Goal: Task Accomplishment & Management: Use online tool/utility

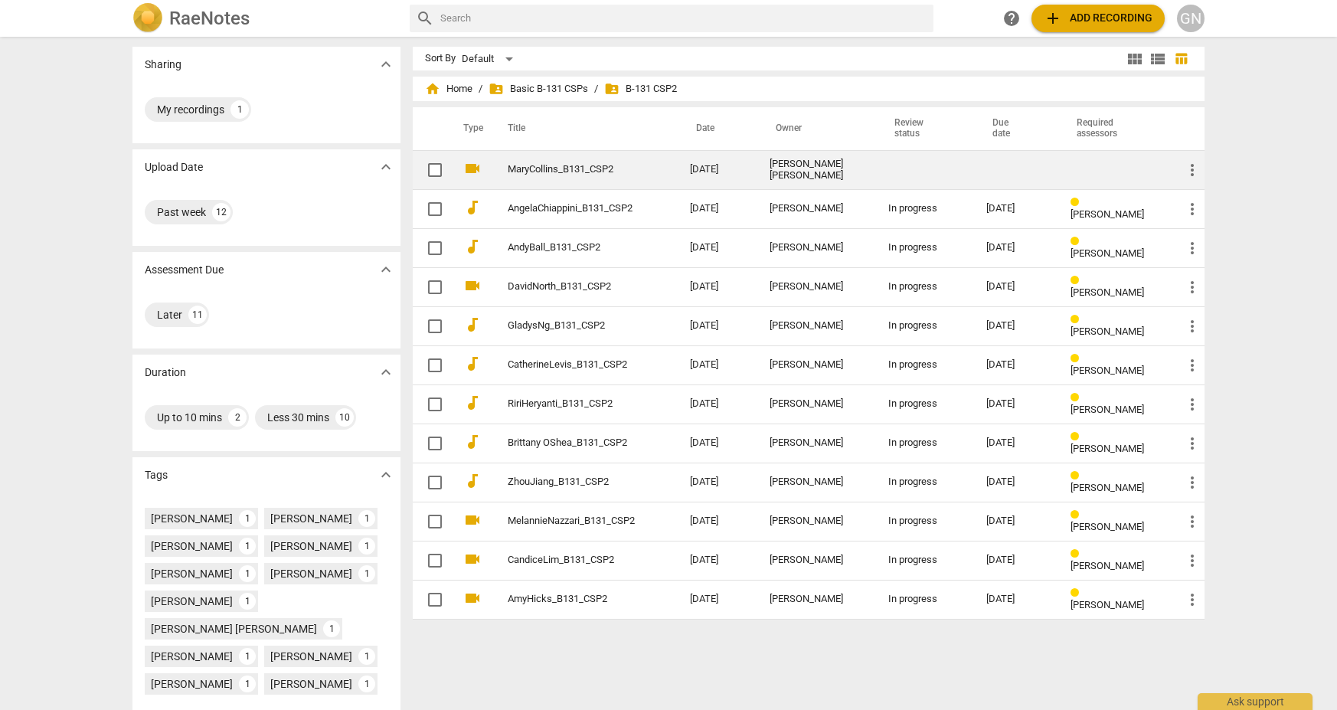
scroll to position [3, 0]
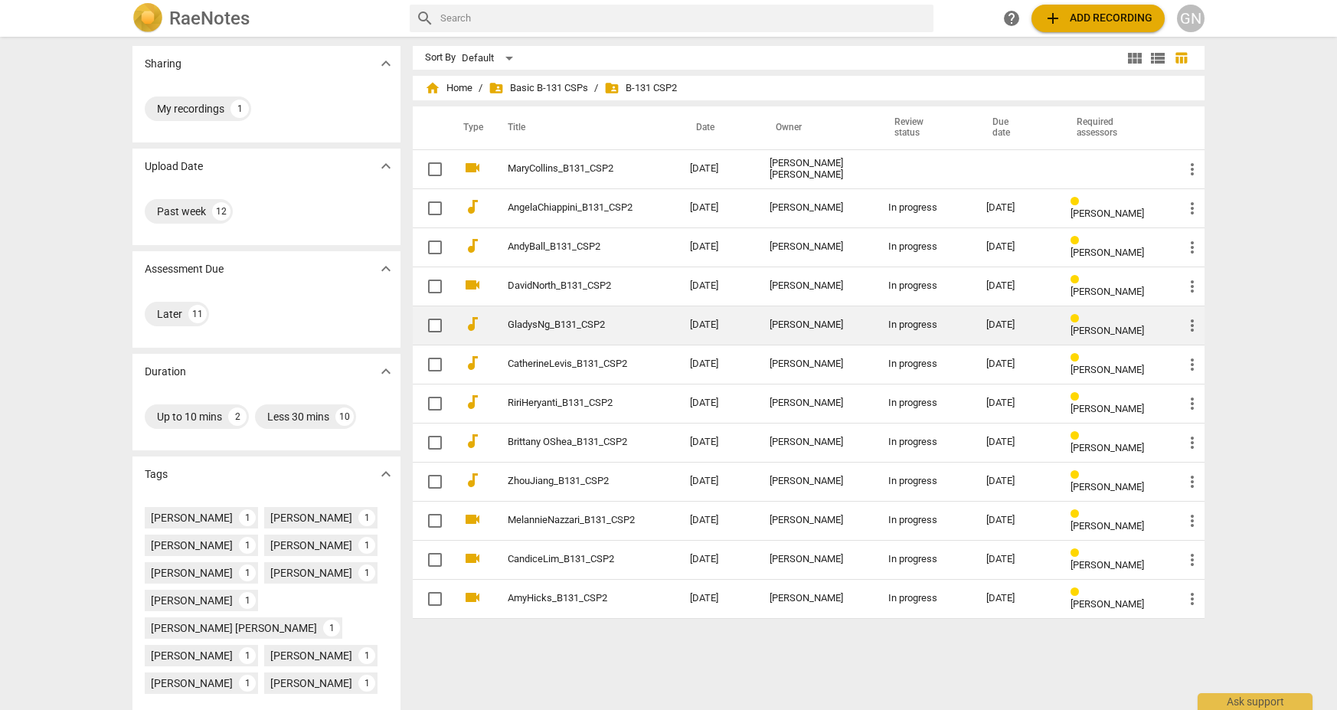
click at [648, 328] on td "GladysNg_B131_CSP2" at bounding box center [583, 324] width 188 height 39
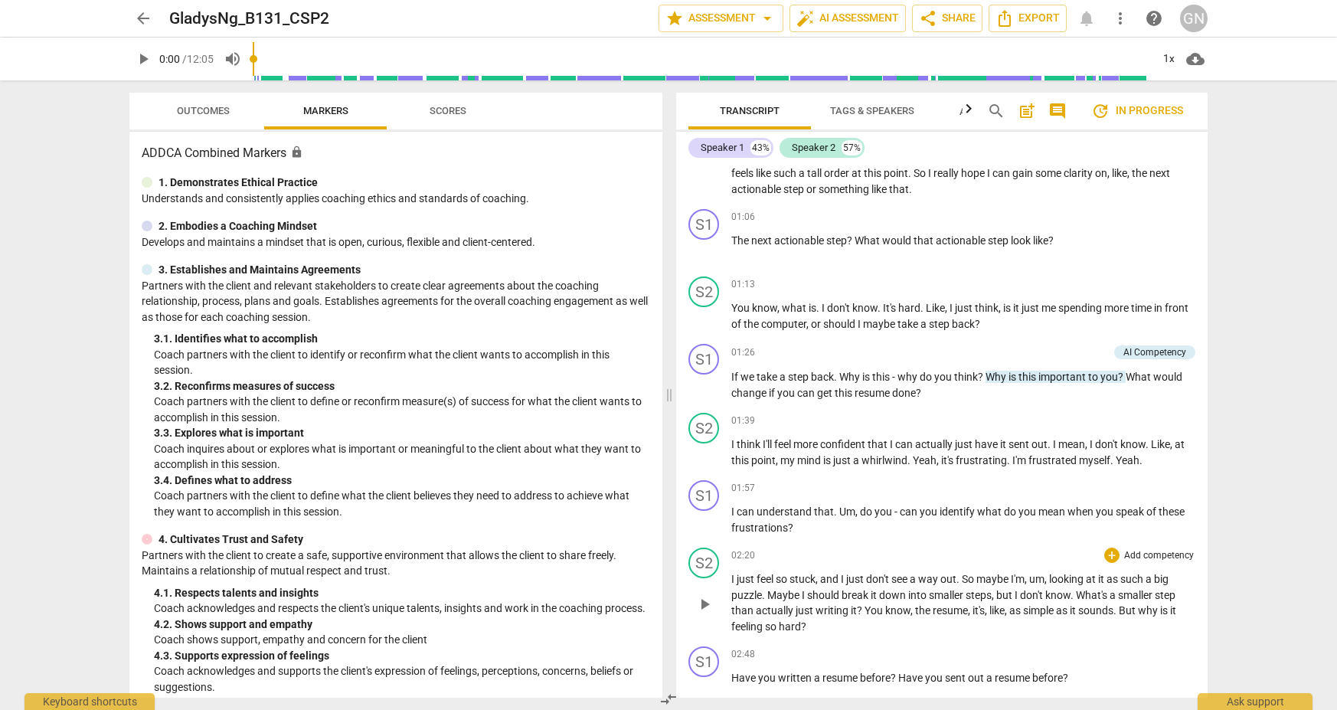
scroll to position [690, 0]
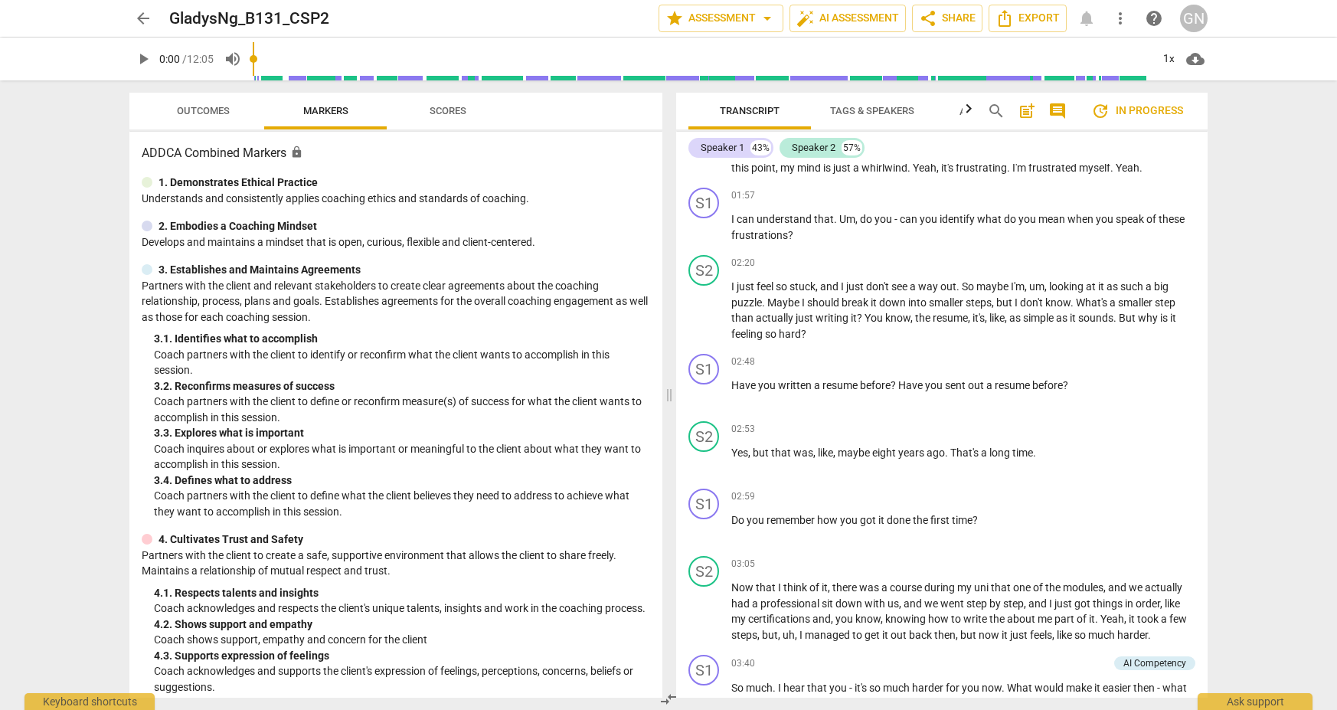
click at [972, 152] on div "arrow_back GladysNg_B131_CSP2 edit star Assessment arrow_drop_down auto_fix_hig…" at bounding box center [668, 355] width 1337 height 710
click at [972, 113] on span "comment" at bounding box center [1057, 111] width 18 height 18
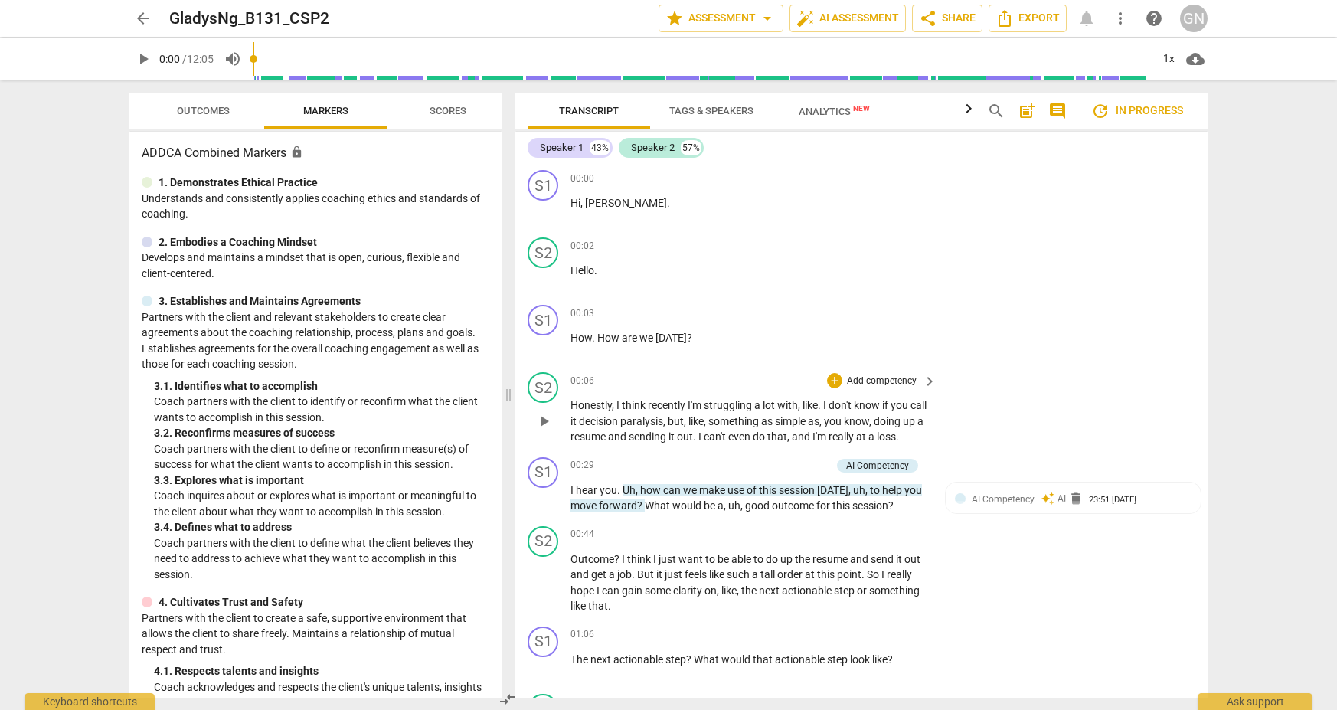
scroll to position [0, 0]
click at [972, 21] on span "more_vert" at bounding box center [1120, 18] width 18 height 18
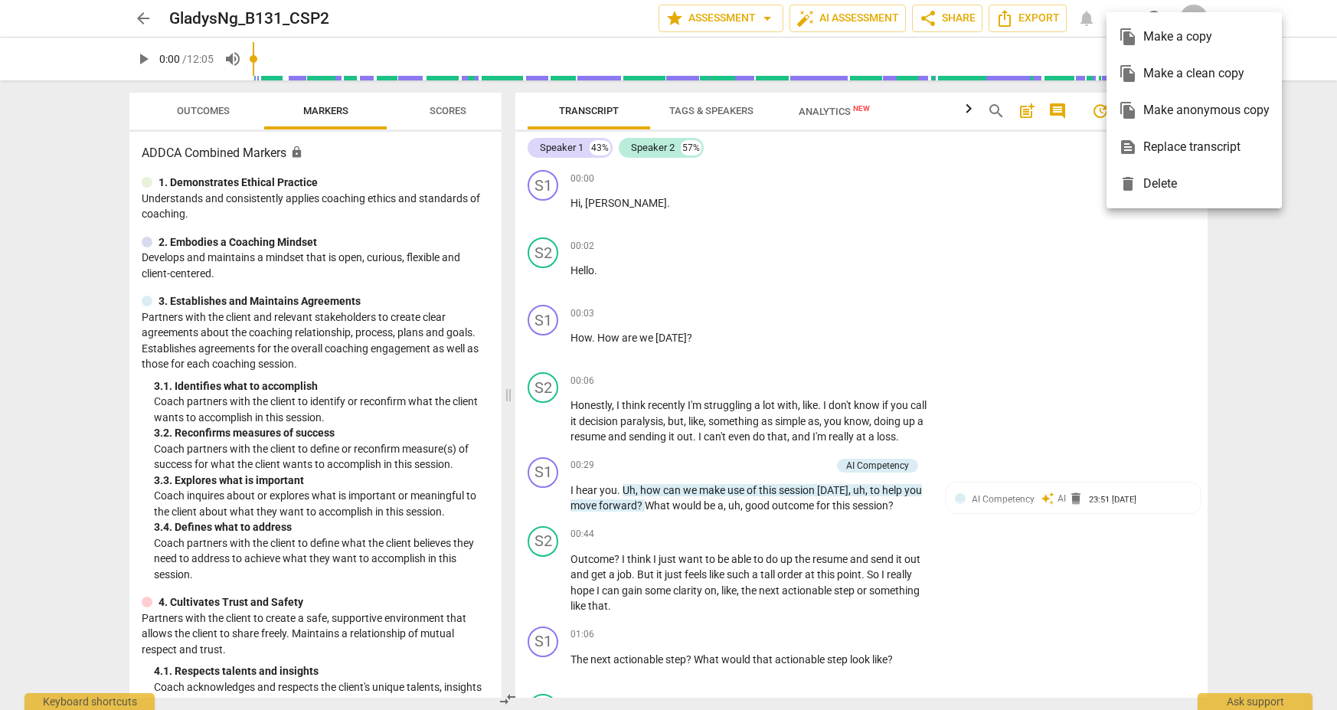
drag, startPoint x: 996, startPoint y: 259, endPoint x: 903, endPoint y: 205, distance: 107.4
click at [972, 259] on div at bounding box center [668, 355] width 1337 height 710
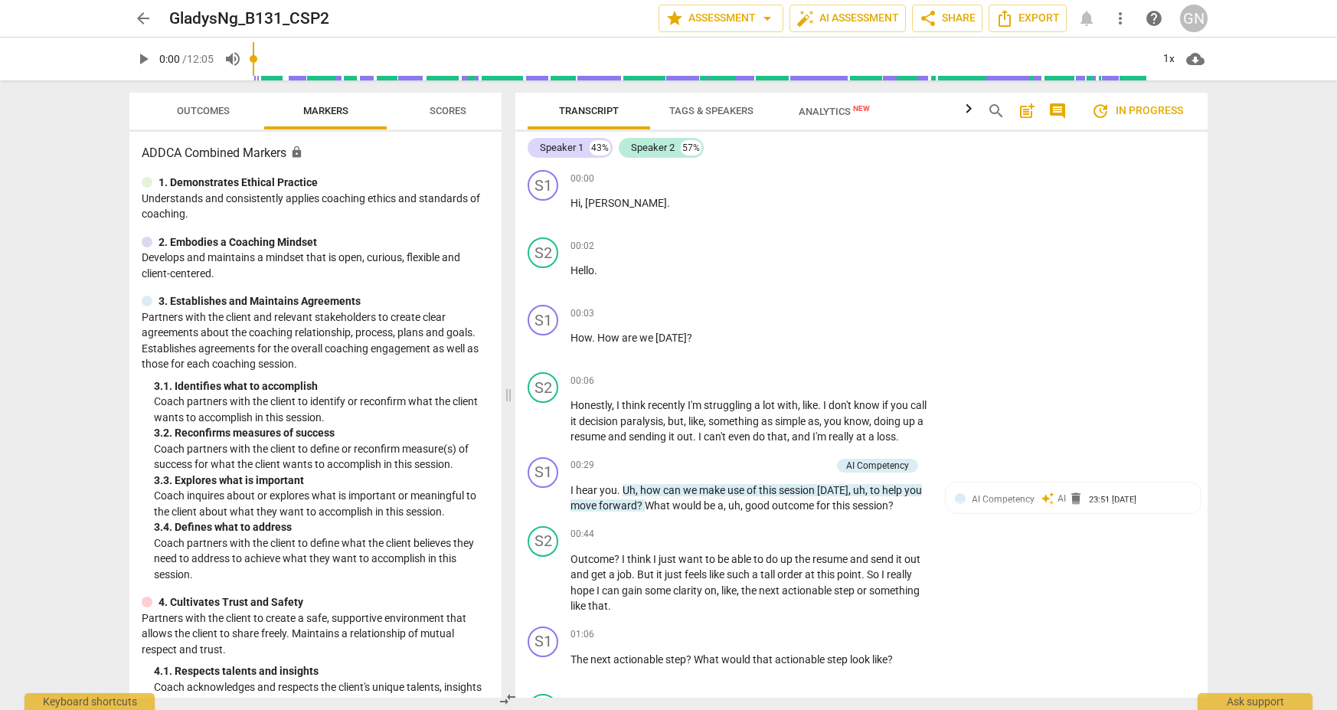
click at [708, 106] on span "Tags & Speakers" at bounding box center [711, 110] width 84 height 11
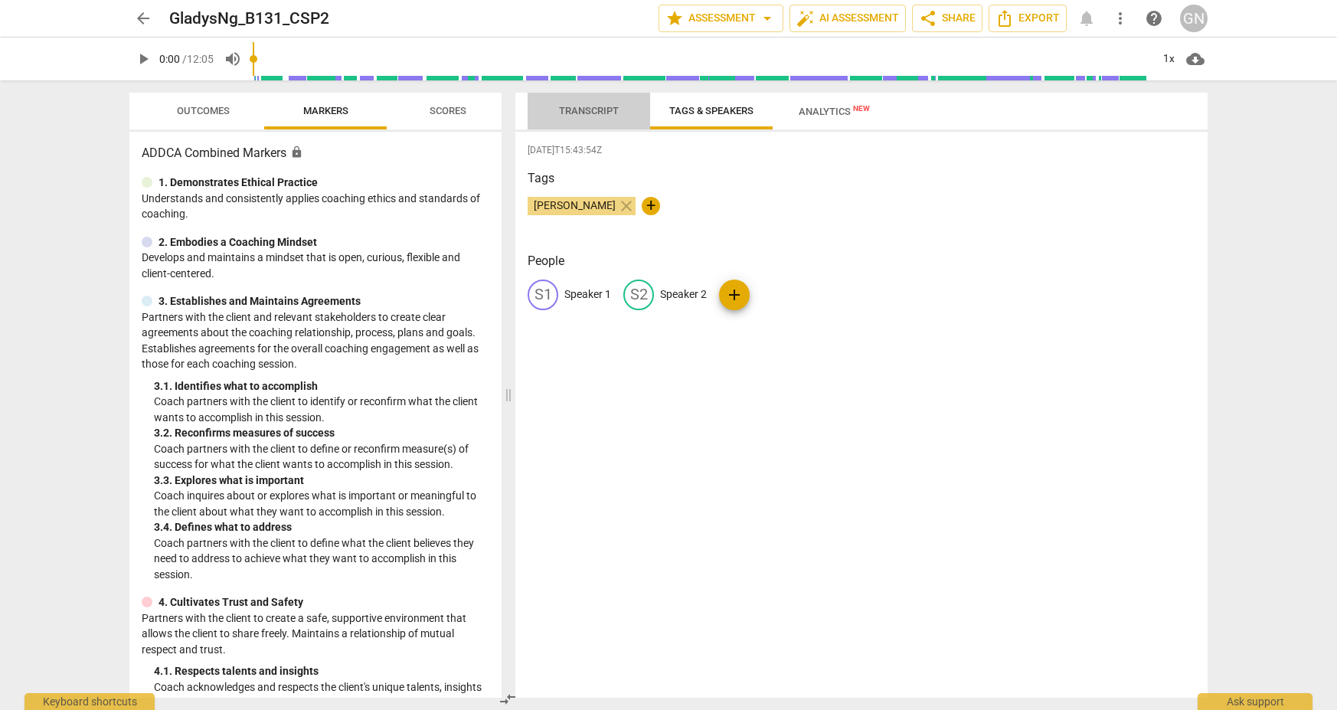
click at [555, 119] on span "Transcript" at bounding box center [588, 111] width 96 height 21
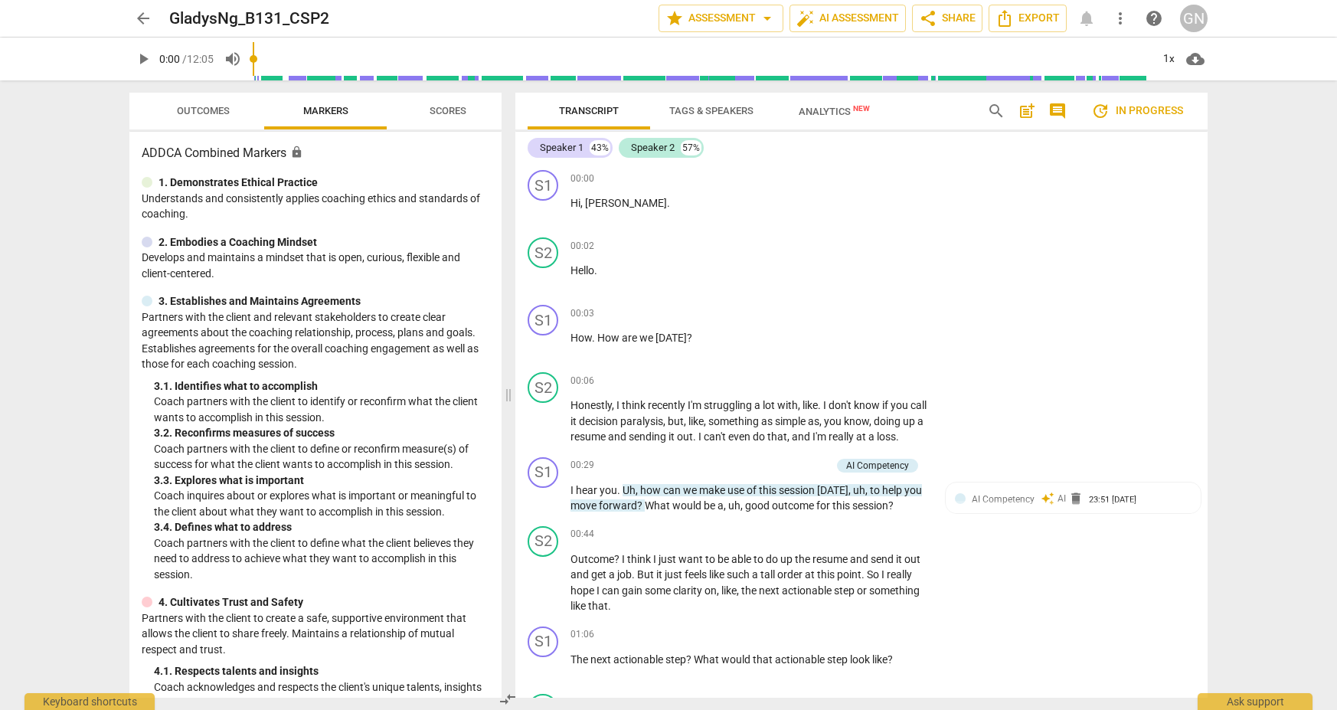
click at [426, 126] on button "Scores" at bounding box center [448, 111] width 122 height 37
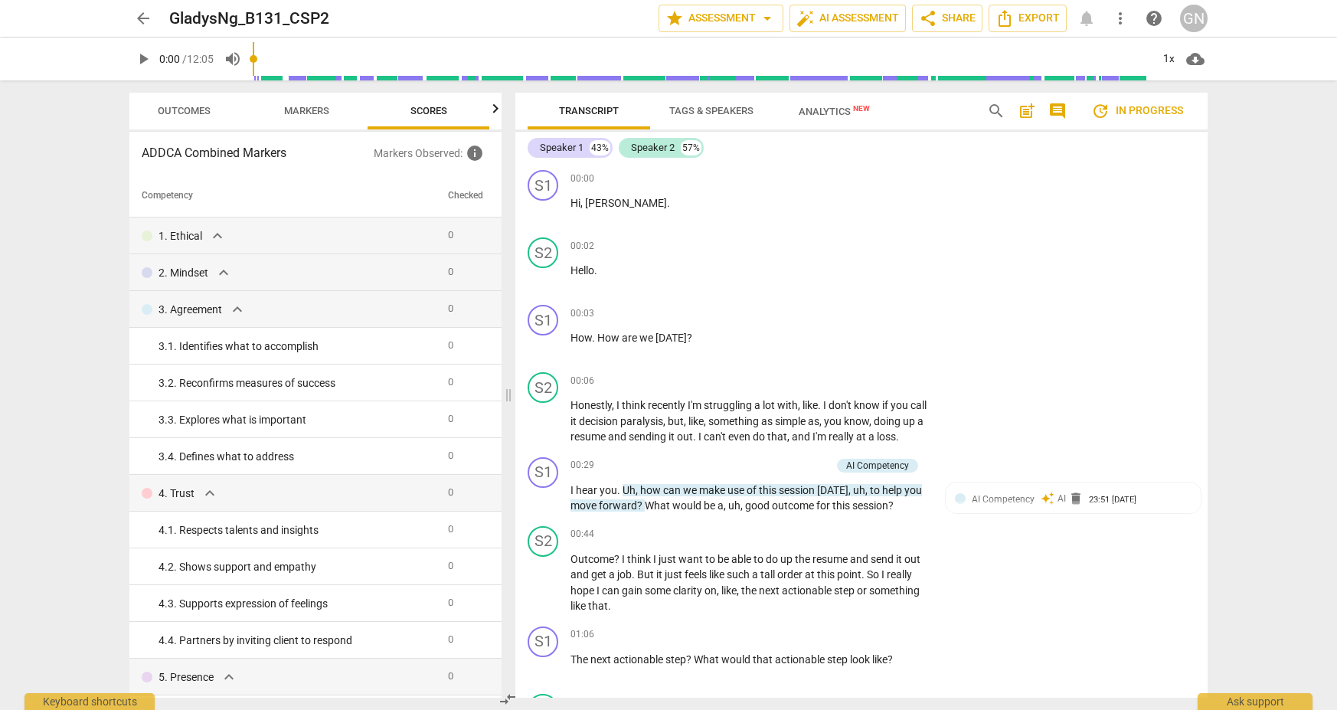
scroll to position [0, 20]
click at [309, 122] on button "Markers" at bounding box center [305, 111] width 122 height 37
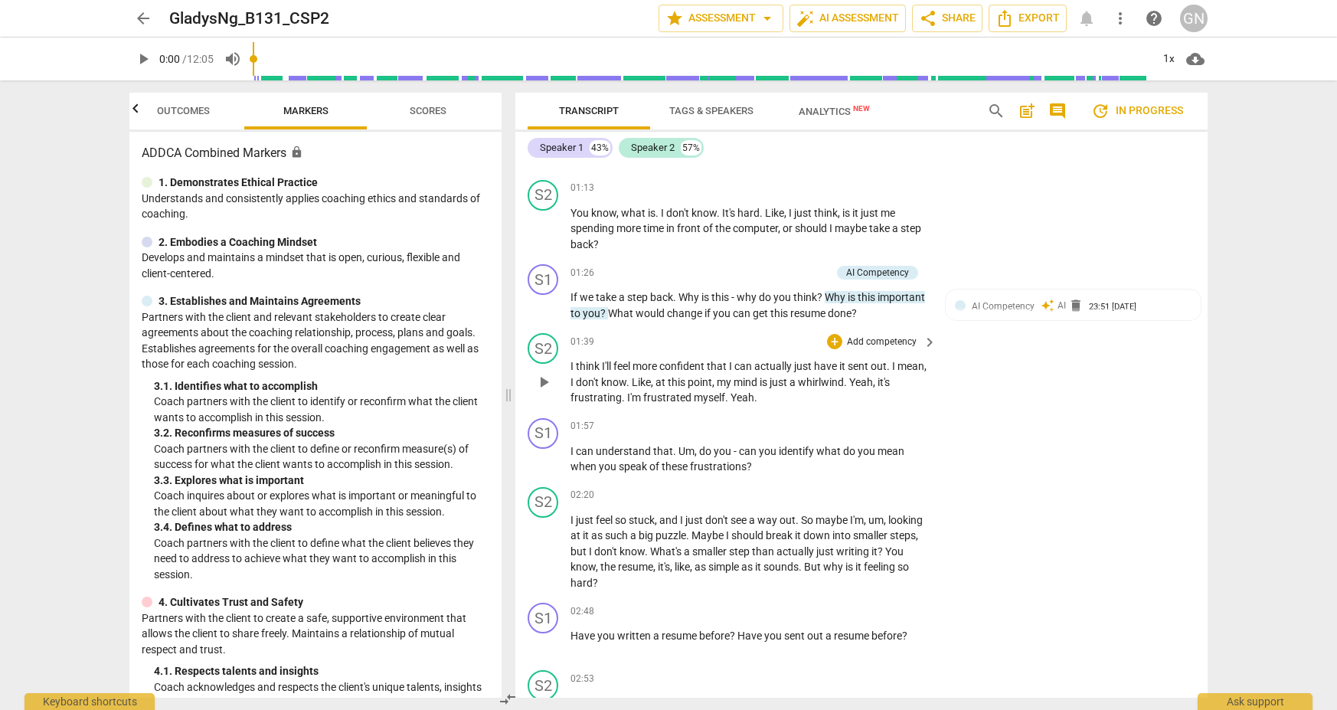
scroll to position [518, 0]
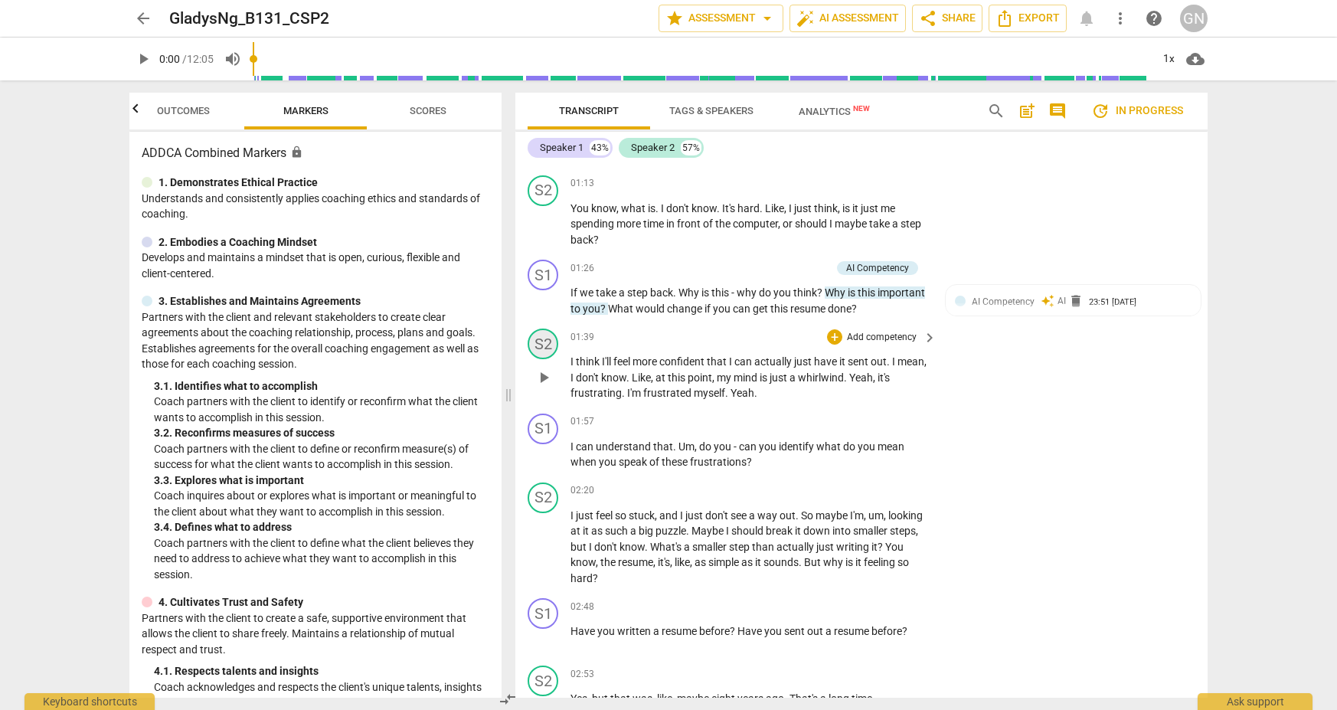
click at [547, 337] on div "S2" at bounding box center [542, 343] width 31 height 31
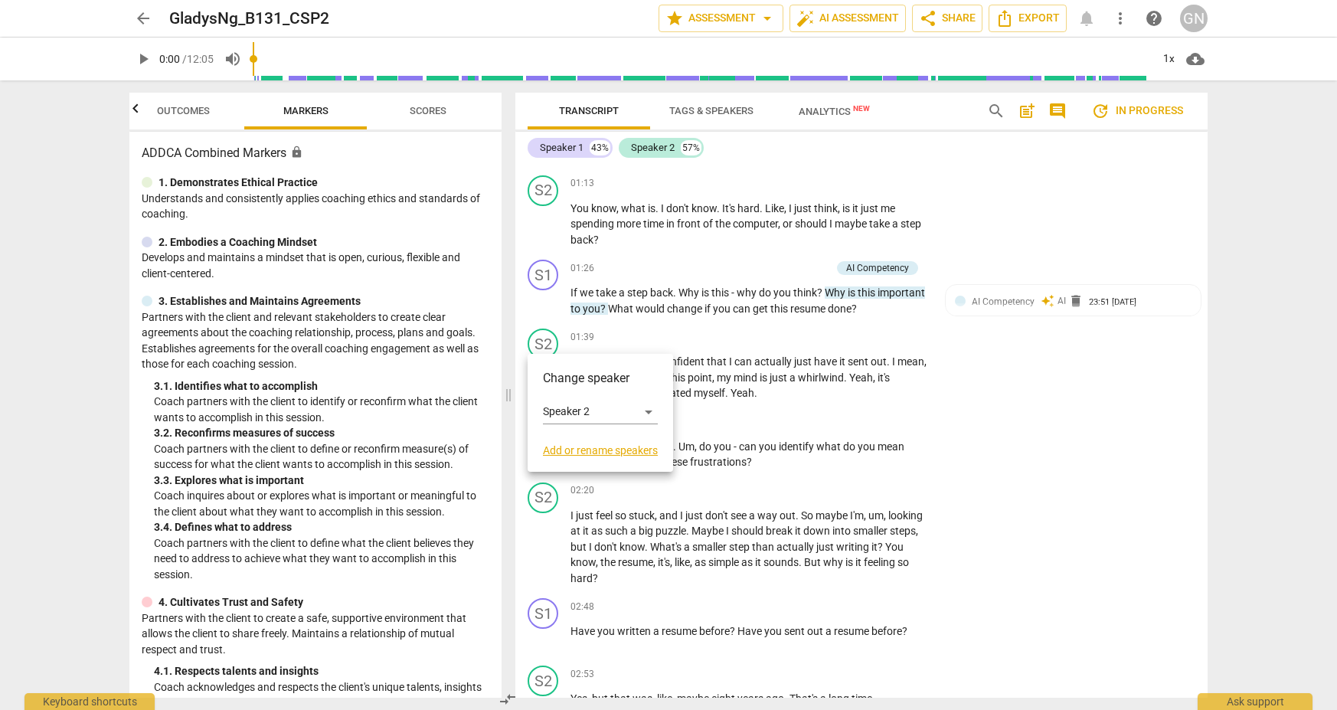
click at [849, 366] on div at bounding box center [668, 355] width 1337 height 710
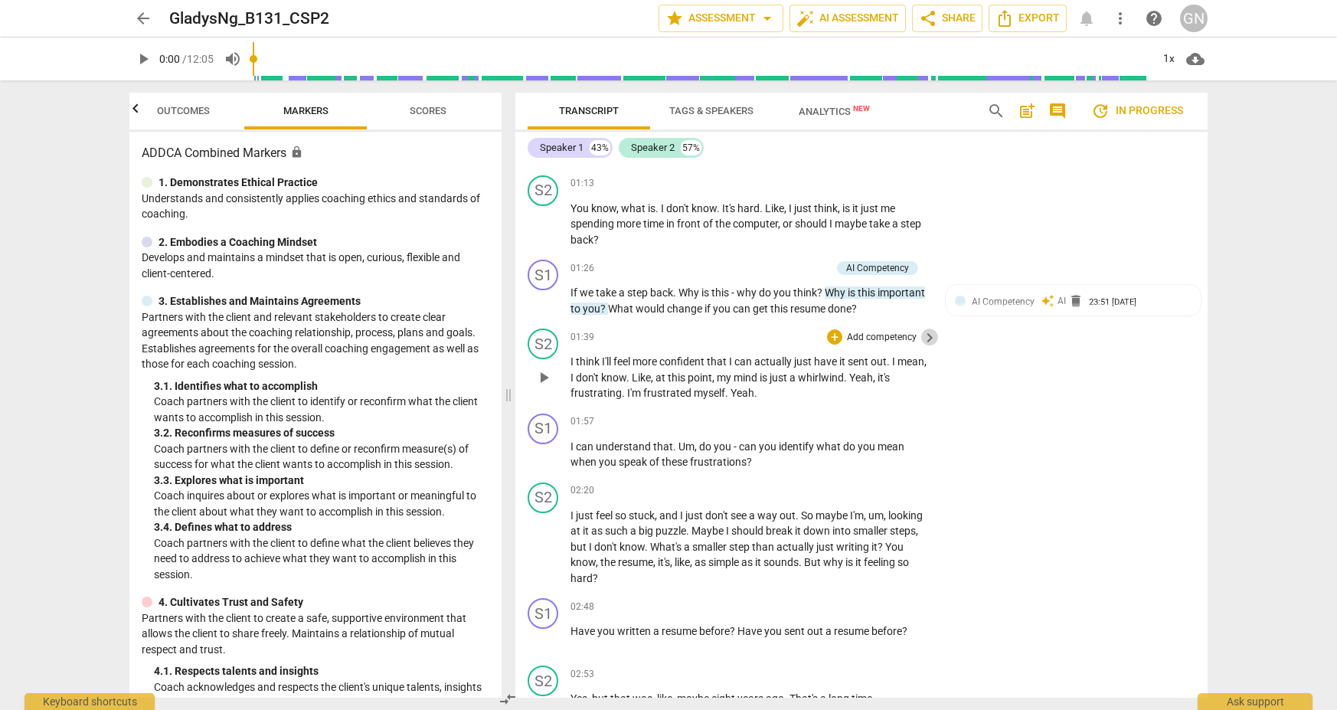
scroll to position [510, 0]
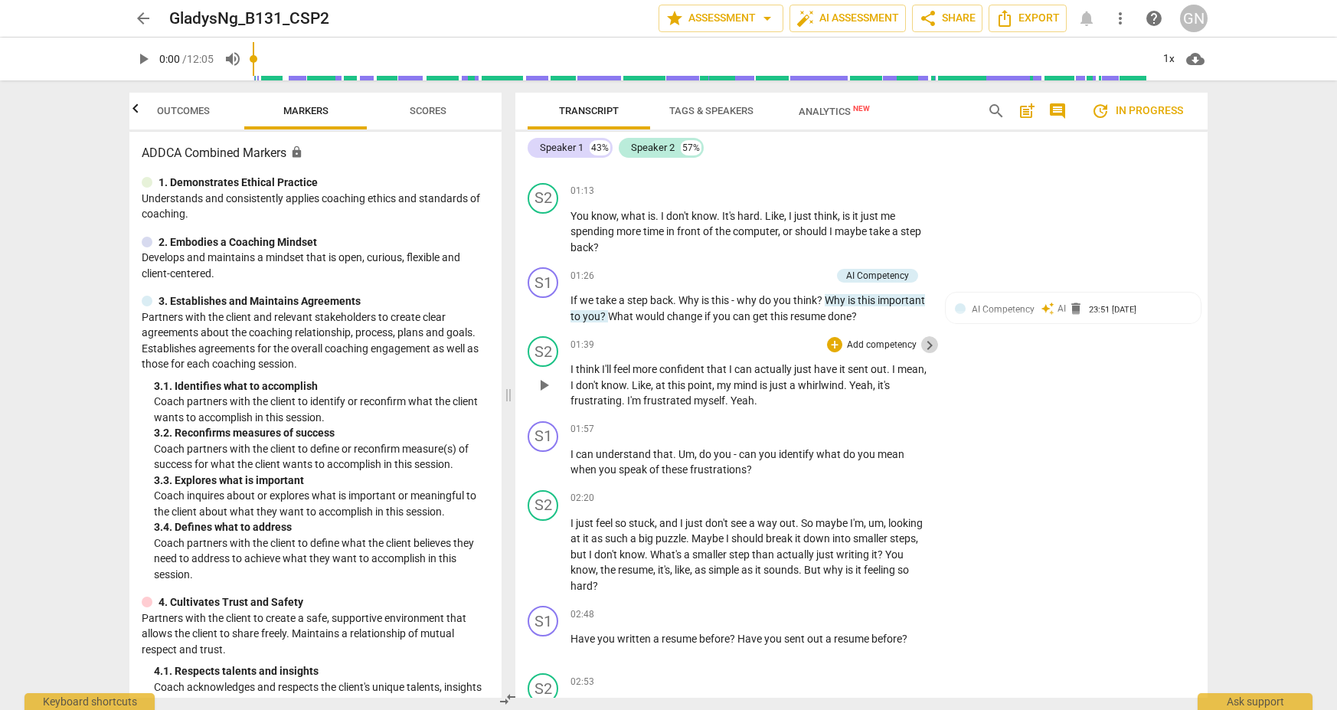
click at [929, 336] on span "keyboard_arrow_right" at bounding box center [929, 345] width 18 height 18
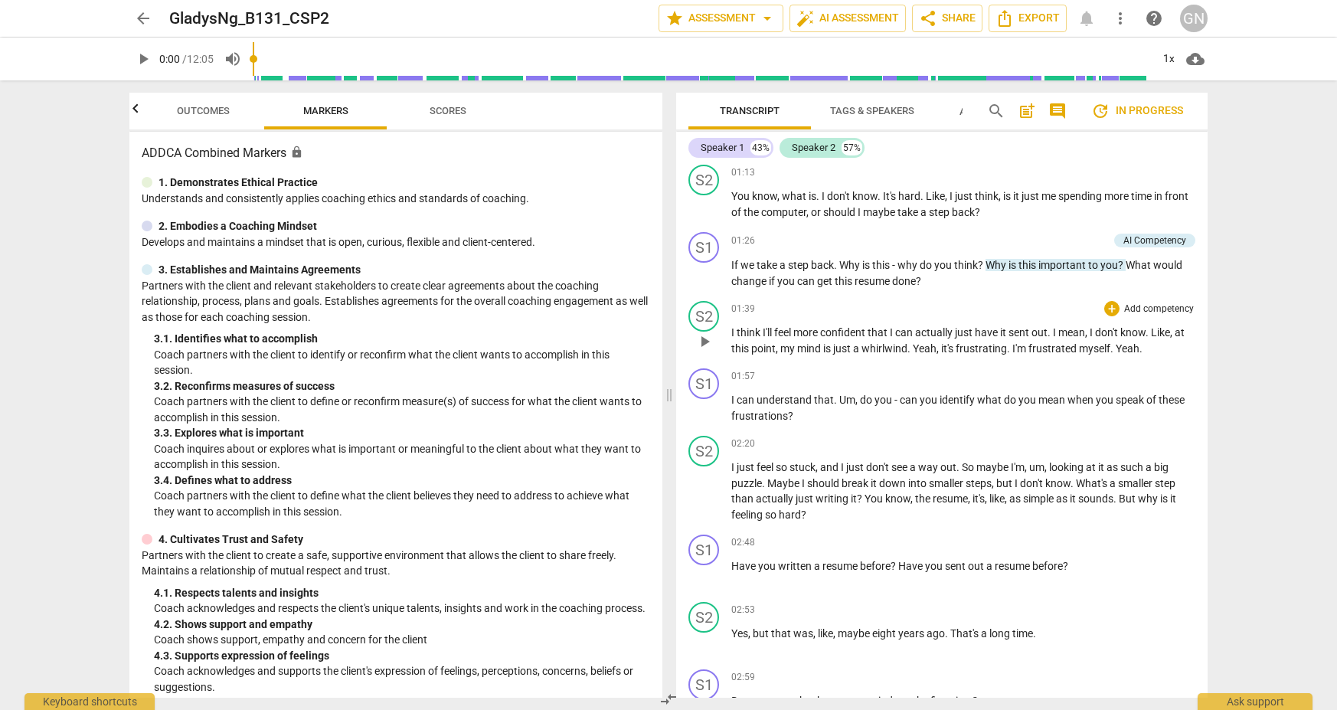
scroll to position [0, 0]
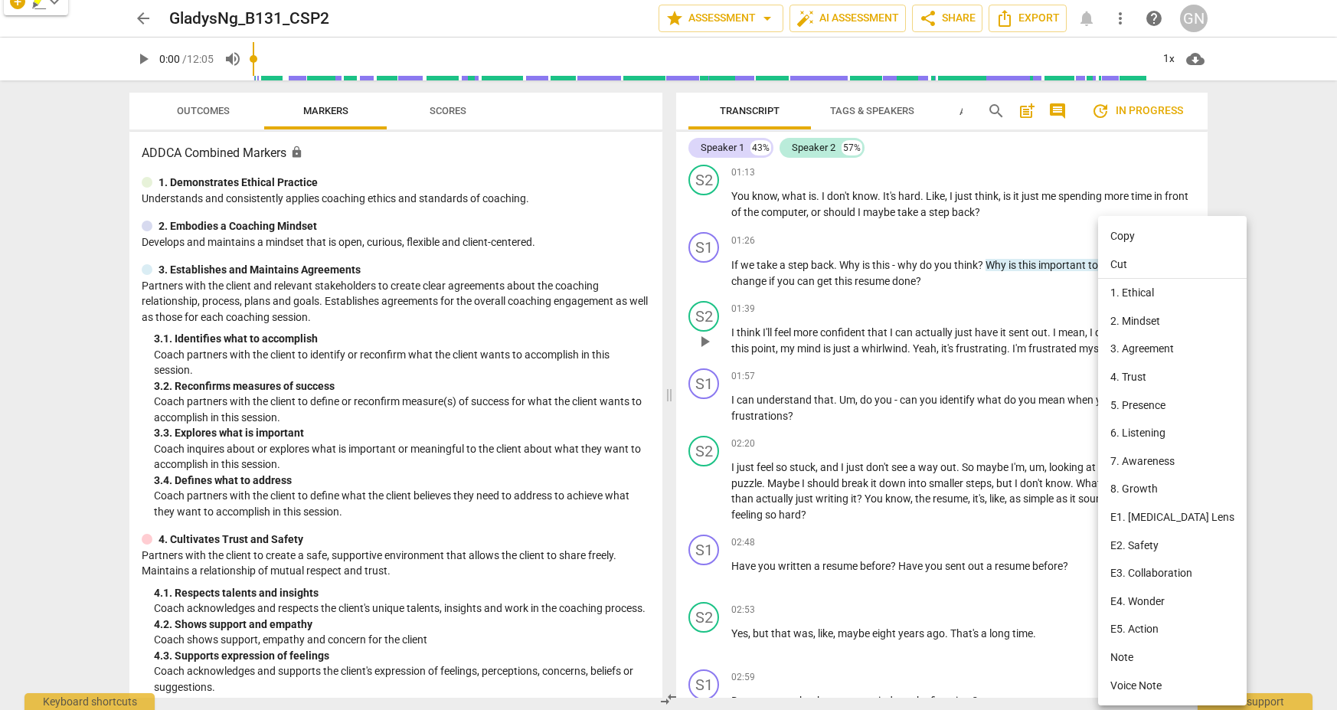
click at [972, 490] on div at bounding box center [668, 355] width 1337 height 710
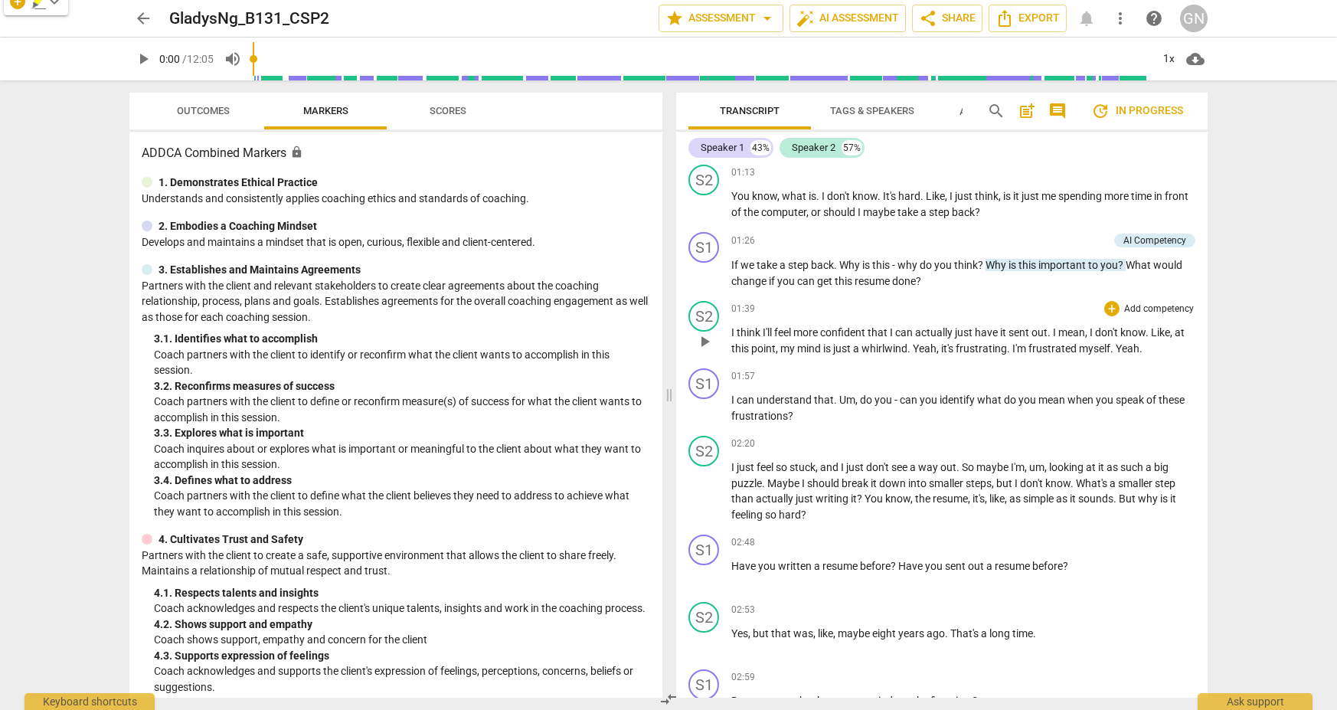
click at [142, 19] on span "arrow_back" at bounding box center [143, 18] width 18 height 18
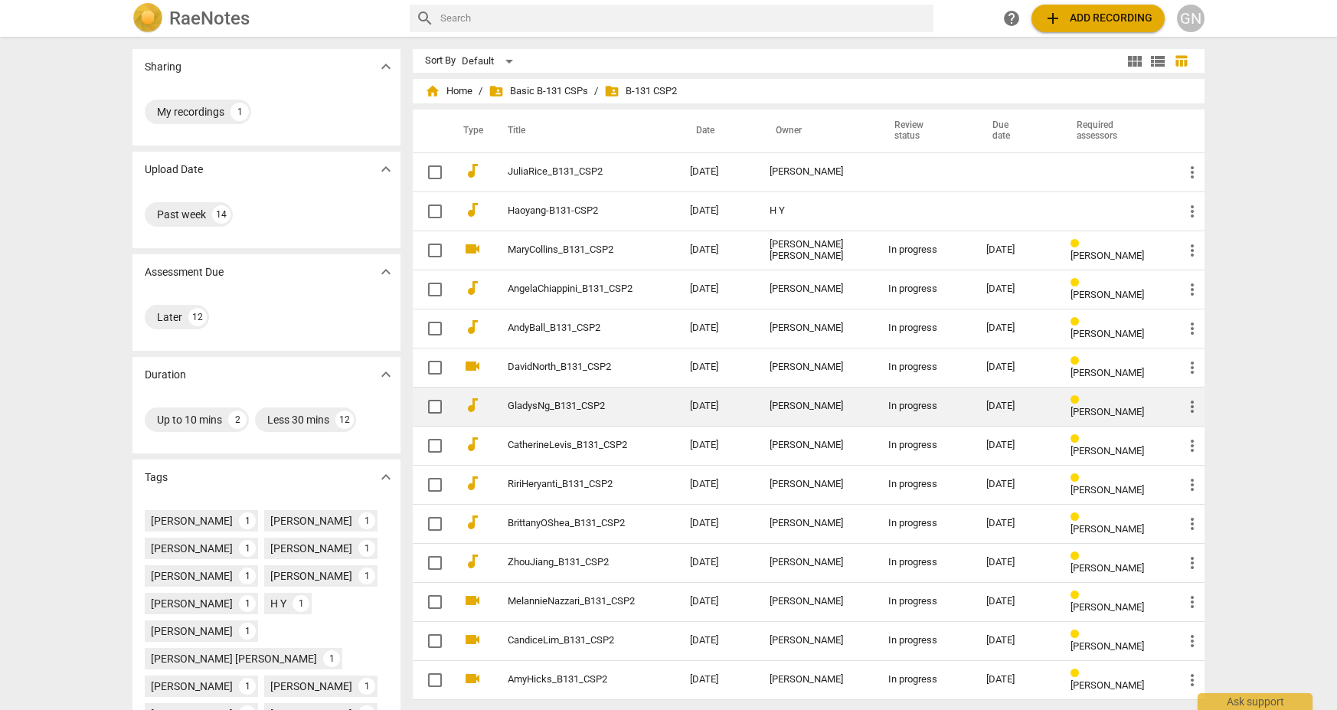
click at [972, 401] on span "more_vert" at bounding box center [1192, 406] width 18 height 18
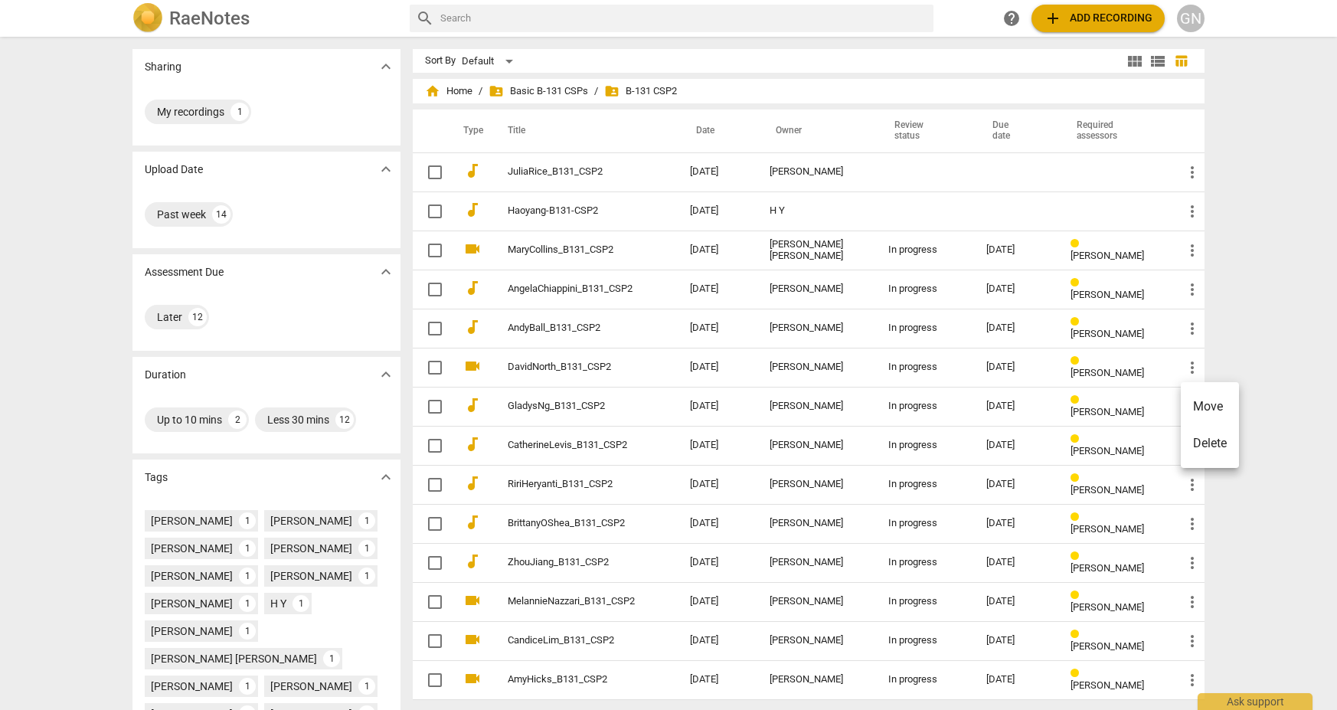
click at [972, 357] on div at bounding box center [668, 355] width 1337 height 710
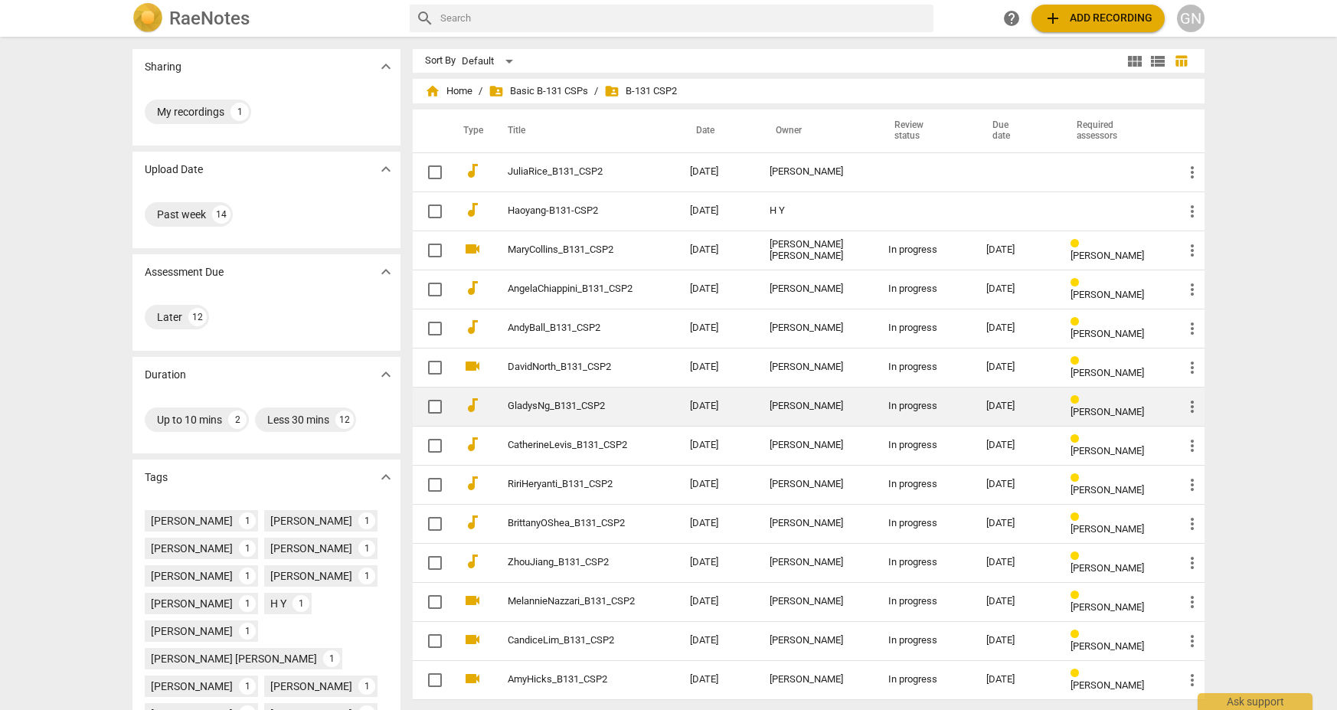
click at [778, 410] on div "[PERSON_NAME]" at bounding box center [816, 405] width 94 height 11
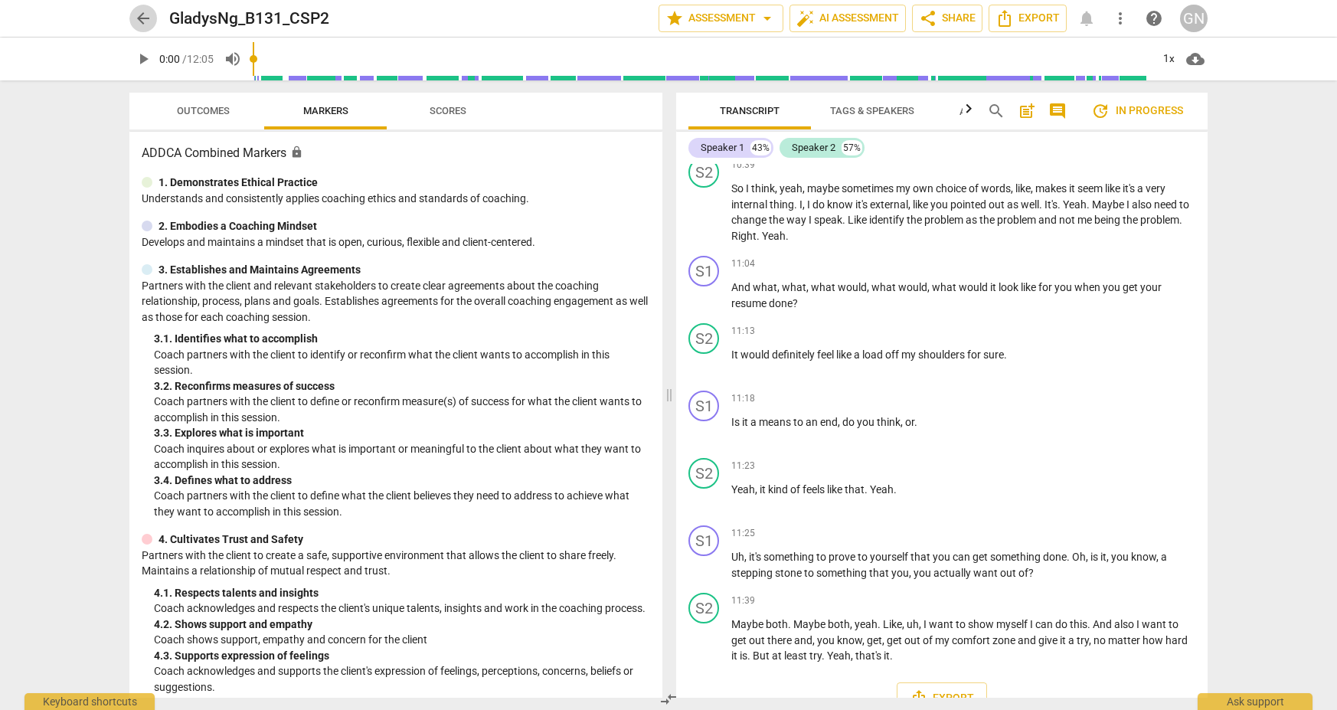
click at [137, 24] on span "arrow_back" at bounding box center [143, 18] width 18 height 18
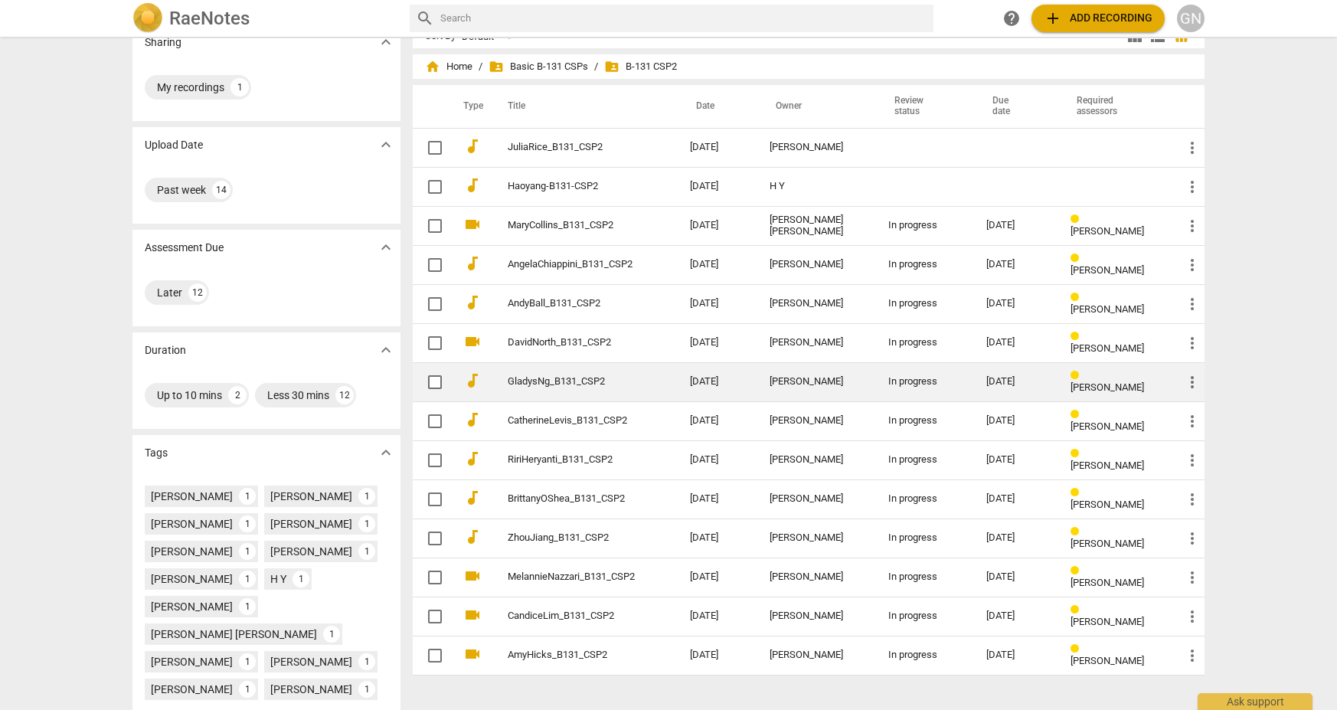
scroll to position [28, 0]
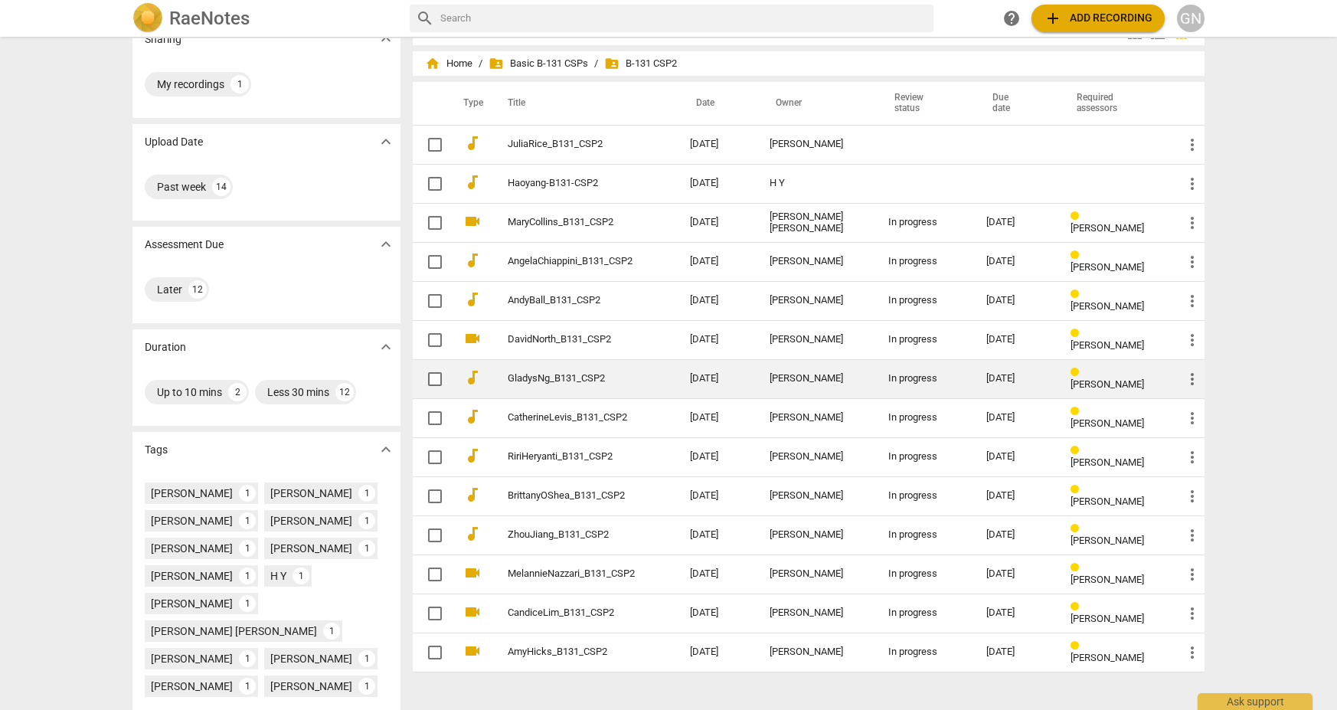
click at [630, 384] on td "GladysNg_B131_CSP2" at bounding box center [583, 378] width 188 height 39
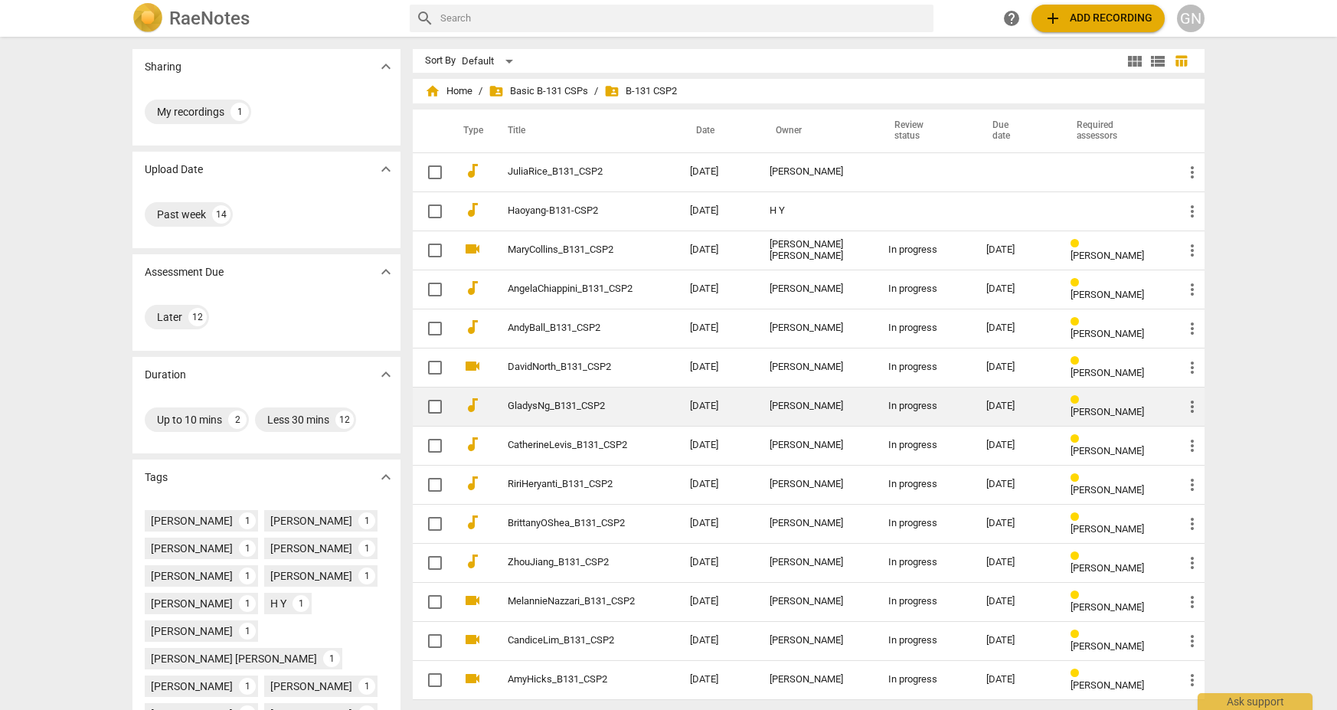
click at [622, 400] on td "GladysNg_B131_CSP2" at bounding box center [583, 406] width 188 height 39
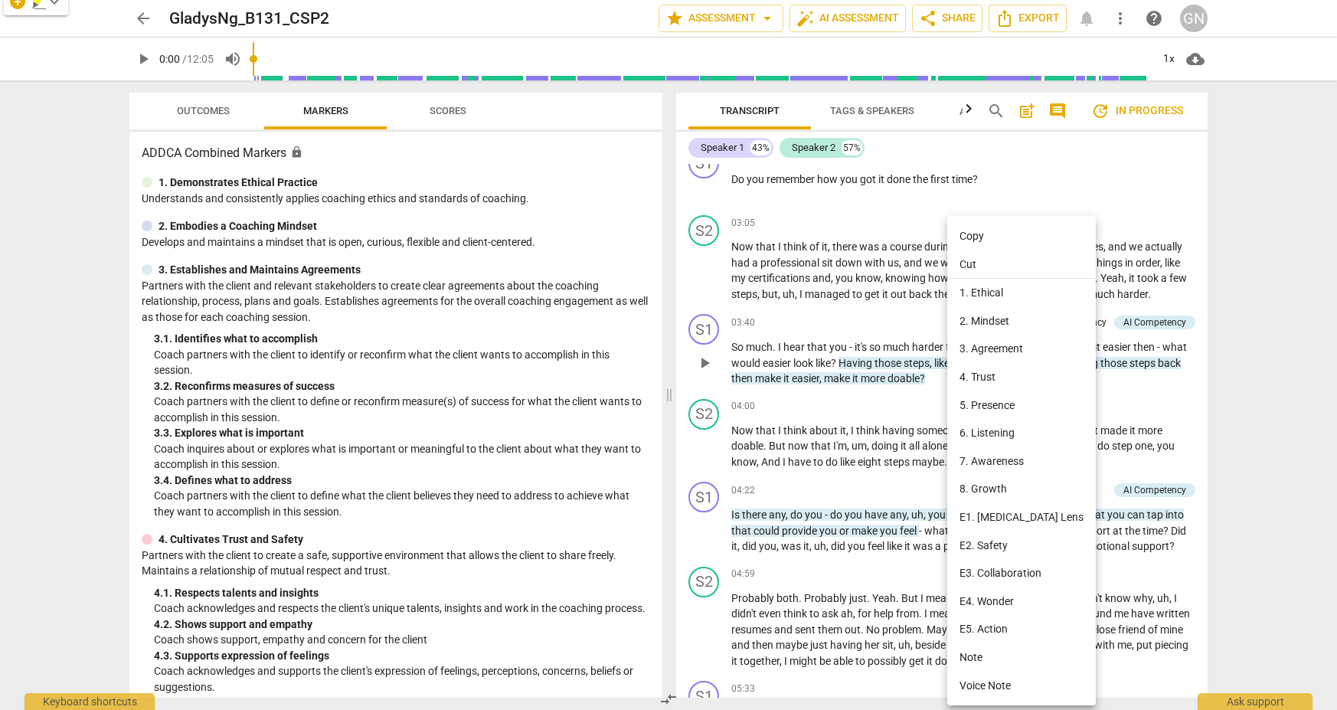
click at [972, 643] on li "Note" at bounding box center [1021, 657] width 149 height 28
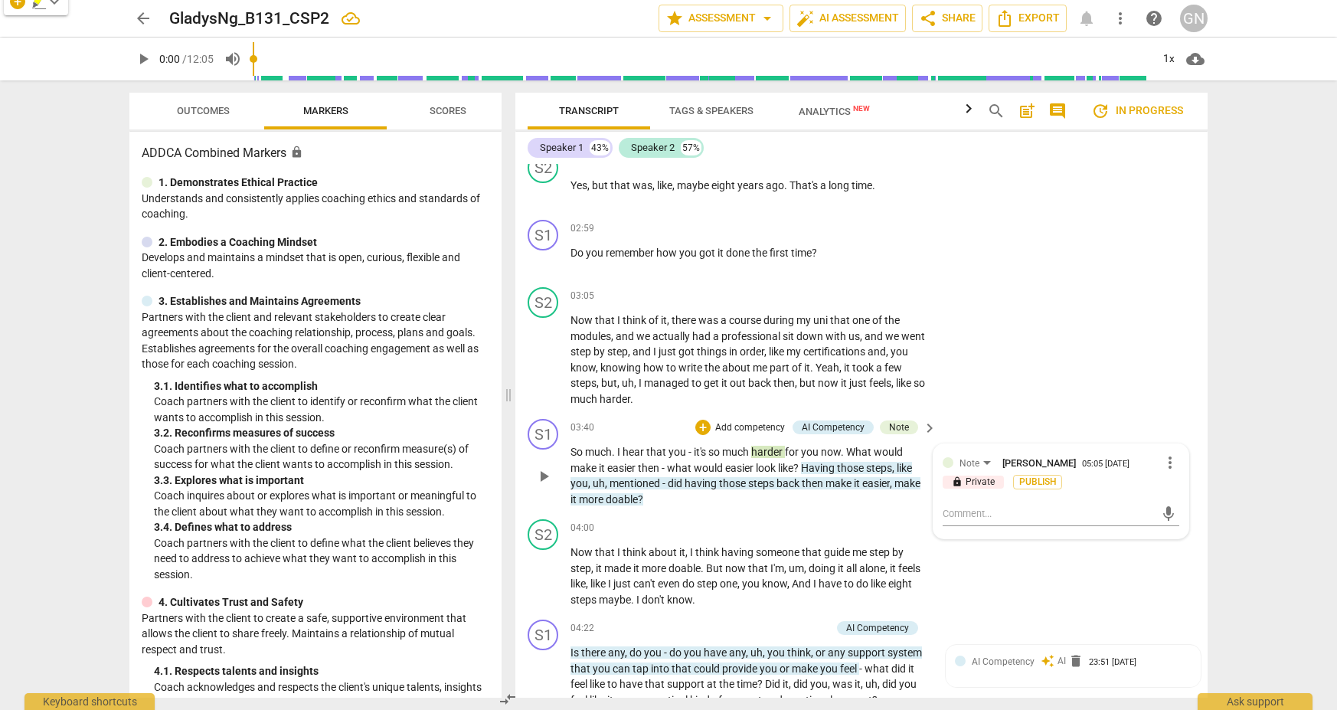
click at [969, 475] on p "lock Private" at bounding box center [972, 482] width 61 height 14
click at [956, 476] on span "lock" at bounding box center [956, 481] width 11 height 11
click at [972, 475] on p "lock Private" at bounding box center [972, 482] width 61 height 14
click at [972, 506] on textarea at bounding box center [1048, 513] width 212 height 15
click at [972, 453] on span "more_vert" at bounding box center [1169, 462] width 18 height 18
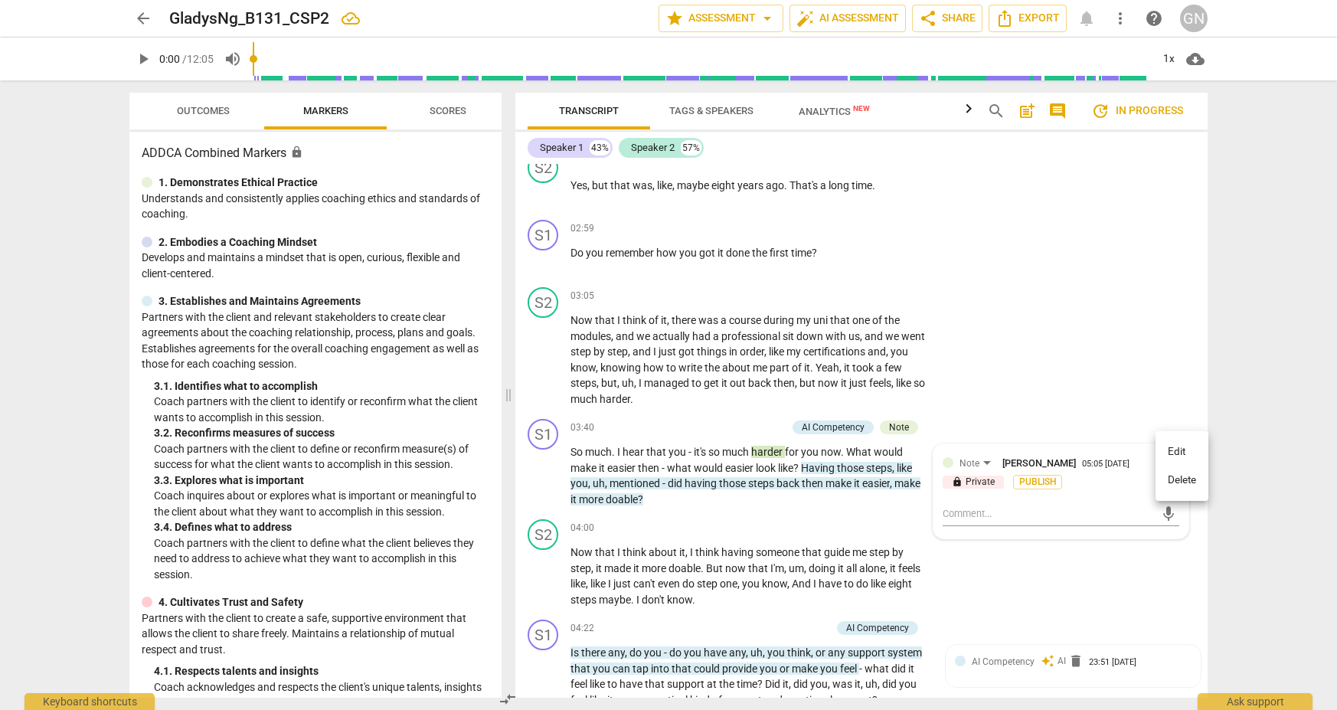
click at [972, 497] on div at bounding box center [668, 355] width 1337 height 710
click at [972, 506] on textarea at bounding box center [1048, 513] width 212 height 15
type textarea "f"
type textarea "fe"
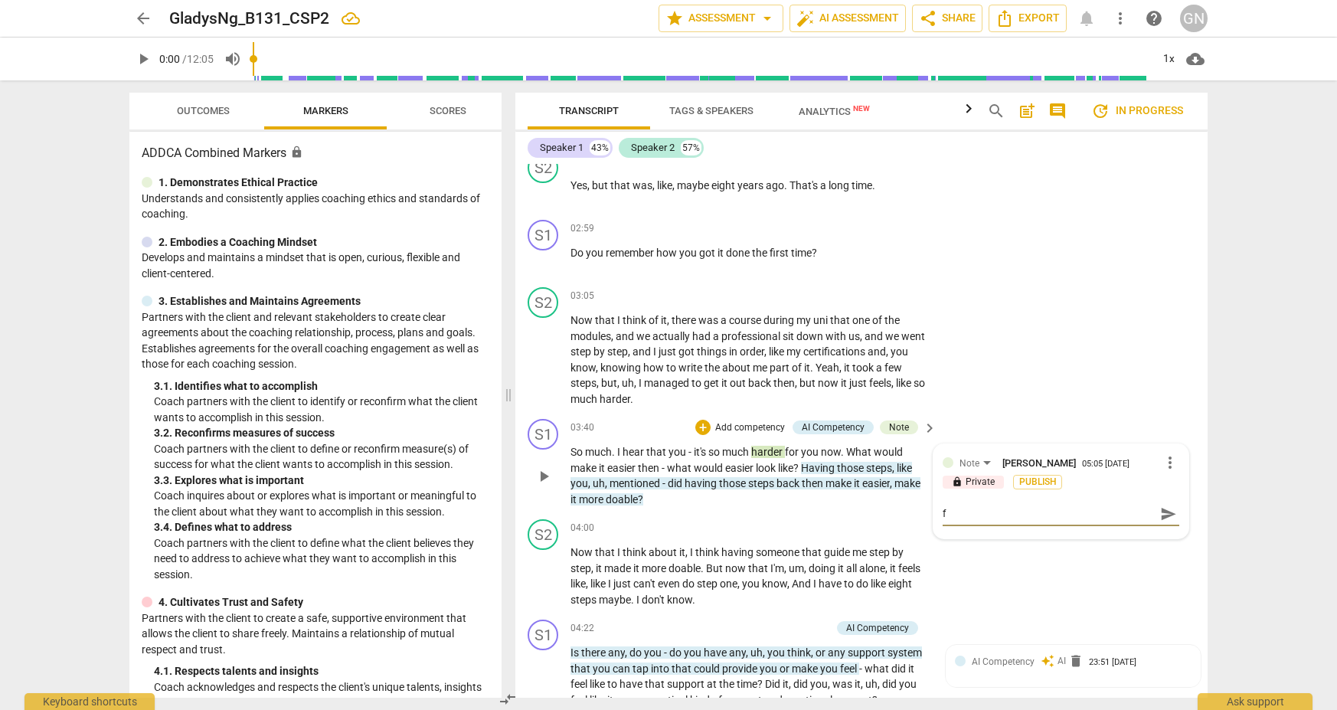
type textarea "fe"
type textarea "fee"
type textarea "feel"
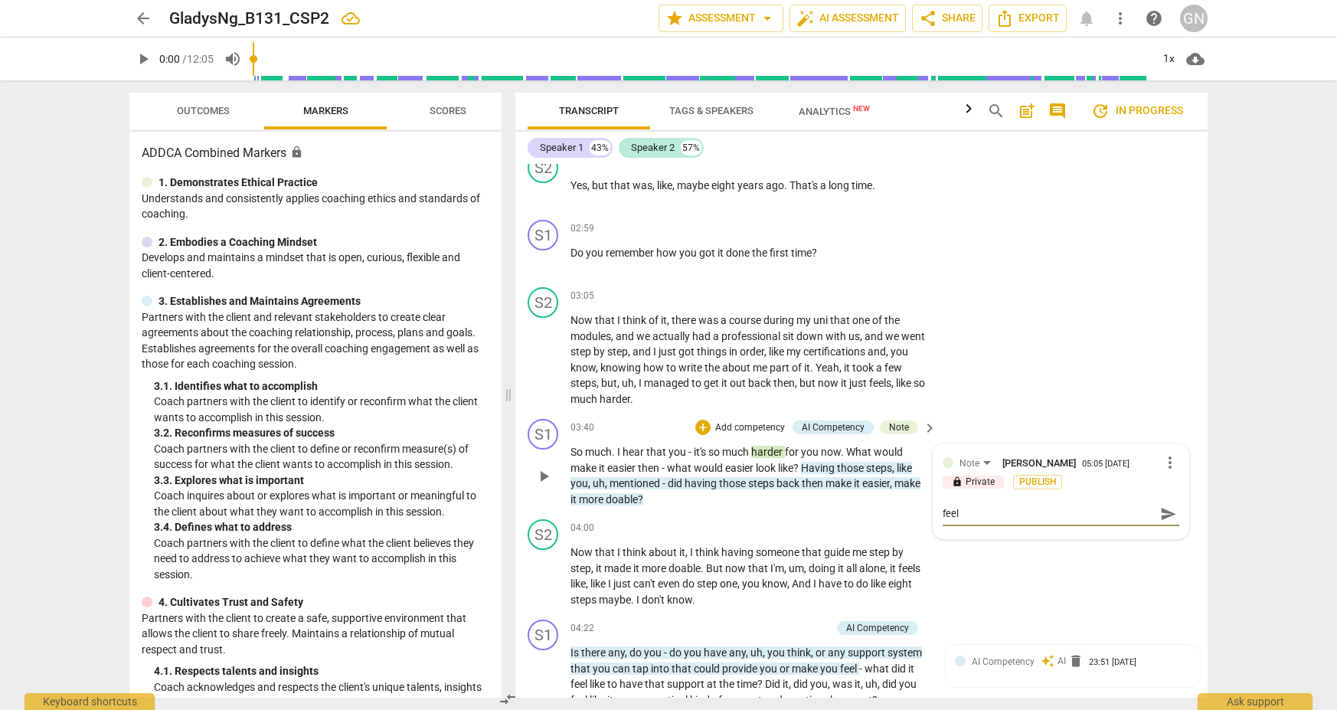
type textarea "feels"
type textarea "feels l"
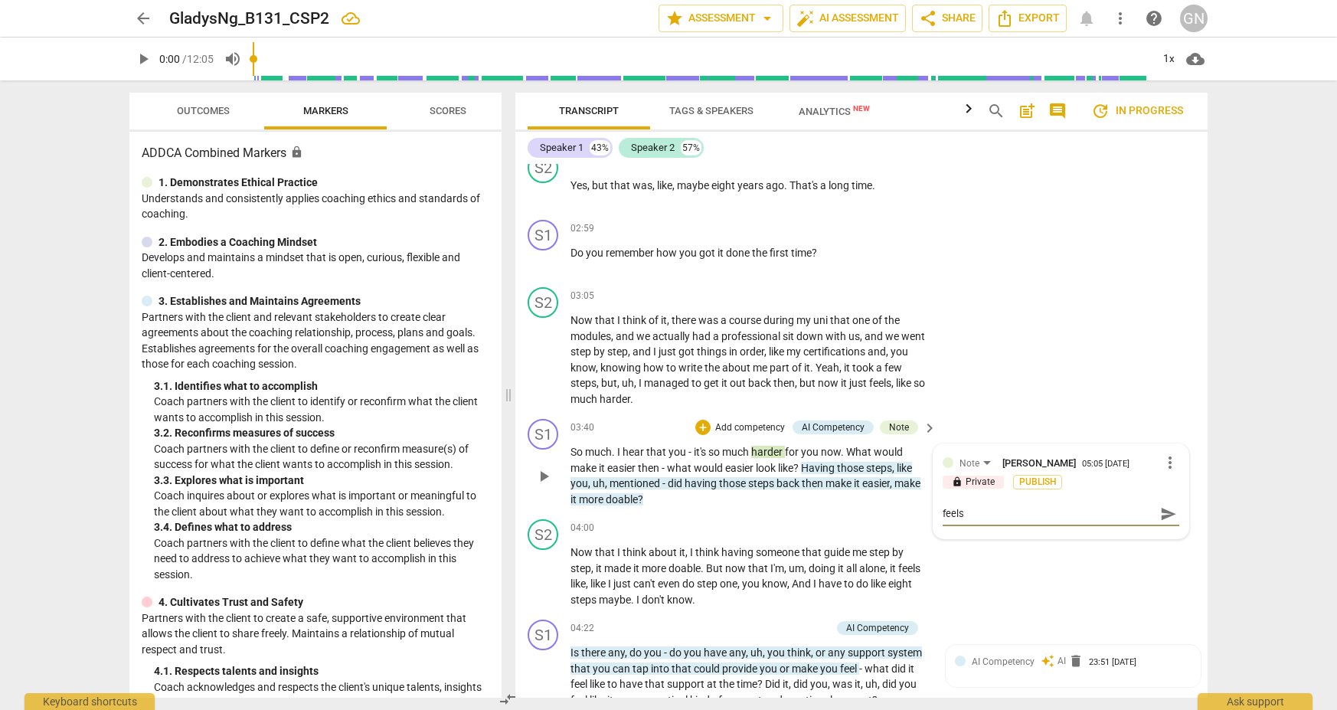
type textarea "feels l"
type textarea "feels li"
type textarea "feels lik"
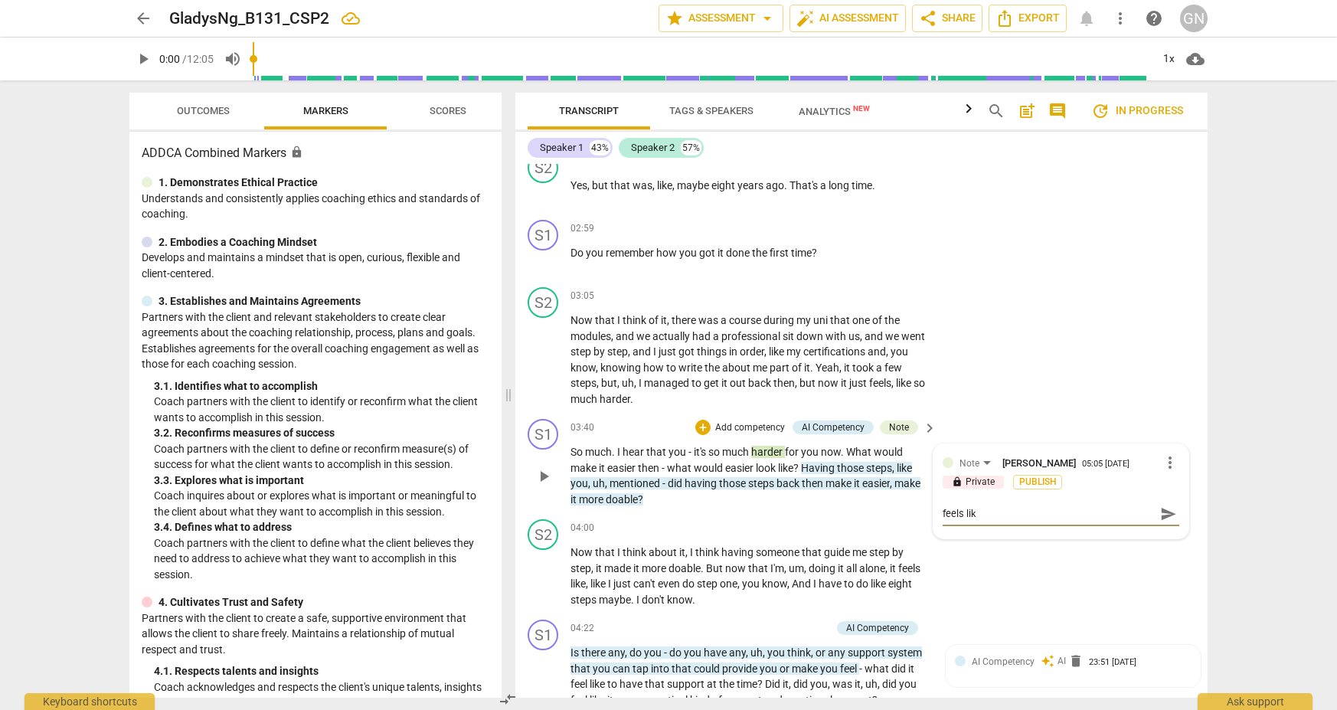
type textarea "feels like"
type textarea "feels like a"
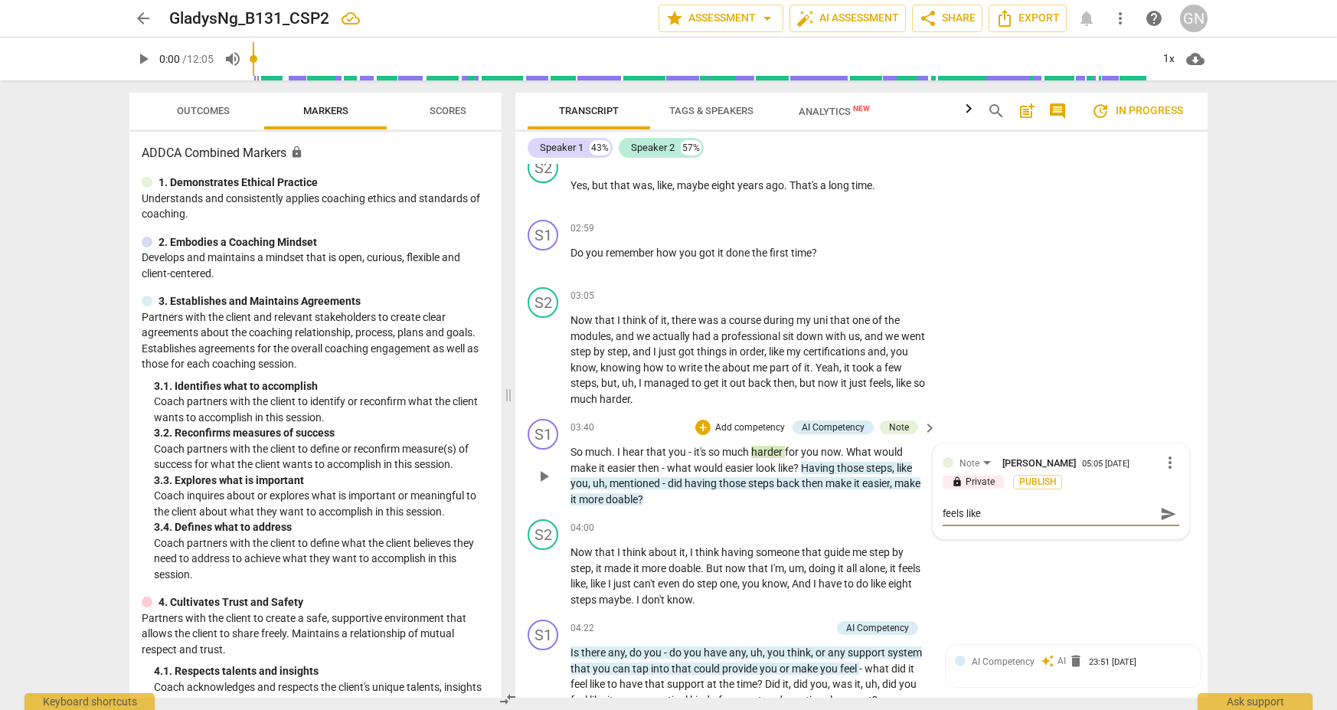
type textarea "feels like a"
type textarea "feels like am"
type textarea "feels like ami"
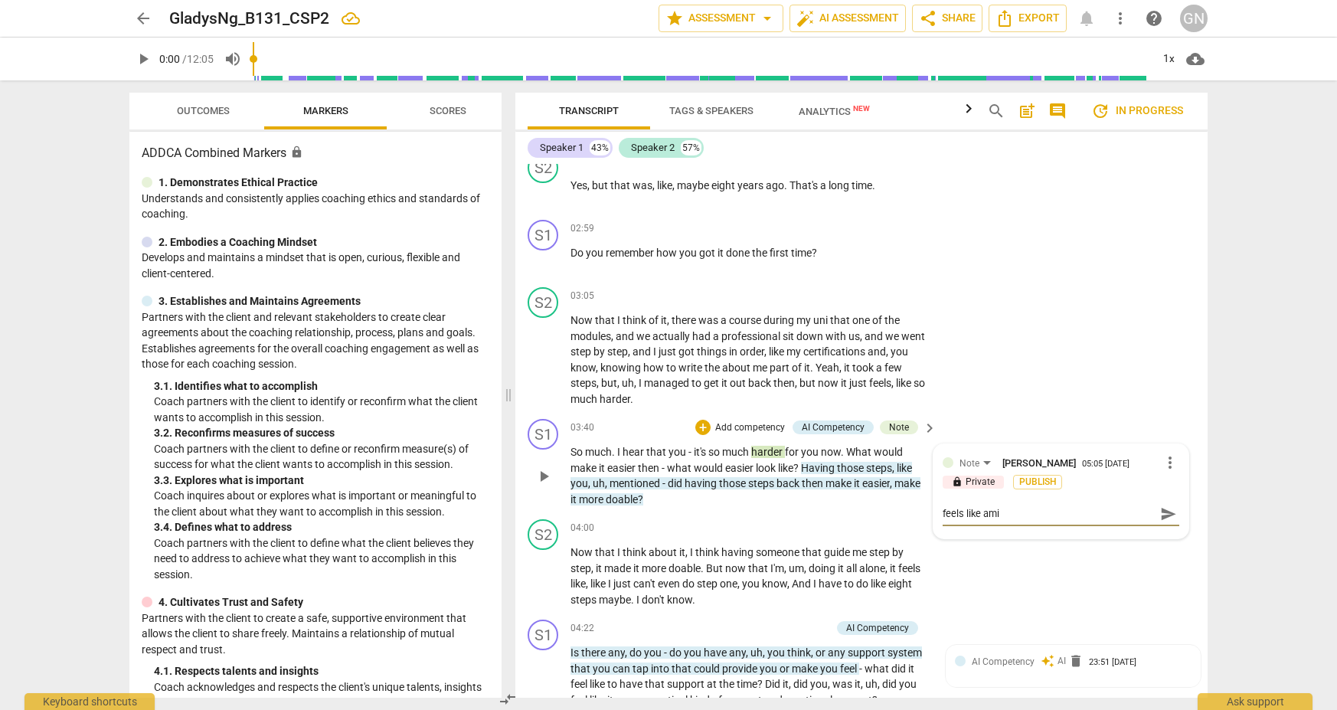
type textarea "feels like amis"
type textarea "feels like ami"
type textarea "feels like am"
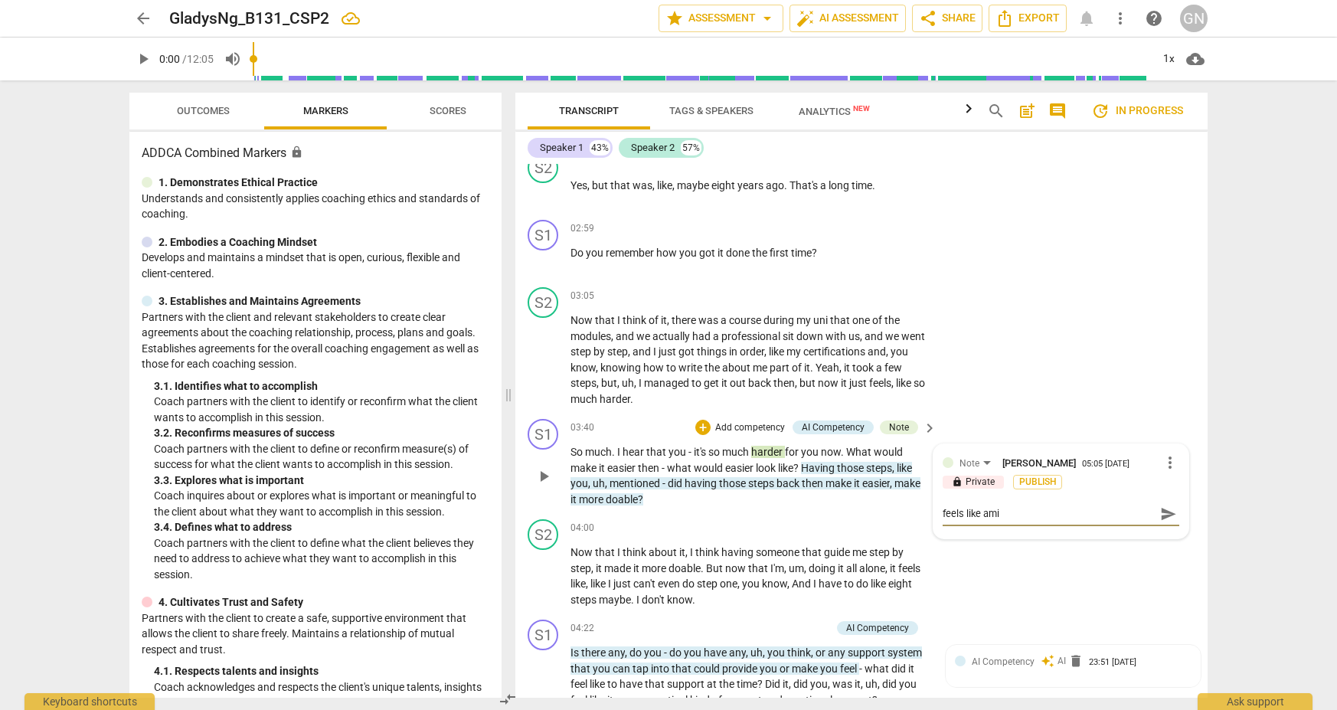
type textarea "feels like am"
type textarea "feels like a"
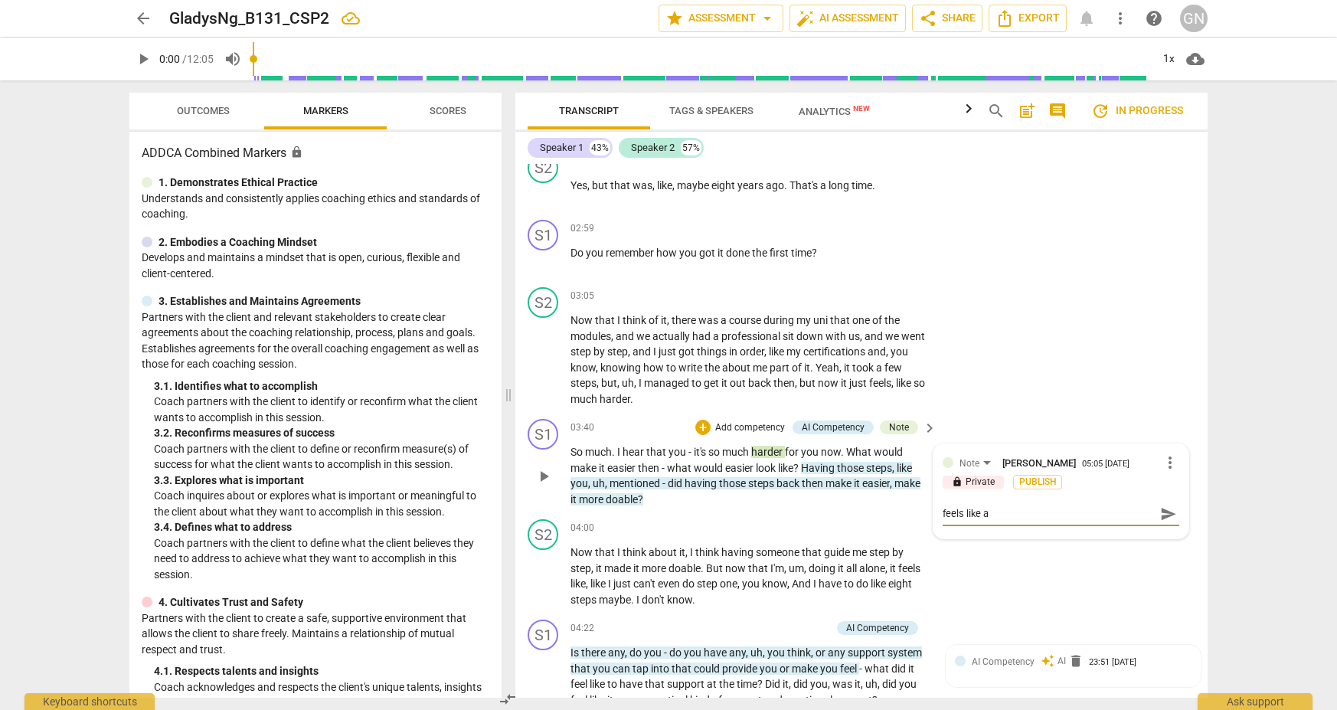
type textarea "feels like a m"
type textarea "feels like a mi"
type textarea "feels like a mis"
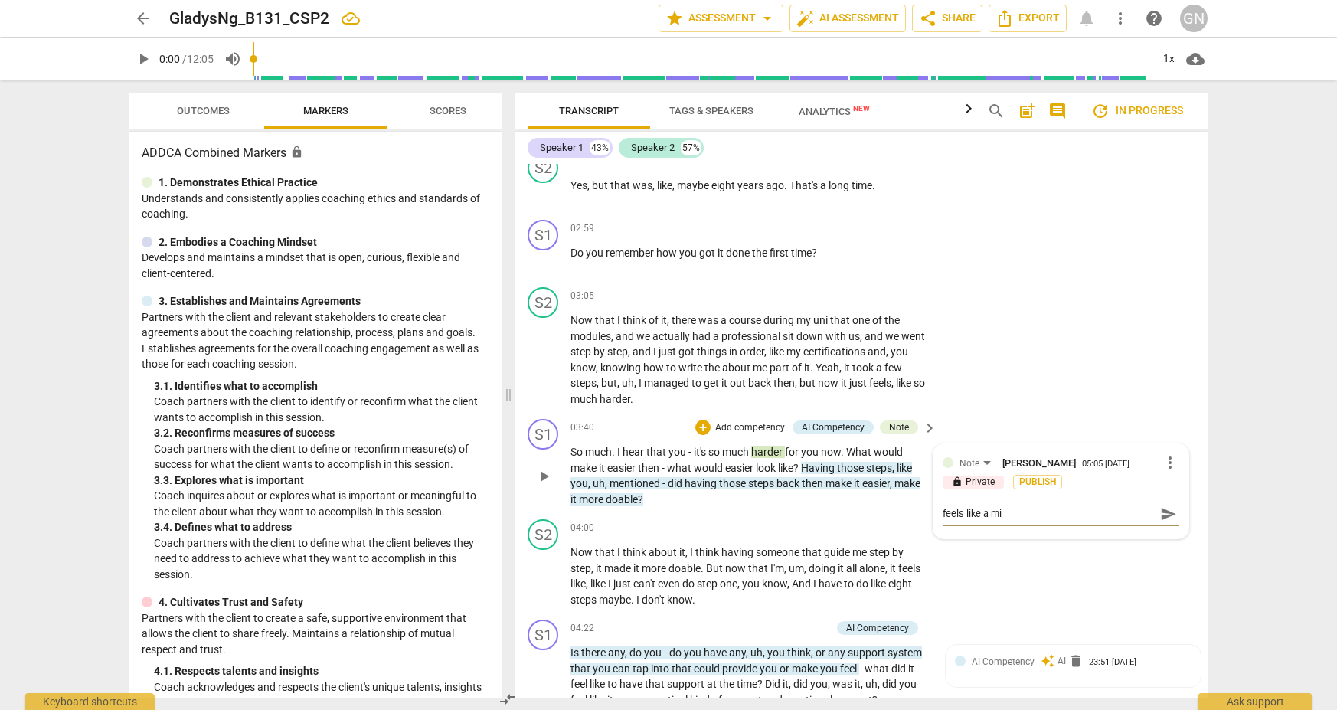
type textarea "feels like a mis"
type textarea "feels like a miss"
type textarea "feels like a misse"
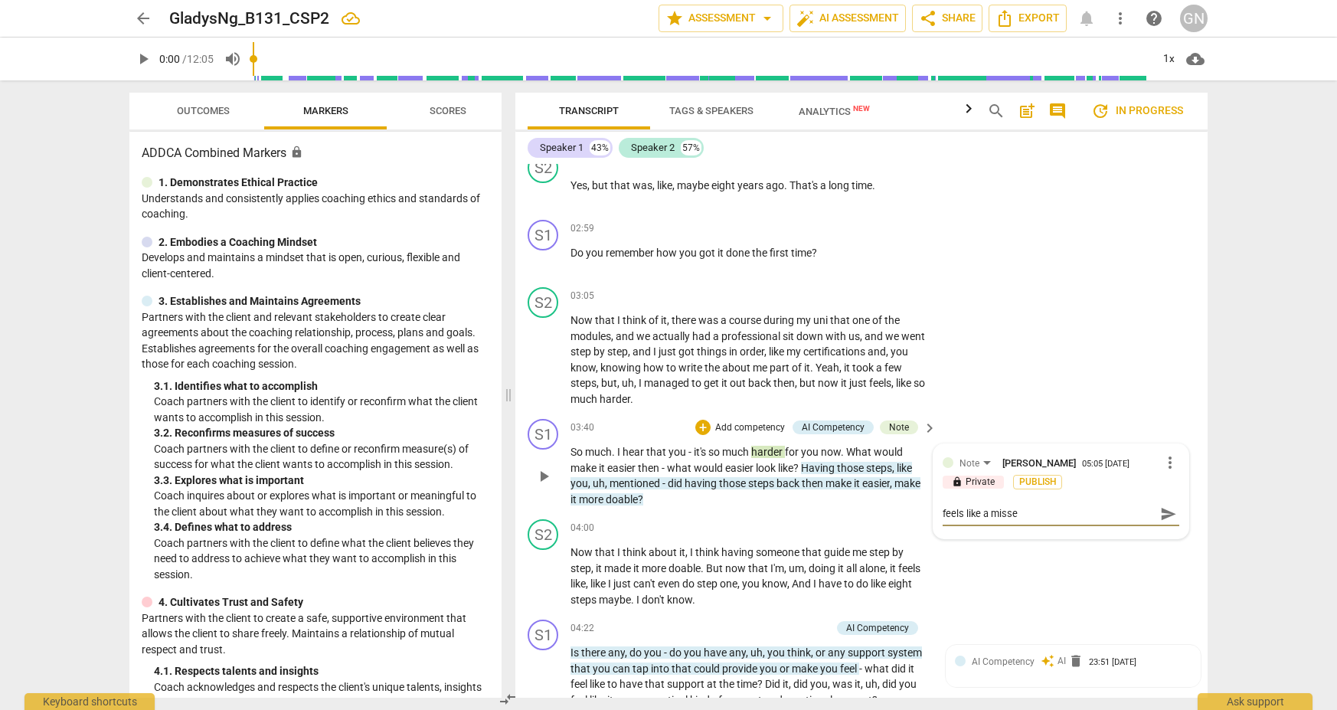
type textarea "feels like a missed"
type textarea "feels like a missed o"
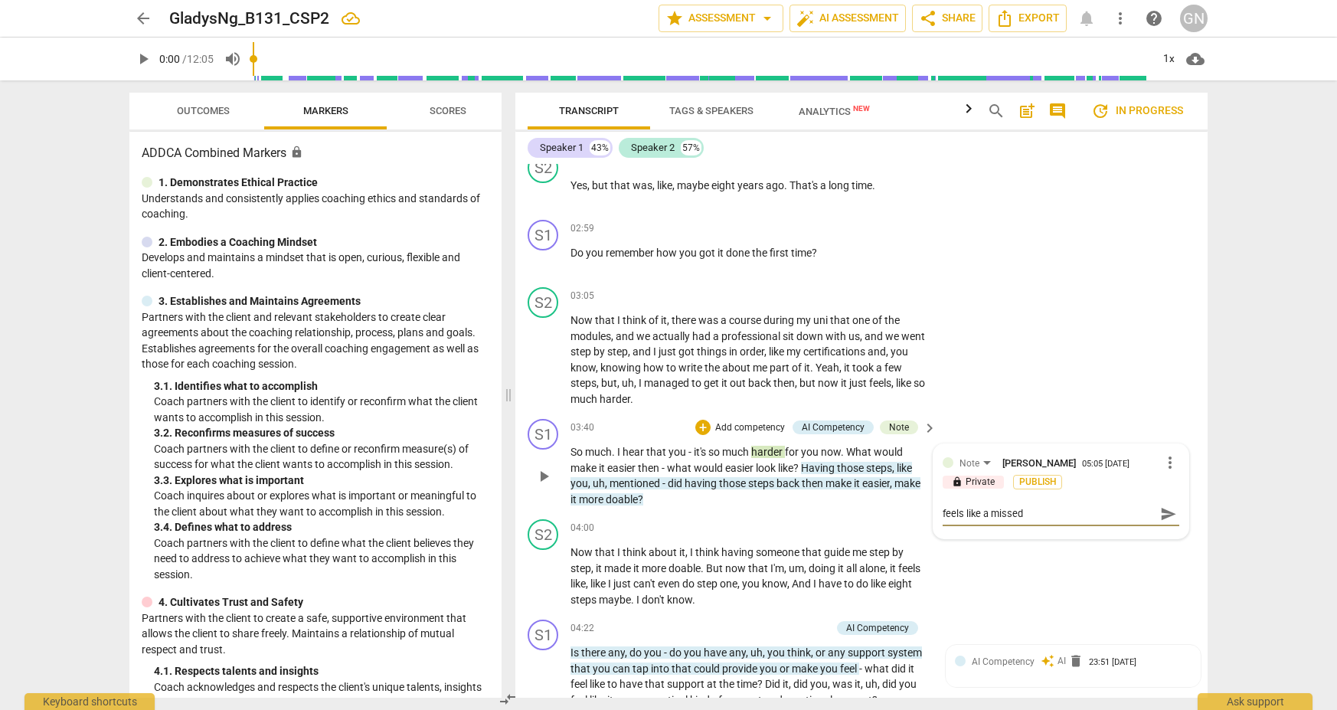
type textarea "feels like a missed o"
type textarea "feels like a missed op"
type textarea "feels like a missed opp"
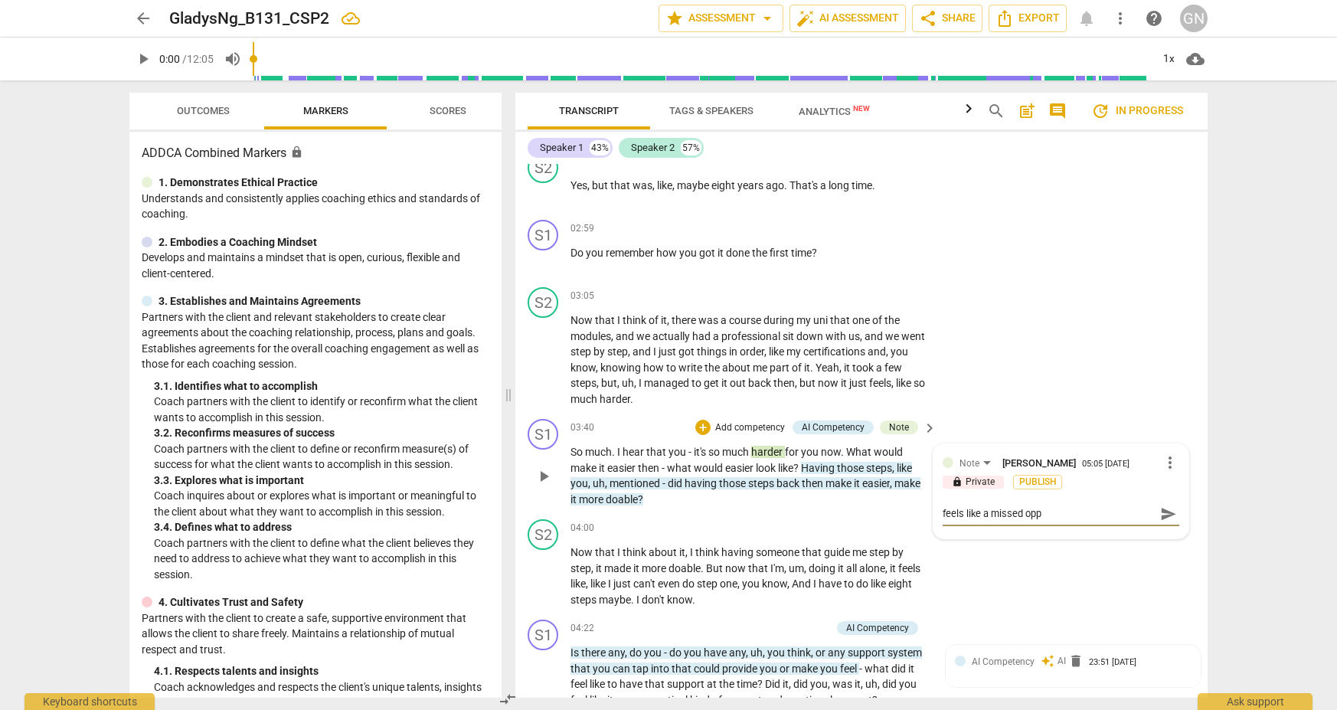
type textarea "feels like a missed oppo"
type textarea "feels like a missed oppor"
type textarea "feels like a missed opport"
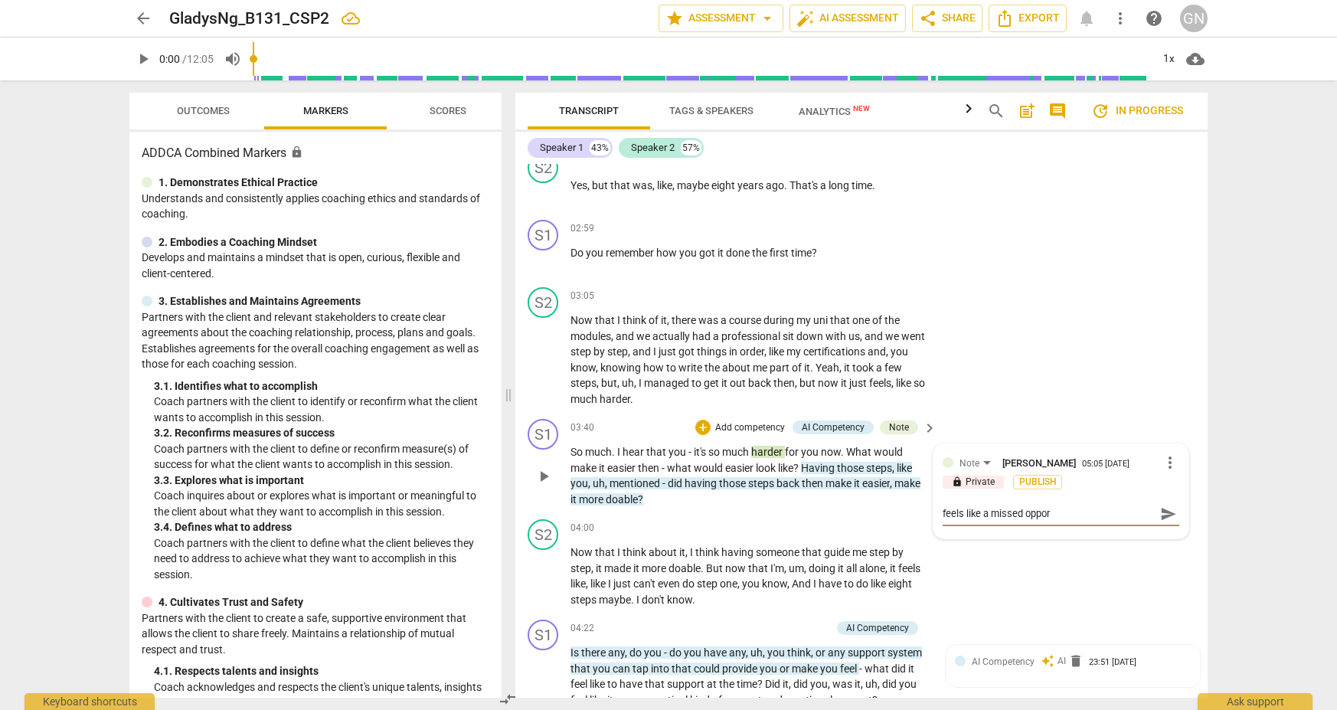
type textarea "feels like a missed opport"
type textarea "feels like a missed opportu"
type textarea "feels like a missed opportun"
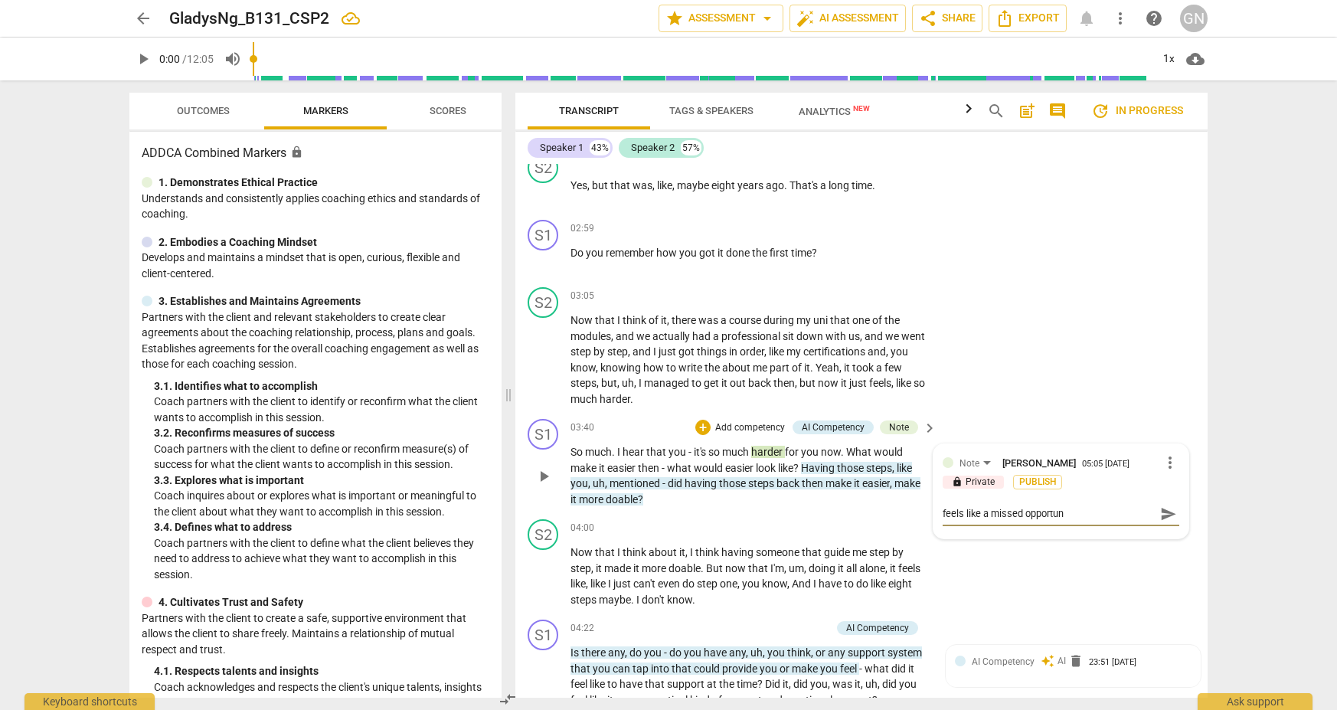
type textarea "feels like a missed opportuni"
type textarea "feels like a missed opportunit"
type textarea "feels like a missed opportunity"
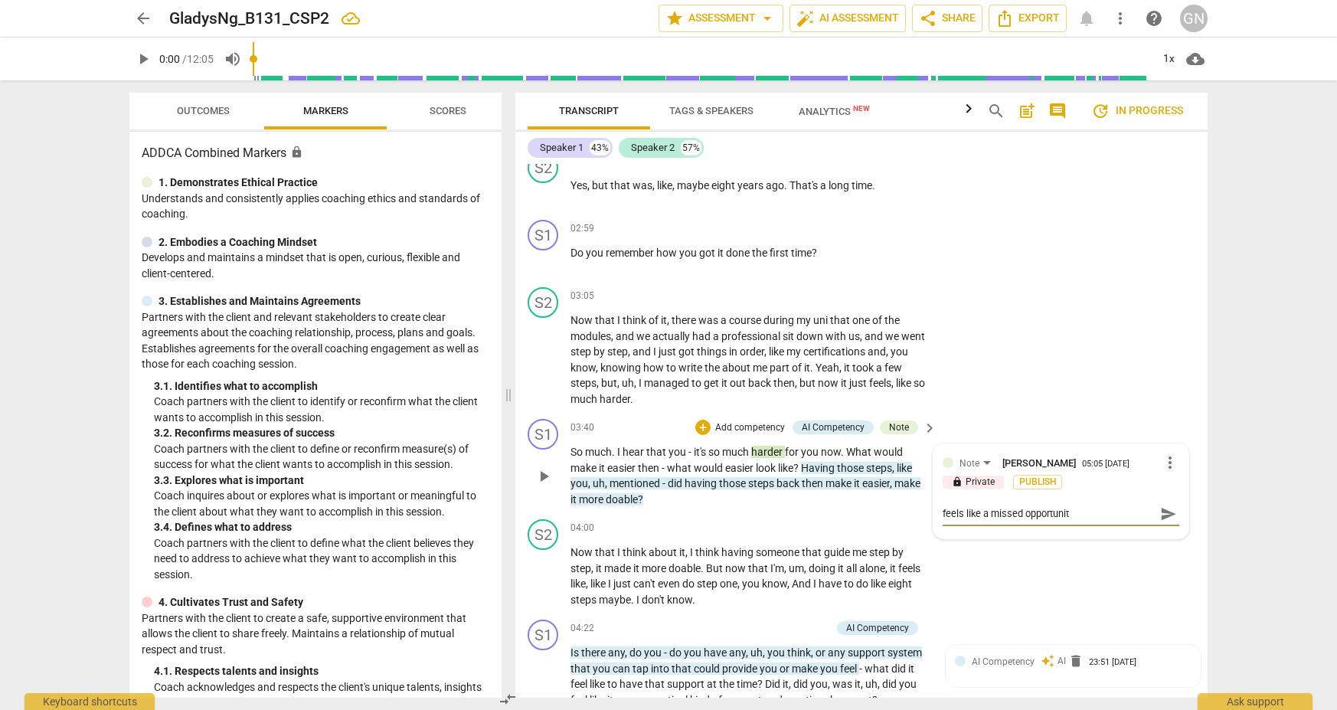
type textarea "feels like a missed opportunity"
type textarea "feels like a missed opportunity h"
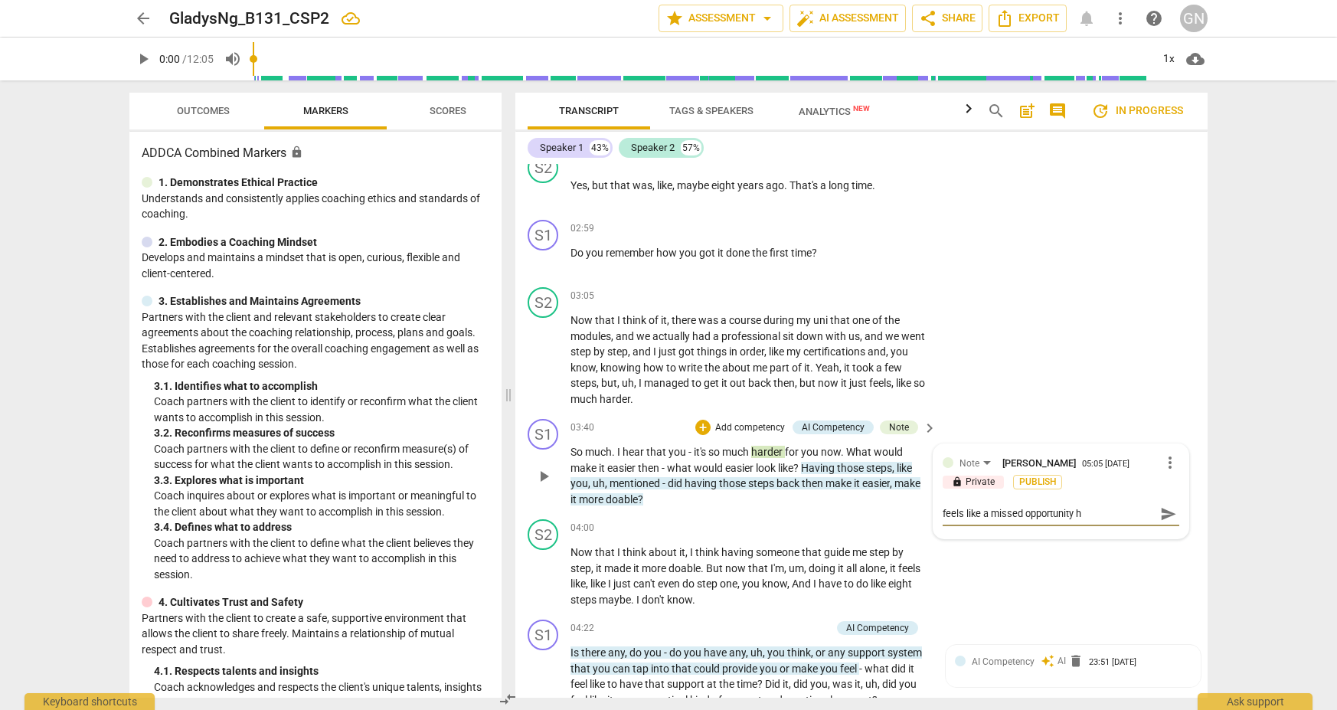
type textarea "feels like a missed opportunity he"
type textarea "feels like a missed opportunity her"
type textarea "feels like a missed opportunity here"
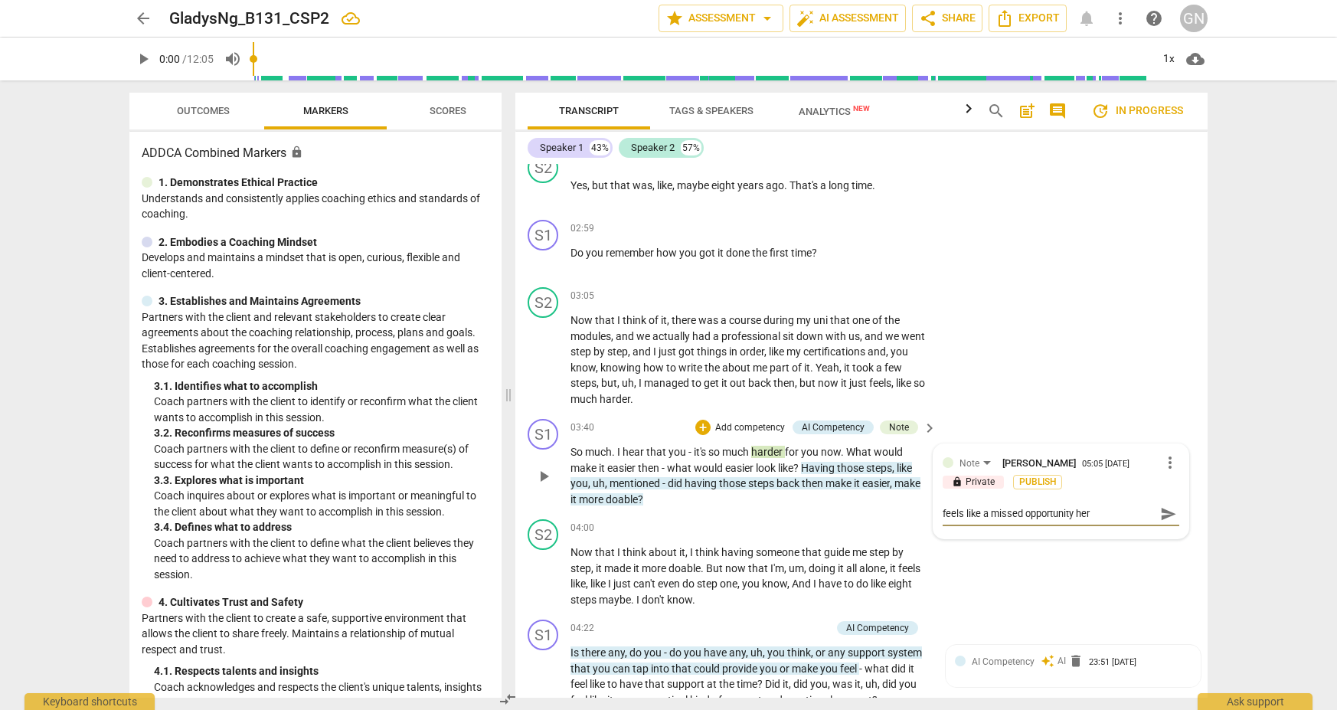
type textarea "feels like a missed opportunity here"
type textarea "feels like a missed opportunity here t"
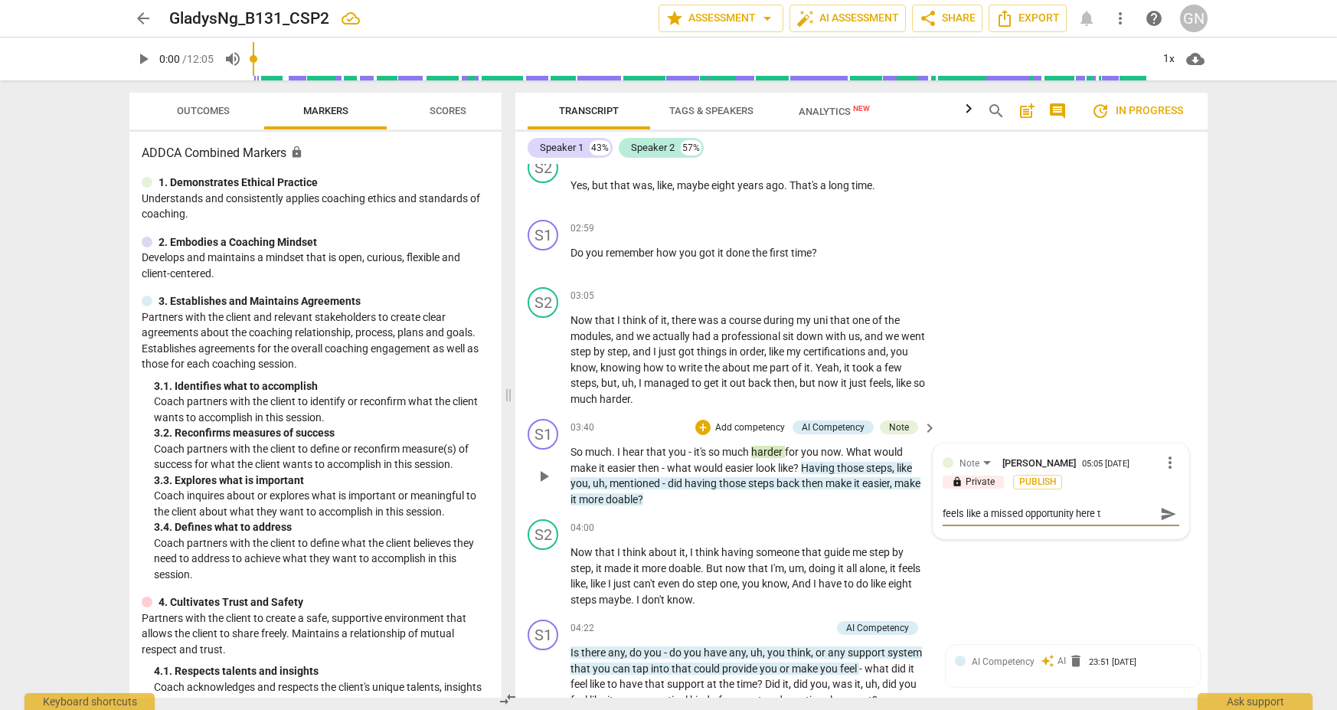
type textarea "feels like a missed opportunity here to"
type textarea "feels like a missed opportunity here to p"
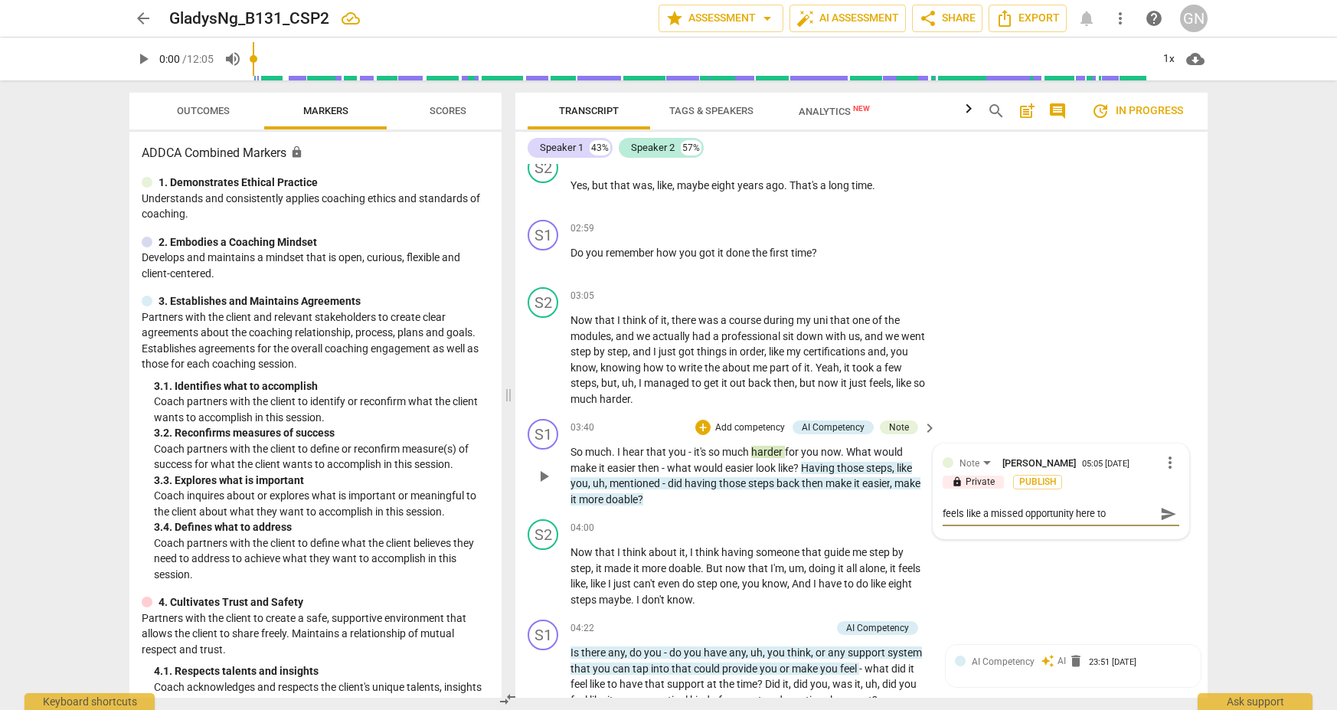
type textarea "feels like a missed opportunity here to p"
type textarea "feels like a missed opportunity here to pr"
type textarea "feels like a missed opportunity here to pro"
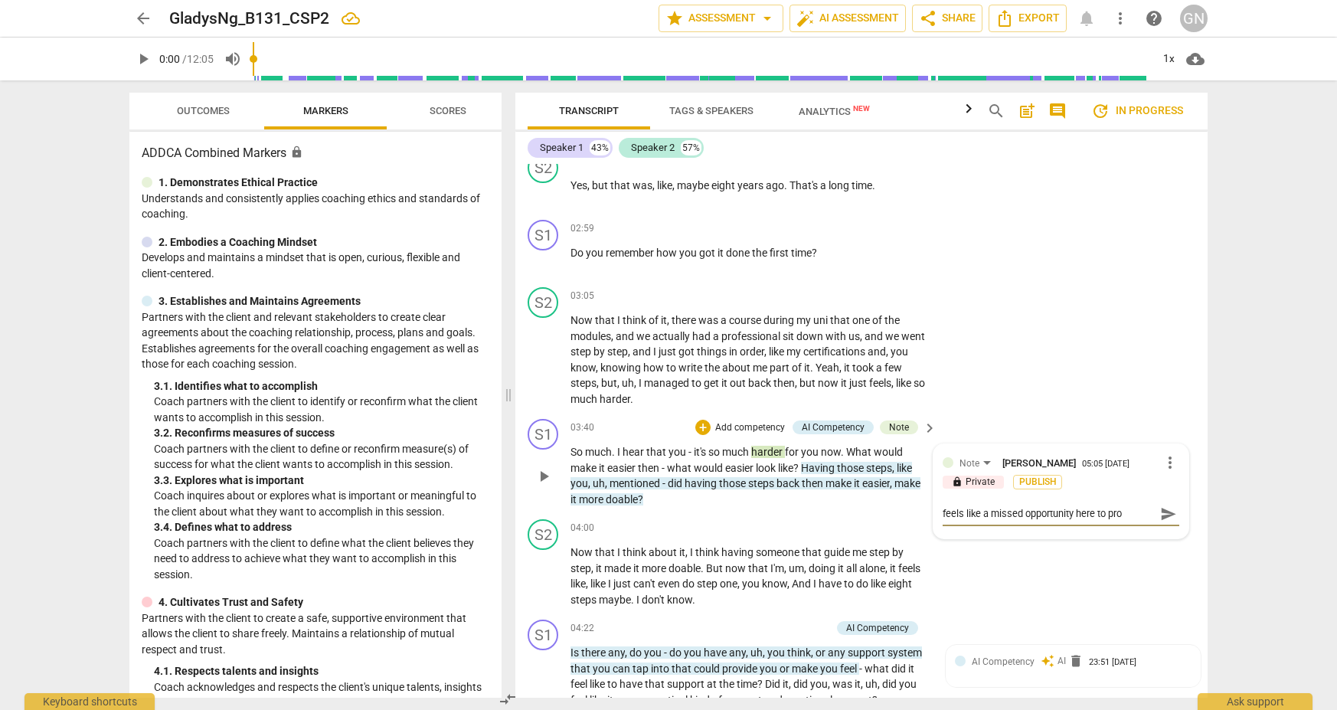
type textarea "feels like a missed opportunity here to prob"
type textarea "feels like a missed opportunity here to probe"
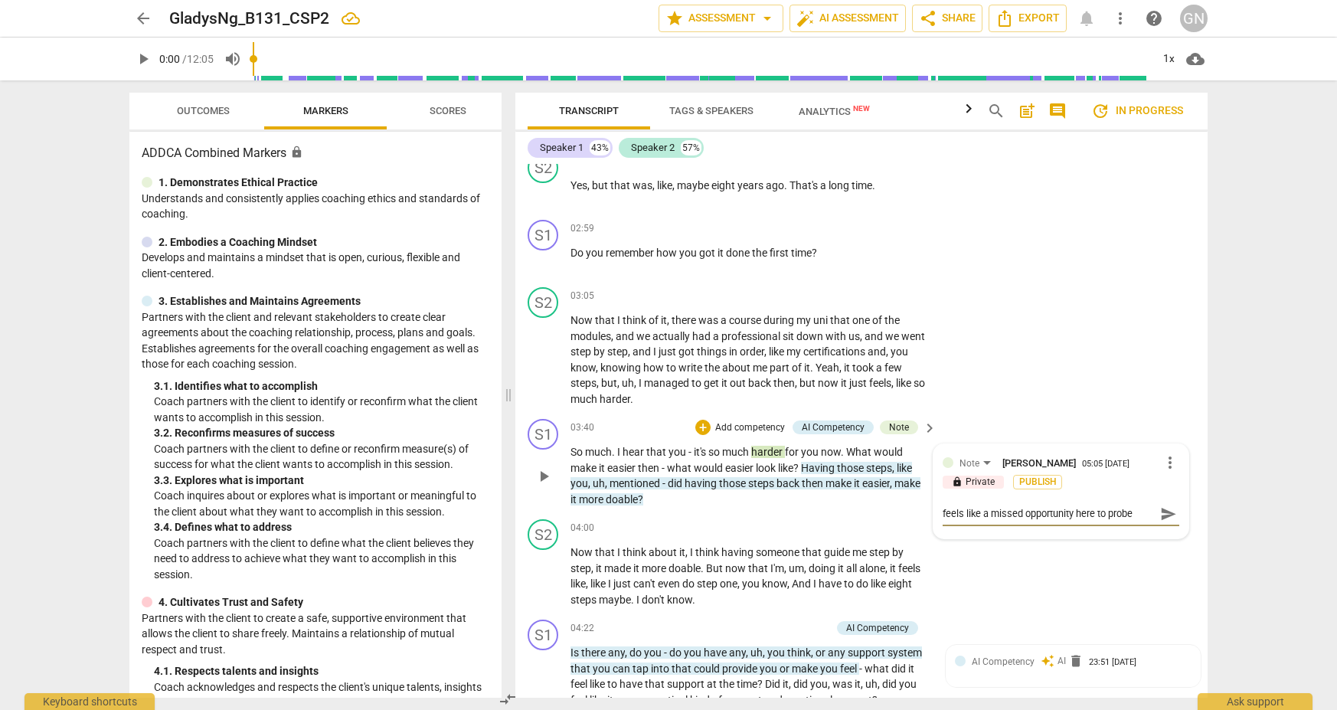
type textarea "feels like a missed opportunity here to probe"
type textarea "feels like a missed opportunity here to probe f"
type textarea "feels like a missed opportunity here to probe fo"
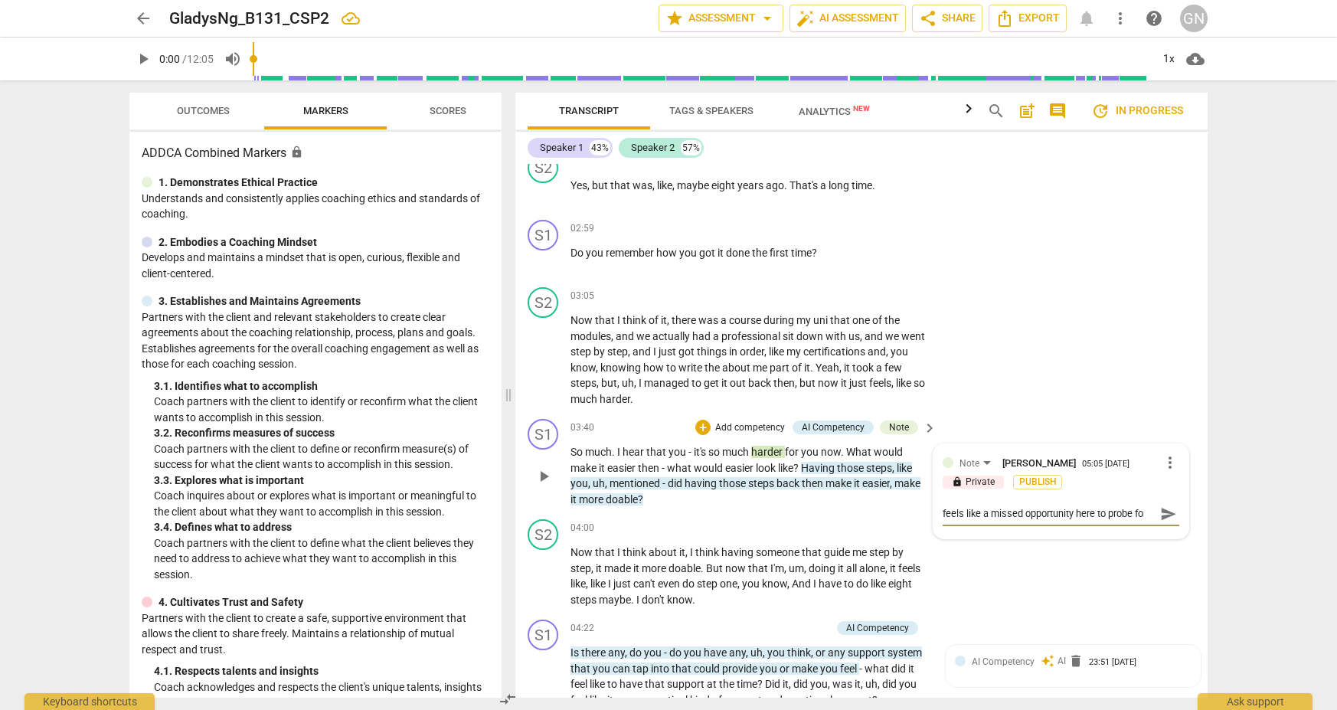
type textarea "feels like a missed opportunity here to probe for"
type textarea "feels like a missed opportunity here to probe for c"
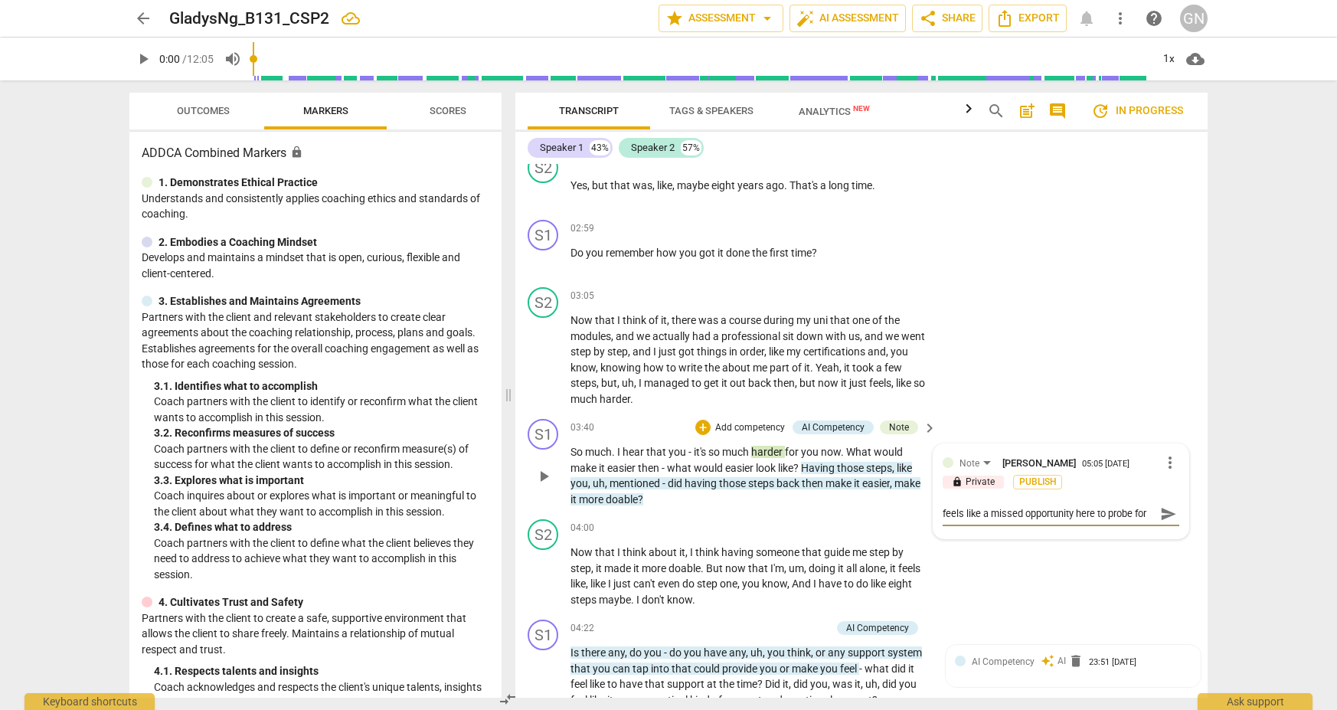
type textarea "feels like a missed opportunity here to probe for c"
type textarea "feels like a missed opportunity here to probe for cl"
type textarea "feels like a missed opportunity here to probe for c"
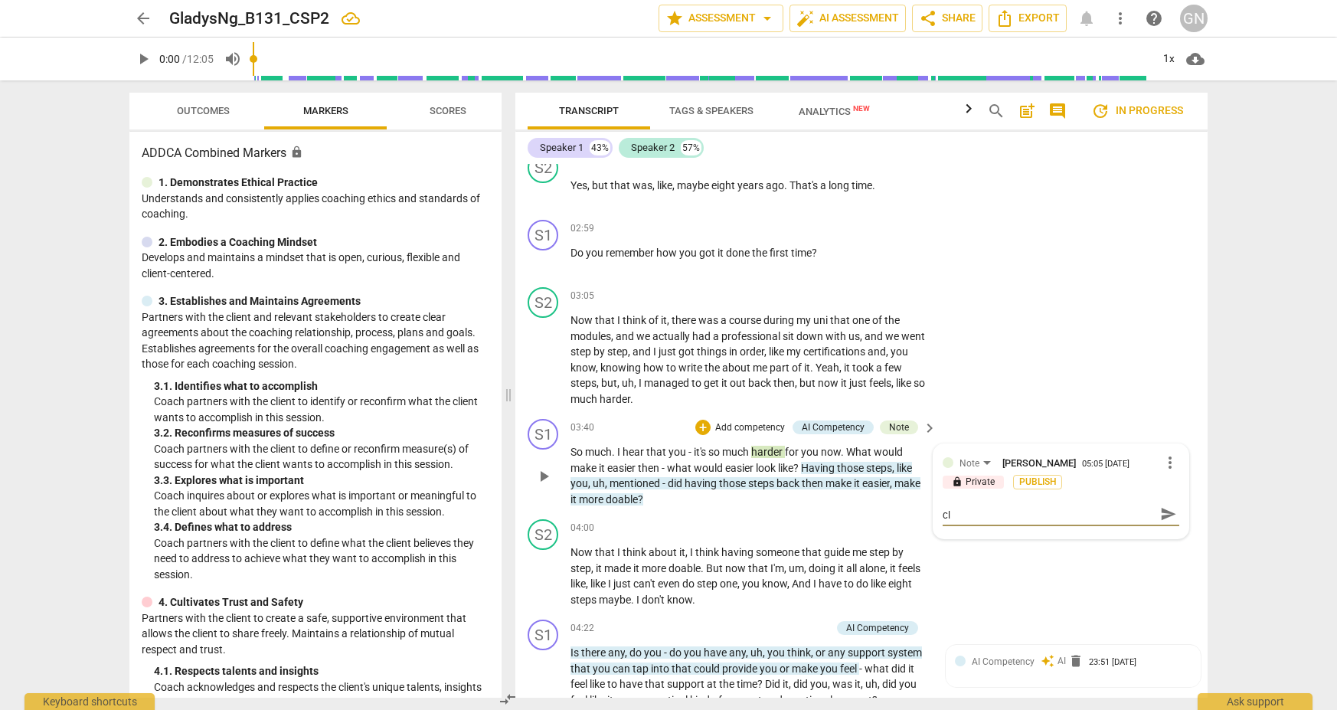
type textarea "feels like a missed opportunity here to probe for c"
type textarea "feels like a missed opportunity here to probe for"
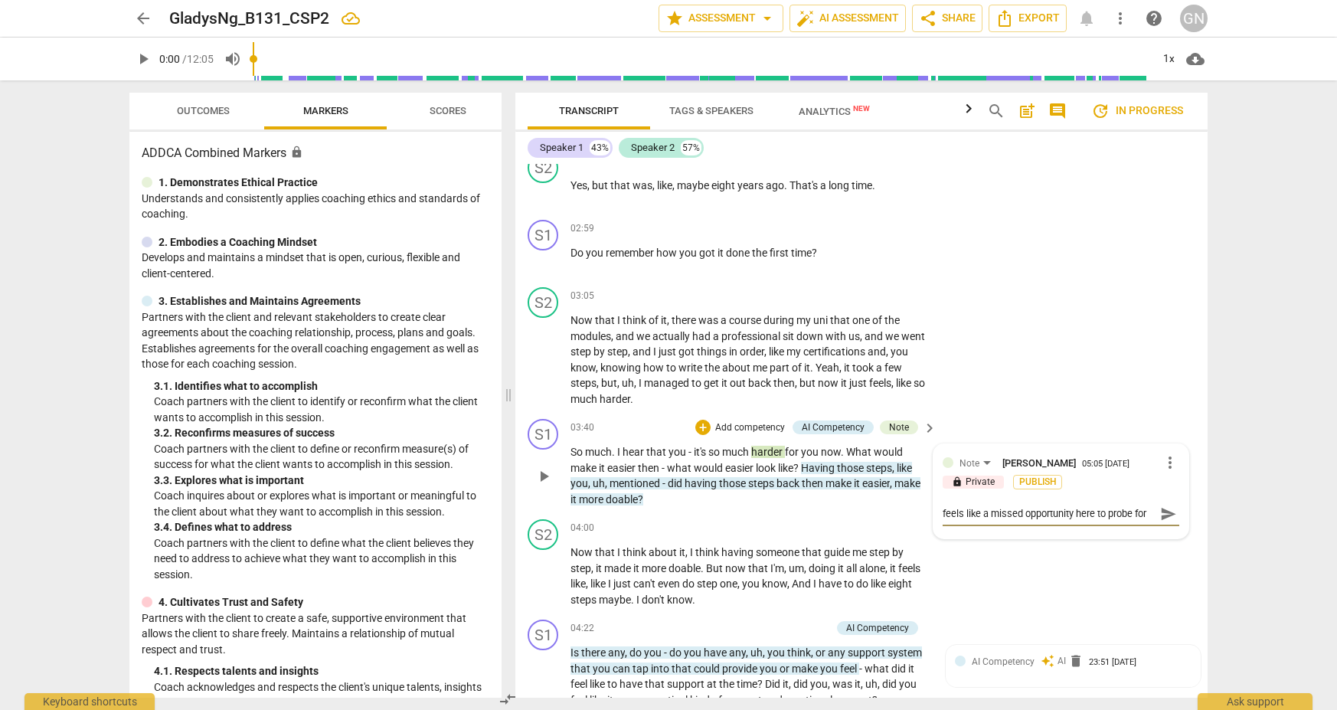
type textarea "feels like a missed opportunity here to probe fo"
type textarea "feels like a missed opportunity here to probe f"
type textarea "feels like a missed opportunity here to probe"
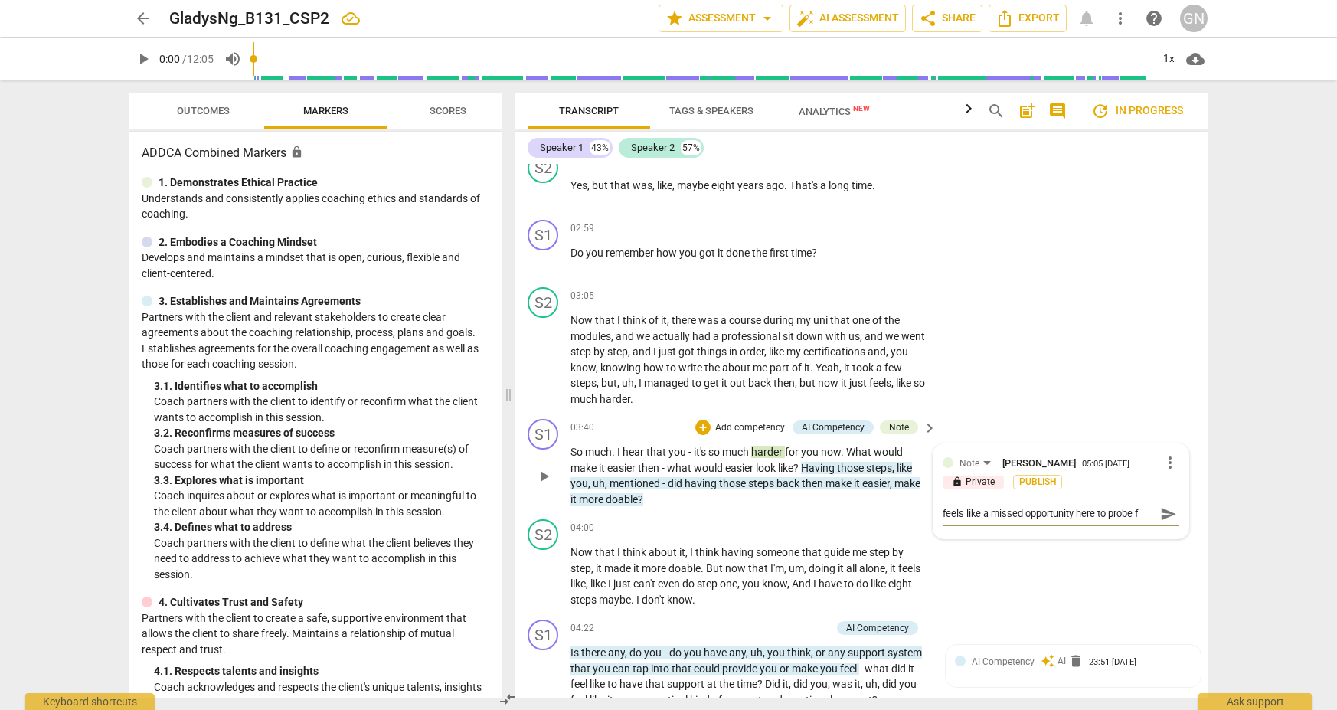
type textarea "feels like a missed opportunity here to probe"
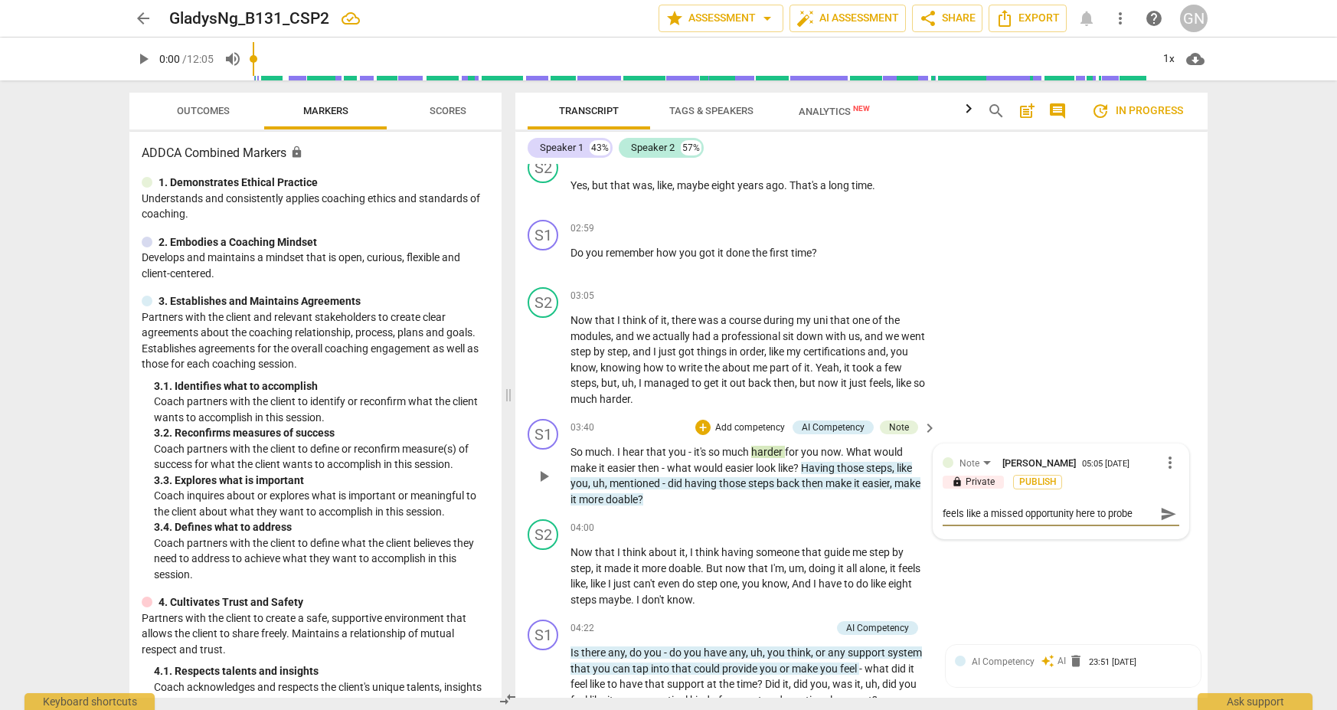
type textarea "feels like a missed opportunity here to probe"
type textarea "feels like a missed opportunity here to probe f"
type textarea "feels like a missed opportunity here to probe fo"
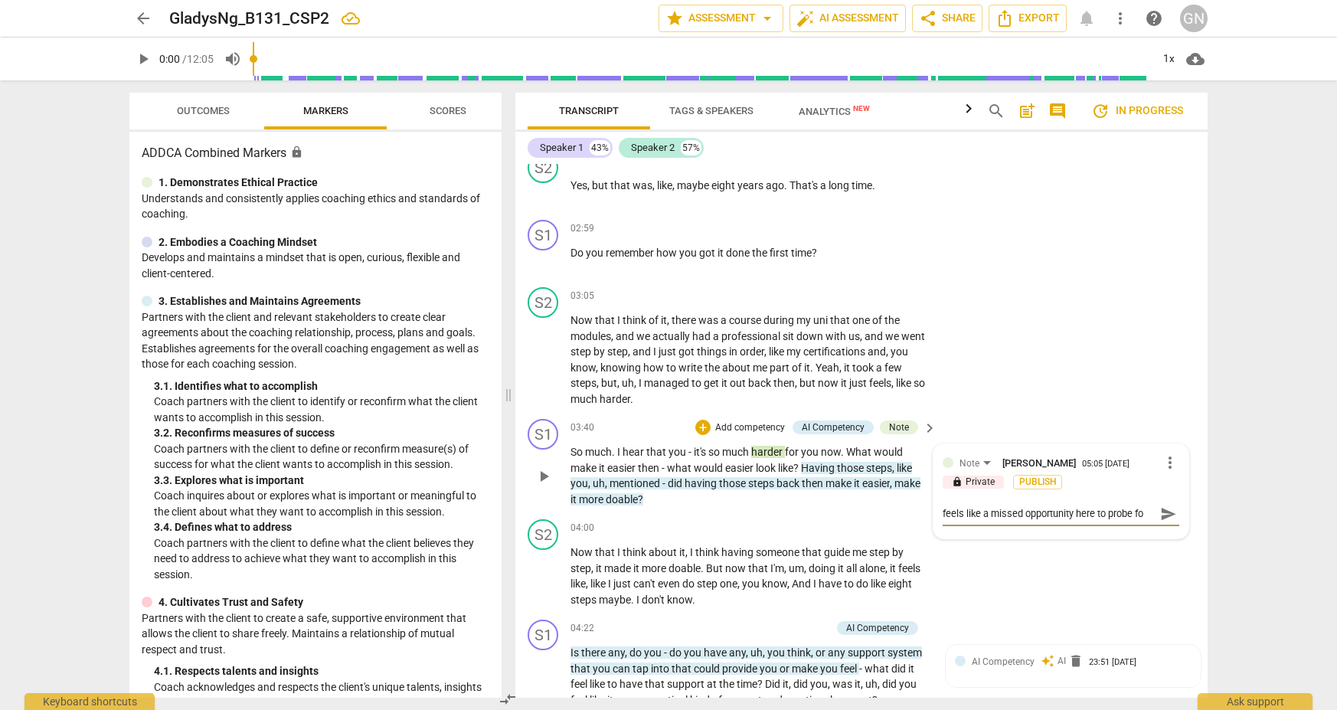
type textarea "feels like a missed opportunity here to probe for"
type textarea "feels like a missed opportunity here to probe for c"
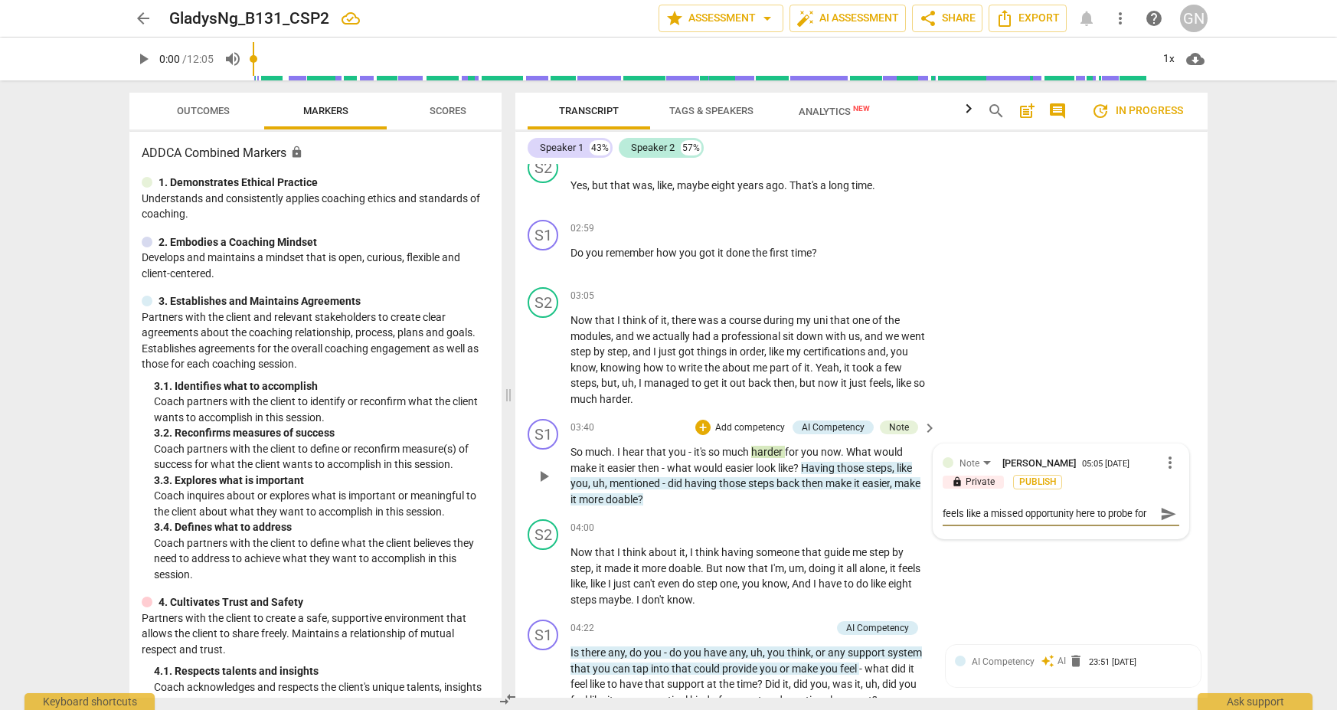
type textarea "feels like a missed opportunity here to probe for c"
type textarea "feels like a missed opportunity here to probe for cl"
type textarea "feels like a missed opportunity here to probe for cli"
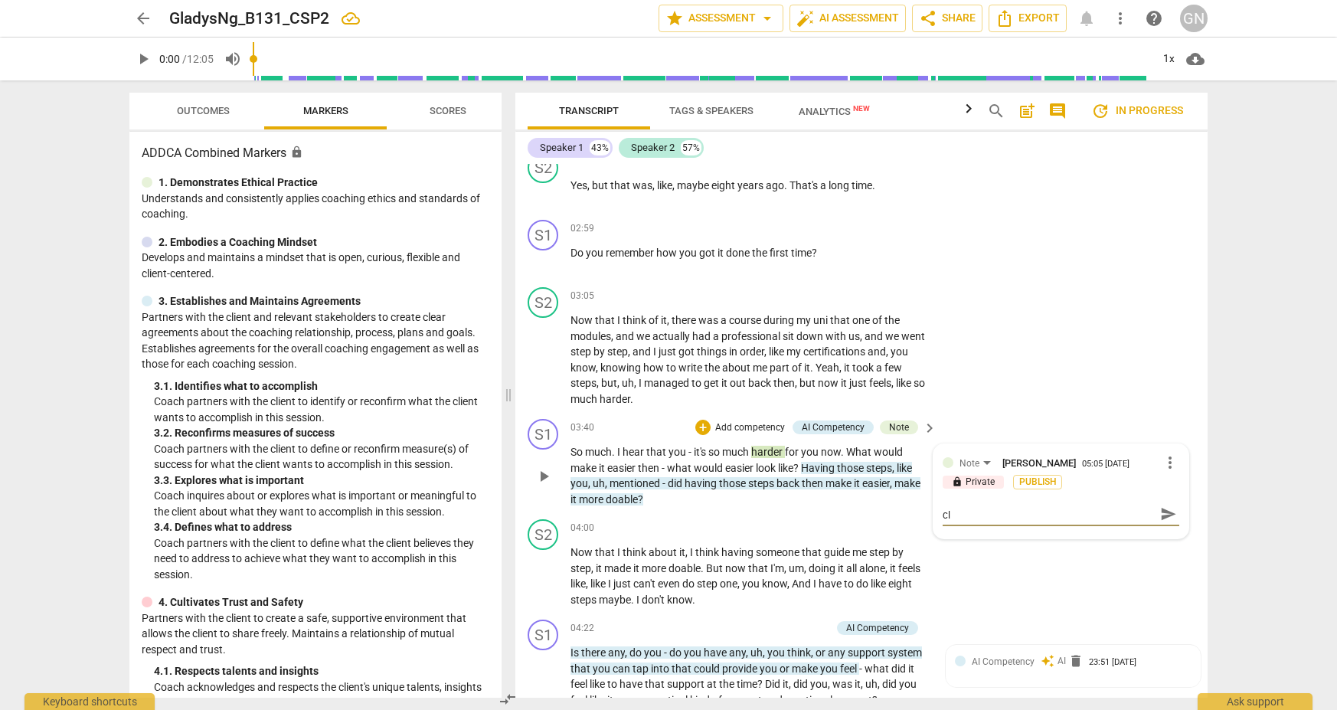
type textarea "feels like a missed opportunity here to probe for cli"
type textarea "feels like a missed opportunity here to probe for clie"
type textarea "feels like a missed opportunity here to probe for clien"
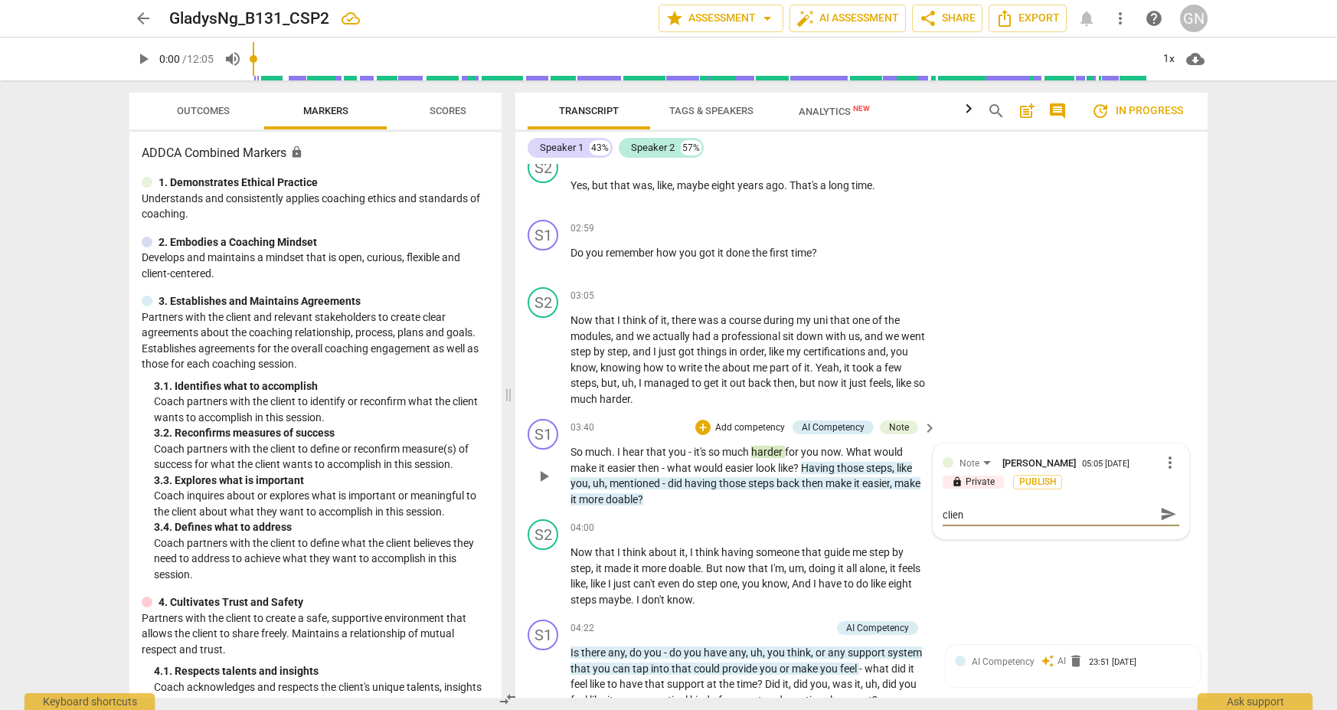
type textarea "feels like a missed opportunity here to probe for client"
type textarea "feels like a missed opportunity here to probe for client i"
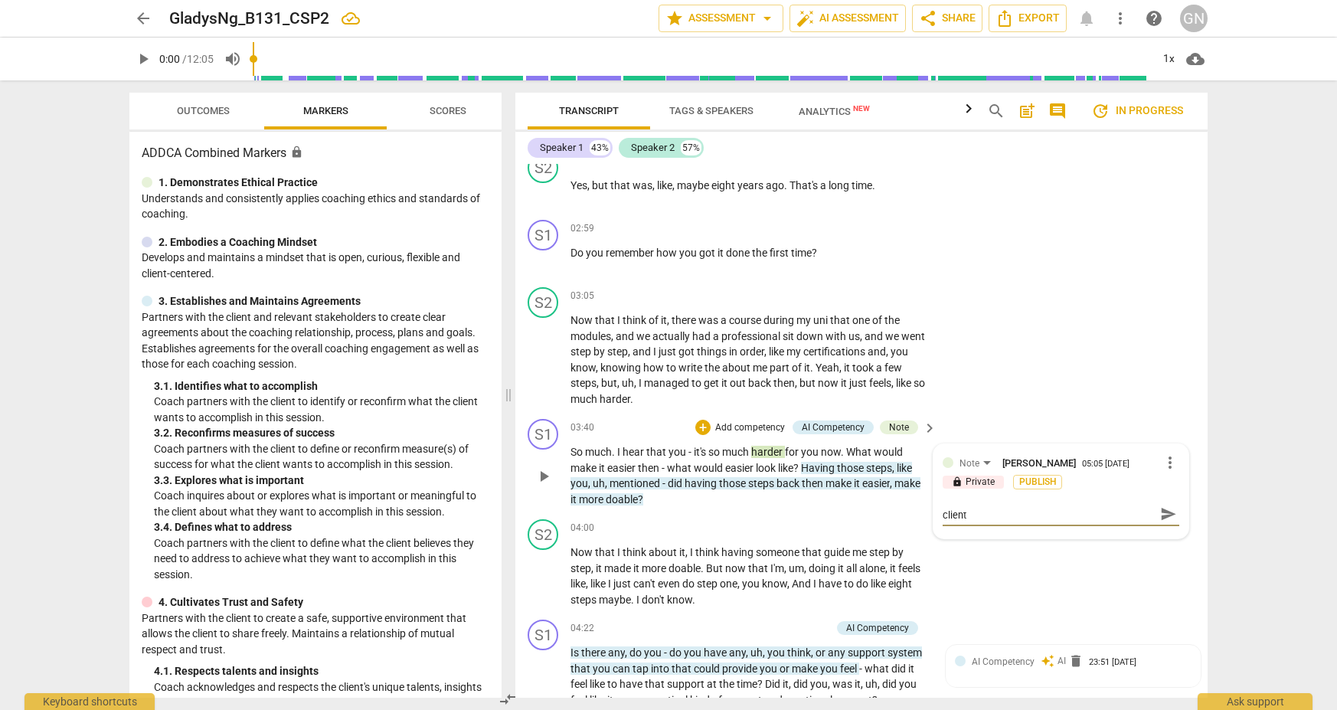
type textarea "feels like a missed opportunity here to probe for client i"
type textarea "feels like a missed opportunity here to probe for client in"
type textarea "feels like a missed opportunity here to probe for client ins"
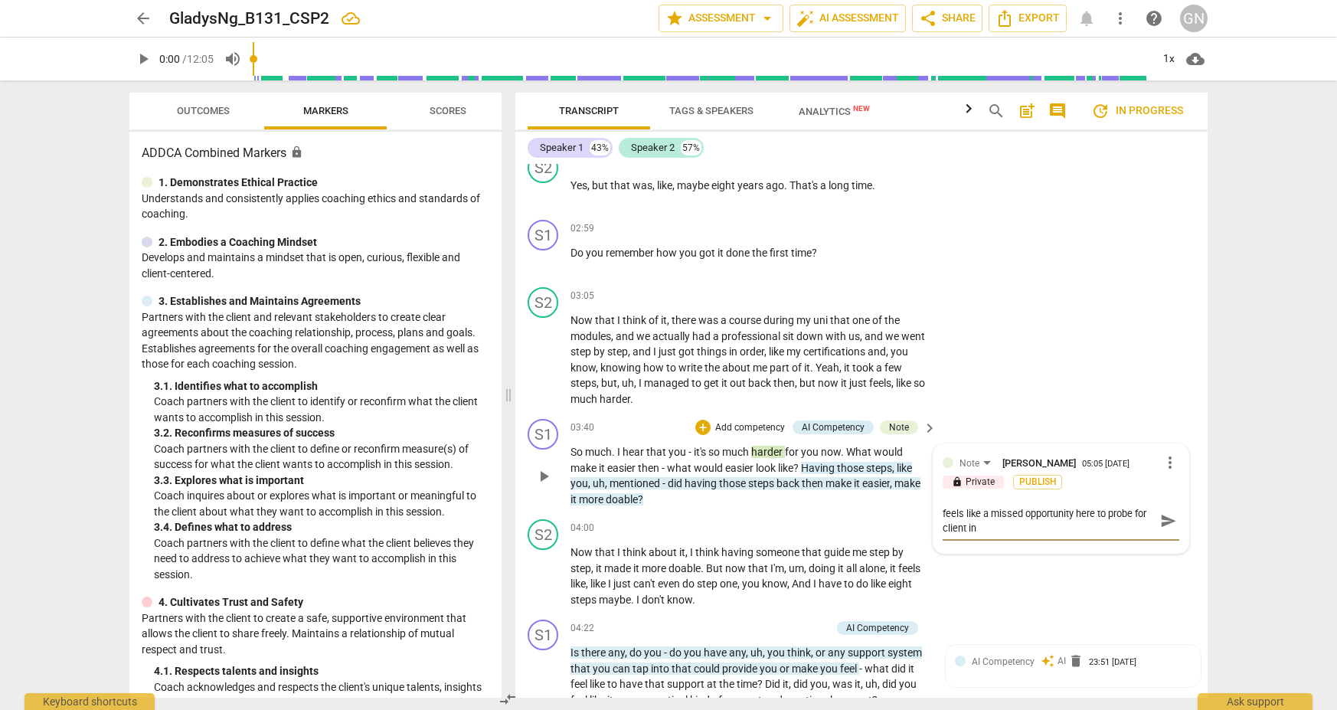
type textarea "feels like a missed opportunity here to probe for client ins"
type textarea "feels like a missed opportunity here to probe for client insp"
type textarea "feels like a missed opportunity here to probe for client inspi"
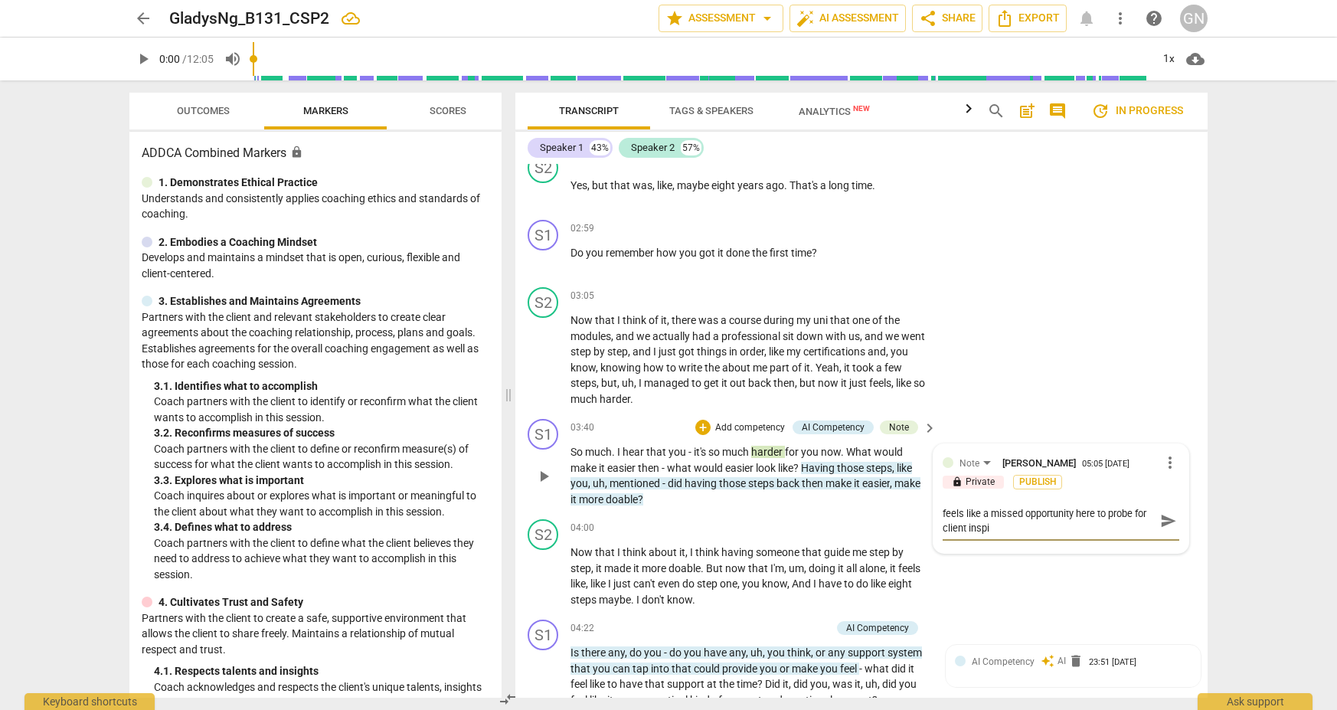
type textarea "feels like a missed opportunity here to probe for client inspir"
type textarea "feels like a missed opportunity here to probe for client inspira"
type textarea "feels like a missed opportunity here to probe for client inspirat"
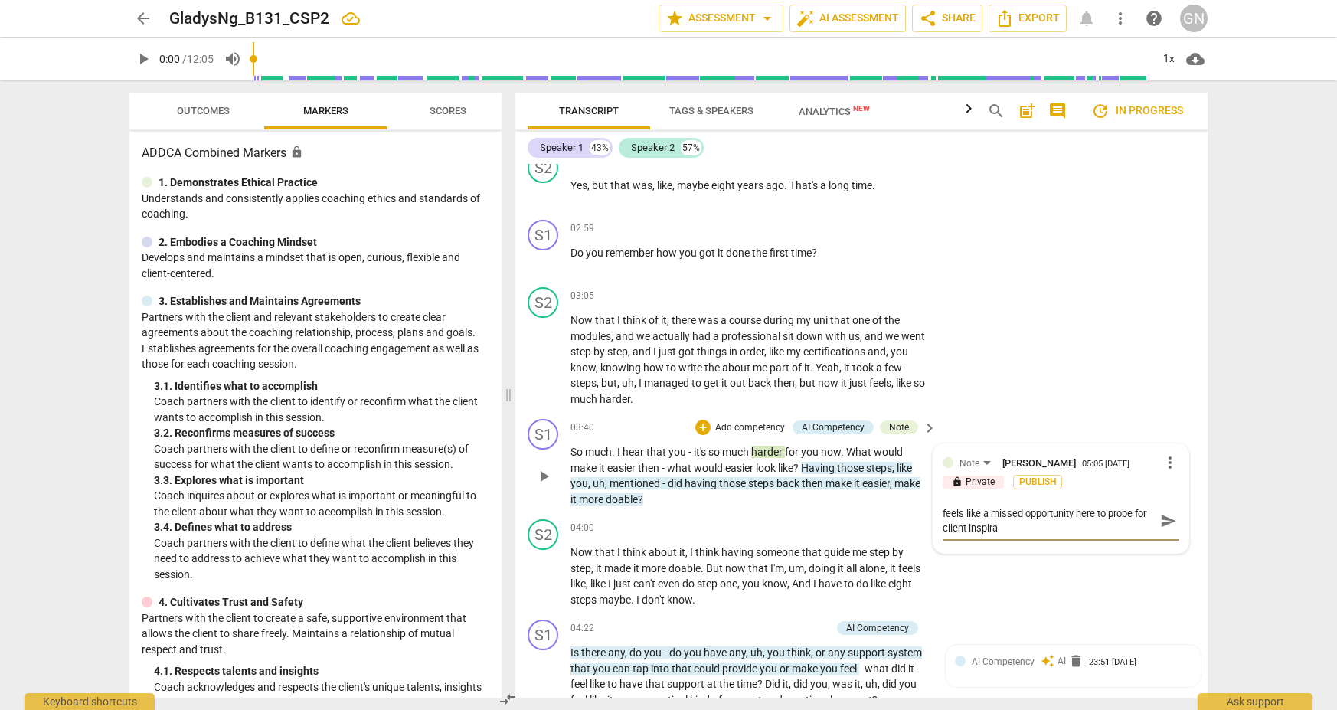
type textarea "feels like a missed opportunity here to probe for client inspirat"
type textarea "feels like a missed opportunity here to probe for client inspirati"
type textarea "feels like a missed opportunity here to probe for client inspiratio"
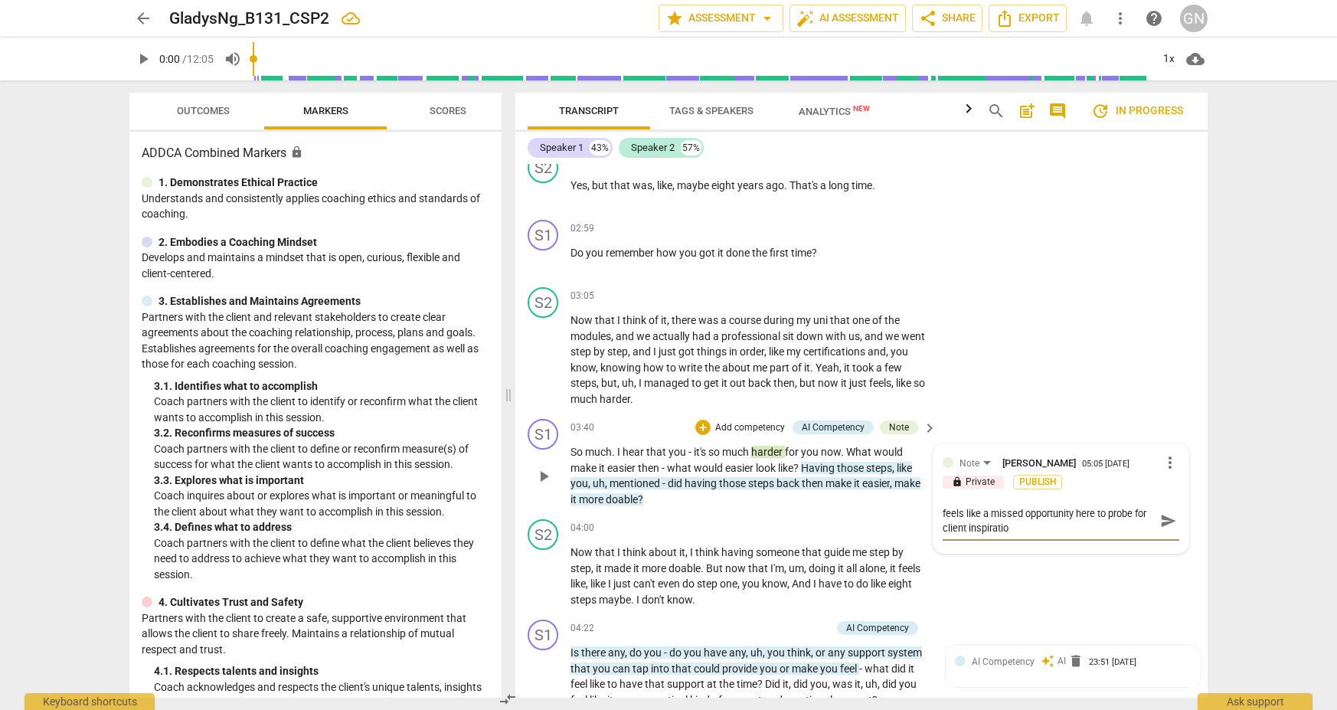
type textarea "feels like a missed opportunity here to probe for client inspiration"
type textarea "feels like a missed opportunity here to probe for client inspiration a"
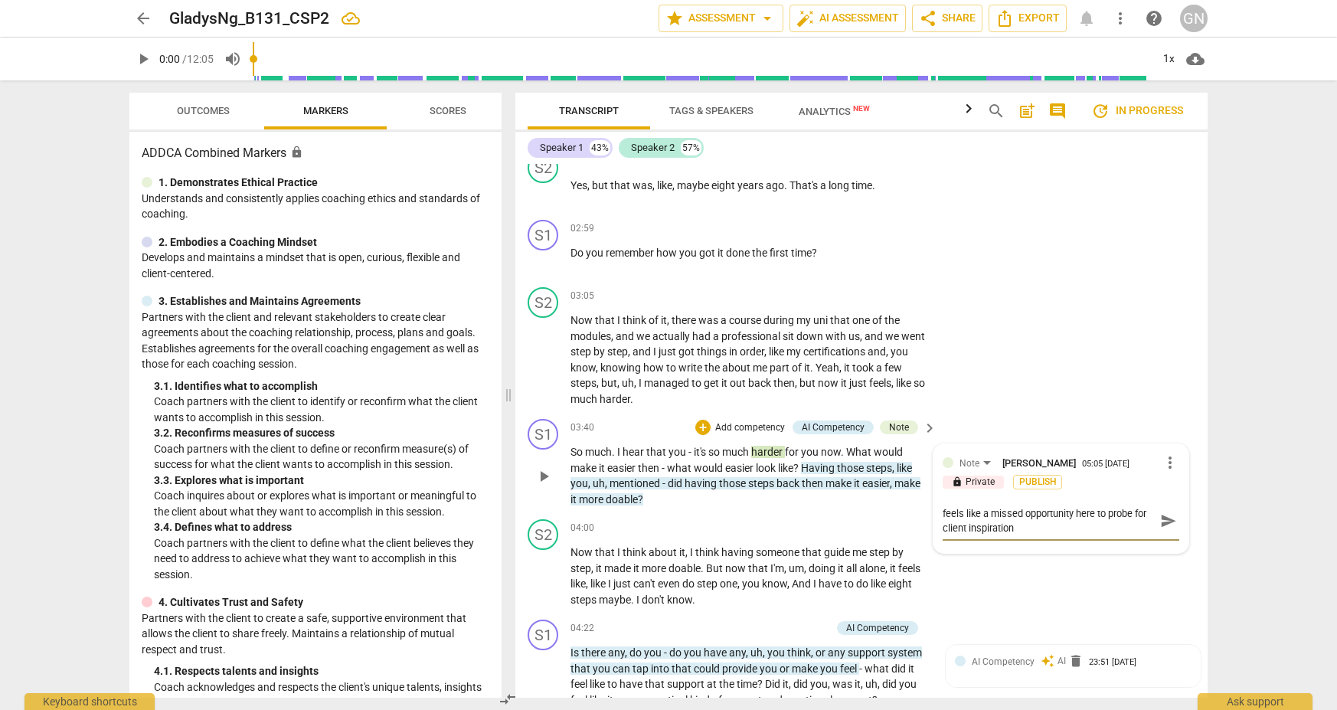
type textarea "feels like a missed opportunity here to probe for client inspiration a"
type textarea "feels like a missed opportunity here to probe for client inspiration an"
type textarea "feels like a missed opportunity here to probe for client inspiration and"
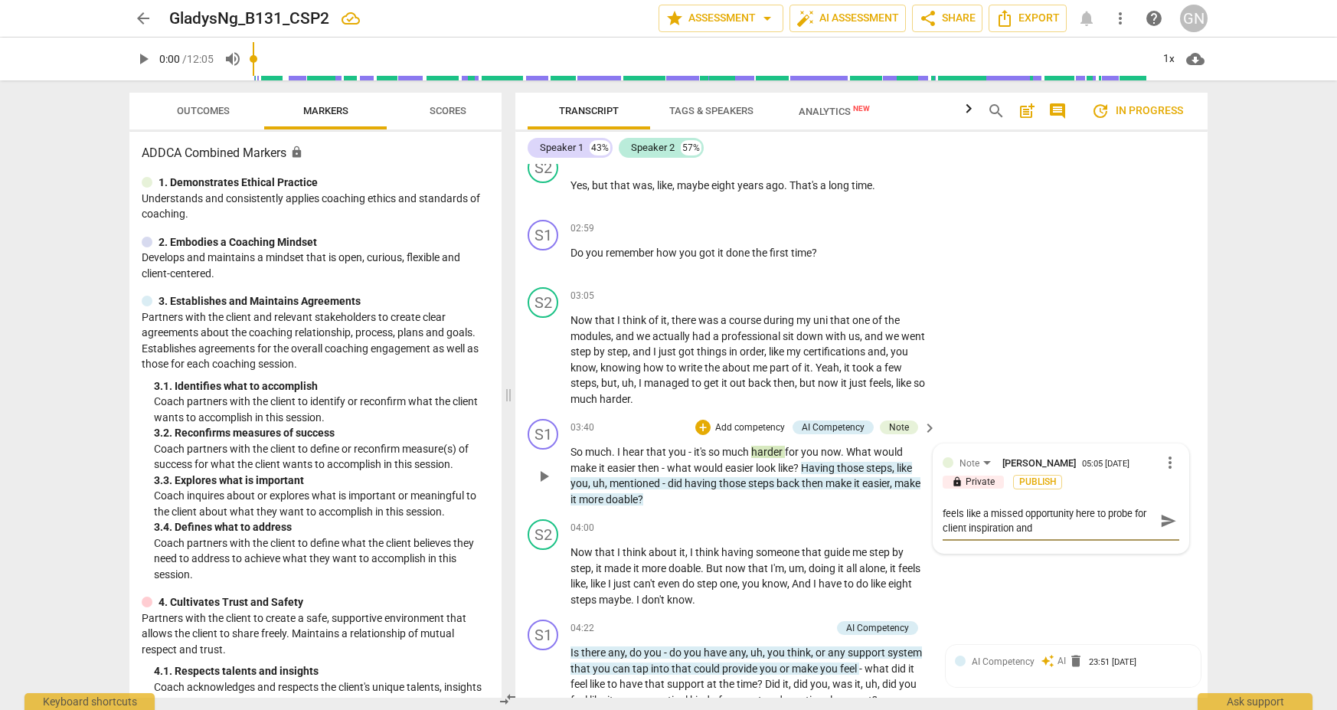
type textarea "feels like a missed opportunity here to probe for client inspiration and/"
type textarea "feels like a missed opportunity here to probe for client inspiration and/o"
type textarea "feels like a missed opportunity here to probe for client inspiration and/or"
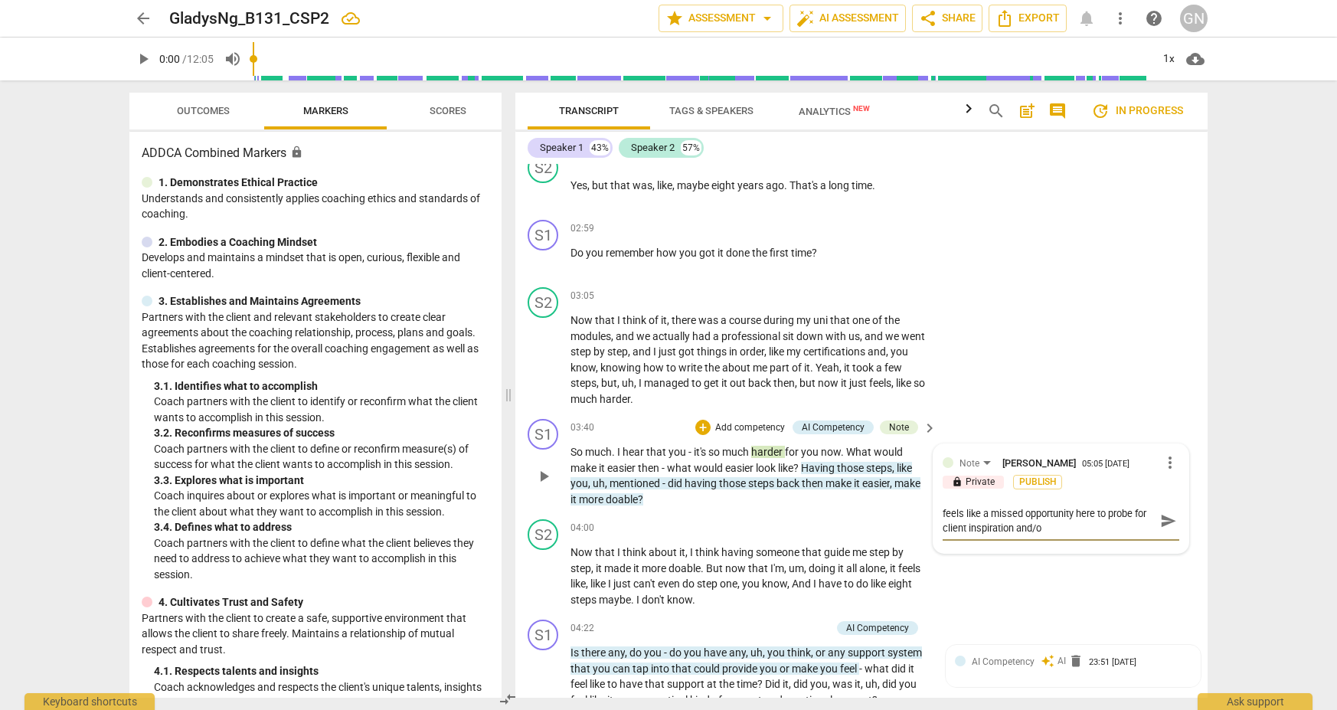
type textarea "feels like a missed opportunity here to probe for client inspiration and/or"
type textarea "feels like a missed opportunity here to probe for client inspiration and/or s"
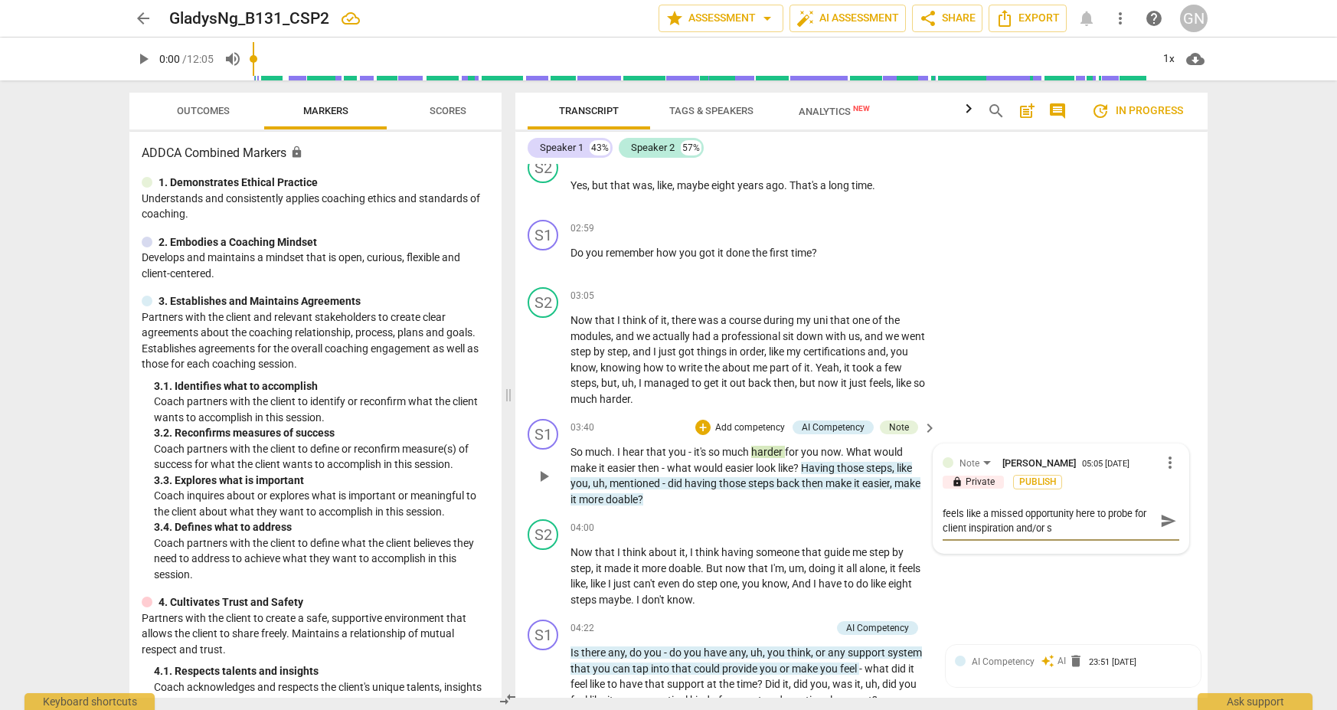
type textarea "feels like a missed opportunity here to probe for client inspiration and/or so"
type textarea "feels like a missed opportunity here to probe for client inspiration and/or sou"
type textarea "feels like a missed opportunity here to probe for client inspiration and/or sour"
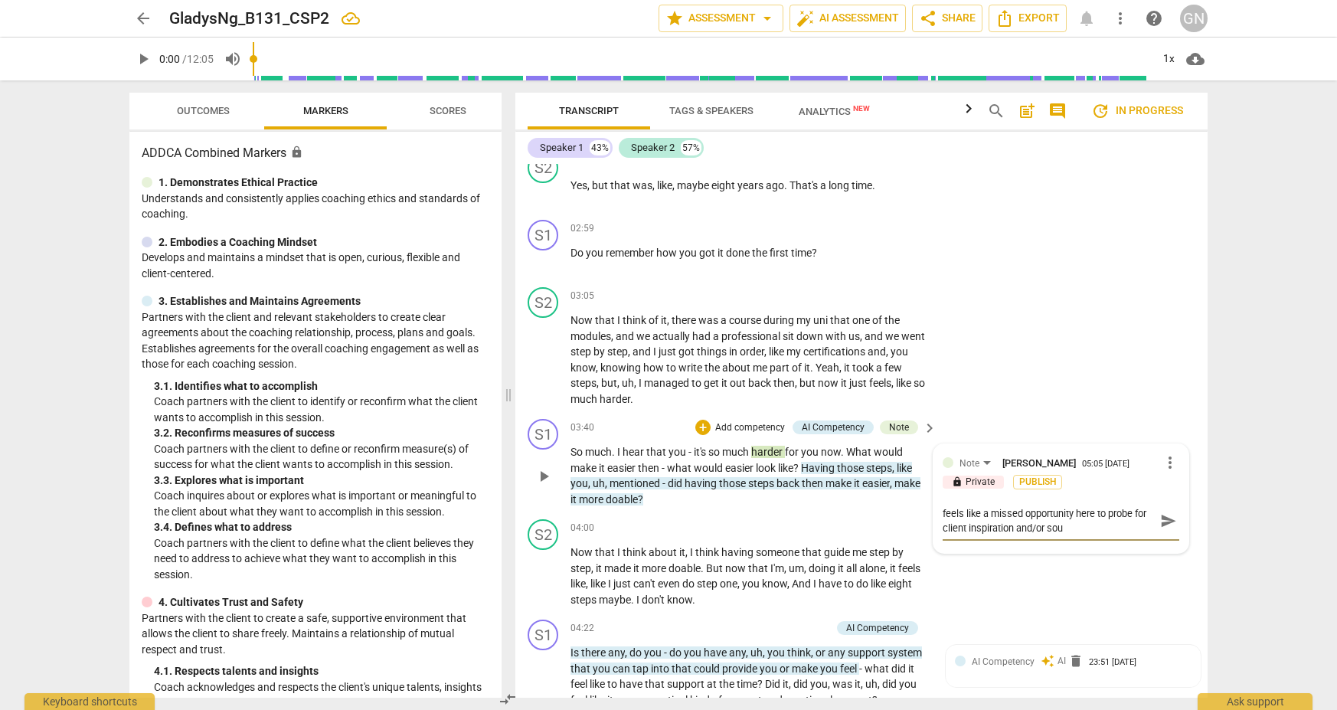
type textarea "feels like a missed opportunity here to probe for client inspiration and/or sour"
click at [972, 456] on div "Note" at bounding box center [977, 462] width 37 height 13
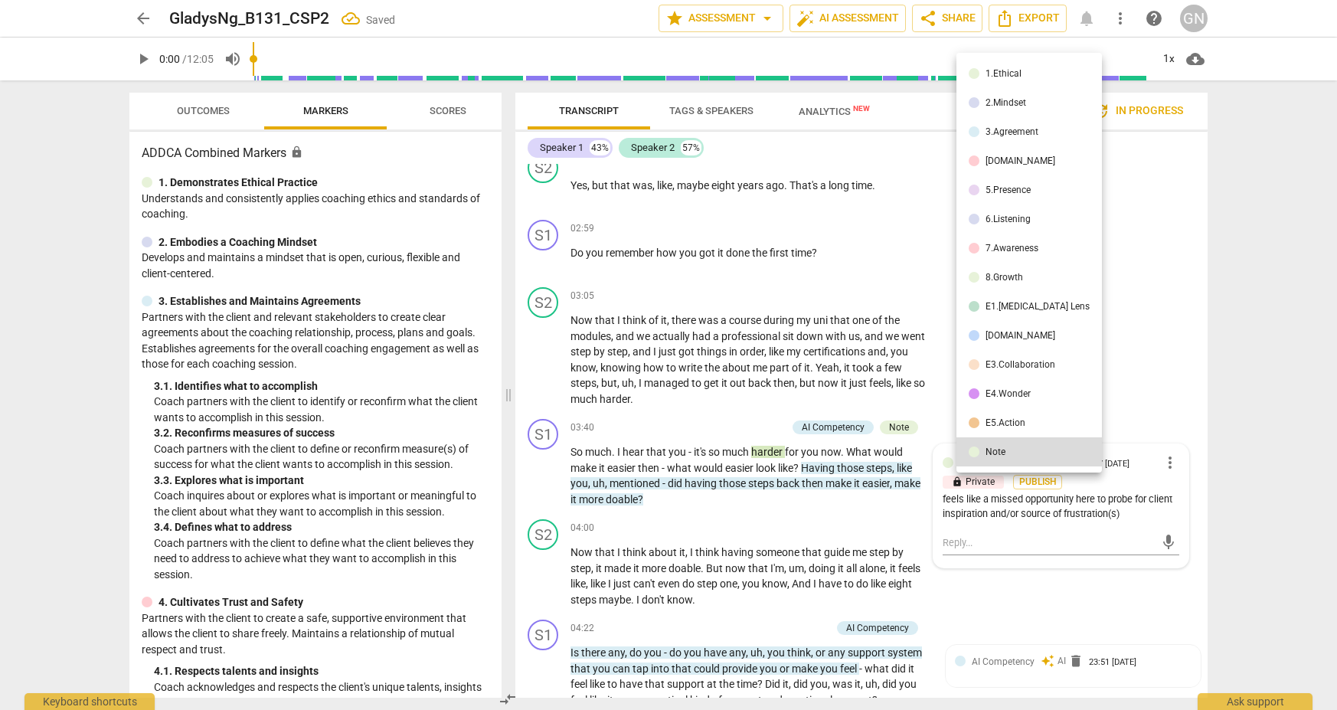
click at [972, 496] on div at bounding box center [668, 355] width 1337 height 710
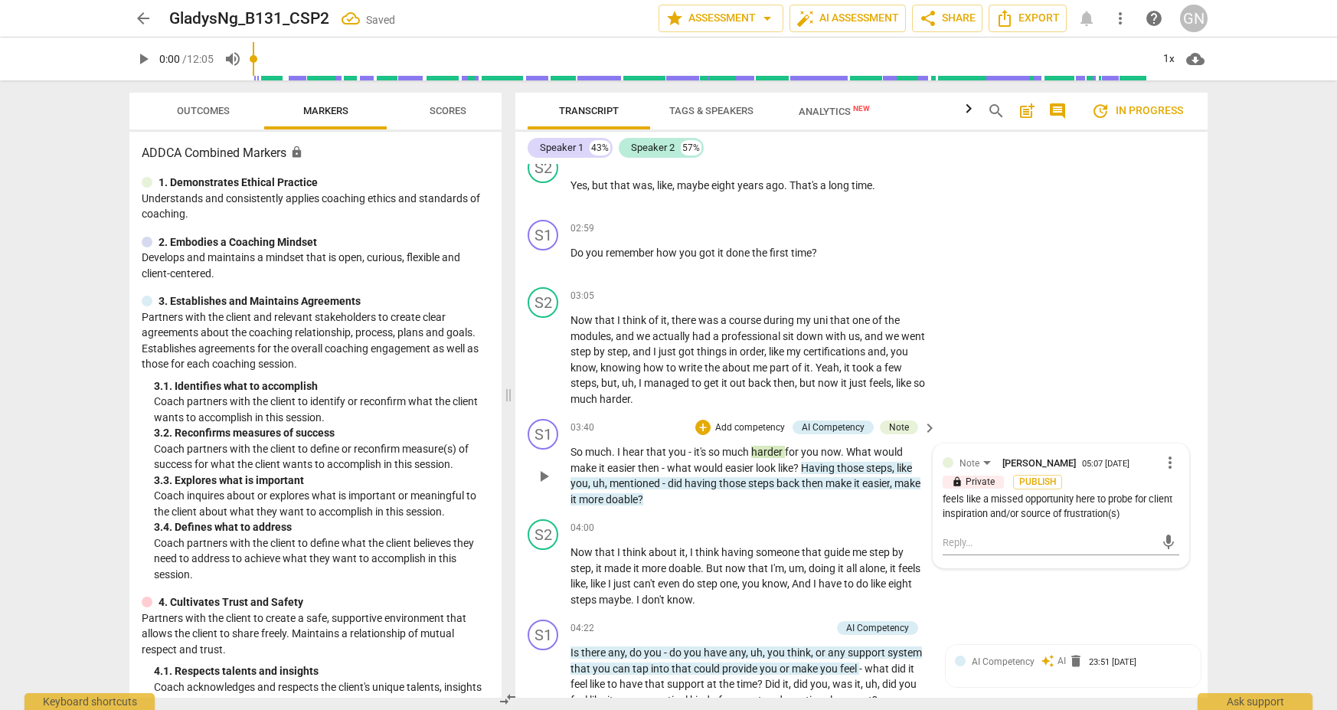
drag, startPoint x: 1068, startPoint y: 501, endPoint x: 1089, endPoint y: 501, distance: 21.4
click at [972, 501] on div "feels like a missed opportunity here to probe for client inspiration and/or sou…" at bounding box center [1060, 506] width 237 height 29
drag, startPoint x: 1102, startPoint y: 501, endPoint x: 1115, endPoint y: 501, distance: 12.2
click at [972, 501] on div "feels like a missed opportunity here to probe for client inspiration and/or sou…" at bounding box center [1060, 506] width 237 height 29
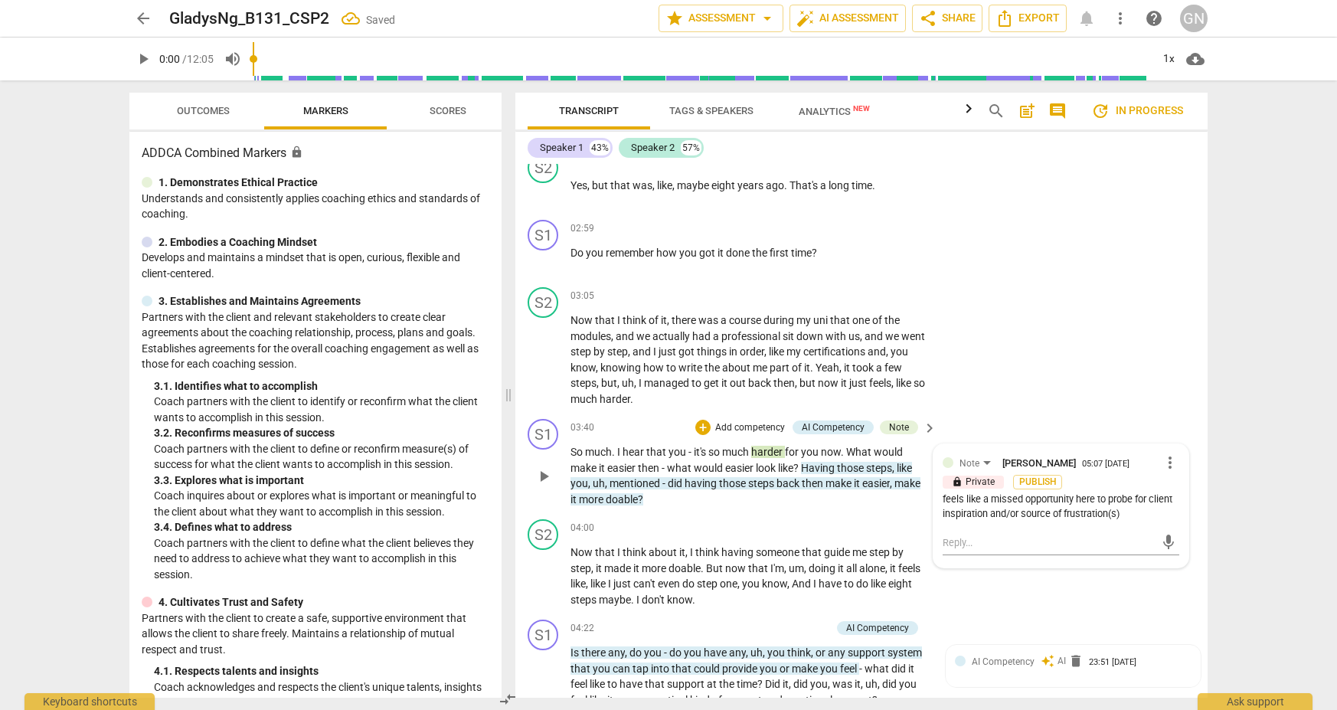
click at [972, 499] on div "feels like a missed opportunity here to probe for client inspiration and/or sou…" at bounding box center [1060, 506] width 237 height 29
click at [972, 505] on div "feels like a missed opportunity here to probe for client inspiration and/or sou…" at bounding box center [1060, 506] width 237 height 29
click at [972, 504] on div "feels like a missed opportunity here to probe for client inspiration and/or sou…" at bounding box center [1060, 506] width 237 height 29
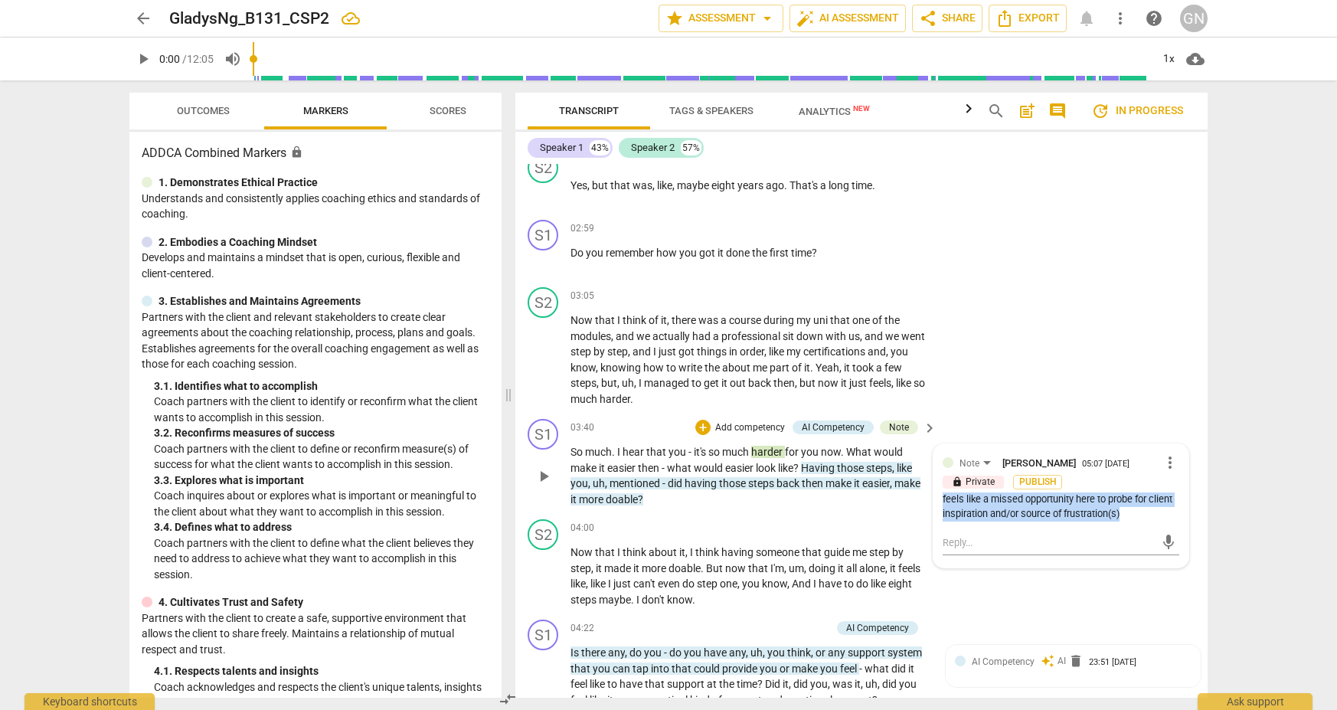
click at [972, 504] on div "feels like a missed opportunity here to probe for client inspiration and/or sou…" at bounding box center [1060, 506] width 237 height 29
drag, startPoint x: 1112, startPoint y: 504, endPoint x: 1122, endPoint y: 502, distance: 10.2
click at [972, 504] on div "feels like a missed opportunity here to probe for client inspiration and/or sou…" at bounding box center [1060, 506] width 237 height 29
click at [972, 502] on div "feels like a missed opportunity here to probe for client inspiration and/or sou…" at bounding box center [1060, 506] width 237 height 29
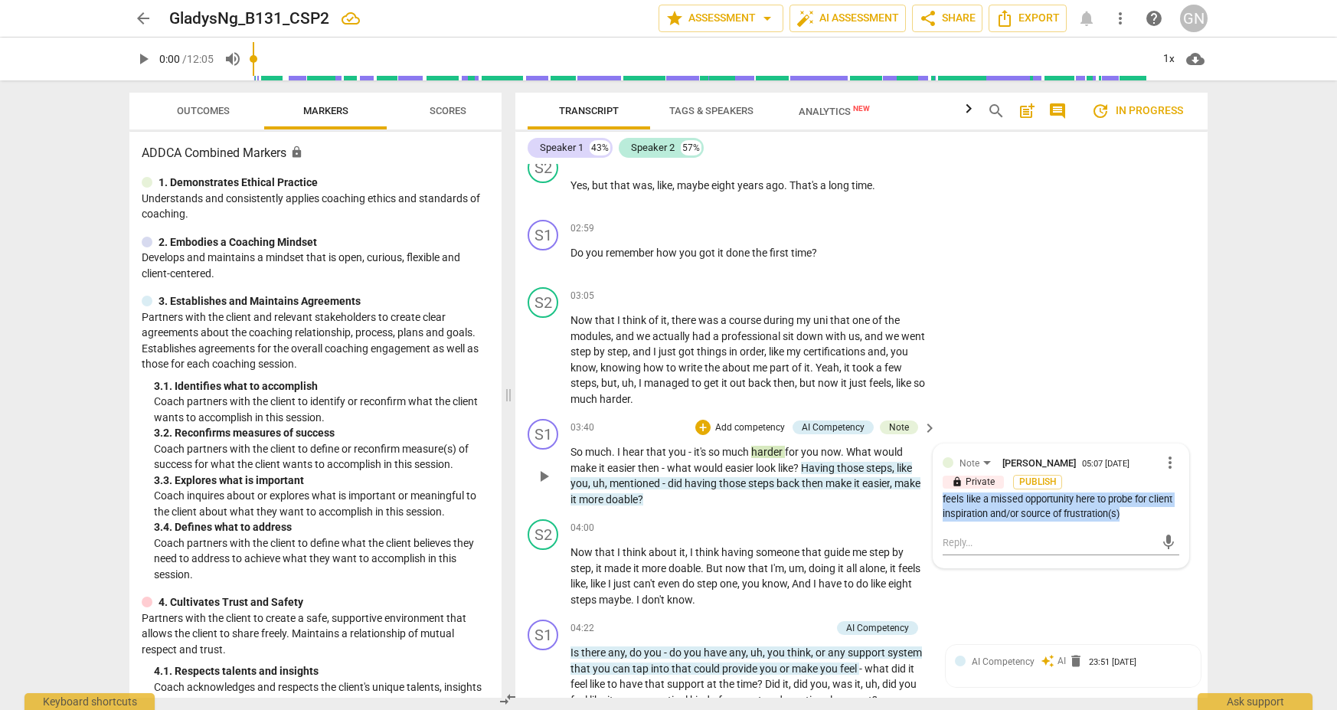
click at [972, 502] on div "feels like a missed opportunity here to probe for client inspiration and/or sou…" at bounding box center [1060, 506] width 237 height 29
click at [972, 504] on div "feels like a missed opportunity here to probe for client inspiration and/or sou…" at bounding box center [1060, 506] width 237 height 29
drag, startPoint x: 1115, startPoint y: 505, endPoint x: 1053, endPoint y: 478, distance: 67.5
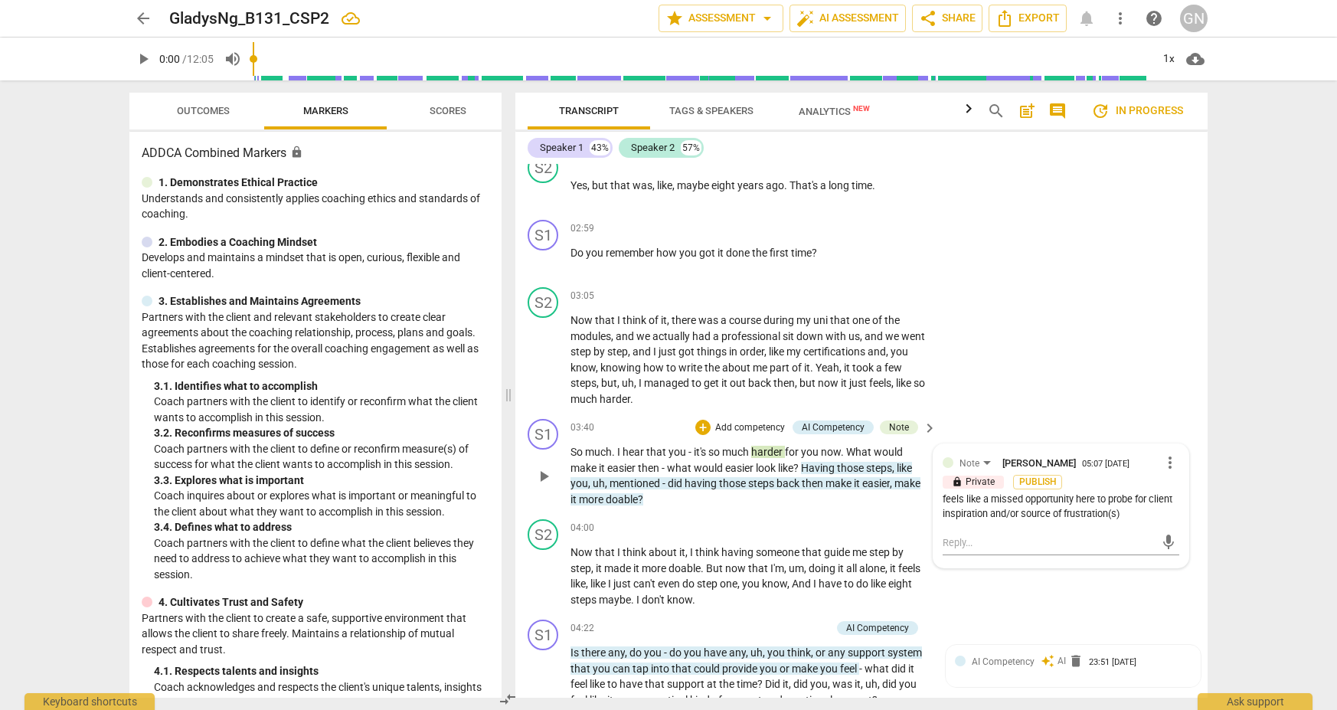
click at [972, 505] on div "feels like a missed opportunity here to probe for client inspiration and/or sou…" at bounding box center [1060, 506] width 237 height 29
click at [955, 476] on span "lock" at bounding box center [956, 481] width 11 height 11
click at [972, 499] on div "feels like a missed opportunity here to probe for client inspiration and/or sou…" at bounding box center [1060, 506] width 237 height 29
drag, startPoint x: 1119, startPoint y: 498, endPoint x: 937, endPoint y: 489, distance: 182.4
click at [935, 489] on div "Note [PERSON_NAME] 05:07 [DATE] more_vert lock Private Publish feels like a mis…" at bounding box center [1060, 505] width 255 height 123
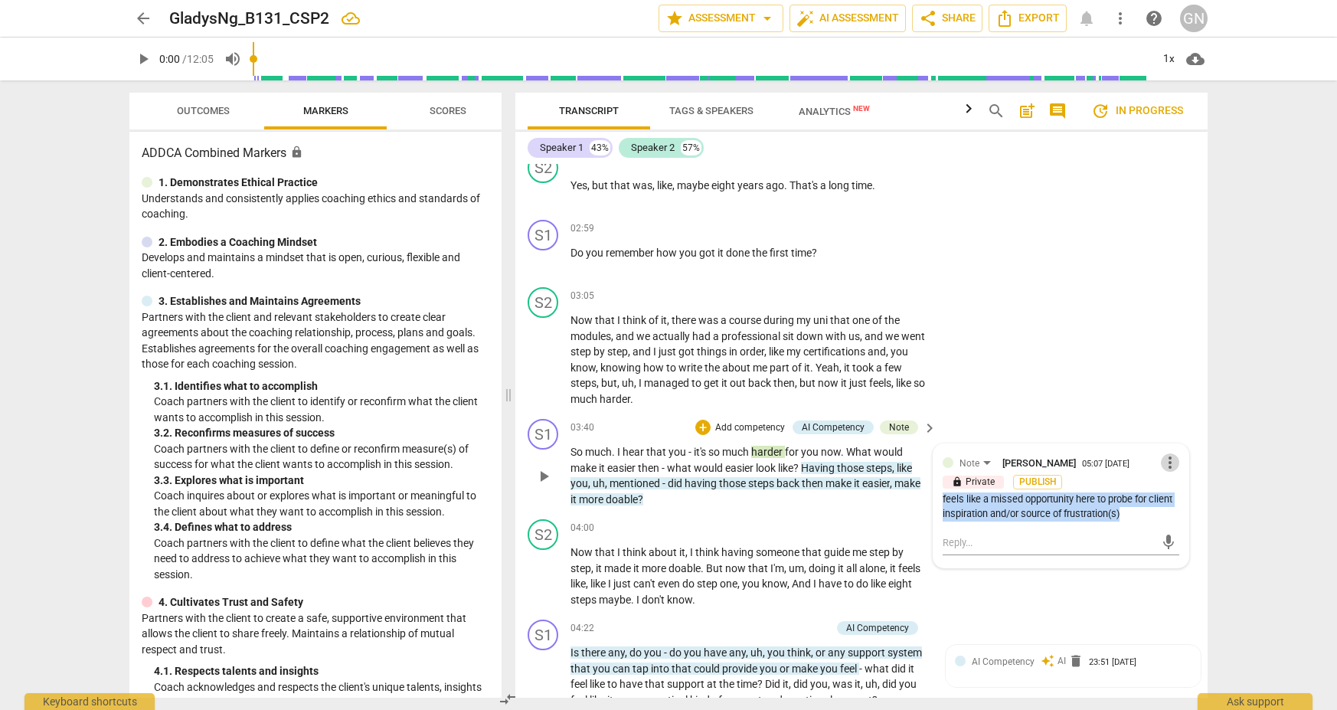
click at [972, 454] on span "more_vert" at bounding box center [1169, 462] width 18 height 18
click at [972, 449] on li "Edit" at bounding box center [1181, 451] width 53 height 29
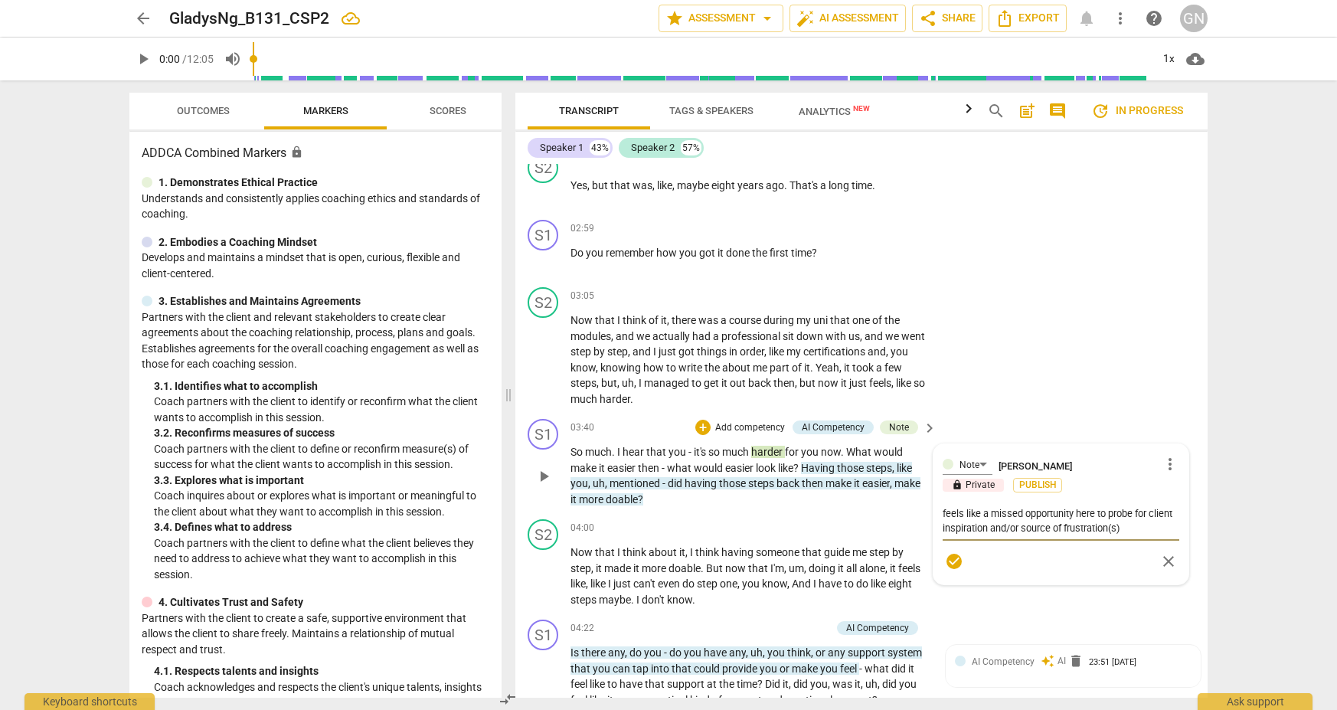
drag, startPoint x: 1147, startPoint y: 504, endPoint x: 1065, endPoint y: 524, distance: 84.3
click at [972, 513] on textarea "feels like a missed opportunity here to probe for client inspiration and/or sou…" at bounding box center [1060, 520] width 237 height 29
click at [938, 517] on div "Note [PERSON_NAME] more_vert lock Private Publish feels like a missed opportuni…" at bounding box center [1060, 514] width 255 height 140
drag, startPoint x: 1020, startPoint y: 500, endPoint x: 1031, endPoint y: 501, distance: 11.6
click at [972, 501] on div "feels like a missed opportunity here to explore client's source of frustration(…" at bounding box center [1060, 506] width 237 height 29
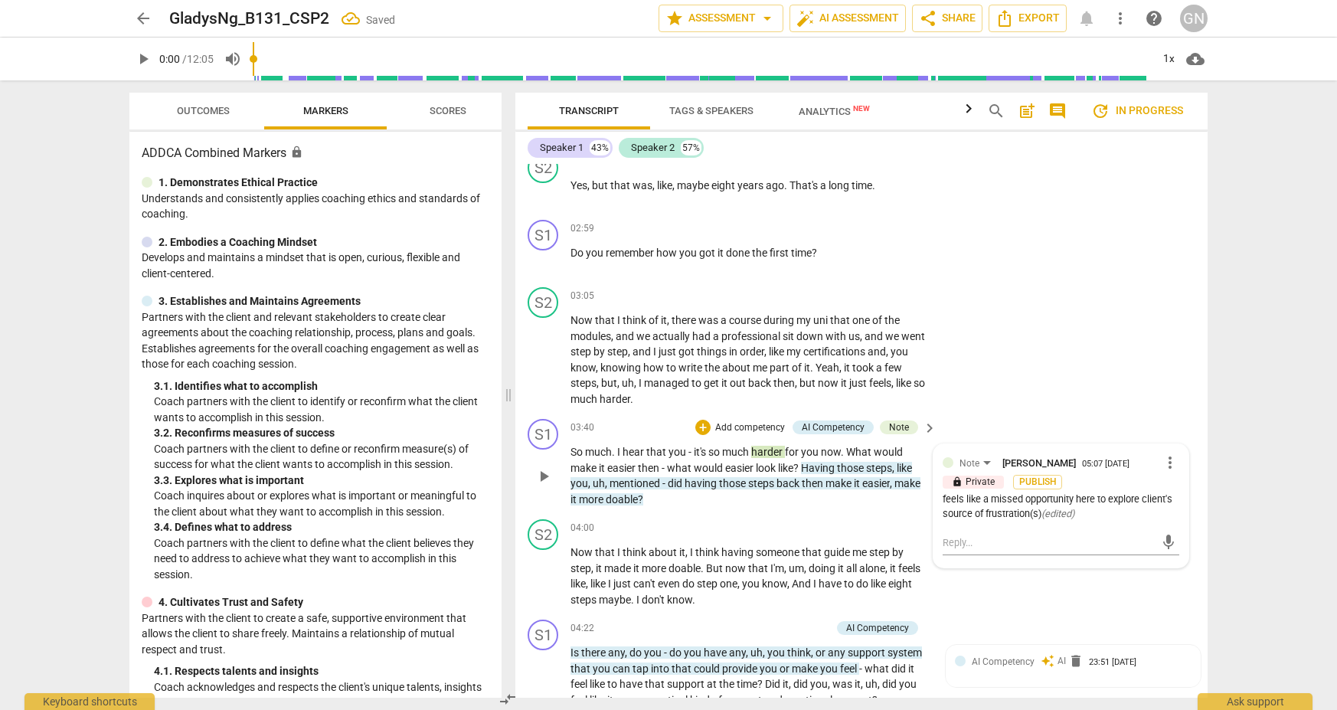
drag, startPoint x: 1043, startPoint y: 501, endPoint x: 1094, endPoint y: 501, distance: 51.3
click at [972, 508] on icon "( edited )" at bounding box center [1057, 513] width 33 height 11
click at [972, 453] on span "more_vert" at bounding box center [1169, 462] width 18 height 18
click at [972, 455] on li "Edit" at bounding box center [1181, 451] width 53 height 29
click at [972, 506] on textarea "feels like a missed opportunity here to explore client's source of frustration(…" at bounding box center [1060, 520] width 237 height 29
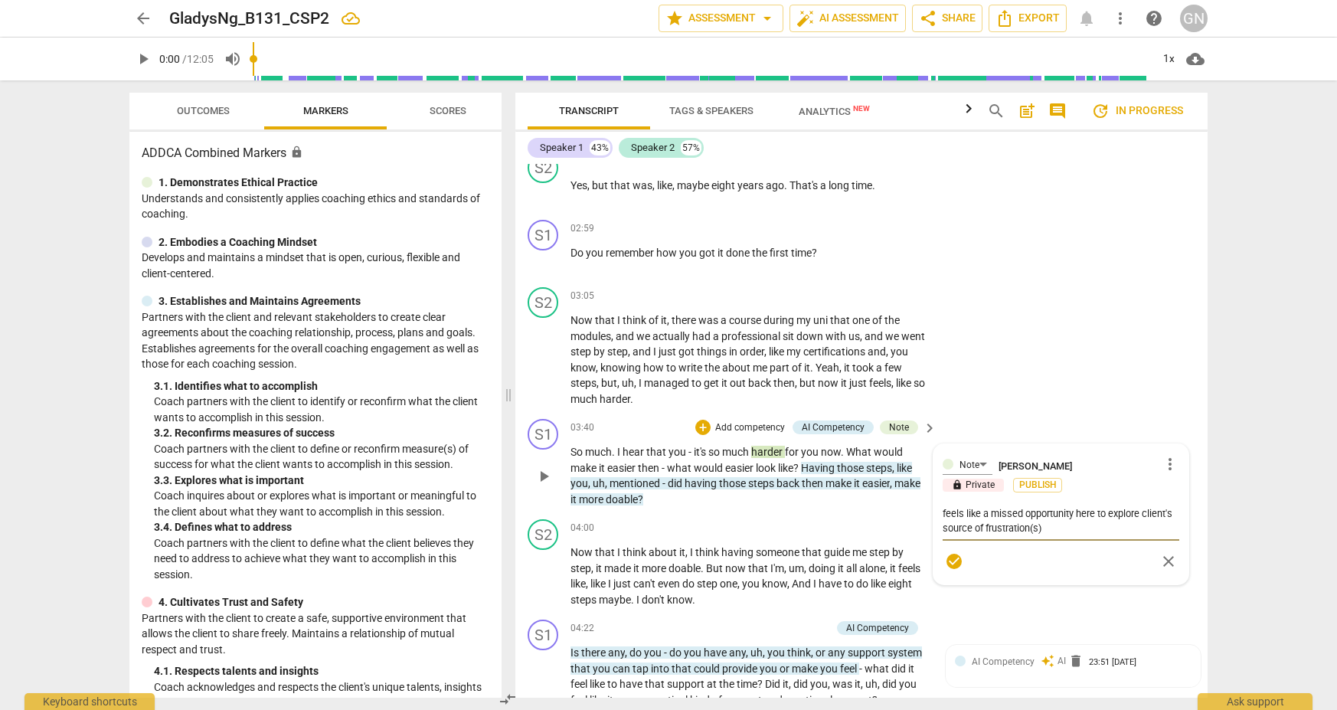
click at [972, 516] on textarea "feels like a missed opportunity here to explore client's source of frustration(…" at bounding box center [1060, 520] width 237 height 29
click at [972, 506] on textarea "feels like a missed opportunity here to explore client's source of frustration(…" at bounding box center [1060, 520] width 237 height 29
click at [972, 516] on textarea "feels like a missed opportunity here to probe for client's inspiration explore …" at bounding box center [1060, 528] width 237 height 44
click at [972, 506] on textarea "feels like a missed opportunity here to probe for client's inspiration and/or c…" at bounding box center [1060, 528] width 237 height 44
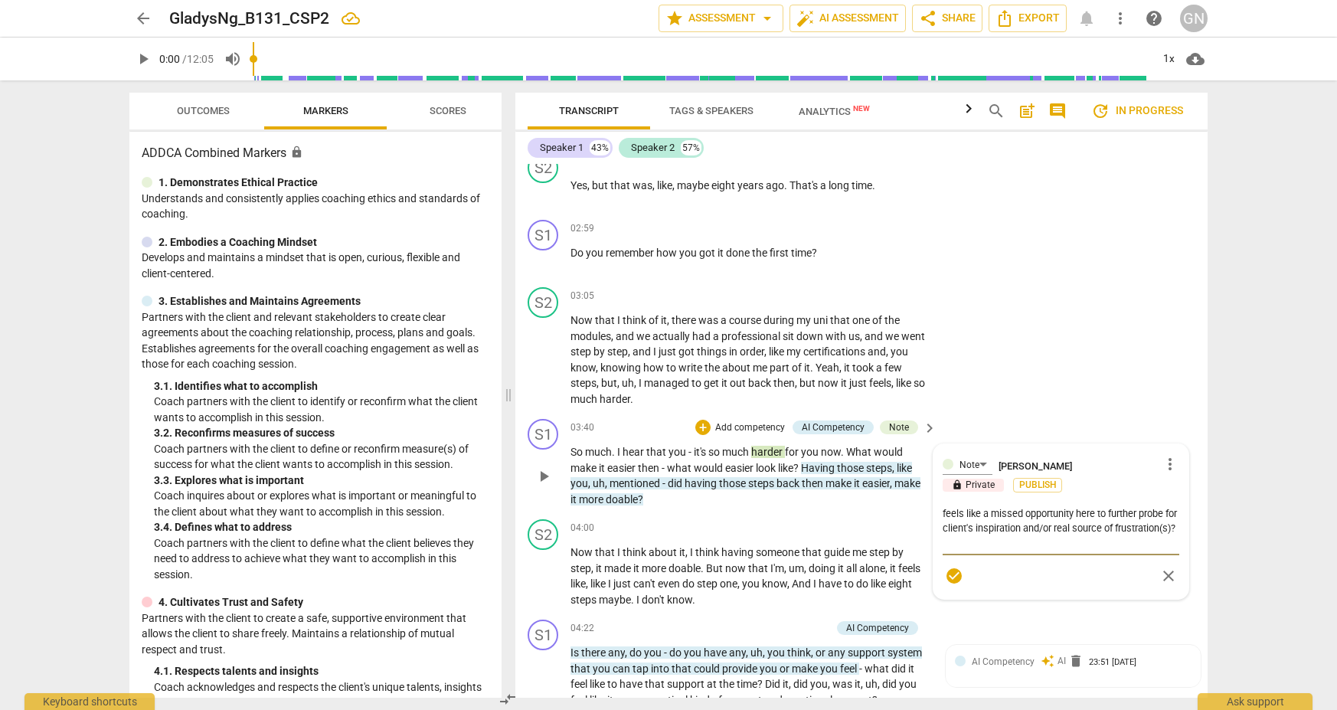
click at [947, 566] on span "check_circle" at bounding box center [954, 575] width 18 height 18
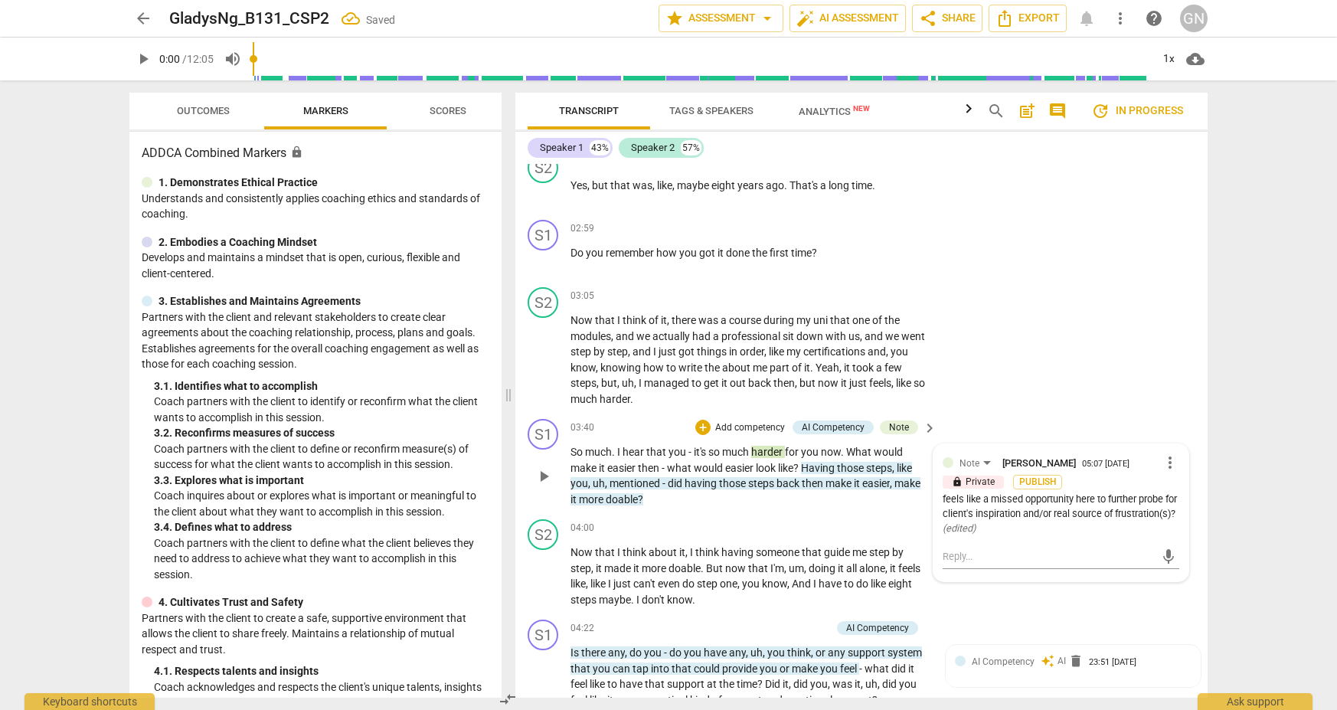
click at [955, 476] on span "lock" at bounding box center [956, 481] width 11 height 11
click at [972, 453] on span "more_vert" at bounding box center [1169, 462] width 18 height 18
click at [972, 419] on div at bounding box center [668, 355] width 1337 height 710
click at [972, 439] on div "arrow_back GladysNg_B131_CSP2 edit star Assessment arrow_drop_down auto_fix_hig…" at bounding box center [668, 355] width 1337 height 710
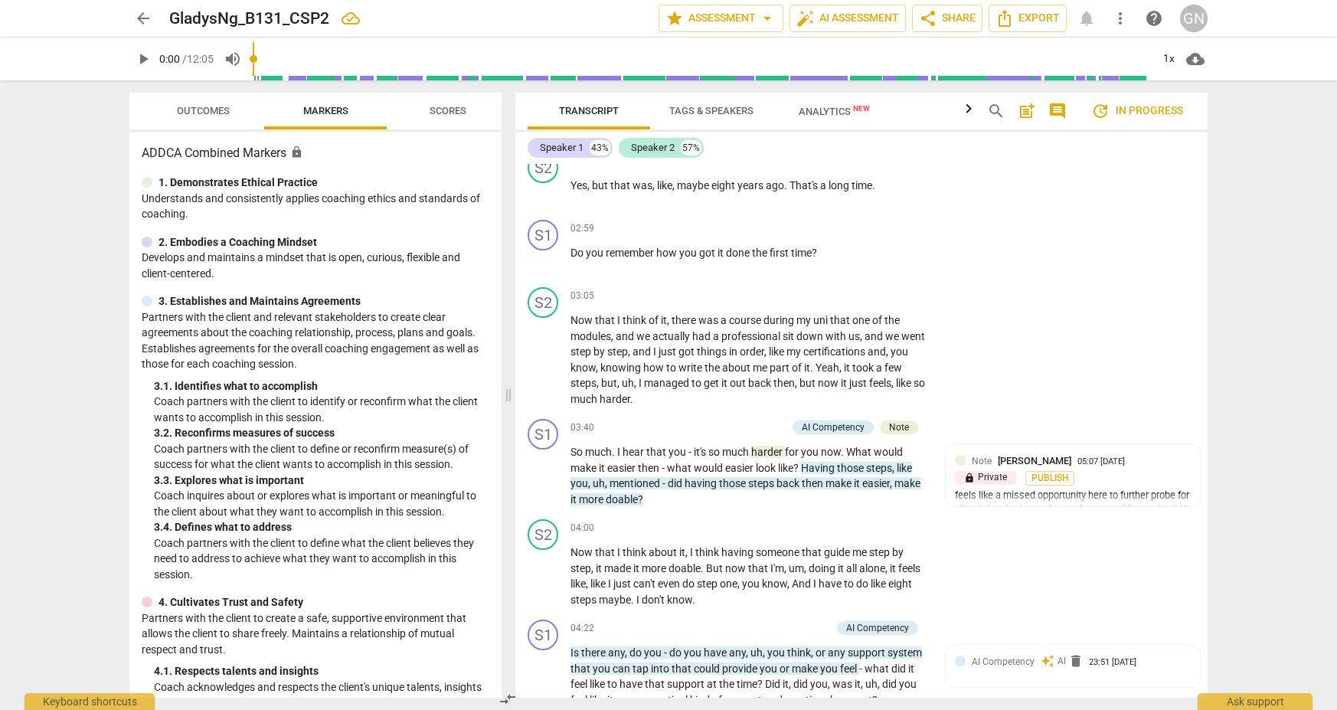
scroll to position [0, 1]
click at [972, 439] on div "arrow_back GladysNg_B131_CSP2 edit star Assessment arrow_drop_down auto_fix_hig…" at bounding box center [668, 355] width 1337 height 710
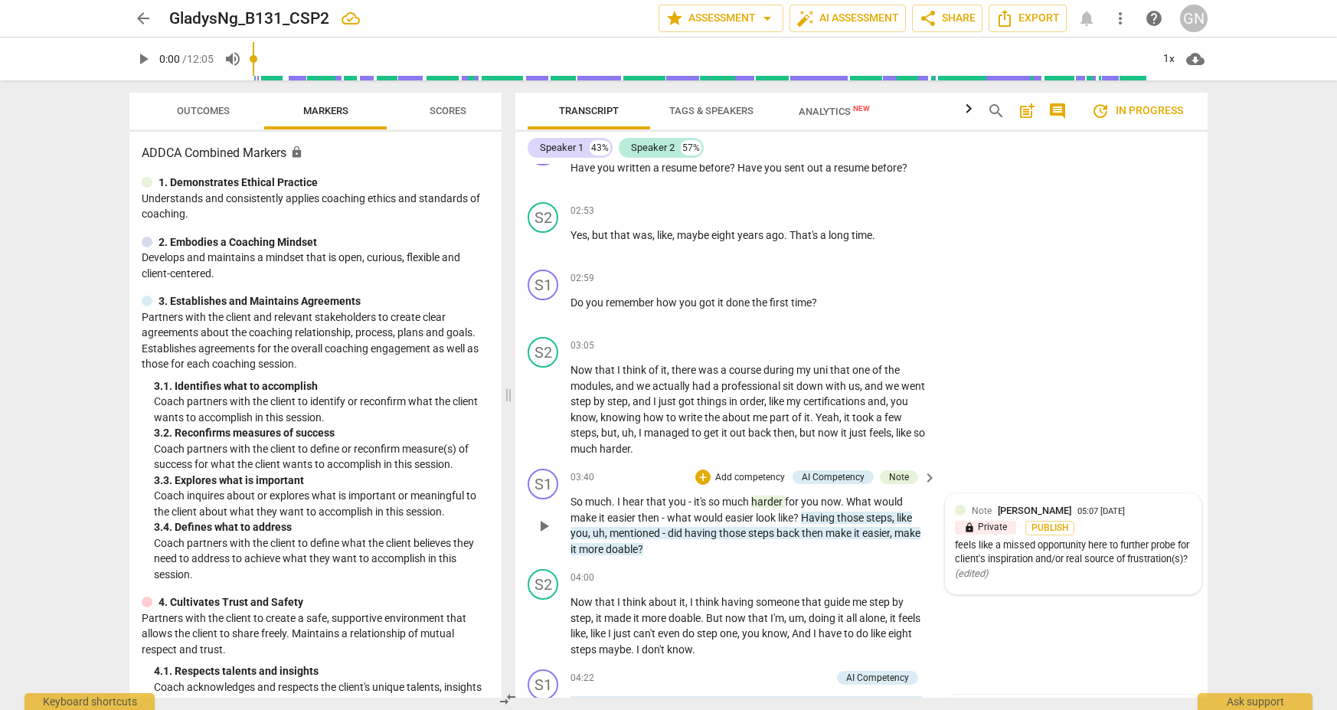
scroll to position [979, 0]
click at [896, 472] on div "Note" at bounding box center [899, 479] width 20 height 14
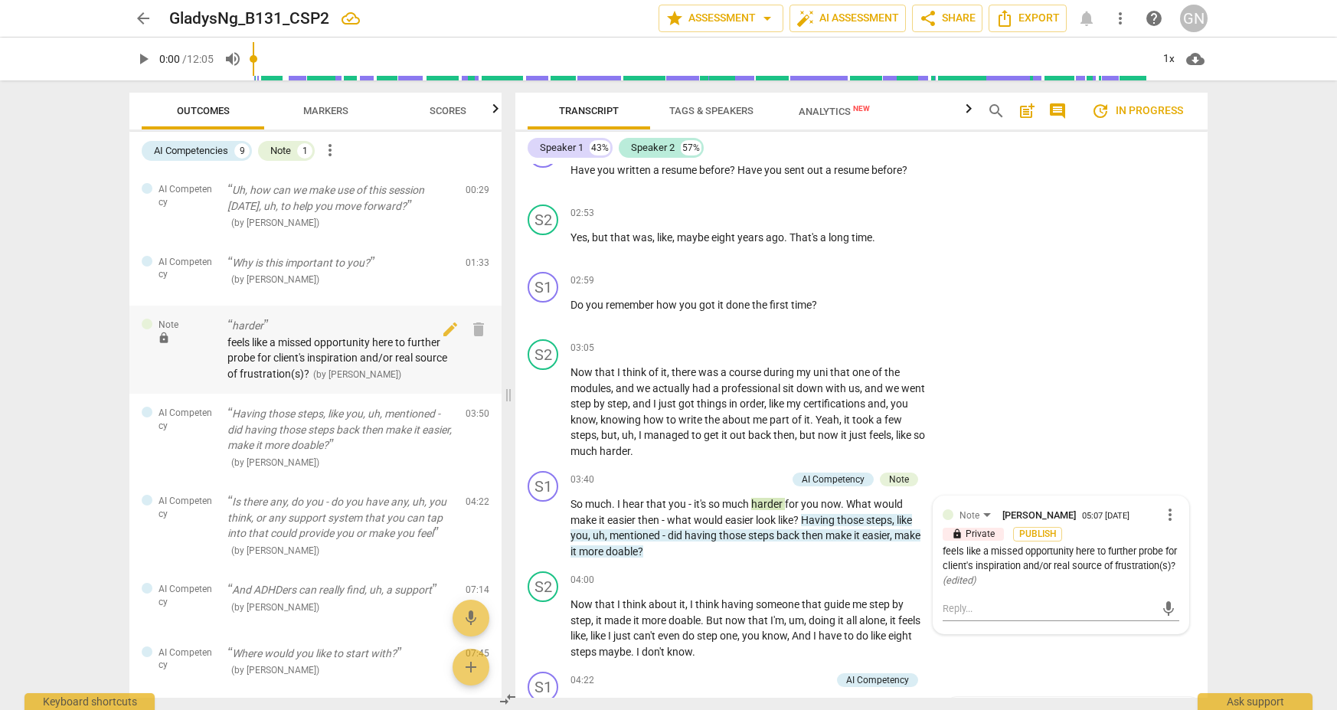
click at [166, 336] on span "lock" at bounding box center [164, 337] width 12 height 12
click at [165, 336] on span "lock" at bounding box center [164, 337] width 12 height 12
click at [113, 360] on div "arrow_back GladysNg_B131_CSP2 edit star Assessment arrow_drop_down auto_fix_hig…" at bounding box center [668, 355] width 1337 height 710
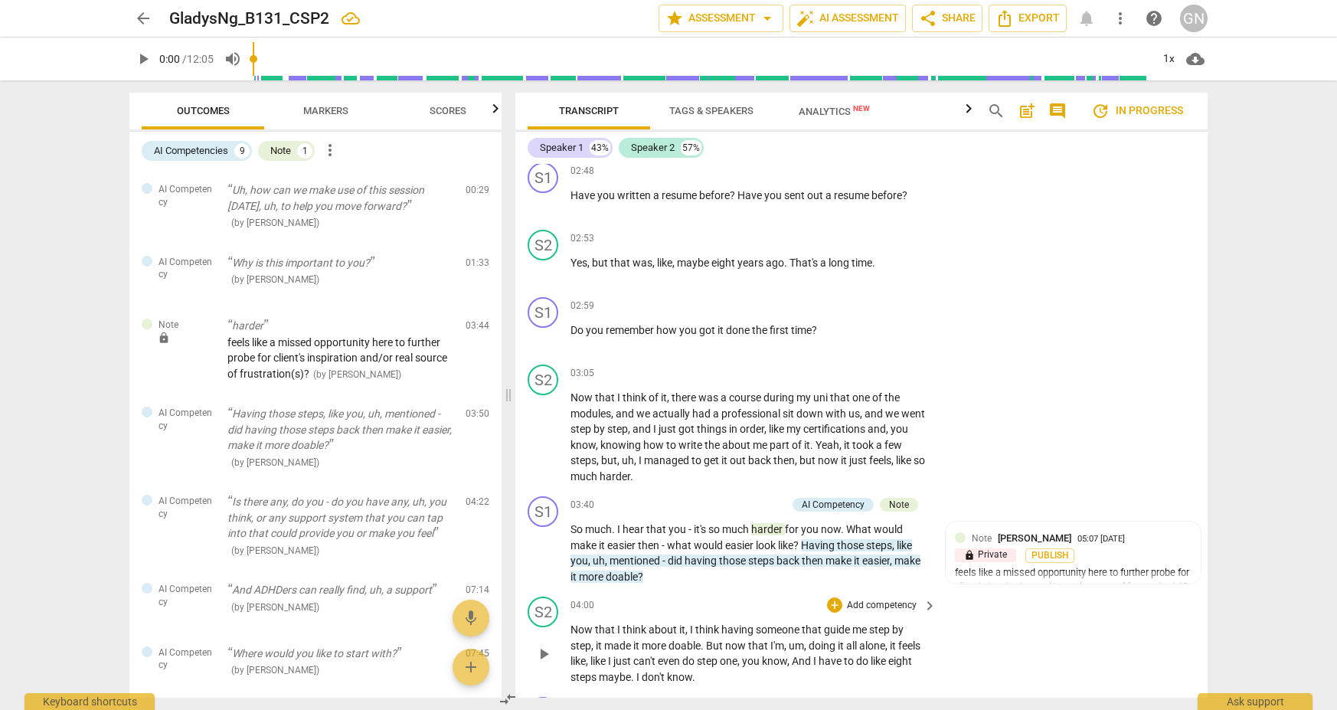
scroll to position [952, 0]
click at [972, 577] on div "feels like a missed opportunity here to further probe for client's inspiration …" at bounding box center [1073, 588] width 237 height 43
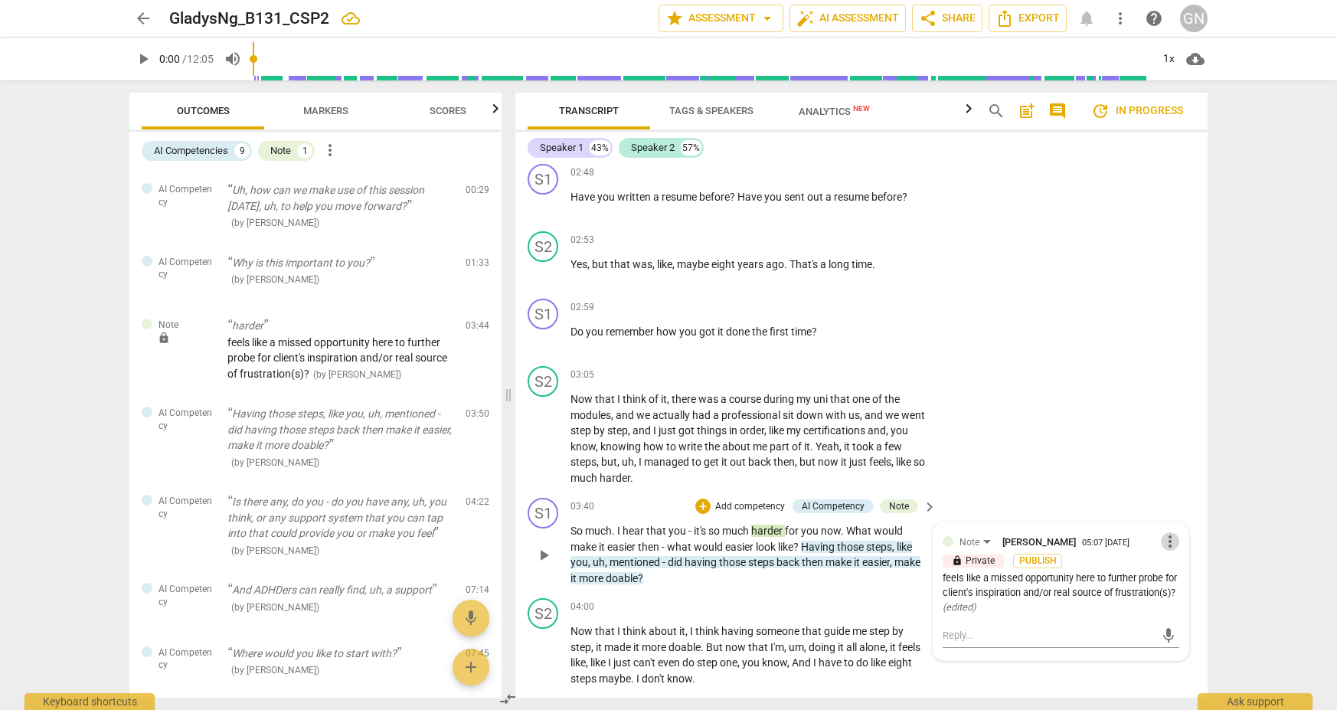
click at [972, 532] on span "more_vert" at bounding box center [1169, 541] width 18 height 18
click at [972, 530] on li "Edit" at bounding box center [1181, 530] width 53 height 29
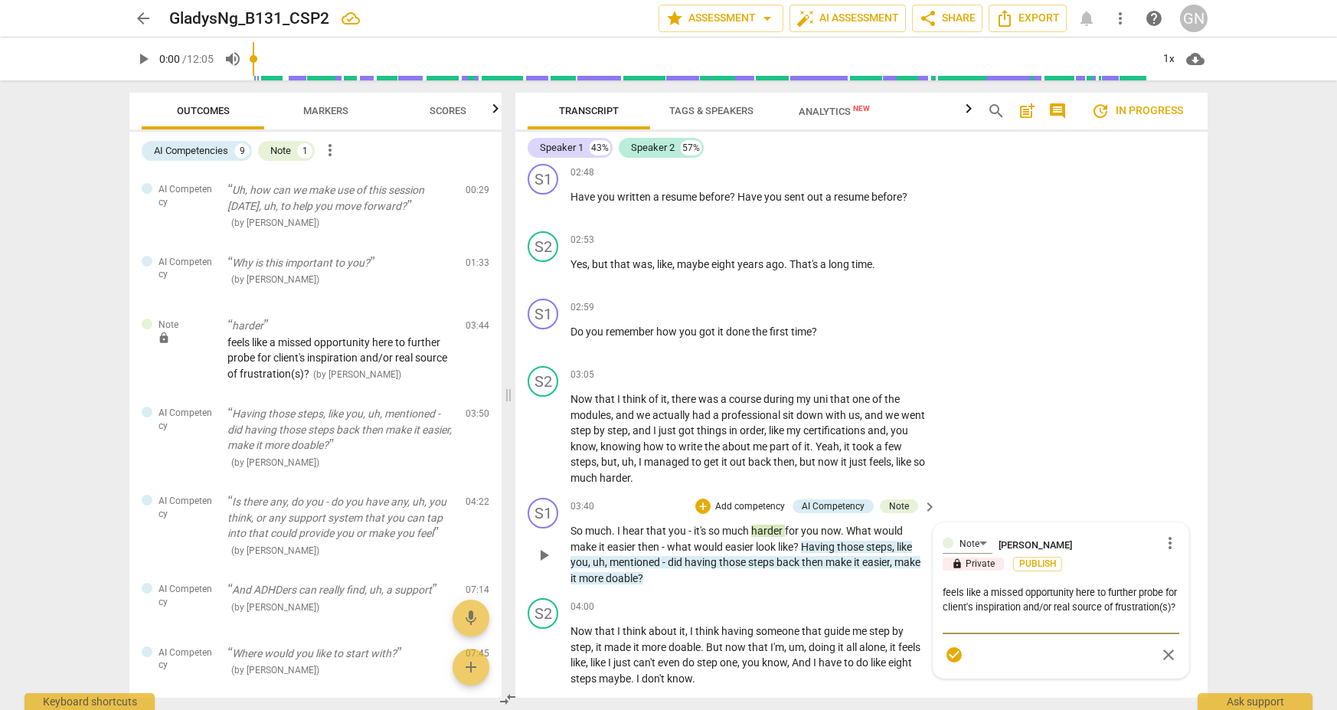
click at [972, 594] on textarea "feels like a missed opportunity here to further probe for client's inspiration …" at bounding box center [1060, 607] width 237 height 44
click at [972, 596] on textarea "feels like a missed opportunity here to further probe for client's motivation(s…" at bounding box center [1060, 607] width 237 height 44
click at [945, 645] on span "check_circle" at bounding box center [954, 654] width 18 height 18
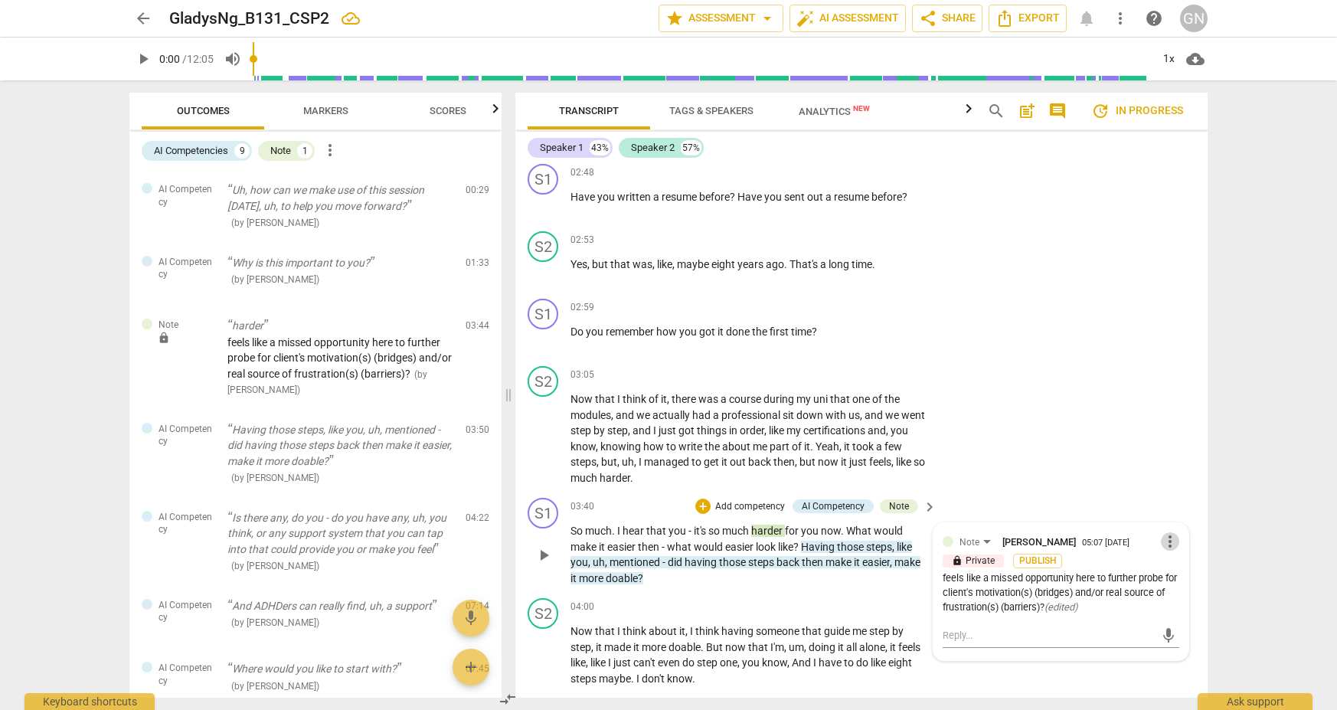
click at [972, 532] on span "more_vert" at bounding box center [1169, 541] width 18 height 18
click at [972, 552] on div at bounding box center [668, 355] width 1337 height 710
click at [972, 554] on p "lock Private" at bounding box center [972, 561] width 61 height 14
click at [972, 554] on span "Publish" at bounding box center [1037, 560] width 23 height 13
click at [972, 452] on div "S2 play_arrow pause 03:05 + Add competency keyboard_arrow_right Now that I thin…" at bounding box center [861, 426] width 692 height 132
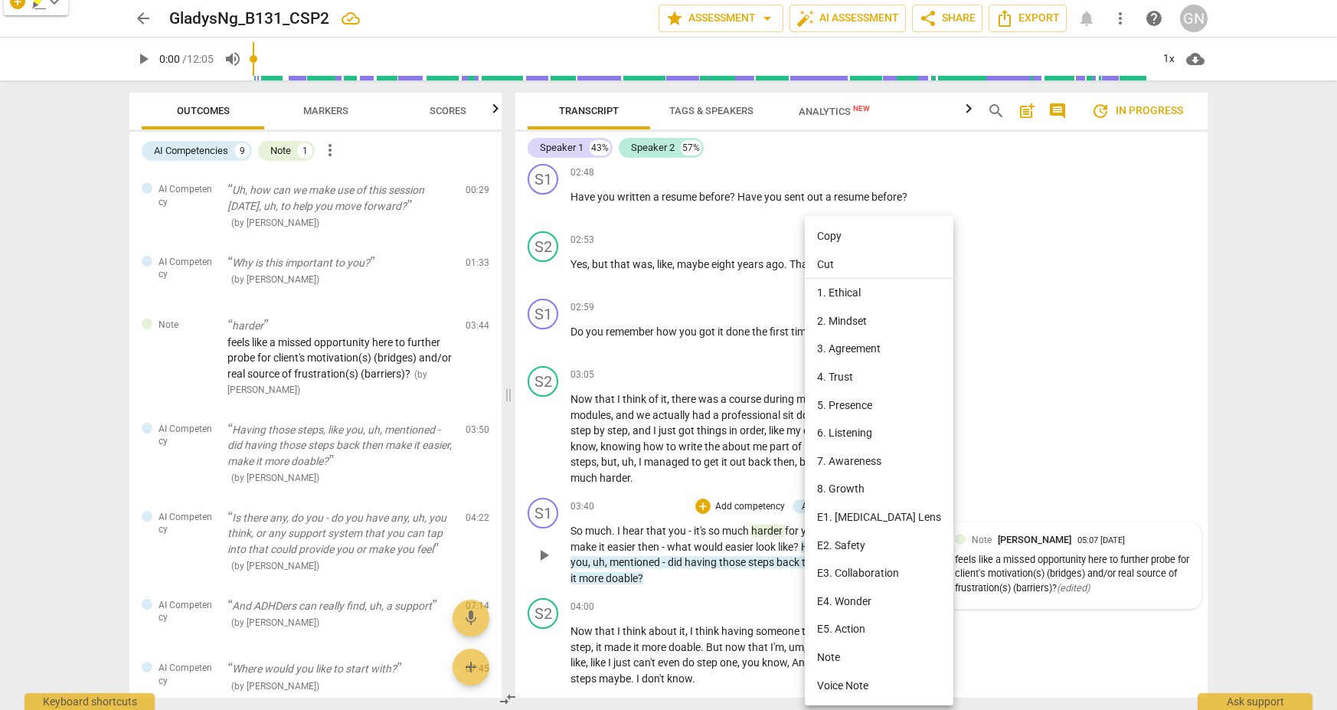
scroll to position [953, 0]
click at [867, 646] on li "Note" at bounding box center [879, 657] width 149 height 28
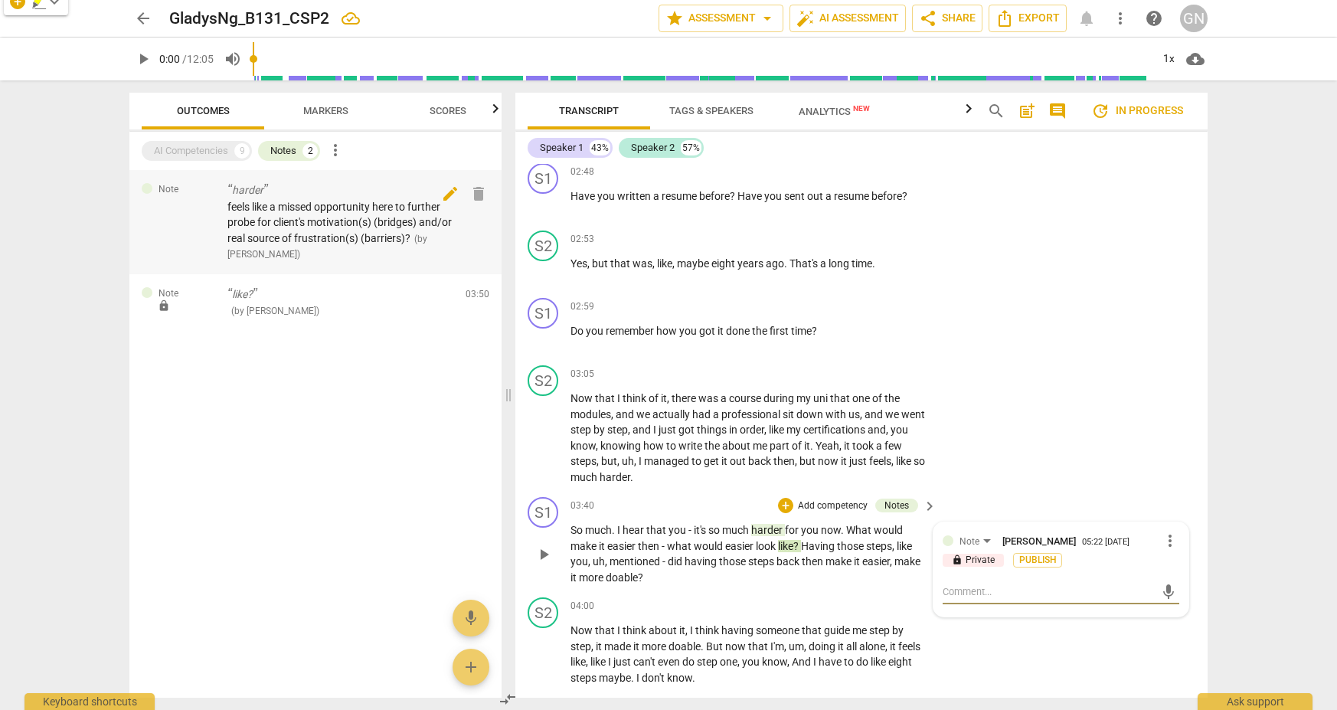
click at [448, 199] on span "edit" at bounding box center [450, 193] width 18 height 18
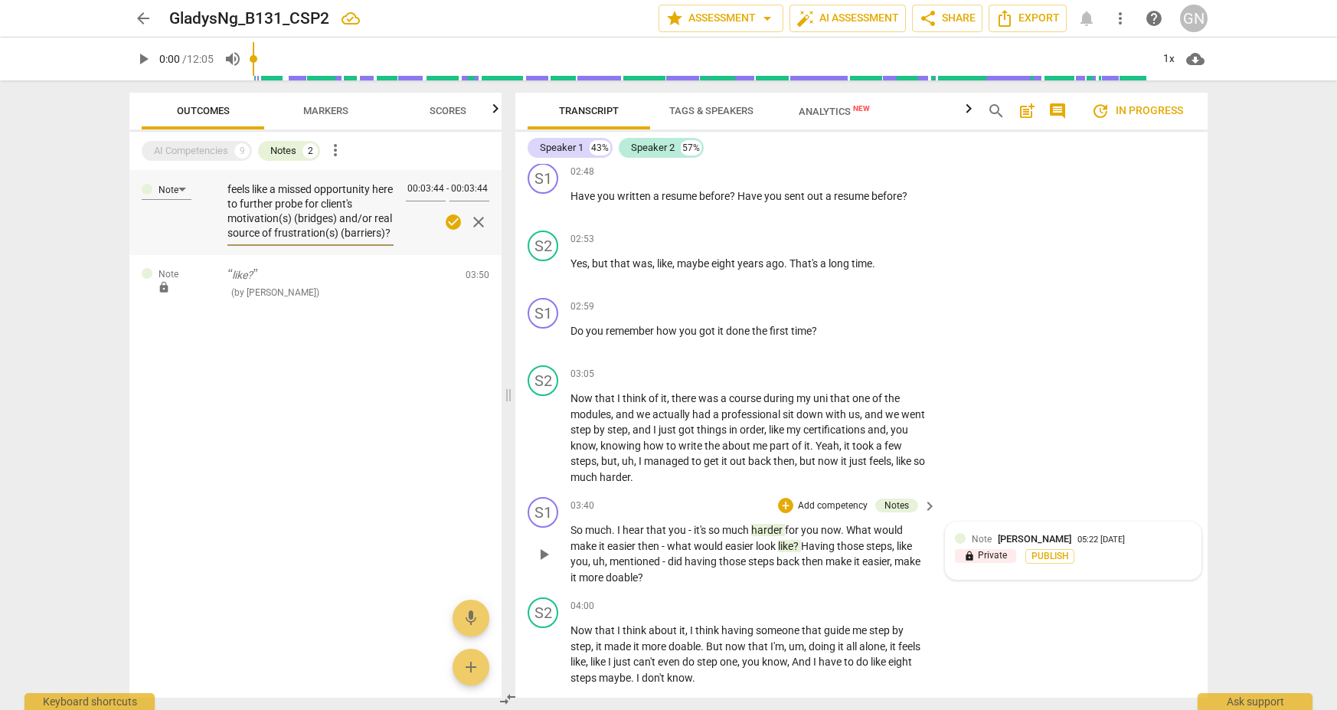
click at [366, 234] on textarea "feels like a missed opportunity here to further probe for client's motivation(s…" at bounding box center [310, 211] width 166 height 58
click at [485, 217] on span "close" at bounding box center [478, 222] width 18 height 18
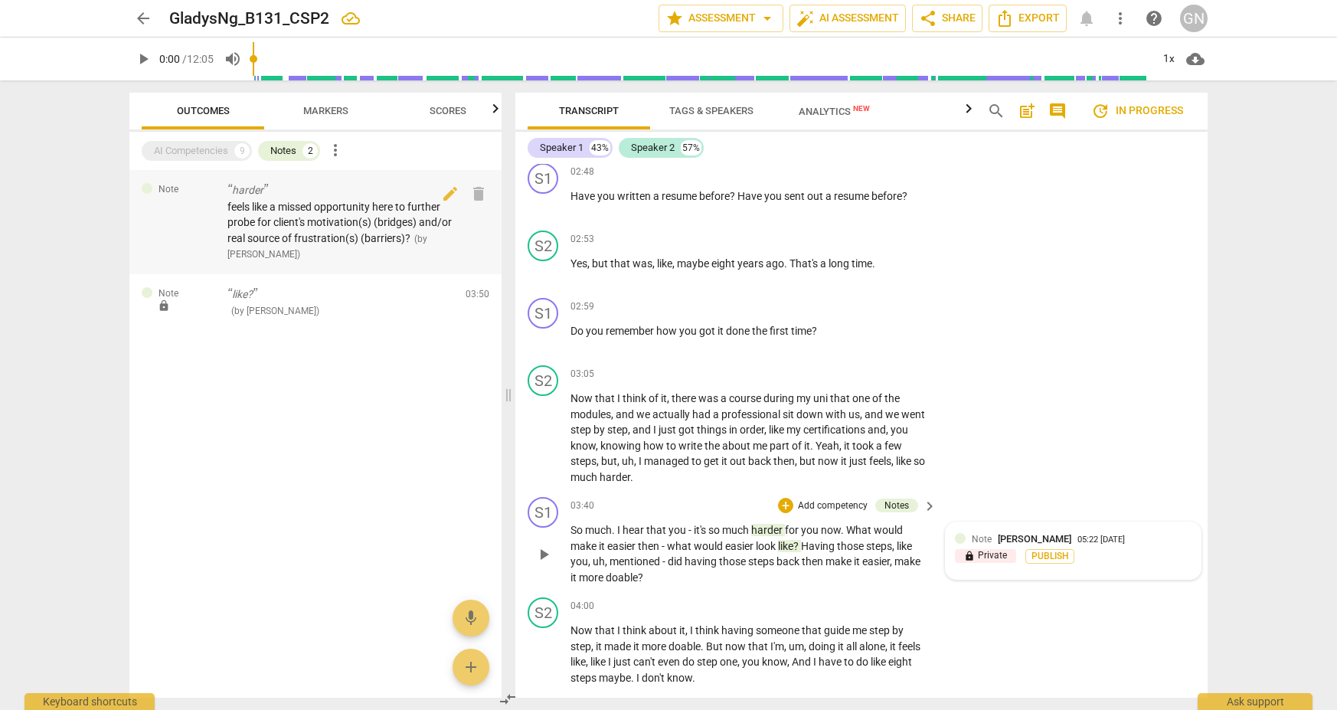
scroll to position [0, 0]
click at [449, 299] on span "edit" at bounding box center [450, 297] width 18 height 18
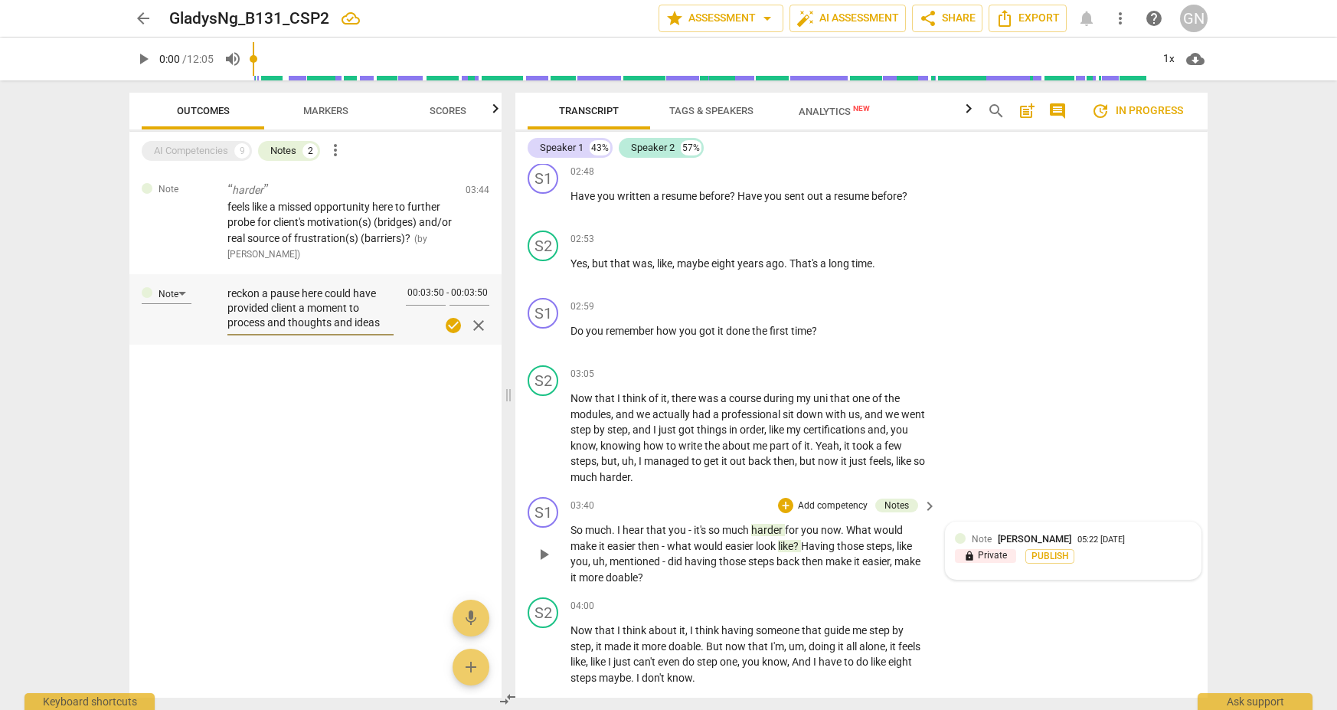
drag, startPoint x: 222, startPoint y: 292, endPoint x: 201, endPoint y: 292, distance: 21.4
click at [202, 293] on div "Note reckon a pause here could have provided client a moment to process and tho…" at bounding box center [315, 309] width 372 height 70
drag, startPoint x: 309, startPoint y: 289, endPoint x: 211, endPoint y: 288, distance: 98.7
click at [211, 288] on div "Note pause here could have provided client a moment to process and thoughts and…" at bounding box center [315, 309] width 372 height 70
click at [328, 289] on textarea "probably should've provided client a moment to process and thoughts and ideas" at bounding box center [310, 308] width 166 height 44
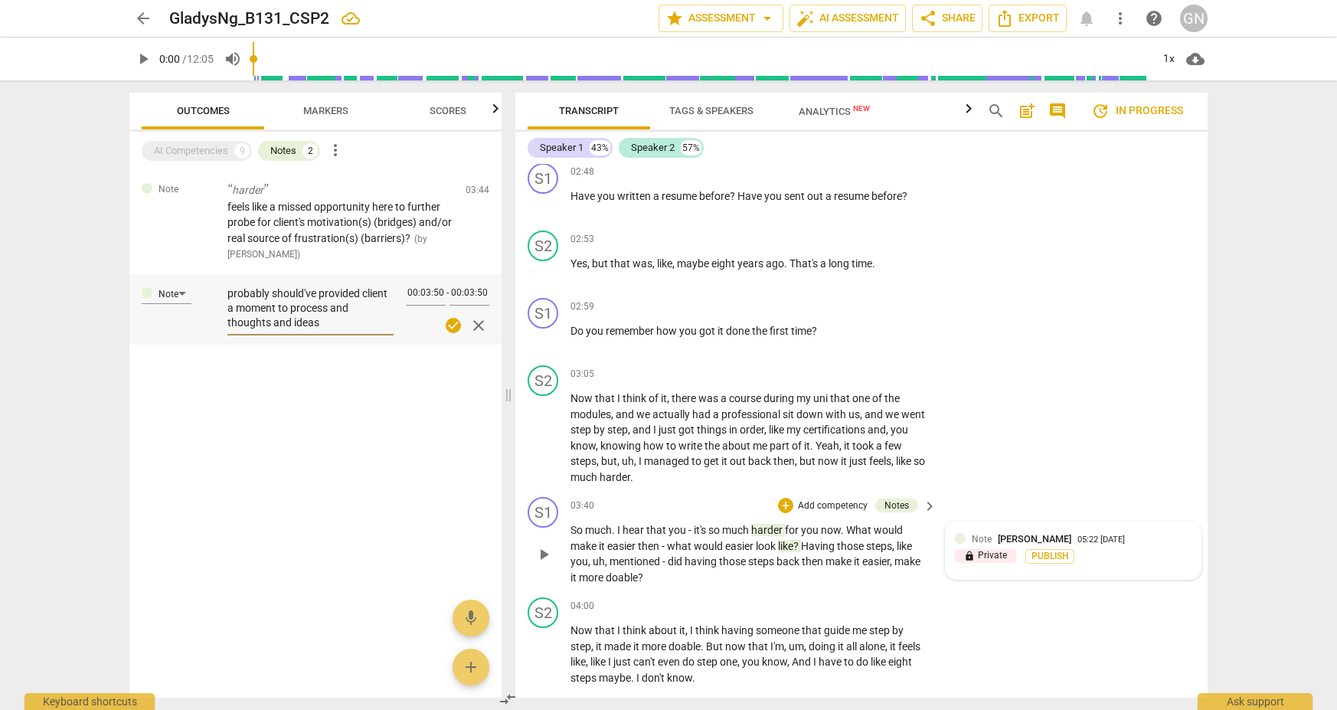
click at [328, 289] on textarea "probably should've provided client a moment to process and thoughts and ideas" at bounding box center [310, 308] width 166 height 44
click at [281, 305] on textarea "probably should've given the client a moment to process and thoughts and ideas" at bounding box center [310, 308] width 166 height 44
click at [336, 303] on textarea "probably should've given the client a moment to process and thoughts and ideas" at bounding box center [310, 308] width 166 height 44
click at [312, 319] on textarea "probably should've given the client a moment to process any thoughts and ideas" at bounding box center [310, 308] width 166 height 44
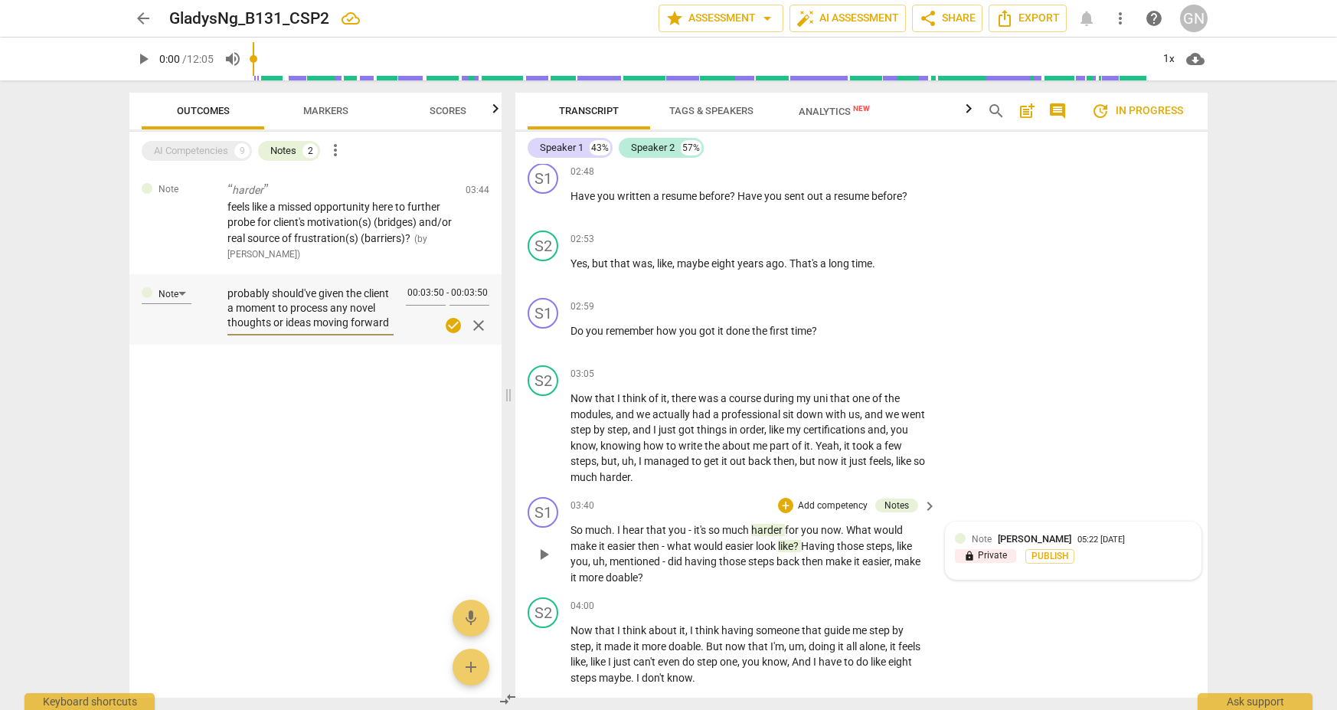
drag, startPoint x: 377, startPoint y: 305, endPoint x: 328, endPoint y: 307, distance: 49.0
click at [289, 304] on textarea "probably should've given the client a moment to process any novel thoughts or i…" at bounding box center [310, 308] width 166 height 44
drag, startPoint x: 342, startPoint y: 308, endPoint x: 352, endPoint y: 308, distance: 10.0
click at [342, 308] on textarea "probably should've given the client a moment to process any novel thoughts or i…" at bounding box center [310, 308] width 166 height 44
drag, startPoint x: 377, startPoint y: 308, endPoint x: 335, endPoint y: 308, distance: 42.9
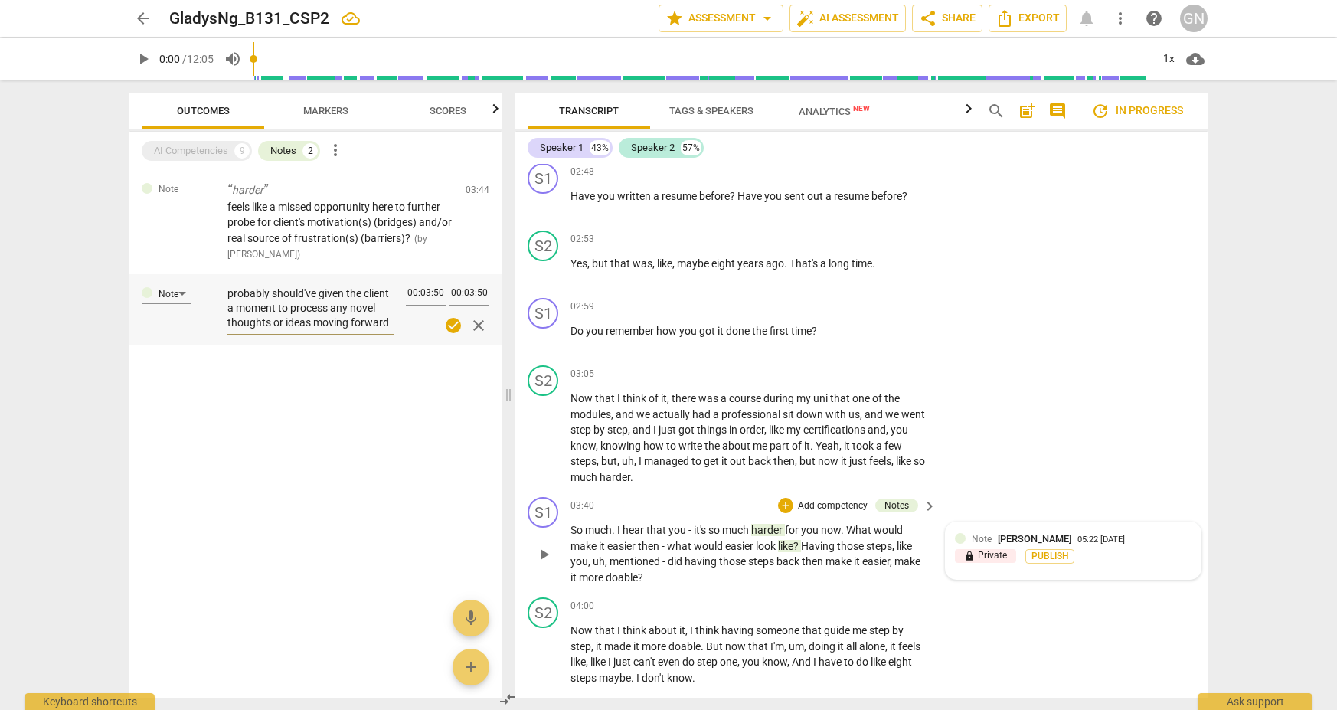
click at [335, 308] on textarea "probably should've given the client a moment to process any novel thoughts or i…" at bounding box center [310, 308] width 166 height 44
drag, startPoint x: 304, startPoint y: 335, endPoint x: 218, endPoint y: 318, distance: 87.4
click at [218, 318] on div "Note probably should've given the client a moment to process and possibly comin…" at bounding box center [315, 316] width 372 height 85
click at [452, 320] on span "check_circle" at bounding box center [453, 325] width 18 height 18
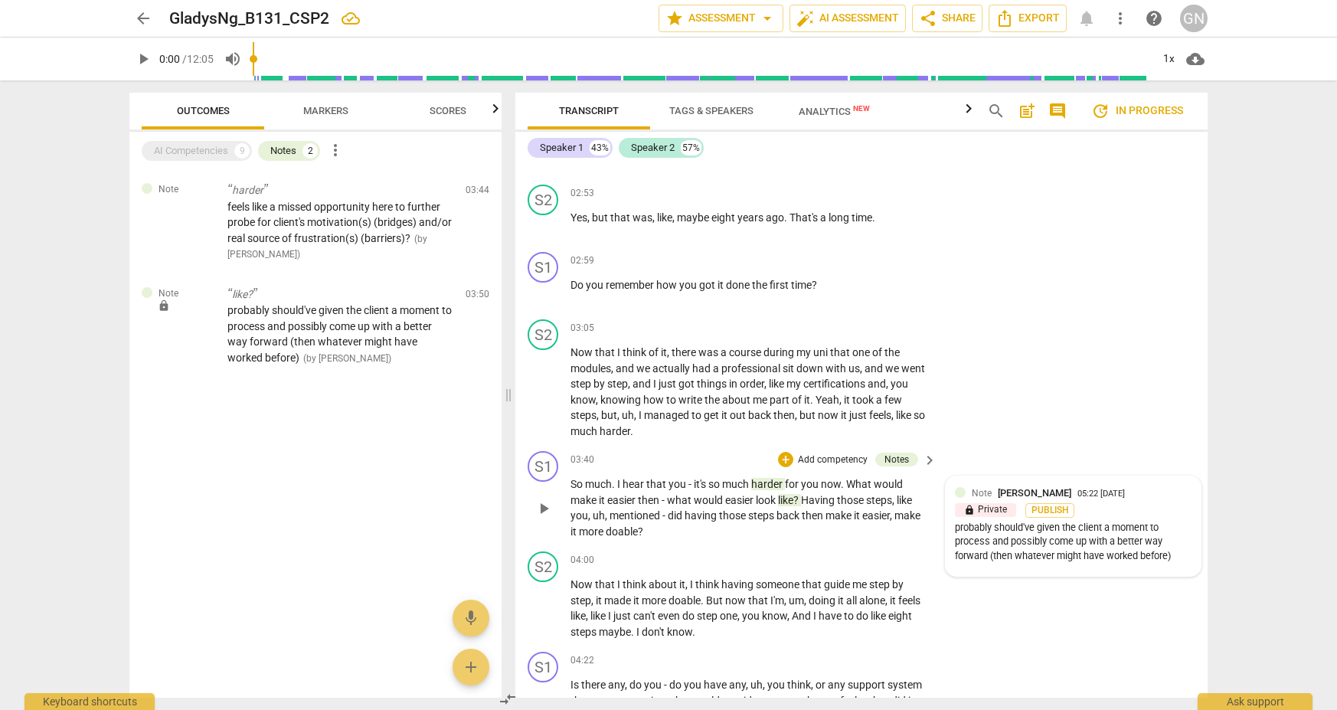
scroll to position [996, 0]
click at [769, 481] on span "harder" at bounding box center [768, 487] width 34 height 12
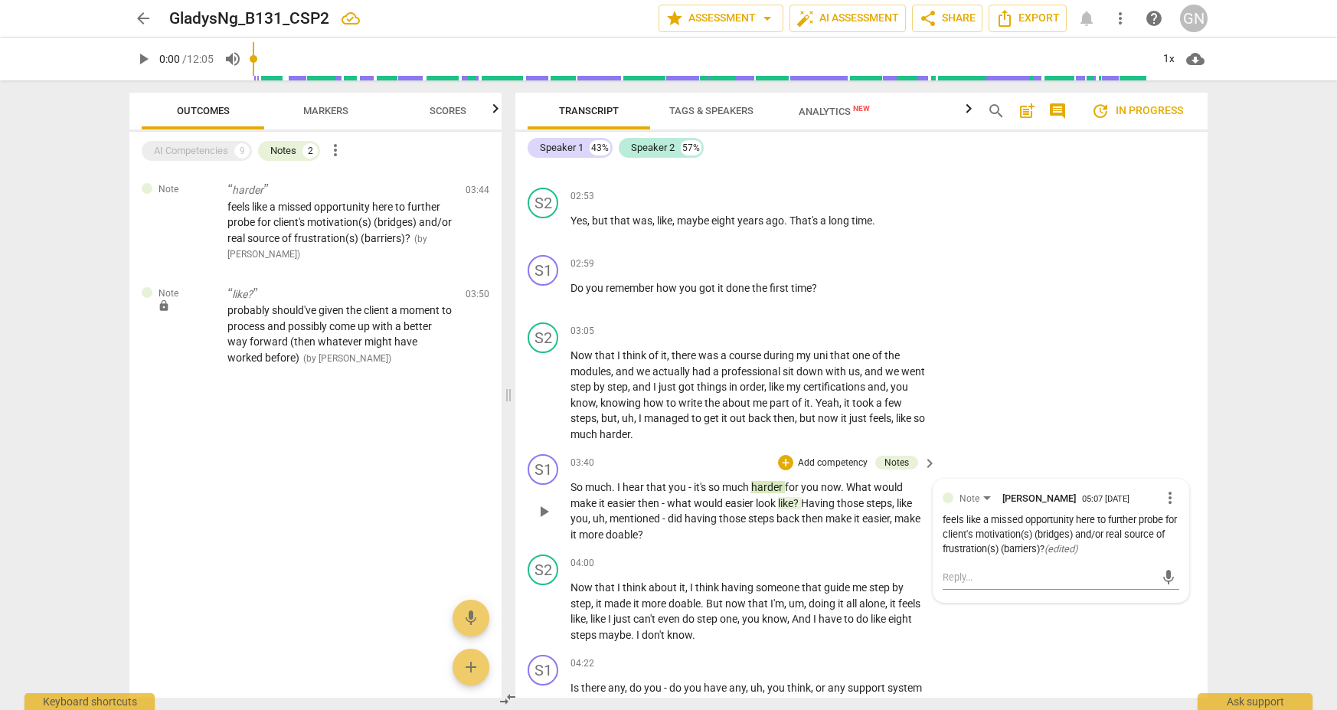
click at [776, 497] on span "look" at bounding box center [767, 503] width 22 height 12
click at [800, 497] on span "?" at bounding box center [797, 503] width 8 height 12
click at [972, 511] on span "Publish" at bounding box center [1037, 517] width 23 height 13
click at [972, 510] on div "lock Private Publish" at bounding box center [1060, 517] width 237 height 15
click at [972, 488] on div "Note [PERSON_NAME] 05:22 [DATE] more_vert" at bounding box center [1060, 497] width 237 height 18
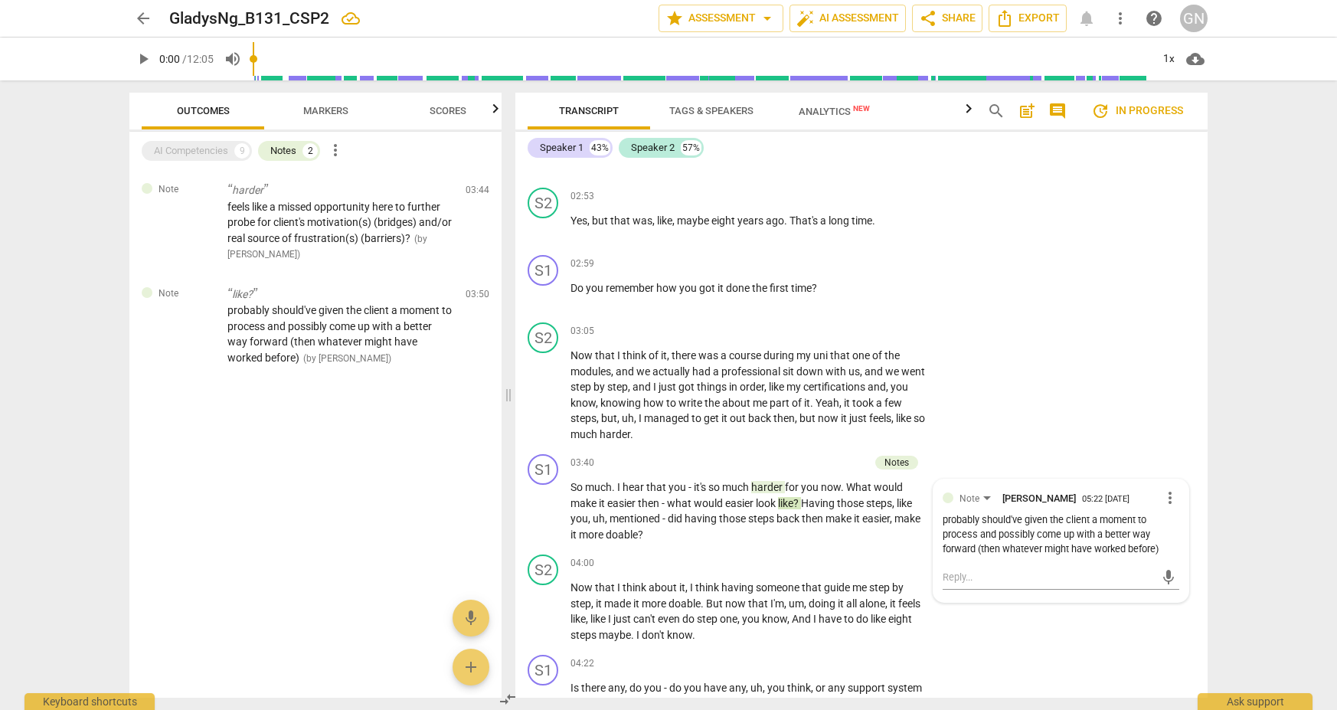
click at [972, 455] on div "S1 play_arrow pause 03:40 + Add competency Notes keyboard_arrow_right So much .…" at bounding box center [861, 498] width 692 height 100
click at [972, 610] on div "S2 play_arrow pause 04:00 + Add competency keyboard_arrow_right Now that I thin…" at bounding box center [861, 598] width 692 height 100
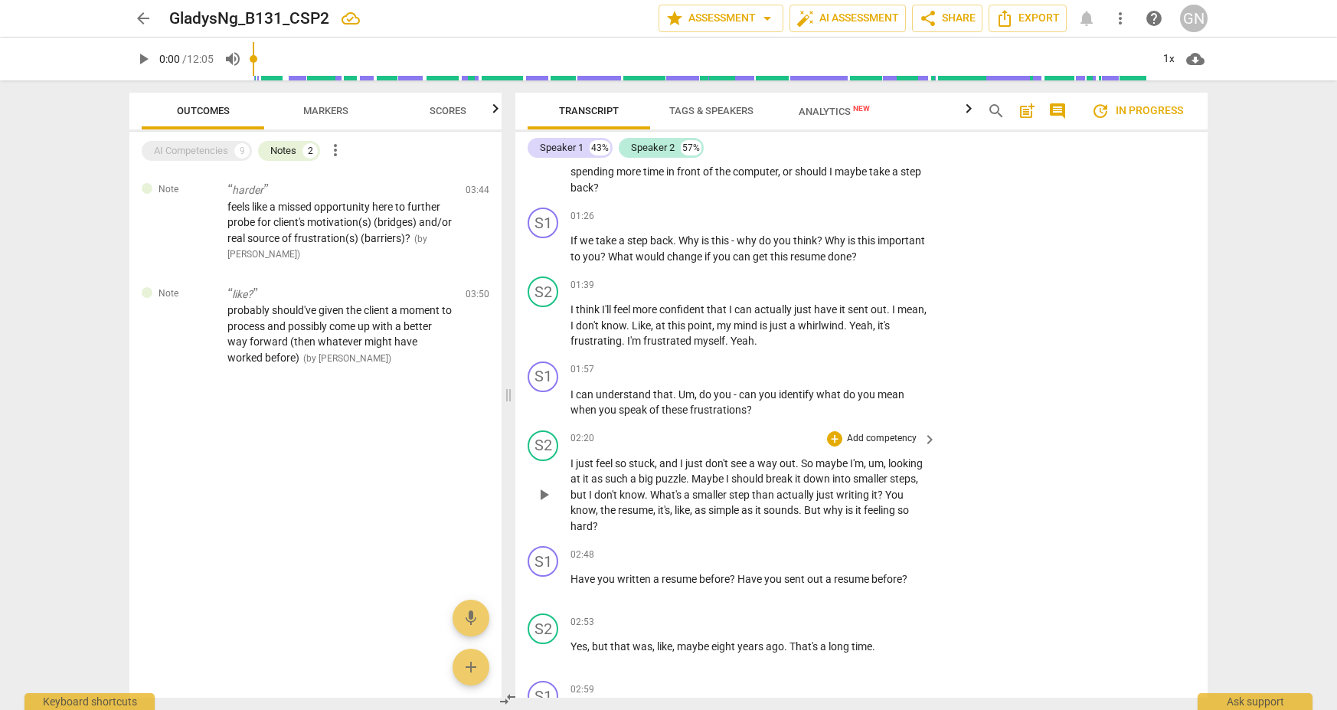
scroll to position [1007, 0]
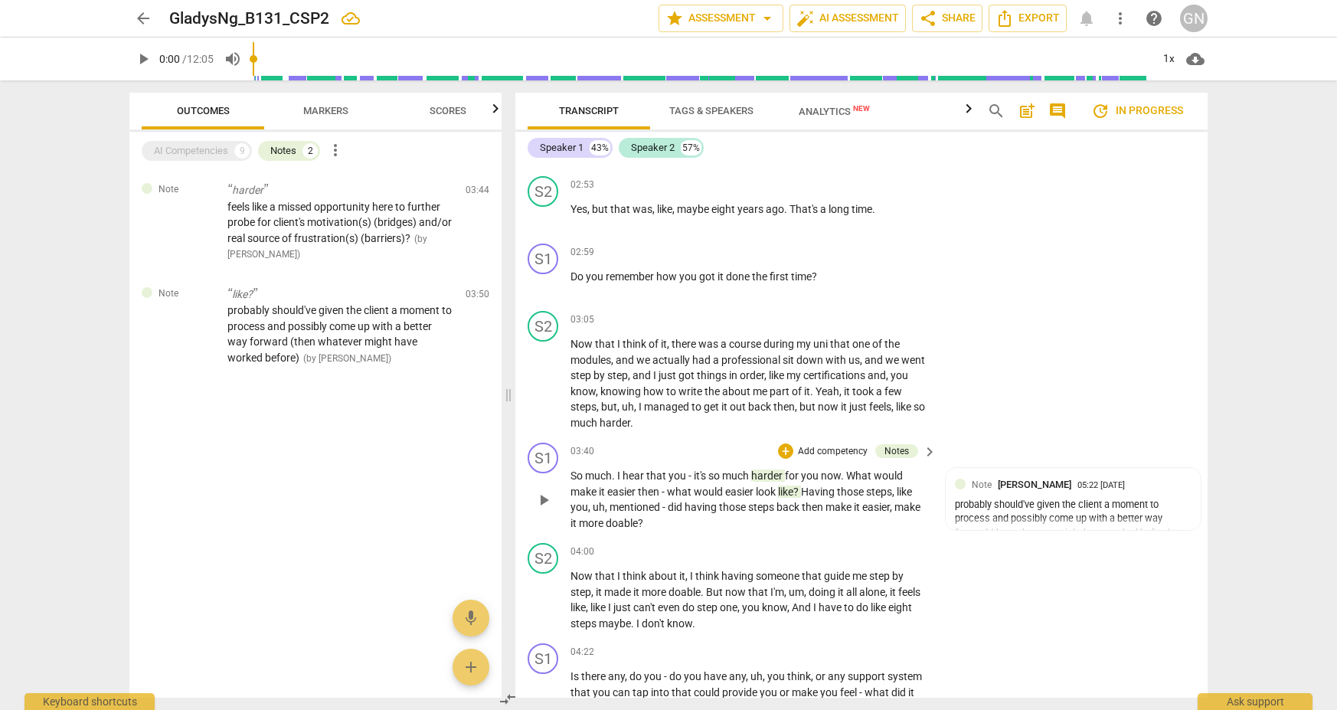
click at [774, 469] on span "harder" at bounding box center [768, 475] width 34 height 12
click at [792, 485] on span "like" at bounding box center [785, 491] width 15 height 12
click at [778, 469] on span "harder" at bounding box center [768, 475] width 34 height 12
click at [792, 485] on span "like" at bounding box center [785, 491] width 15 height 12
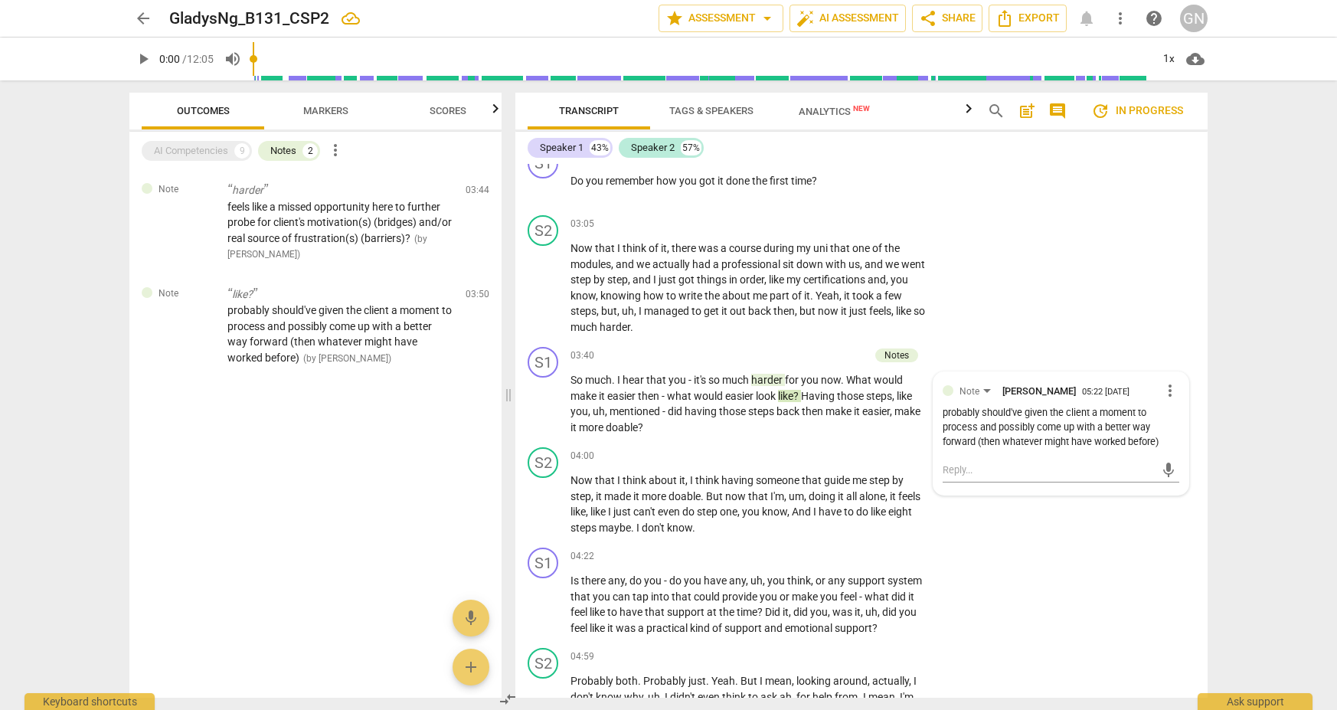
scroll to position [1151, 0]
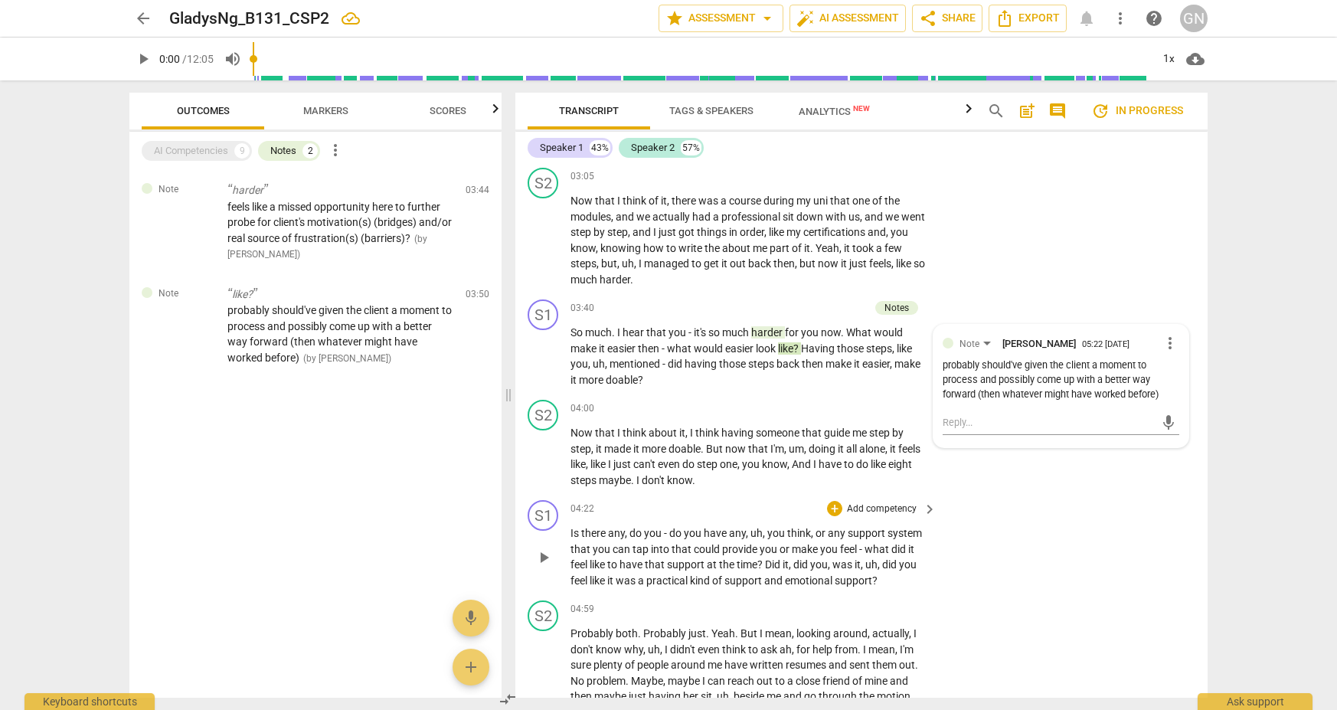
click at [972, 524] on div "S1 play_arrow pause 04:22 + Add competency keyboard_arrow_right Is there any , …" at bounding box center [861, 544] width 692 height 100
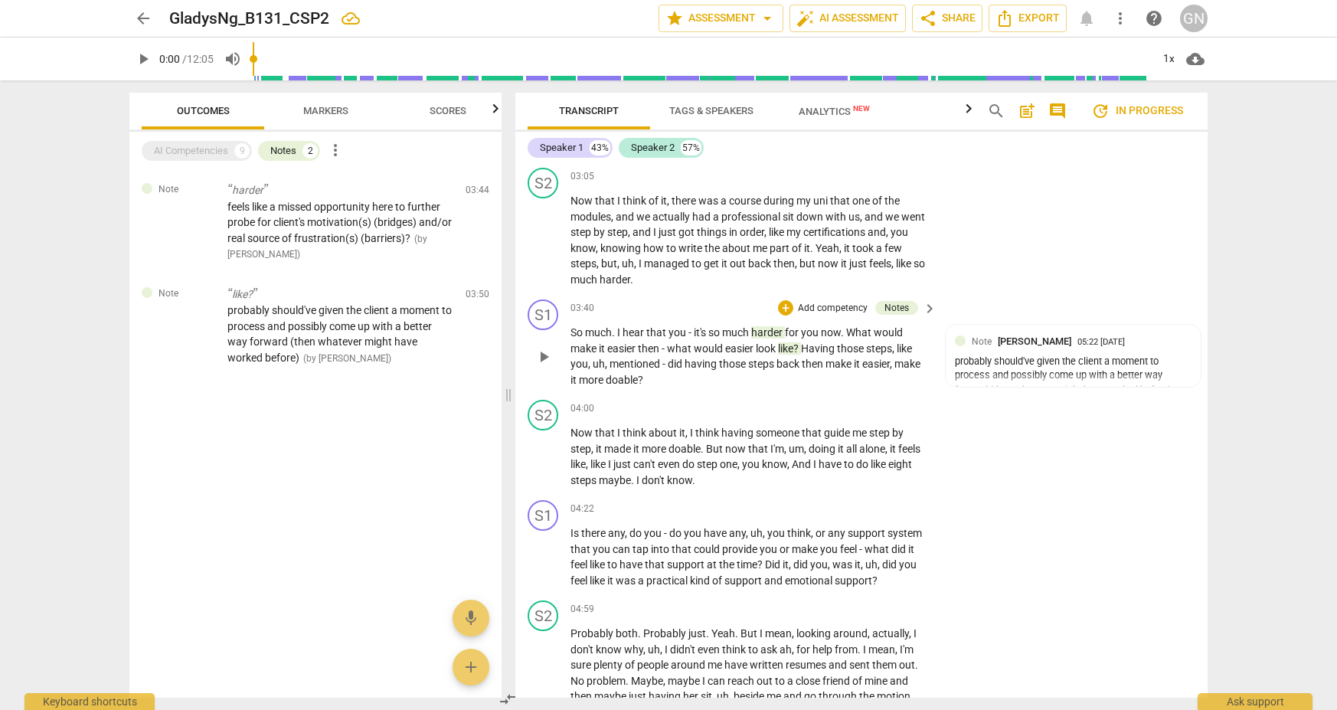
click at [792, 342] on span "like" at bounding box center [785, 348] width 15 height 12
click at [774, 326] on span "harder" at bounding box center [768, 332] width 34 height 12
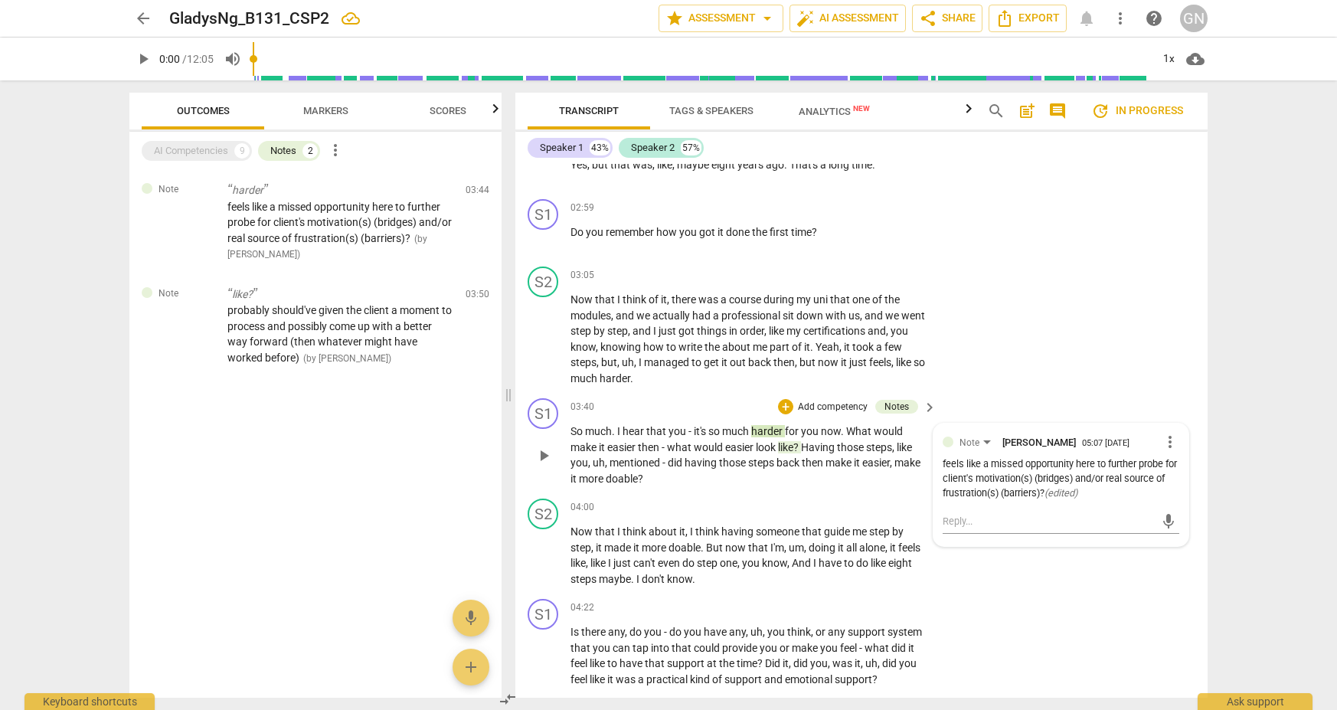
scroll to position [1046, 0]
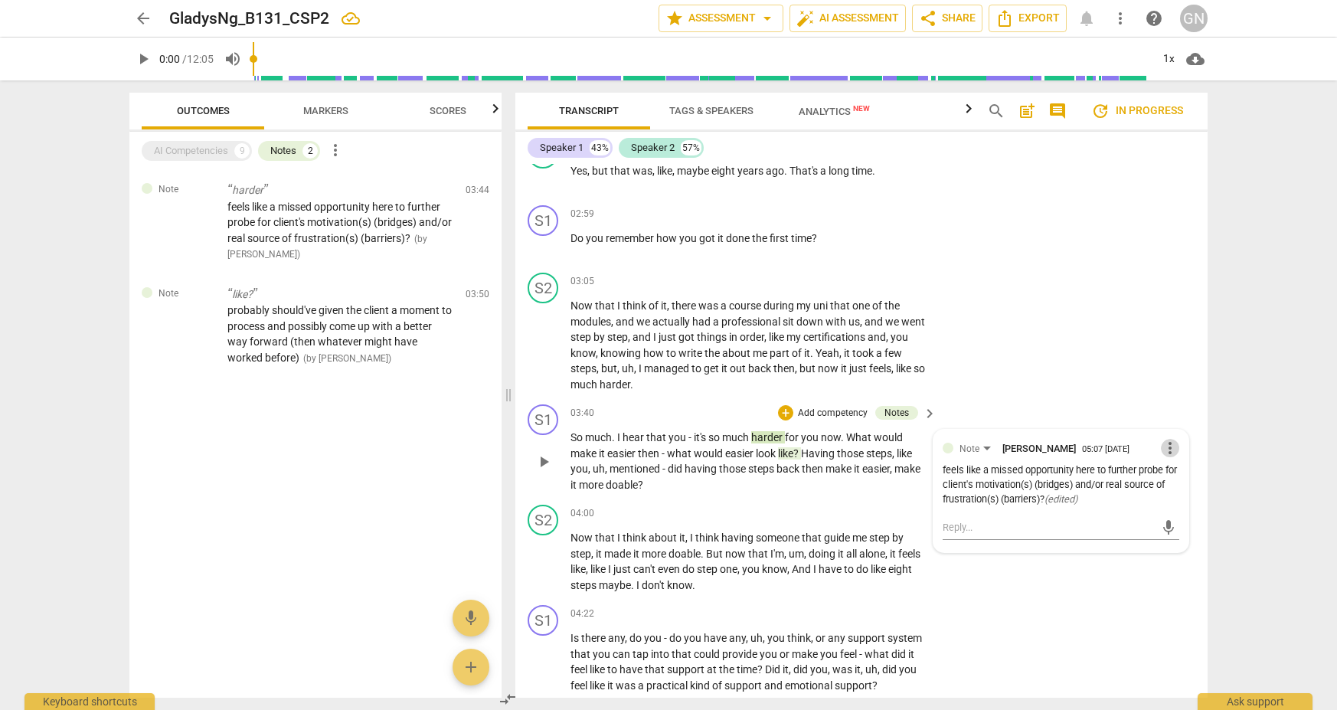
click at [972, 439] on span "more_vert" at bounding box center [1169, 448] width 18 height 18
click at [972, 435] on li "Edit" at bounding box center [1181, 437] width 53 height 29
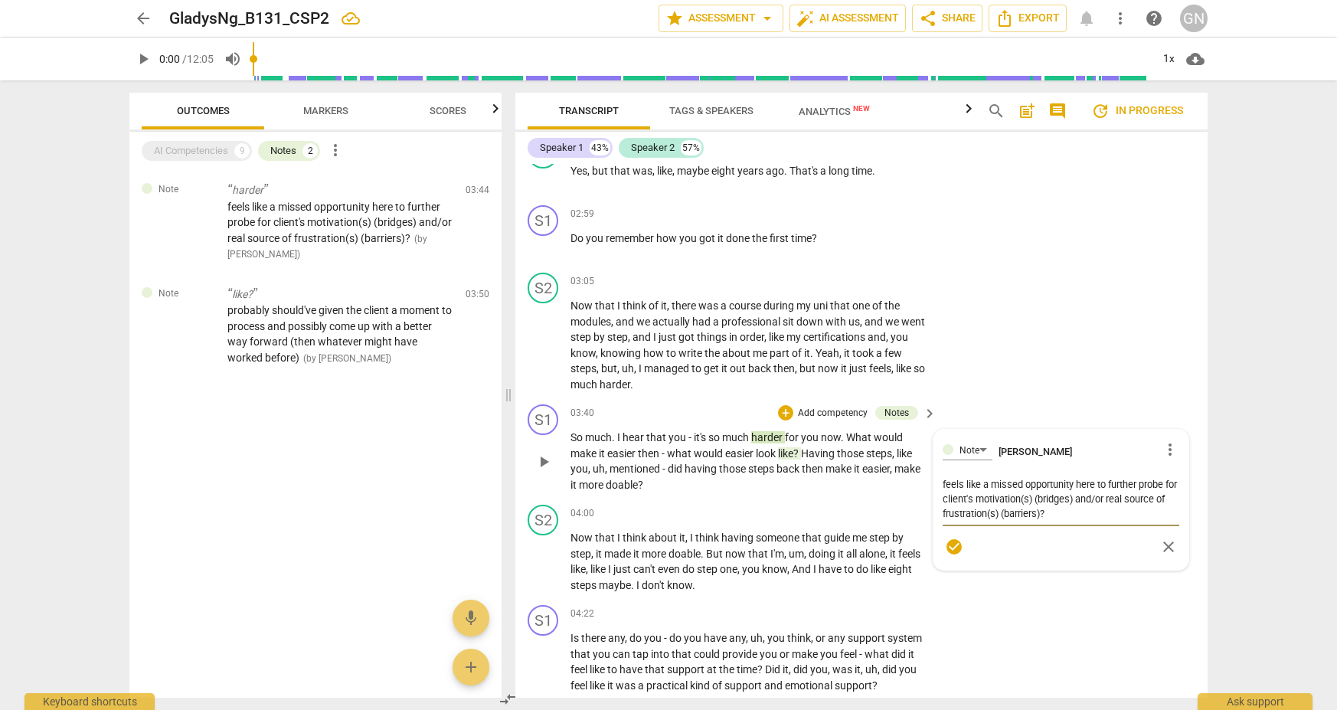
click at [972, 477] on textarea "feels like a missed opportunity here to further probe for client's motivation(s…" at bounding box center [1060, 499] width 237 height 44
click at [946, 488] on textarea "feels like a missed opportunity here to further explore for client's motivation…" at bounding box center [1060, 499] width 237 height 44
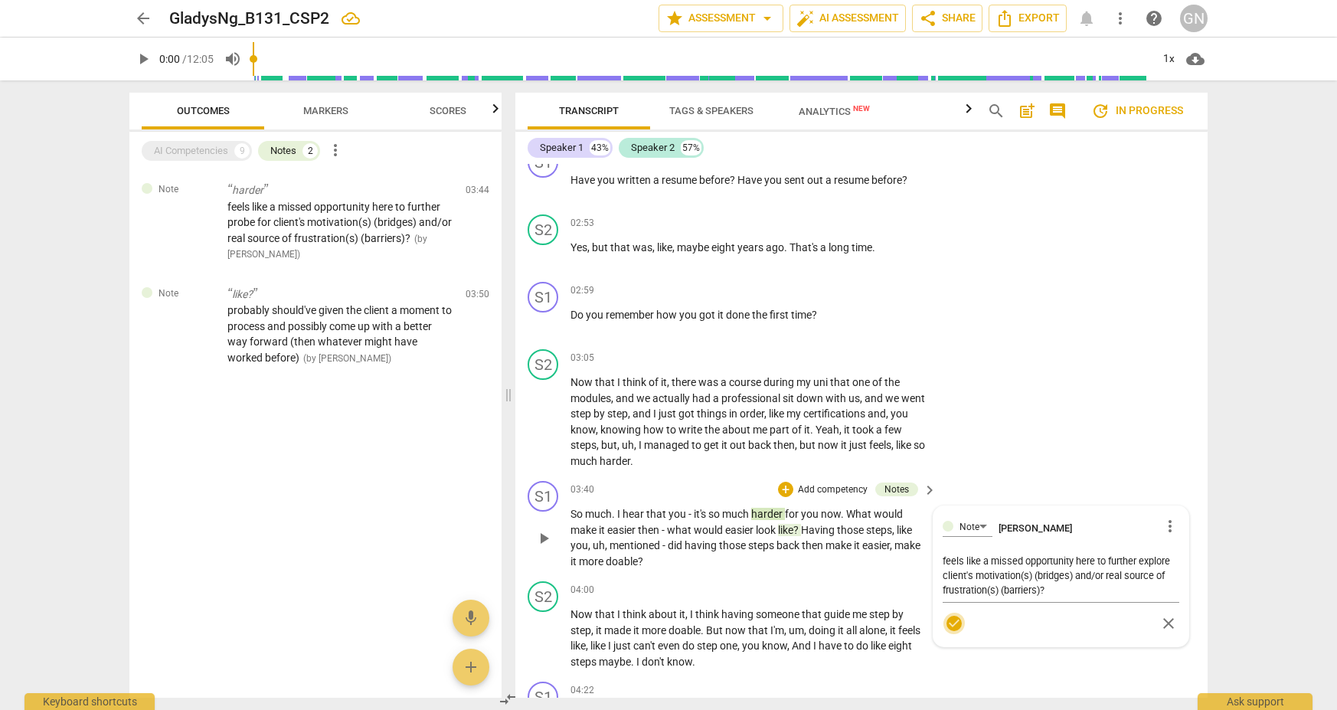
click at [956, 614] on span "check_circle" at bounding box center [954, 623] width 18 height 18
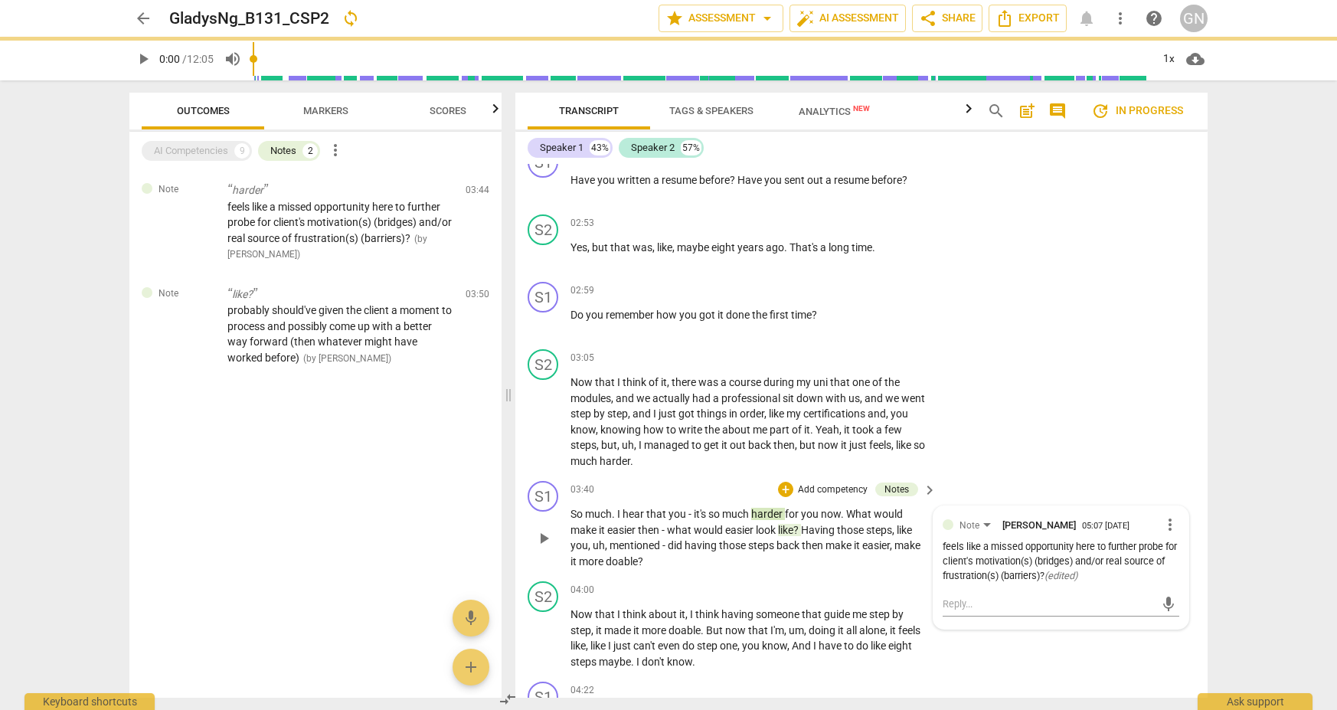
click at [972, 489] on div "arrow_back GladysNg_B131_CSP2 sync edit star Assessment arrow_drop_down auto_fi…" at bounding box center [668, 355] width 1337 height 710
click at [972, 490] on div "arrow_back GladysNg_B131_CSP2 sync edit star Assessment arrow_drop_down auto_fi…" at bounding box center [668, 355] width 1337 height 710
click at [972, 491] on div "arrow_back GladysNg_B131_CSP2 sync edit star Assessment arrow_drop_down auto_fi…" at bounding box center [668, 355] width 1337 height 710
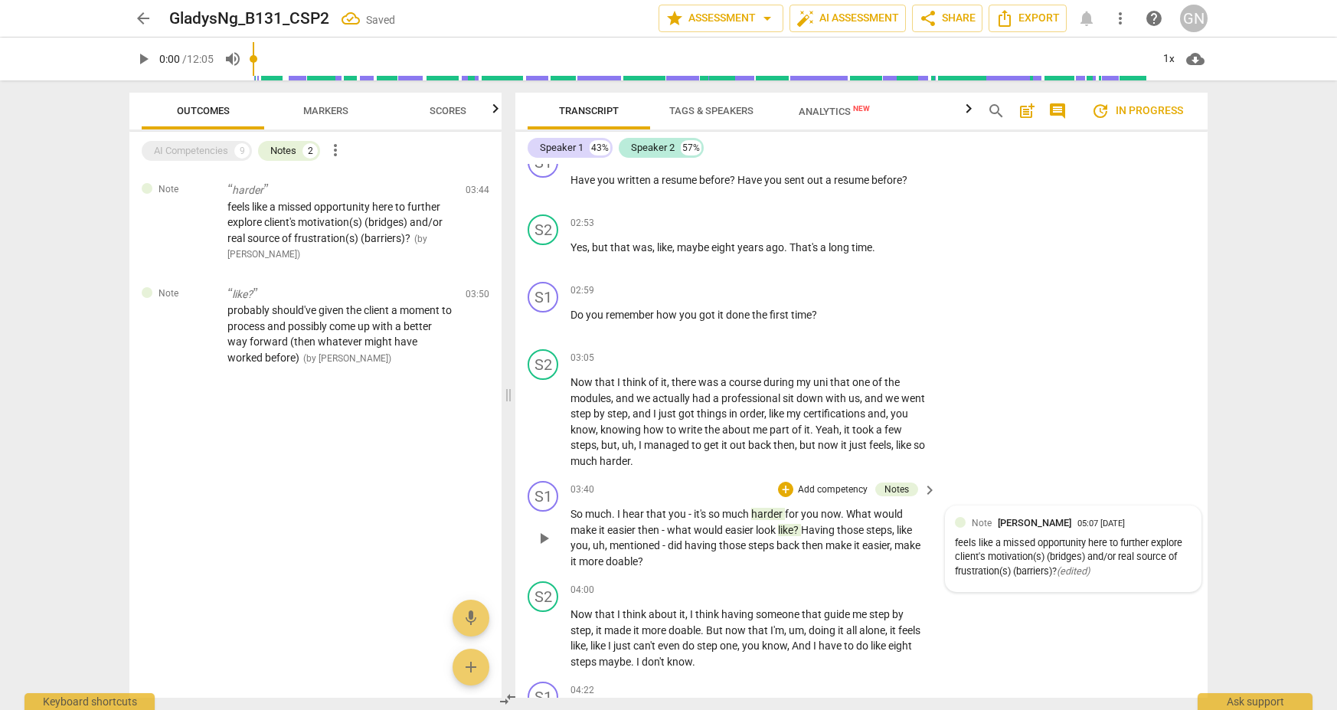
scroll to position [0, 1]
click at [972, 485] on div "arrow_back GladysNg_B131_CSP2 Saved edit star Assessment arrow_drop_down auto_f…" at bounding box center [668, 355] width 1337 height 710
click at [322, 117] on span "Markers" at bounding box center [326, 111] width 82 height 21
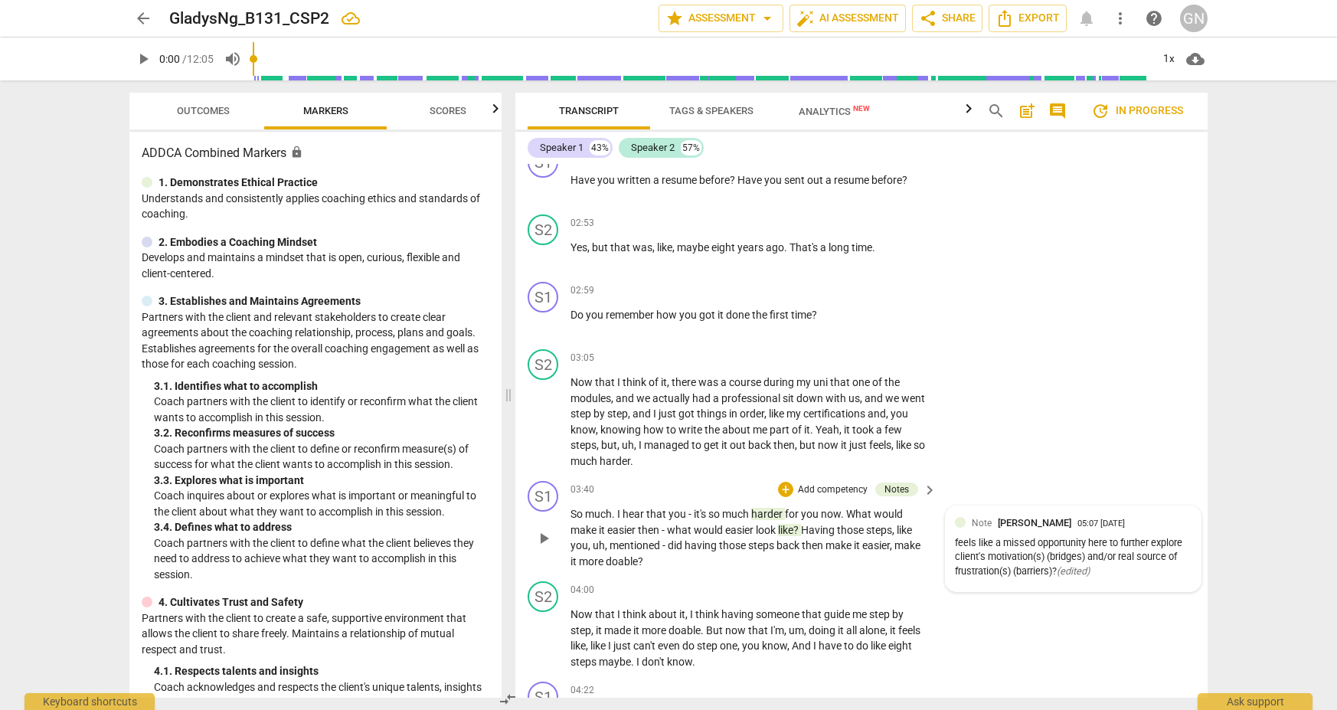
click at [770, 508] on span "harder" at bounding box center [768, 514] width 34 height 12
click at [788, 524] on span "like" at bounding box center [785, 530] width 15 height 12
click at [768, 508] on span "harder" at bounding box center [768, 514] width 34 height 12
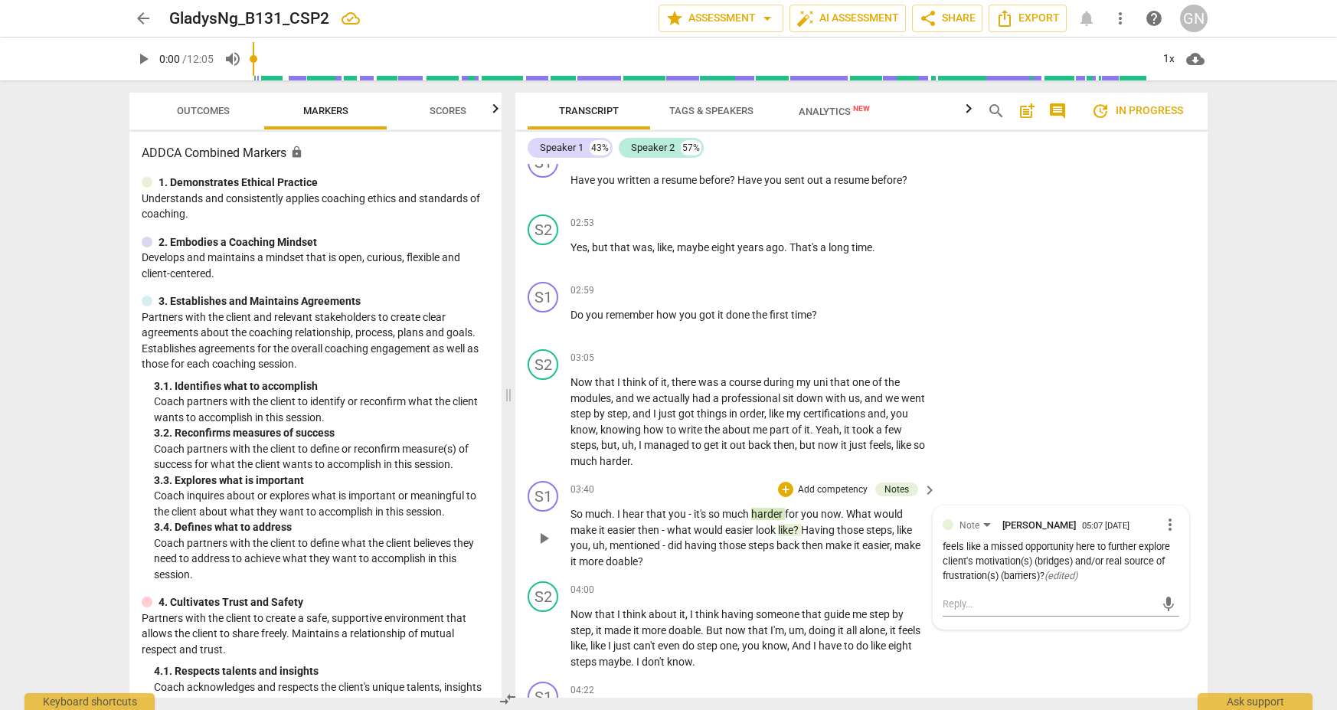
click at [787, 524] on span "like" at bounding box center [785, 530] width 15 height 12
click at [972, 515] on span "more_vert" at bounding box center [1169, 524] width 18 height 18
click at [972, 509] on li "Edit" at bounding box center [1181, 513] width 53 height 29
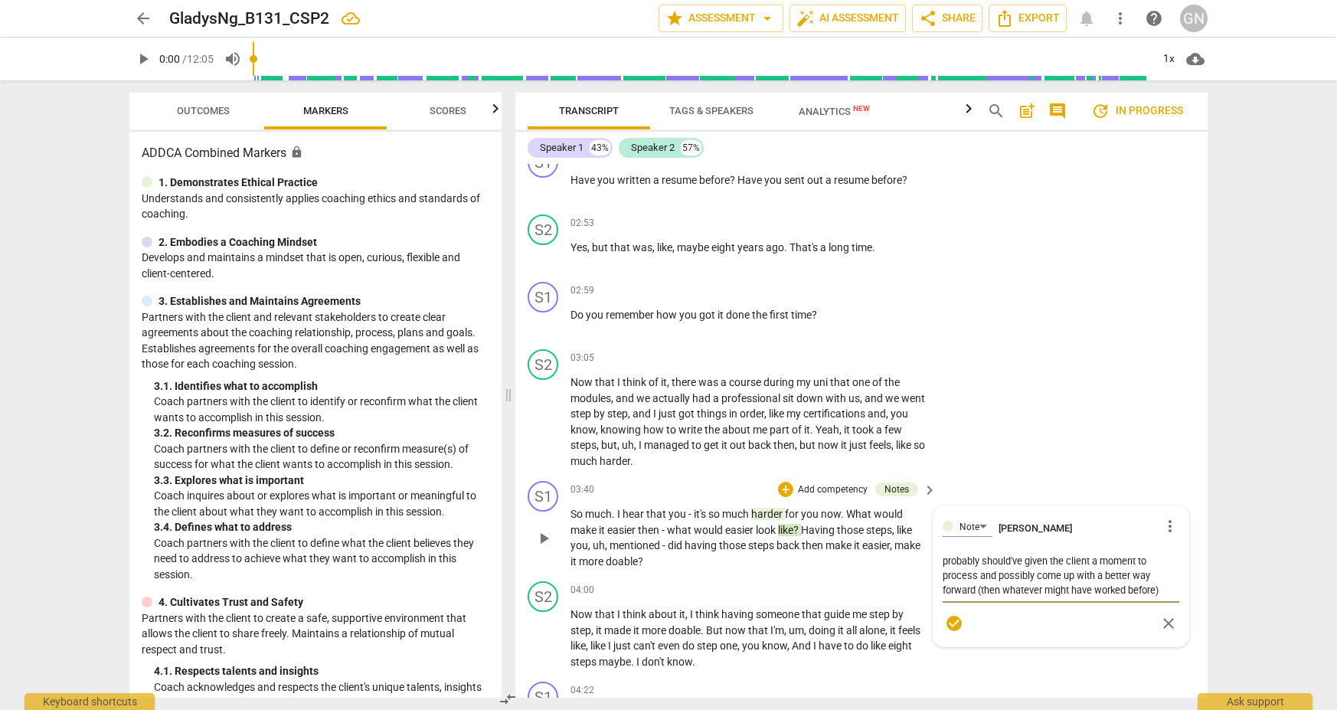
click at [972, 553] on textarea "probably should've given the client a moment to process and possibly come up wi…" at bounding box center [1060, 575] width 237 height 44
click at [972, 566] on textarea "probably should've given the client a moment here to process and possibly come …" at bounding box center [1060, 575] width 237 height 44
click at [972, 568] on textarea "probably should've given the client a moment here to process (possibly come up …" at bounding box center [1060, 575] width 237 height 44
click at [972, 579] on textarea "probably should've given the client a moment here to process (possibly coming u…" at bounding box center [1060, 575] width 237 height 44
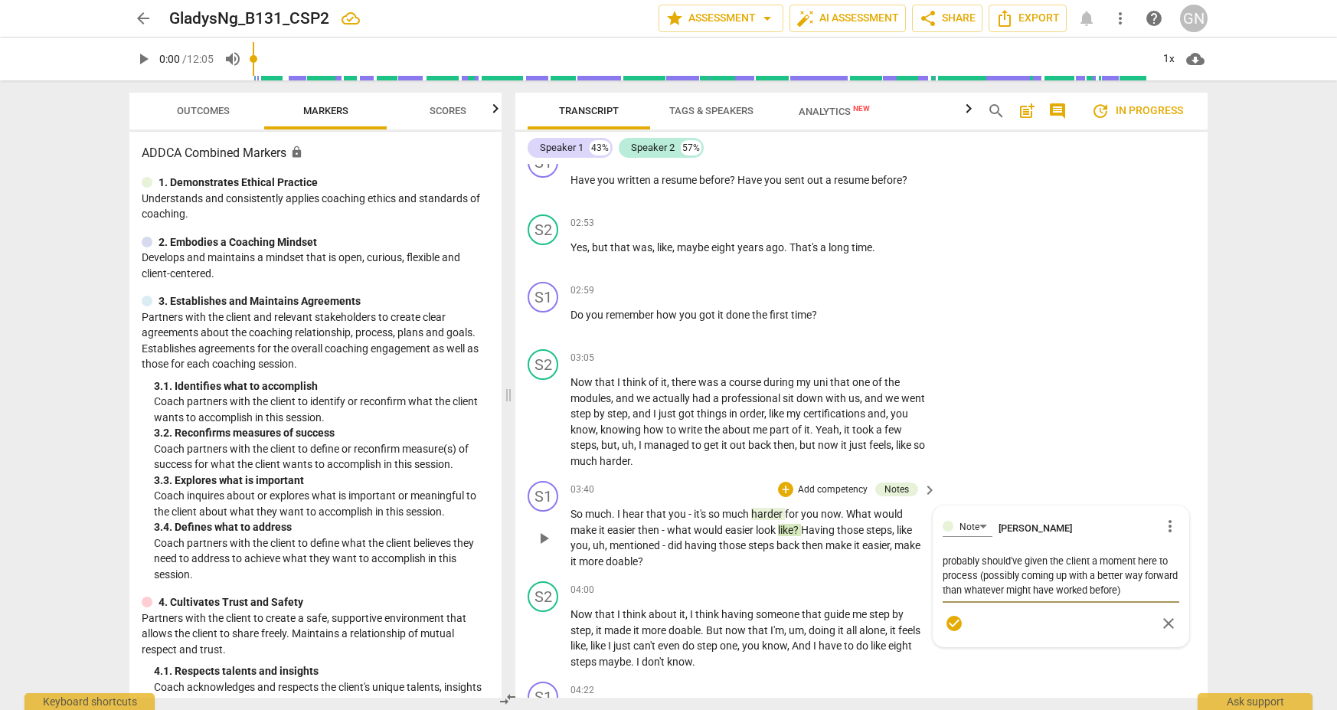
drag, startPoint x: 1167, startPoint y: 575, endPoint x: 978, endPoint y: 566, distance: 189.3
click at [972, 566] on textarea "probably should've given the client a moment here to process (possibly coming u…" at bounding box center [1060, 575] width 237 height 44
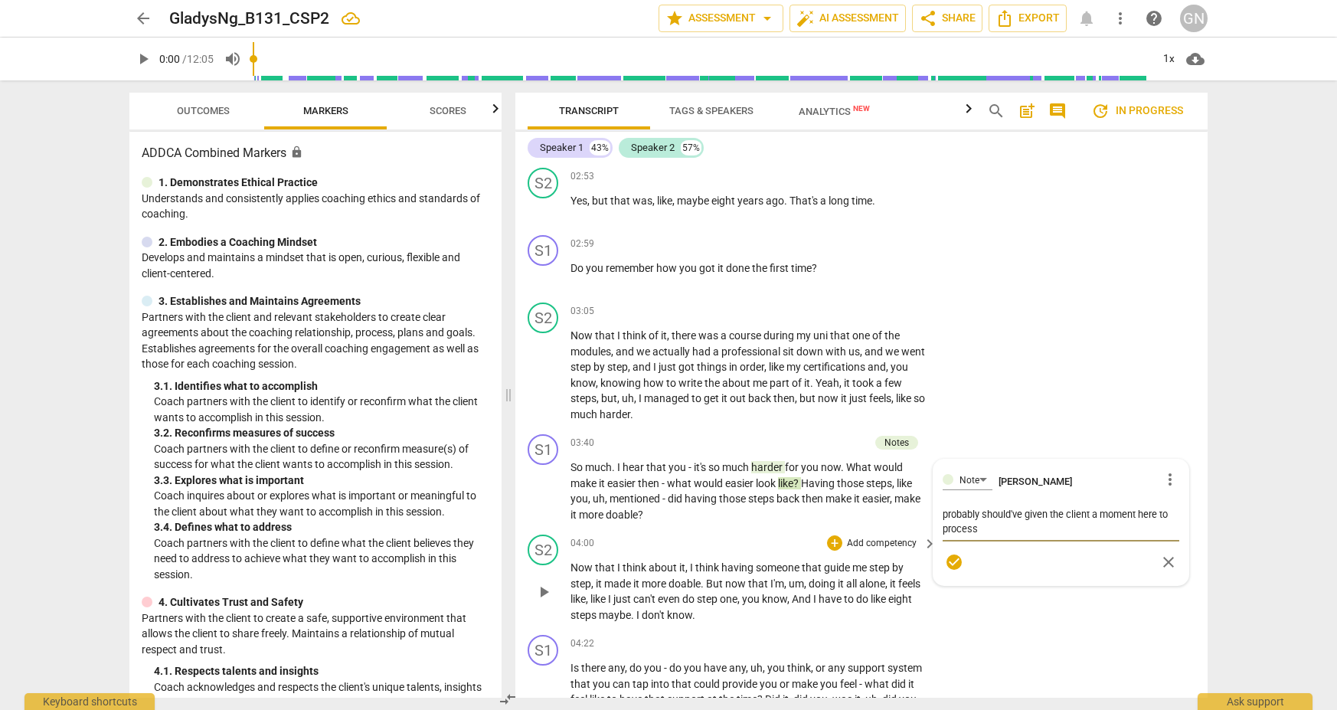
scroll to position [1005, 0]
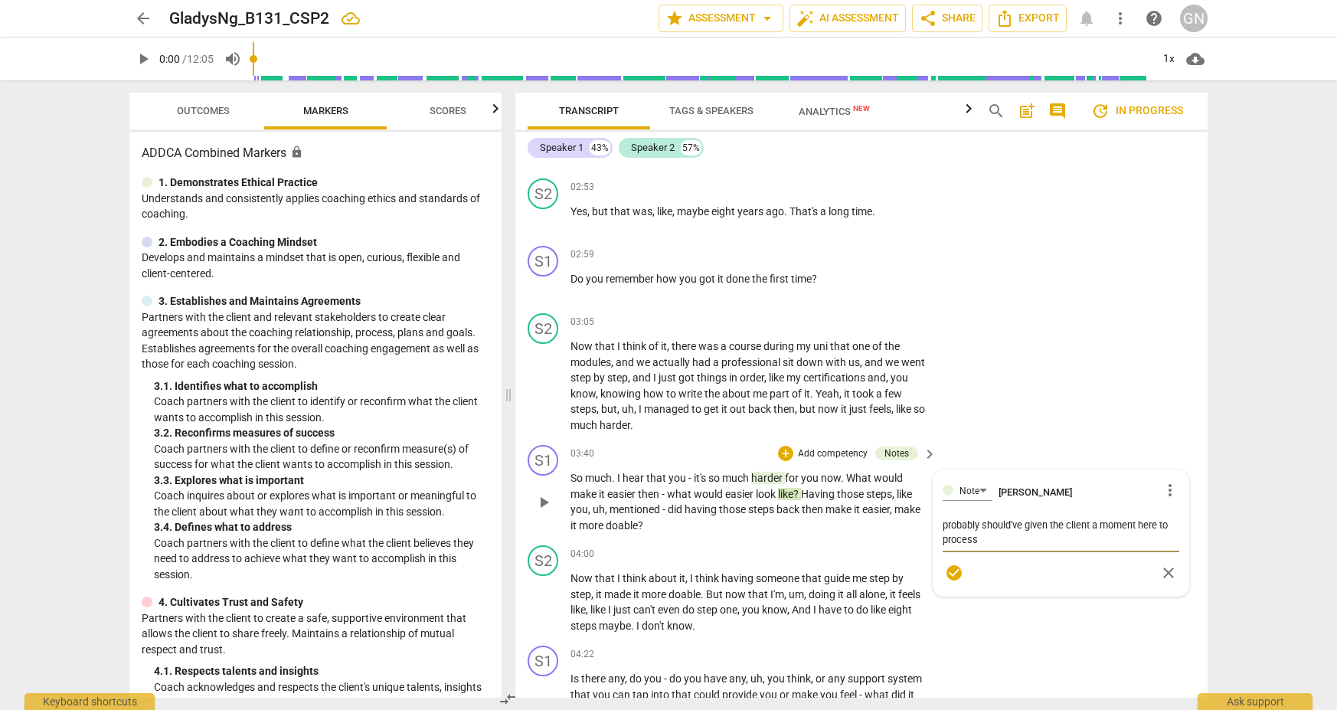
drag, startPoint x: 1023, startPoint y: 514, endPoint x: 1172, endPoint y: 521, distance: 149.4
click at [972, 521] on textarea "probably should've given the client a moment here to process" at bounding box center [1060, 531] width 237 height 29
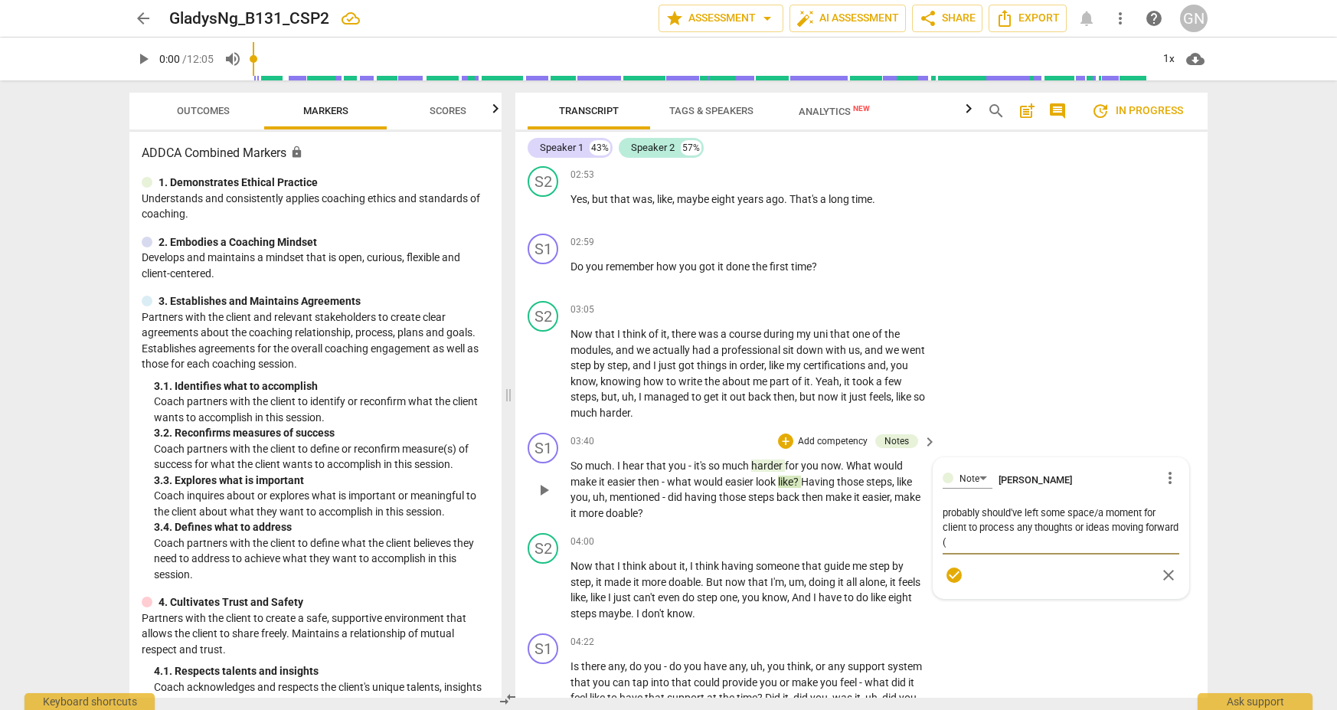
scroll to position [1016, 0]
drag, startPoint x: 1104, startPoint y: 503, endPoint x: 1147, endPoint y: 511, distance: 43.7
click at [972, 507] on textarea "probably should've left some space/a moment for client to process any thoughts …" at bounding box center [1060, 529] width 237 height 44
drag, startPoint x: 1058, startPoint y: 504, endPoint x: 1043, endPoint y: 504, distance: 15.3
click at [972, 507] on textarea "probably should've left some space/a moment for client to process any thoughts …" at bounding box center [1060, 529] width 237 height 44
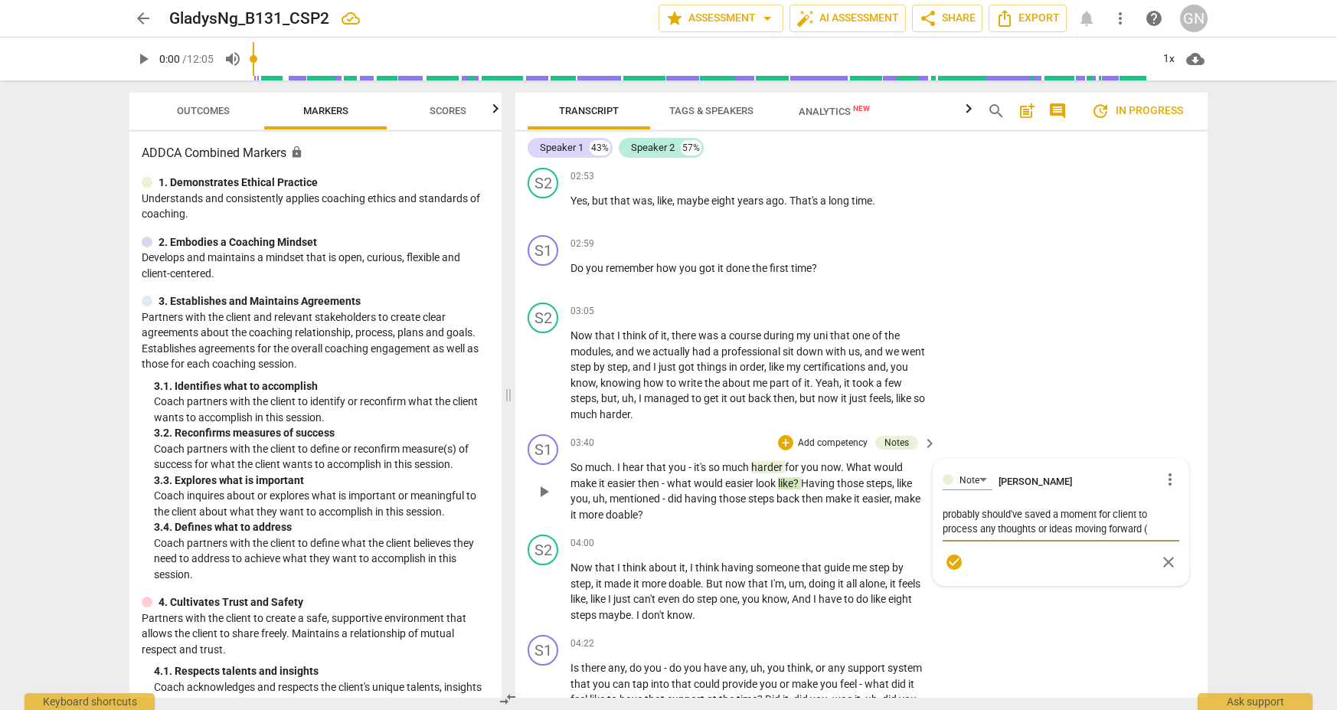
click at [972, 507] on textarea "probably should've saved a moment for client to process any thoughts or ideas m…" at bounding box center [1060, 521] width 237 height 29
click at [972, 518] on textarea "probably should've saved a moment here for client to process any thoughts or id…" at bounding box center [1060, 521] width 237 height 29
click at [972, 516] on textarea "probably should've saved a moment here for client to process thoughts or ideas …" at bounding box center [1060, 521] width 237 height 29
click at [972, 518] on textarea "probably should've saved a moment here for client to process thoughts or any id…" at bounding box center [1060, 521] width 237 height 29
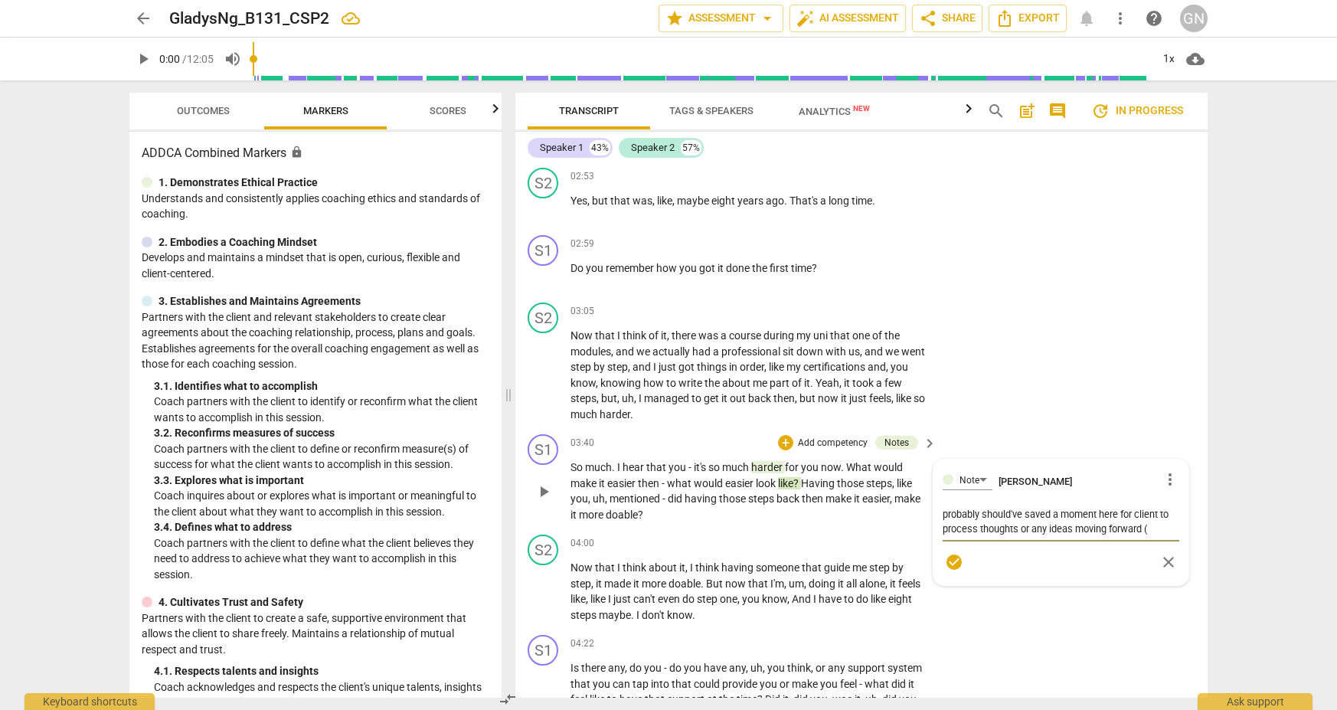
click at [972, 507] on textarea "probably should've saved a moment here for client to process thoughts or any id…" at bounding box center [1060, 521] width 237 height 29
drag, startPoint x: 979, startPoint y: 519, endPoint x: 932, endPoint y: 519, distance: 46.7
click at [933, 519] on div "Note [PERSON_NAME] more_vert probably should've saved the client a moment here …" at bounding box center [1060, 528] width 255 height 140
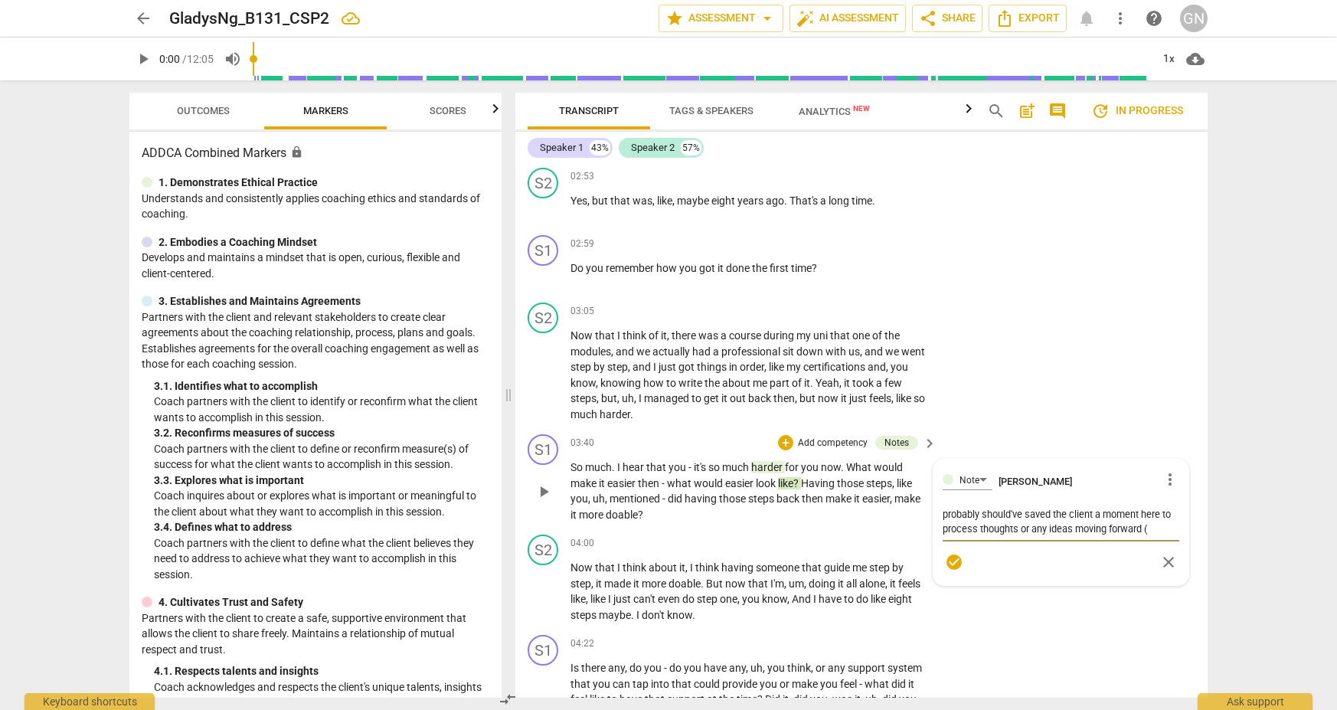
drag, startPoint x: 976, startPoint y: 515, endPoint x: 995, endPoint y: 521, distance: 19.9
click at [972, 515] on textarea "probably should've saved the client a moment here to process thoughts or any id…" at bounding box center [1060, 521] width 237 height 29
click at [972, 518] on textarea "probably should've saved the client a moment here to process any thoughts or an…" at bounding box center [1060, 521] width 237 height 29
click at [972, 516] on textarea "probably should've saved the client a moment here to process any thoughts or id…" at bounding box center [1060, 521] width 237 height 29
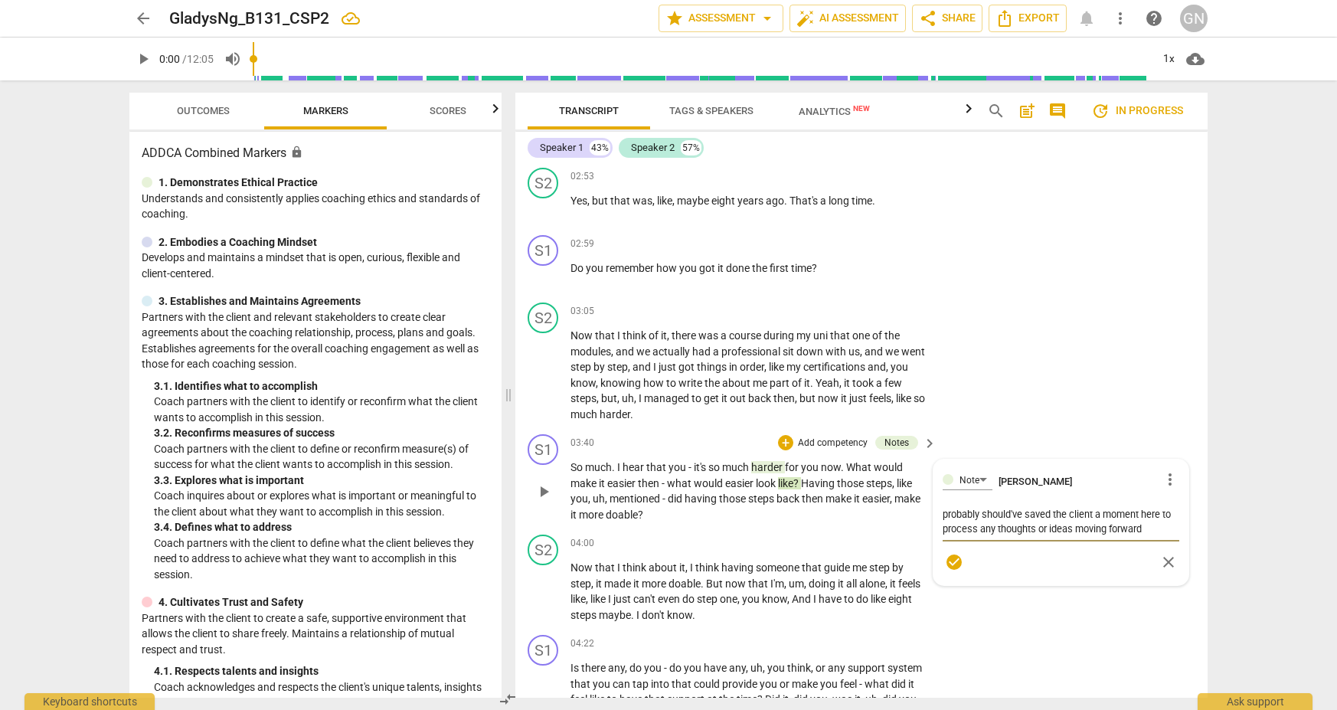
click at [949, 553] on span "check_circle" at bounding box center [954, 562] width 18 height 18
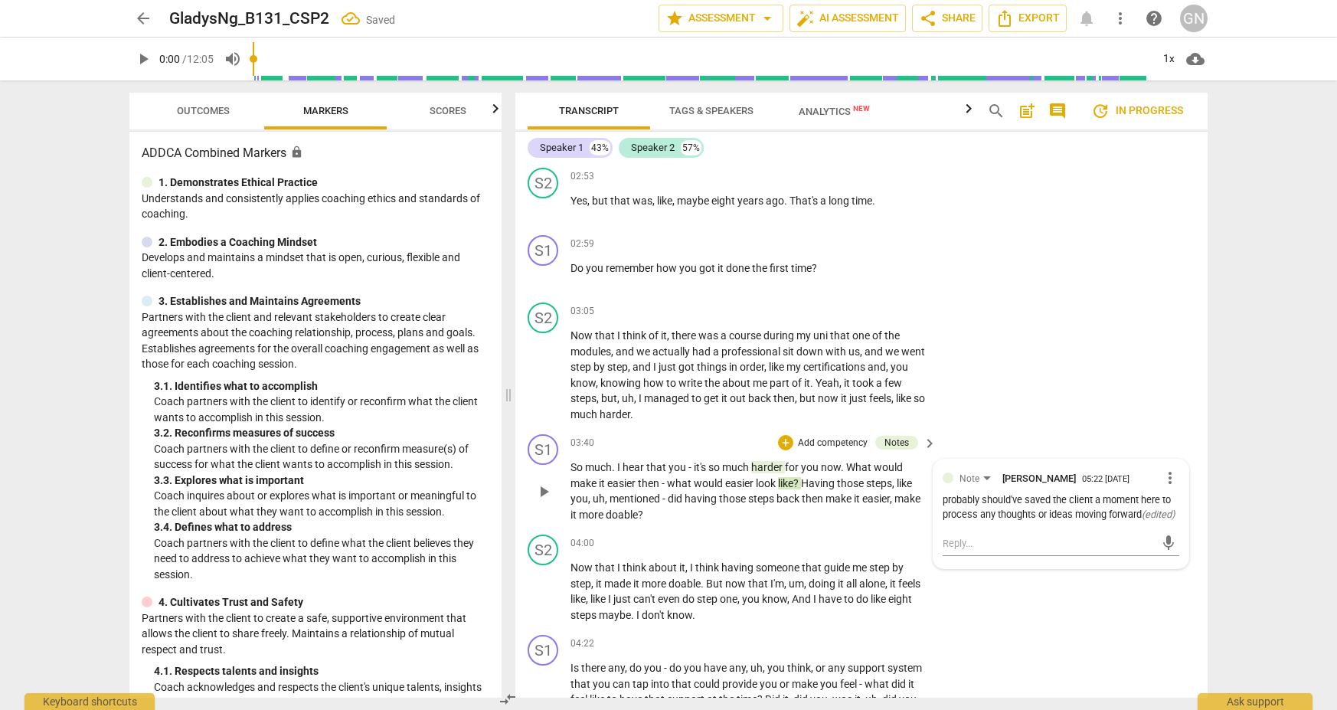
click at [972, 555] on div "arrow_back GladysNg_B131_CSP2 Saved edit star Assessment arrow_drop_down auto_f…" at bounding box center [668, 355] width 1337 height 710
click at [972, 557] on div "arrow_back GladysNg_B131_CSP2 edit star Assessment arrow_drop_down auto_fix_hig…" at bounding box center [668, 355] width 1337 height 710
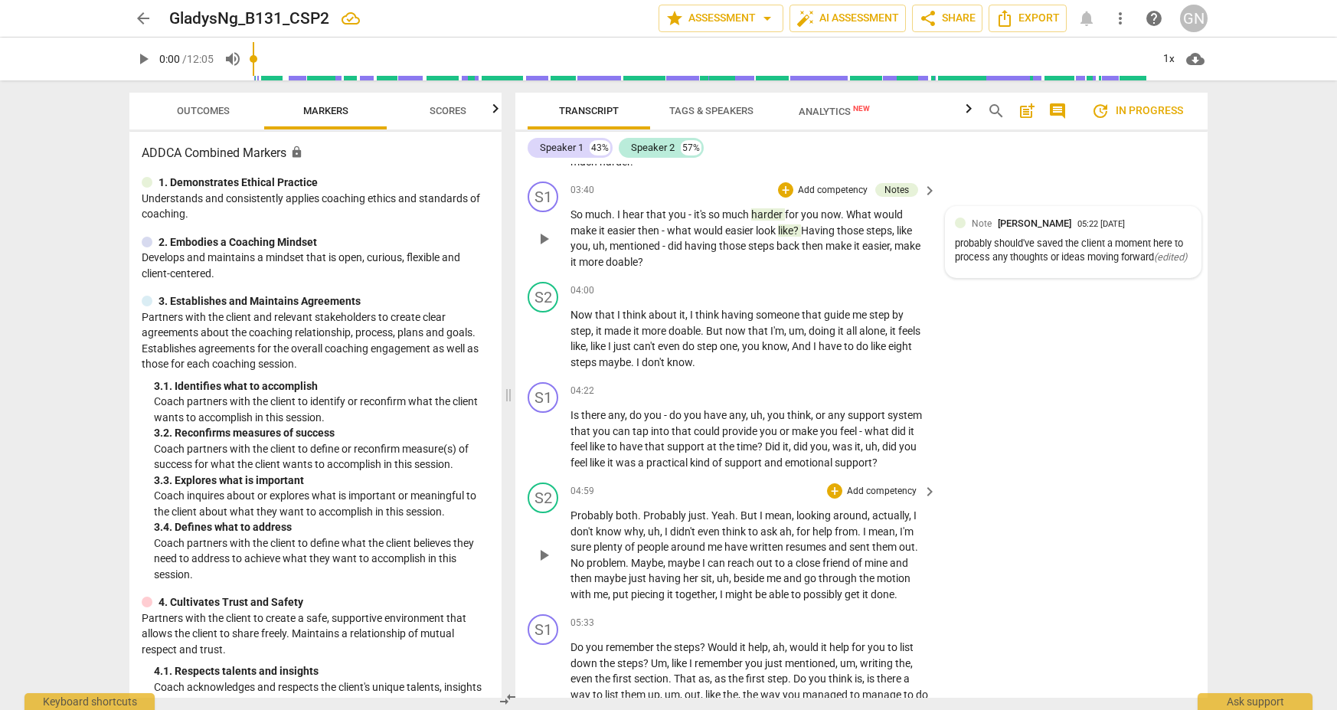
scroll to position [1307, 0]
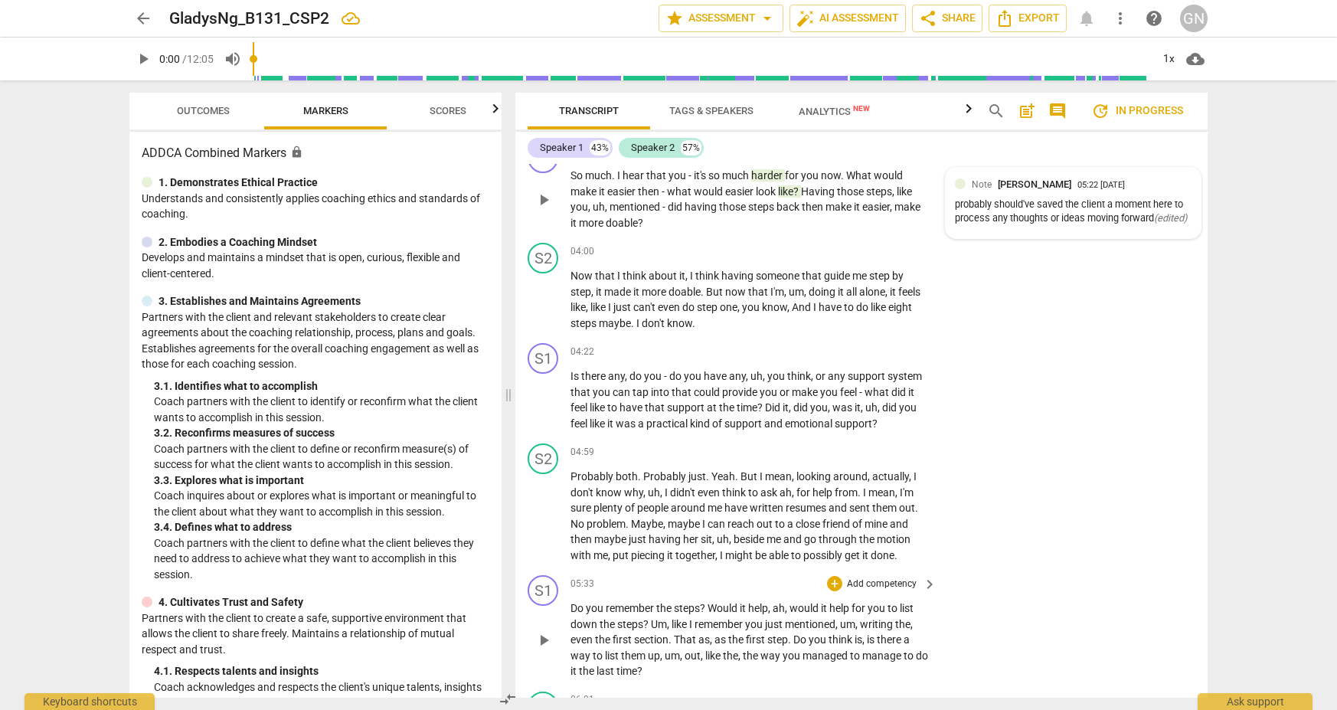
drag, startPoint x: 1034, startPoint y: 563, endPoint x: 1046, endPoint y: 563, distance: 11.5
click at [972, 569] on div "S1 play_arrow pause 05:33 + Add competency keyboard_arrow_right Do you remember…" at bounding box center [861, 627] width 692 height 116
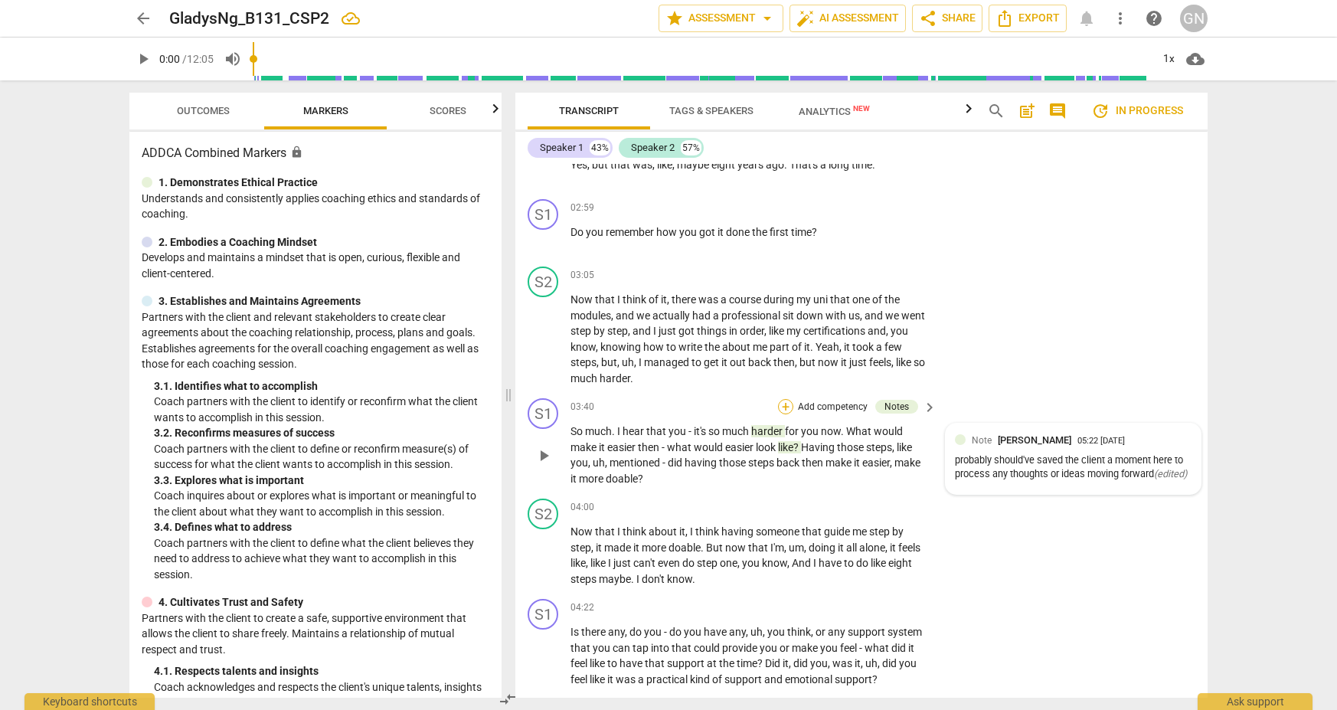
scroll to position [1033, 0]
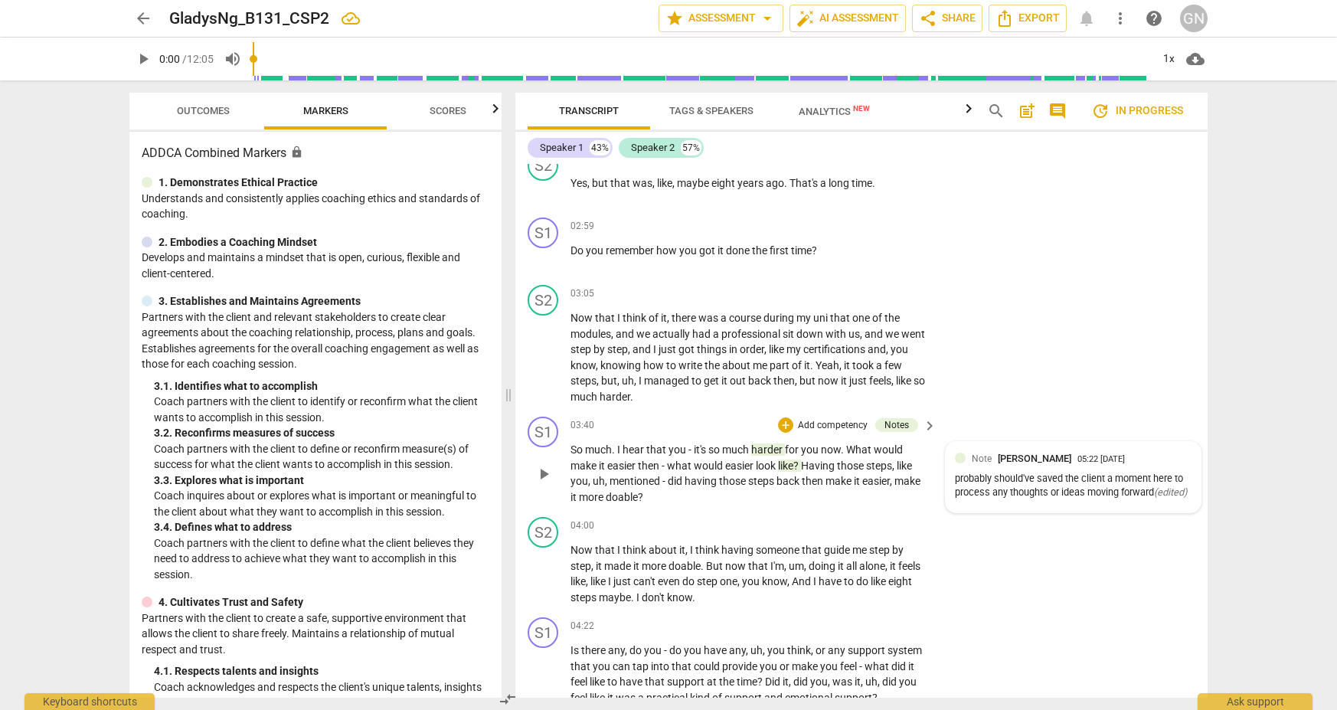
click at [766, 443] on span "harder" at bounding box center [768, 449] width 34 height 12
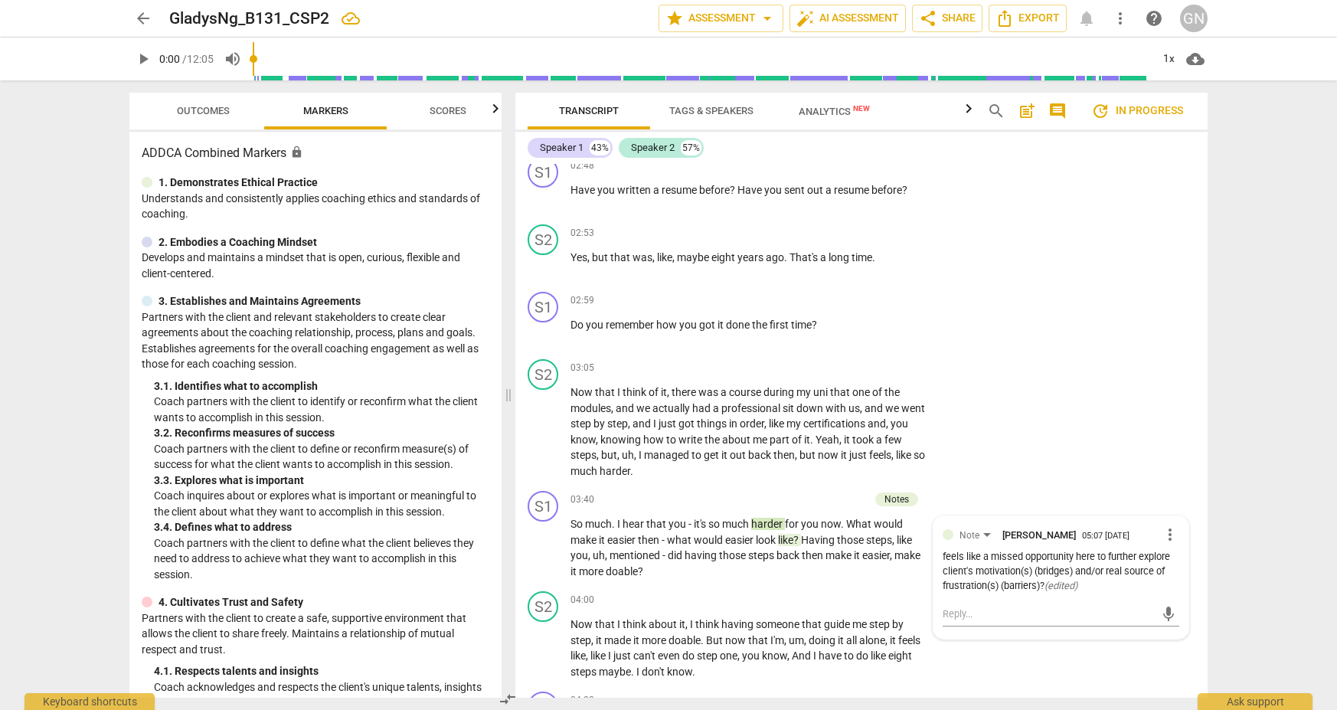
scroll to position [0, 0]
click at [793, 534] on span "like" at bounding box center [785, 540] width 15 height 12
click at [972, 528] on span "more_vert" at bounding box center [1169, 534] width 18 height 18
click at [972, 525] on li "Edit" at bounding box center [1181, 523] width 53 height 29
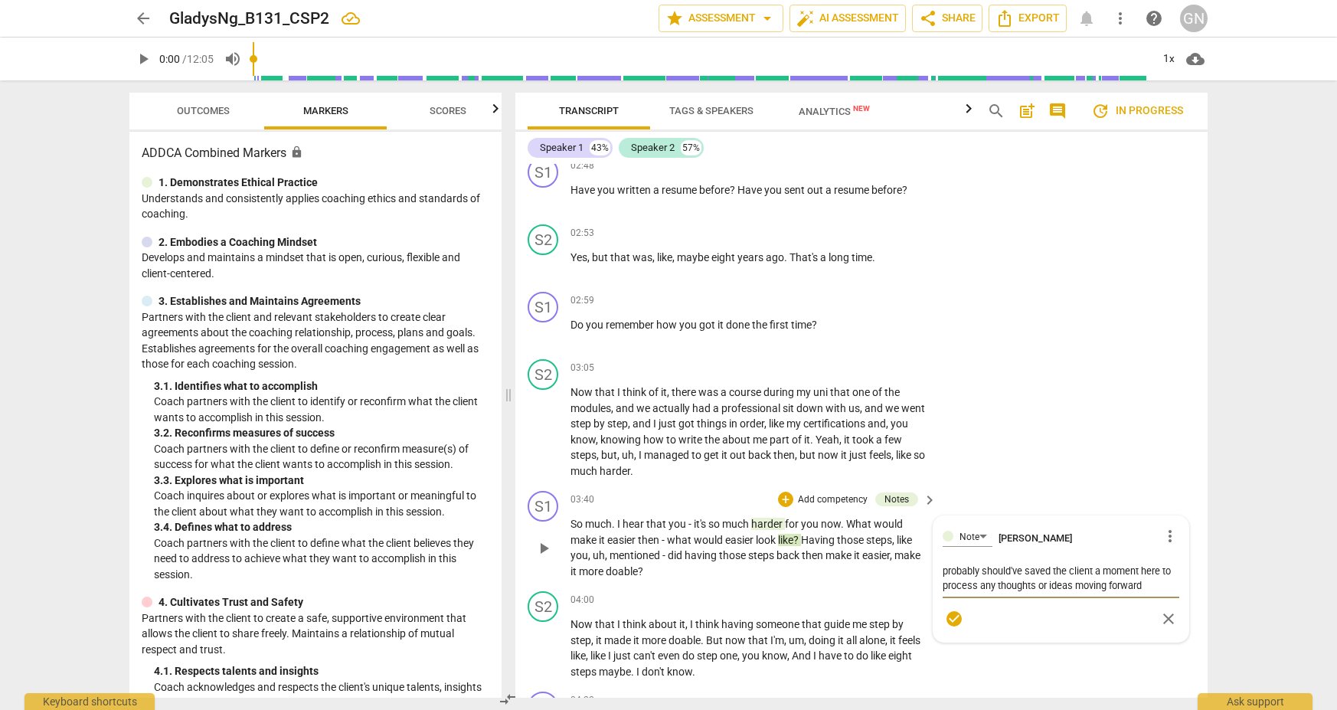
click at [972, 578] on textarea "probably should've saved the client a moment here to process any thoughts or id…" at bounding box center [1060, 577] width 237 height 29
drag, startPoint x: 1044, startPoint y: 574, endPoint x: 986, endPoint y: 575, distance: 58.2
click at [972, 575] on textarea "probably should've saved the client a moment here to process any thoughts or id…" at bounding box center [1060, 577] width 237 height 29
click at [972, 577] on textarea "probably should've saved the client a moment here to process any thoughts or id…" at bounding box center [1060, 577] width 237 height 29
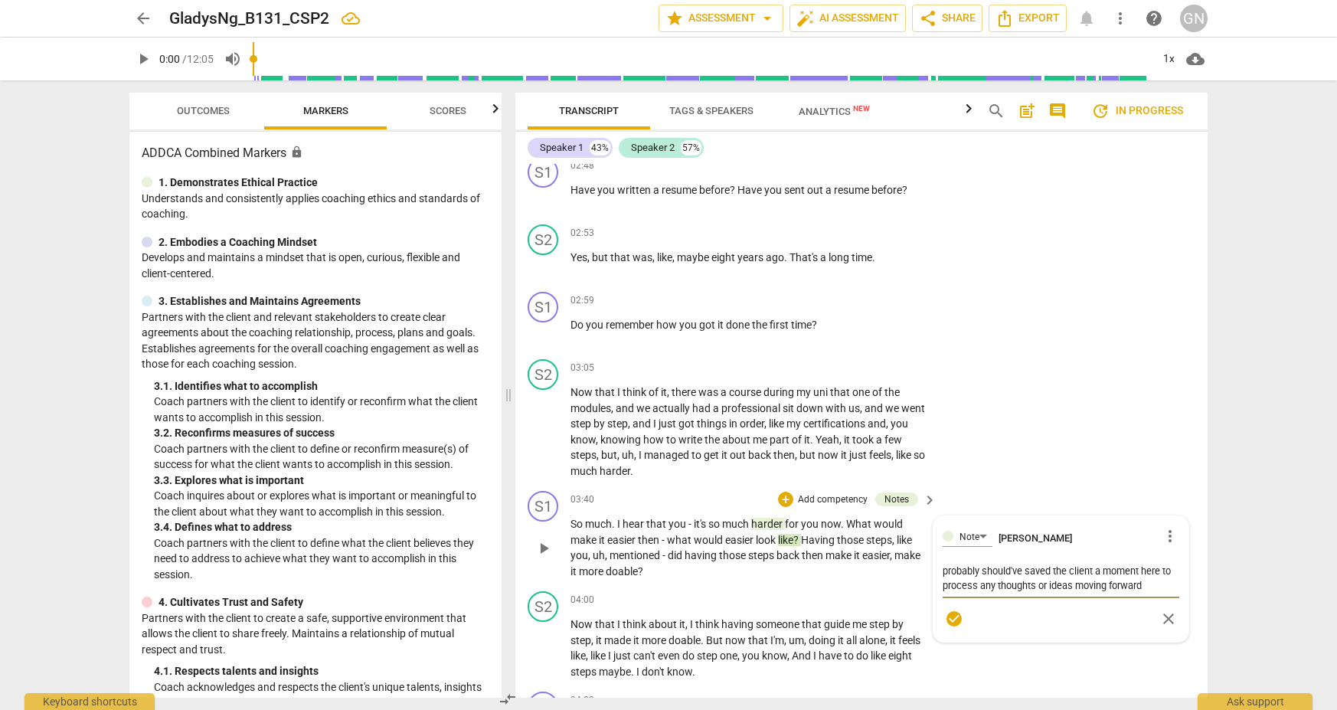
click at [972, 576] on textarea "probably should've saved the client a moment here to process any thoughts or id…" at bounding box center [1060, 577] width 237 height 29
click at [972, 569] on textarea "probably should've saved the client a moment here to process any new thoughts o…" at bounding box center [1060, 577] width 237 height 29
drag, startPoint x: 977, startPoint y: 586, endPoint x: 1023, endPoint y: 586, distance: 46.7
click at [972, 576] on textarea "probably should've saved the client a moment here to process any new thoughts o…" at bounding box center [1060, 586] width 237 height 44
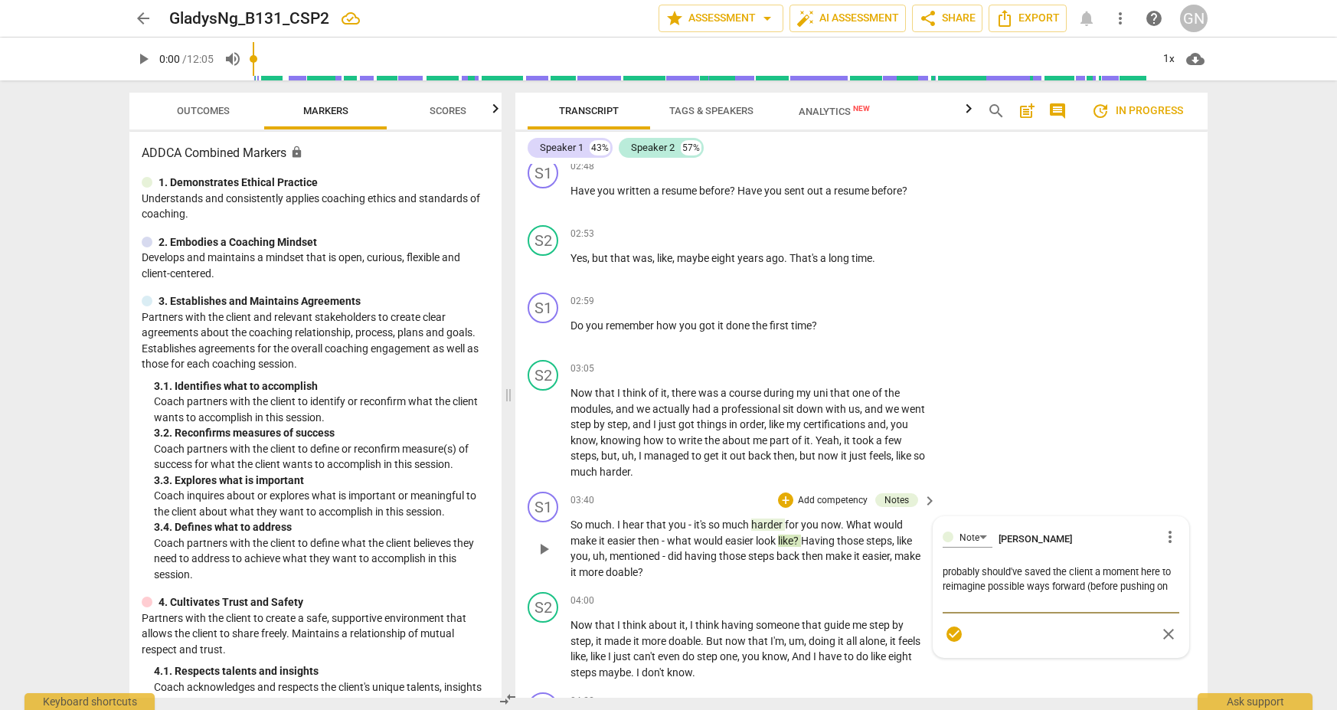
scroll to position [0, 0]
click at [955, 589] on textarea "probably should've saved the client a moment here to reimagine possible ways fo…" at bounding box center [1060, 586] width 237 height 44
click at [972, 589] on textarea "probably should've saved the client a moment here to reimagine possible ways fo…" at bounding box center [1060, 586] width 237 height 44
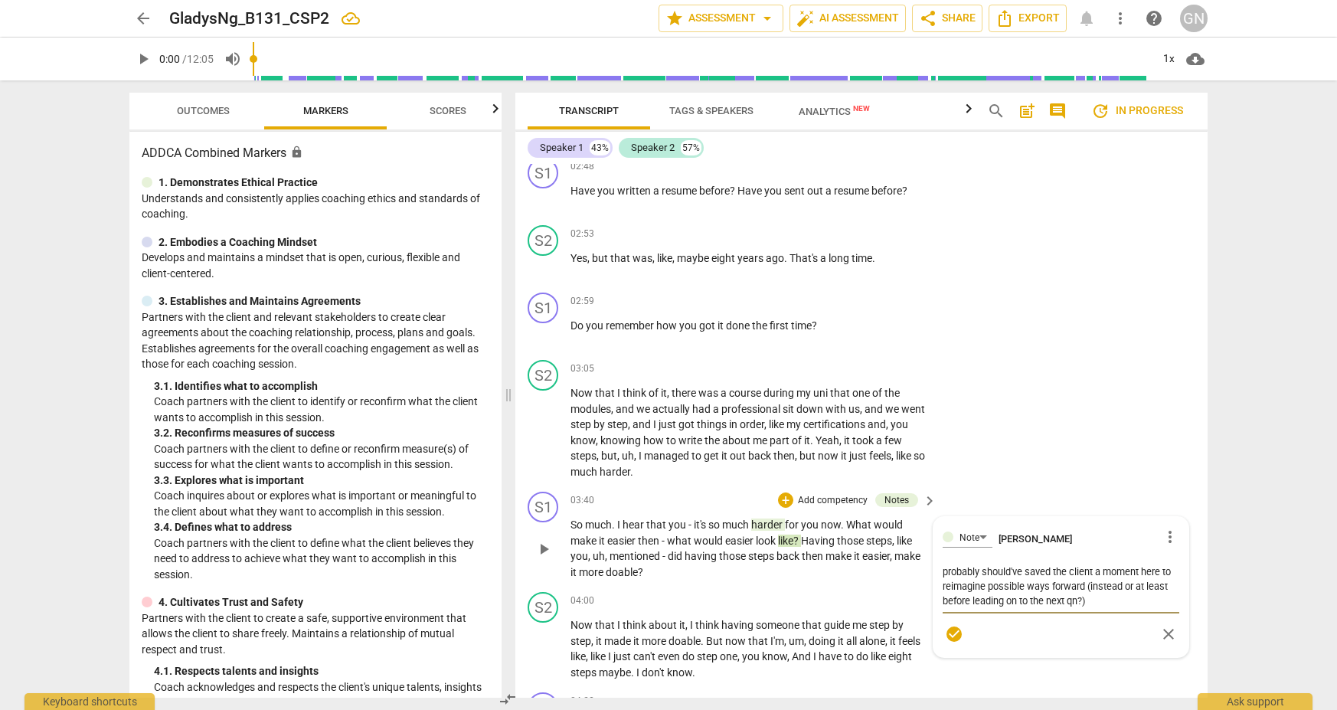
drag, startPoint x: 1091, startPoint y: 584, endPoint x: 1083, endPoint y: 572, distance: 14.4
click at [972, 571] on textarea "probably should've saved the client a moment here to reimagine possible ways fo…" at bounding box center [1060, 586] width 237 height 44
click at [972, 573] on textarea "probably should've saved the client a moment here to reimagine possible ways fo…" at bounding box center [1060, 585] width 237 height 44
click at [972, 563] on textarea "probably should've saved the client a moment here to reimagine possible ways fo…" at bounding box center [1060, 585] width 237 height 44
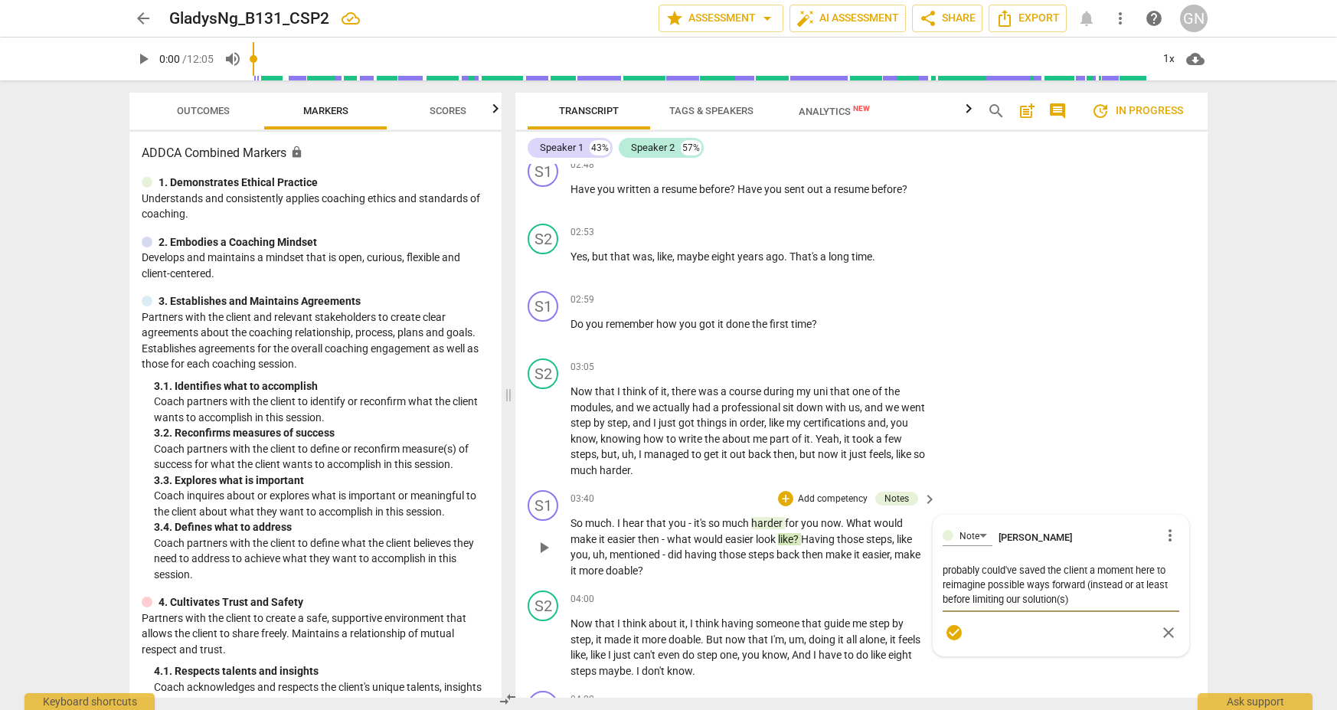
drag, startPoint x: 1074, startPoint y: 587, endPoint x: 1004, endPoint y: 583, distance: 69.8
click at [972, 583] on textarea "probably could've saved the client a moment here to reimagine possible ways for…" at bounding box center [1060, 585] width 237 height 44
click at [967, 574] on textarea "probably could've saved the client a moment here to reimagine possible ways for…" at bounding box center [1060, 592] width 237 height 58
drag, startPoint x: 994, startPoint y: 588, endPoint x: 1045, endPoint y: 591, distance: 50.6
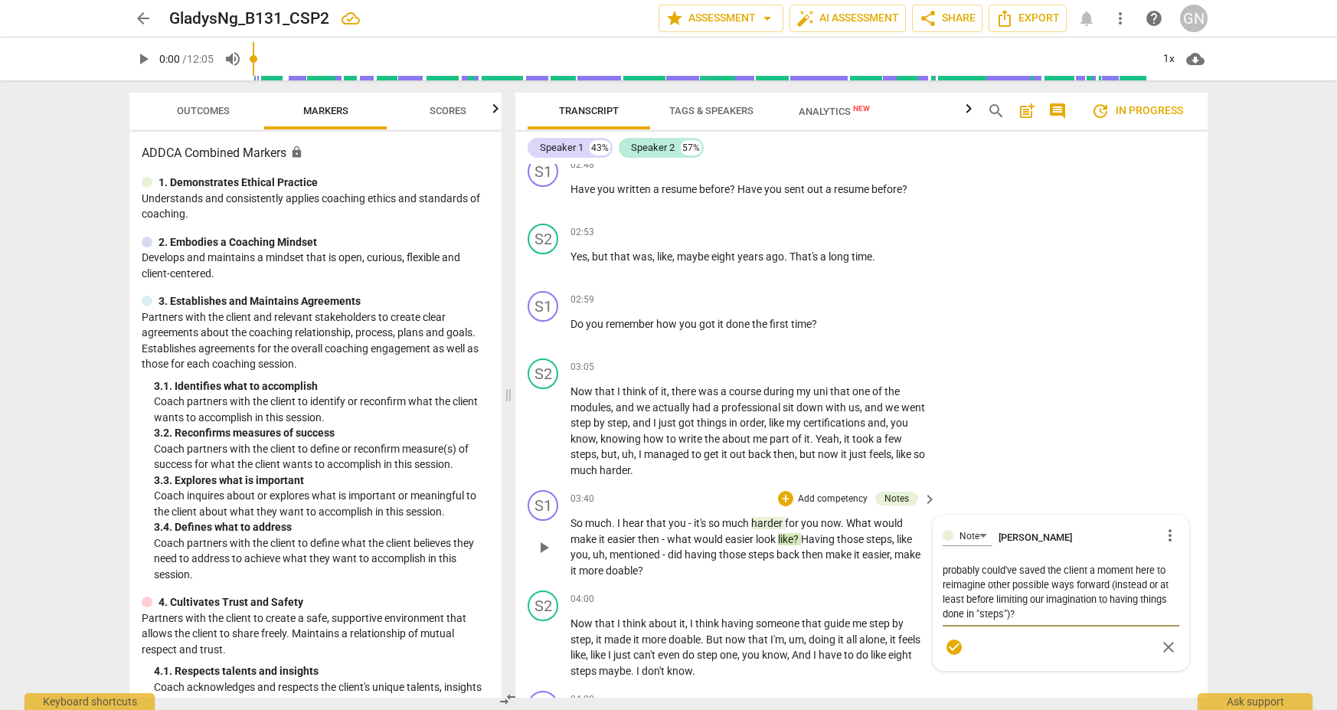
click at [972, 591] on textarea "probably could've saved the client a moment here to reimagine other possible wa…" at bounding box center [1060, 592] width 237 height 58
click at [971, 573] on textarea "probably could've saved the client a moment here to reimagine other possible wa…" at bounding box center [1060, 592] width 237 height 58
click at [958, 573] on textarea "probably could've saved the client a moment here to reimagine other possible wa…" at bounding box center [1060, 592] width 237 height 58
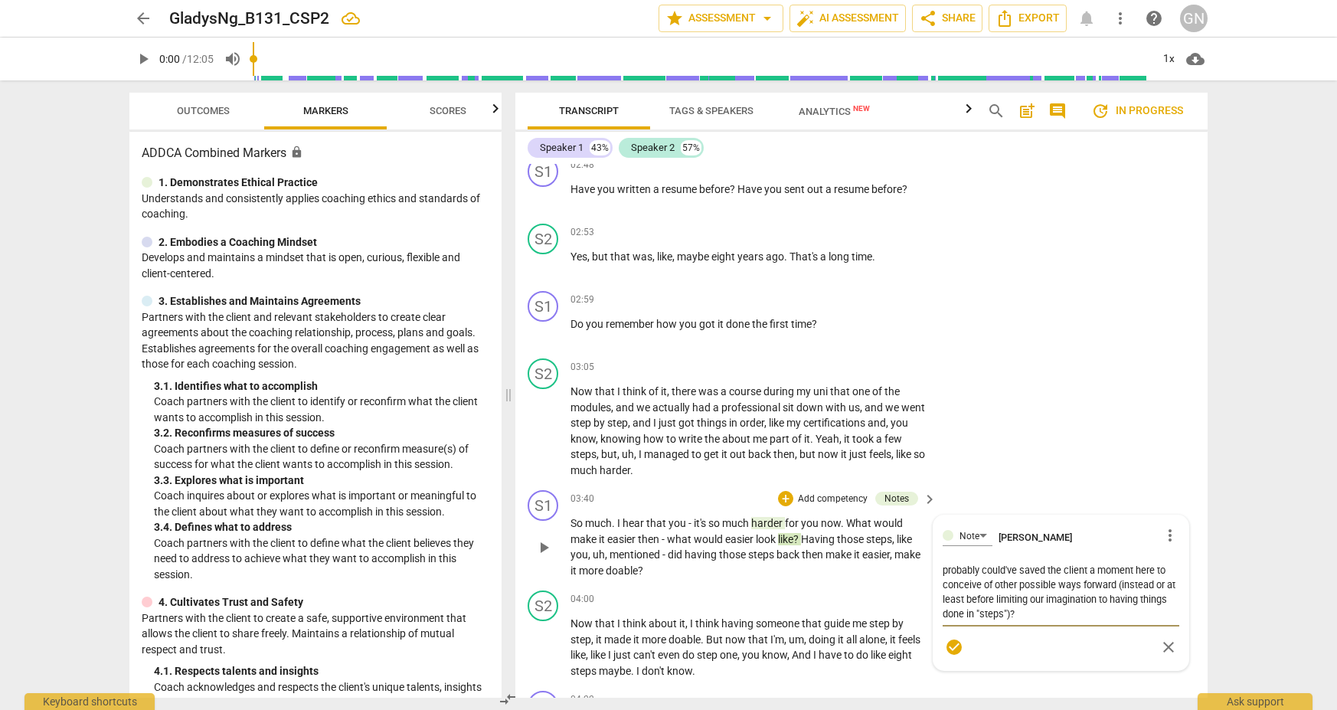
click at [972, 574] on textarea "probably could've saved the client a moment here to conceive of other possible …" at bounding box center [1060, 592] width 237 height 58
click at [972, 575] on textarea "probably could've saved the client a moment here to conceive of other possible …" at bounding box center [1060, 592] width 237 height 58
drag, startPoint x: 1017, startPoint y: 573, endPoint x: 942, endPoint y: 573, distance: 75.8
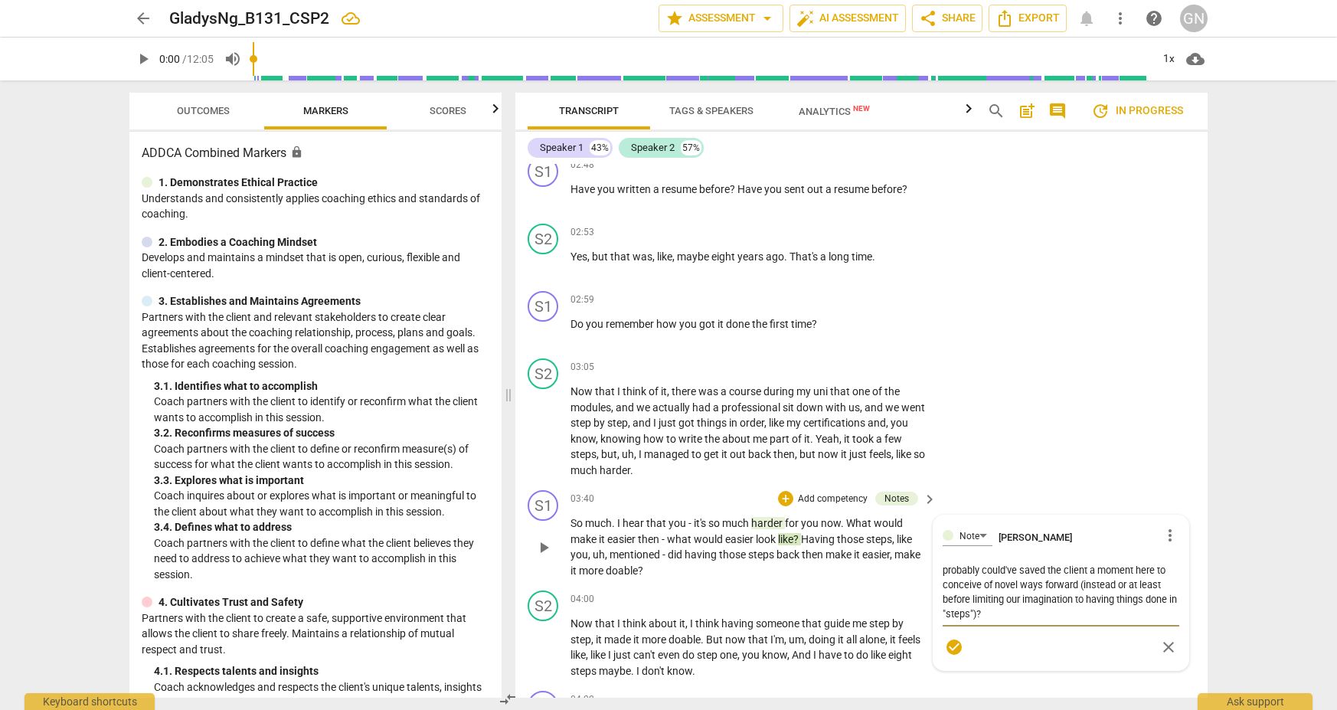
click at [942, 573] on textarea "probably could've saved the client a moment here to conceive of novel ways forw…" at bounding box center [1060, 592] width 237 height 58
drag, startPoint x: 1056, startPoint y: 596, endPoint x: 1094, endPoint y: 586, distance: 39.4
click at [972, 574] on textarea "probably could've saved the client a moment here to imagine new ways forward (i…" at bounding box center [1060, 592] width 237 height 58
click at [962, 573] on textarea "probably could've saved the client a moment here to imagine new ways forward (r…" at bounding box center [1060, 592] width 237 height 58
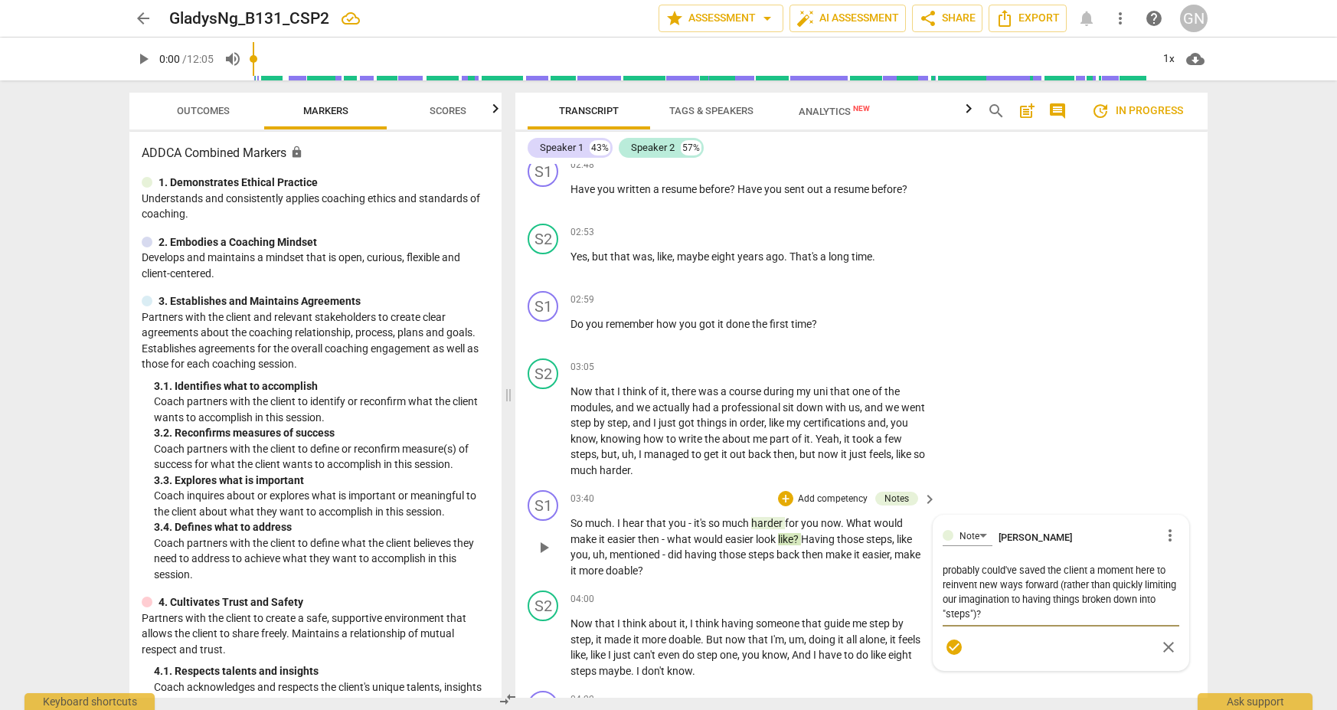
click at [965, 576] on textarea "probably could've saved the client a moment here to reinvent new ways forward (…" at bounding box center [1060, 592] width 237 height 58
drag, startPoint x: 1012, startPoint y: 573, endPoint x: 991, endPoint y: 574, distance: 20.7
click at [972, 574] on textarea "probably could've saved the client a moment here to devise new ways forward (ra…" at bounding box center [1060, 592] width 237 height 58
drag, startPoint x: 1116, startPoint y: 599, endPoint x: 1118, endPoint y: 573, distance: 25.3
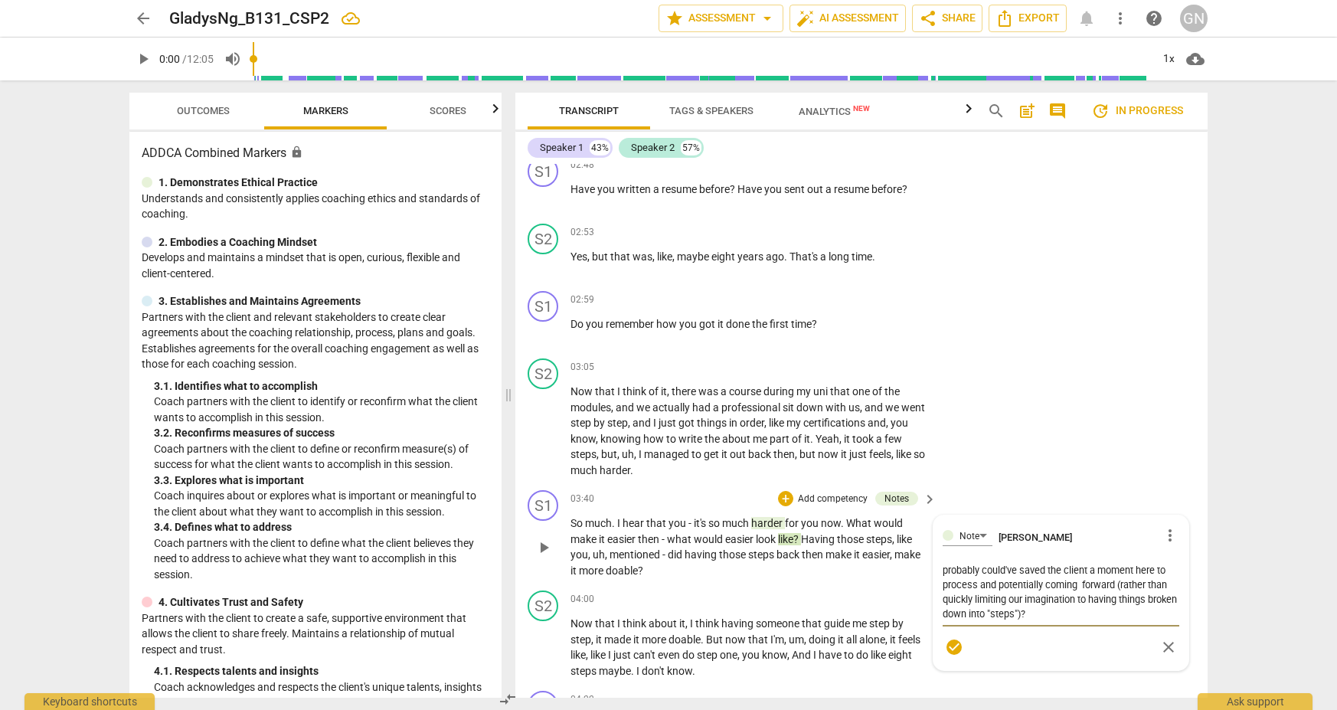
click at [972, 573] on textarea "probably could've saved the client a moment here to process and potentially com…" at bounding box center [1060, 592] width 237 height 58
click at [972, 563] on textarea "probably could've saved the client a moment here to process and potentially com…" at bounding box center [1060, 577] width 237 height 29
click at [972, 566] on textarea "probably could've saved the client a moment here to process and potentially com…" at bounding box center [1060, 577] width 237 height 29
click at [972, 563] on textarea "probably could've saved the client a moment here to process and potentially com…" at bounding box center [1060, 577] width 237 height 29
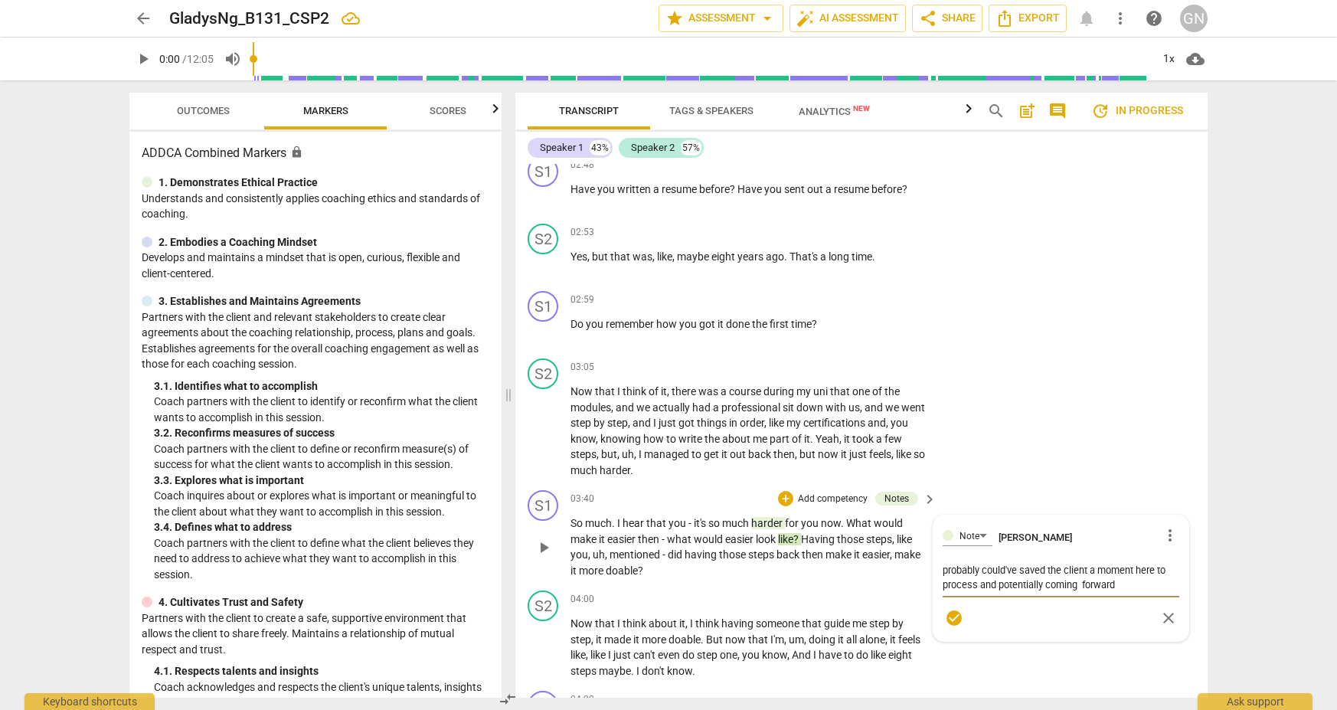
drag, startPoint x: 1119, startPoint y: 573, endPoint x: 976, endPoint y: 575, distance: 143.2
click at [972, 575] on textarea "probably could've saved the client a moment here to process and potentially com…" at bounding box center [1060, 577] width 237 height 29
drag, startPoint x: 1098, startPoint y: 568, endPoint x: 1099, endPoint y: 582, distance: 13.8
click at [972, 574] on textarea "probably could've saved the client a moment here to reflect and respond here be…" at bounding box center [1060, 577] width 237 height 29
drag, startPoint x: 1038, startPoint y: 573, endPoint x: 1094, endPoint y: 569, distance: 56.1
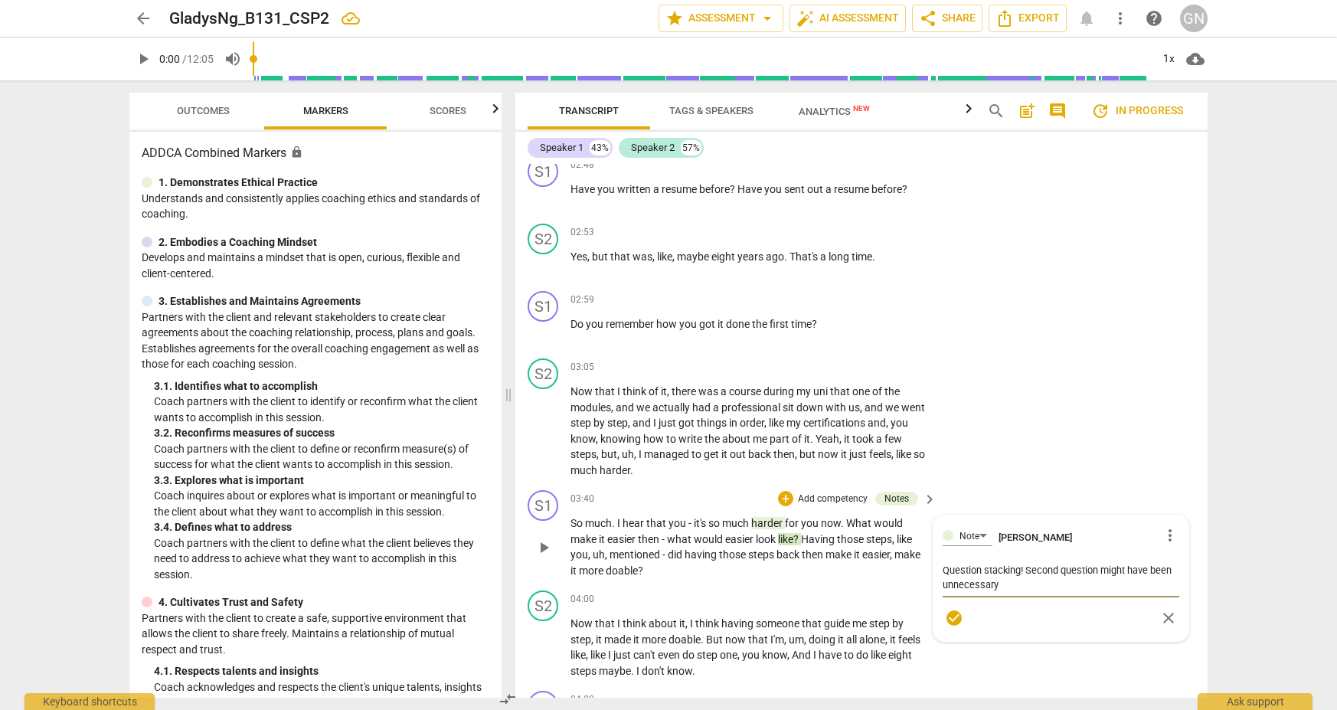
click at [972, 563] on textarea "Question stacking! Second question might have been unnecessary" at bounding box center [1060, 577] width 237 height 29
click at [972, 563] on textarea "Question stacking! Probably should've given client a moment to process and resp…" at bounding box center [1060, 585] width 237 height 44
click at [972, 563] on textarea "Question stacking? Probably should've given client a moment to process and resp…" at bounding box center [1060, 585] width 237 height 44
click at [972, 588] on textarea "Question stacking? Probably should've given client a moment to process and resp…" at bounding box center [1060, 585] width 237 height 44
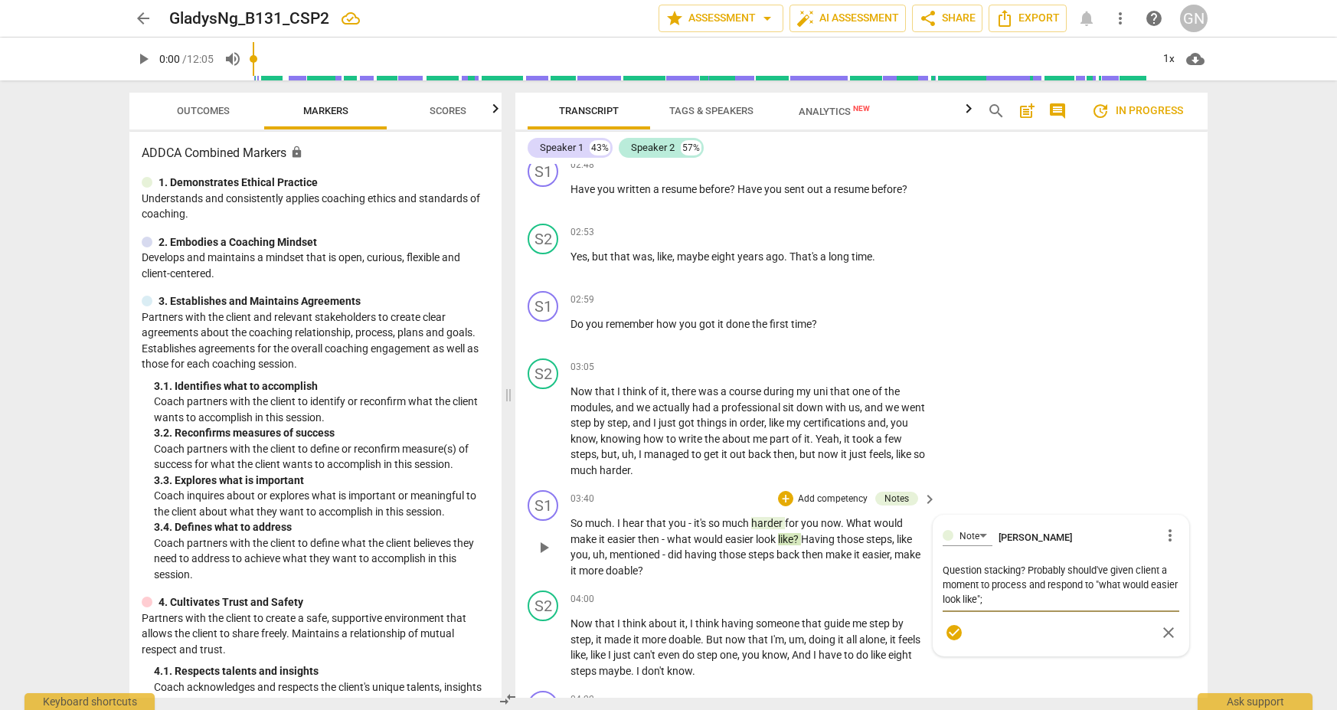
drag, startPoint x: 1105, startPoint y: 587, endPoint x: 1095, endPoint y: 575, distance: 15.3
click at [972, 575] on textarea "Question stacking? Probably should've given client a moment to process and resp…" at bounding box center [1060, 585] width 237 height 44
click at [972, 587] on textarea "Question stacking? Probably should've given client a moment to process and resp…" at bounding box center [1060, 585] width 237 height 44
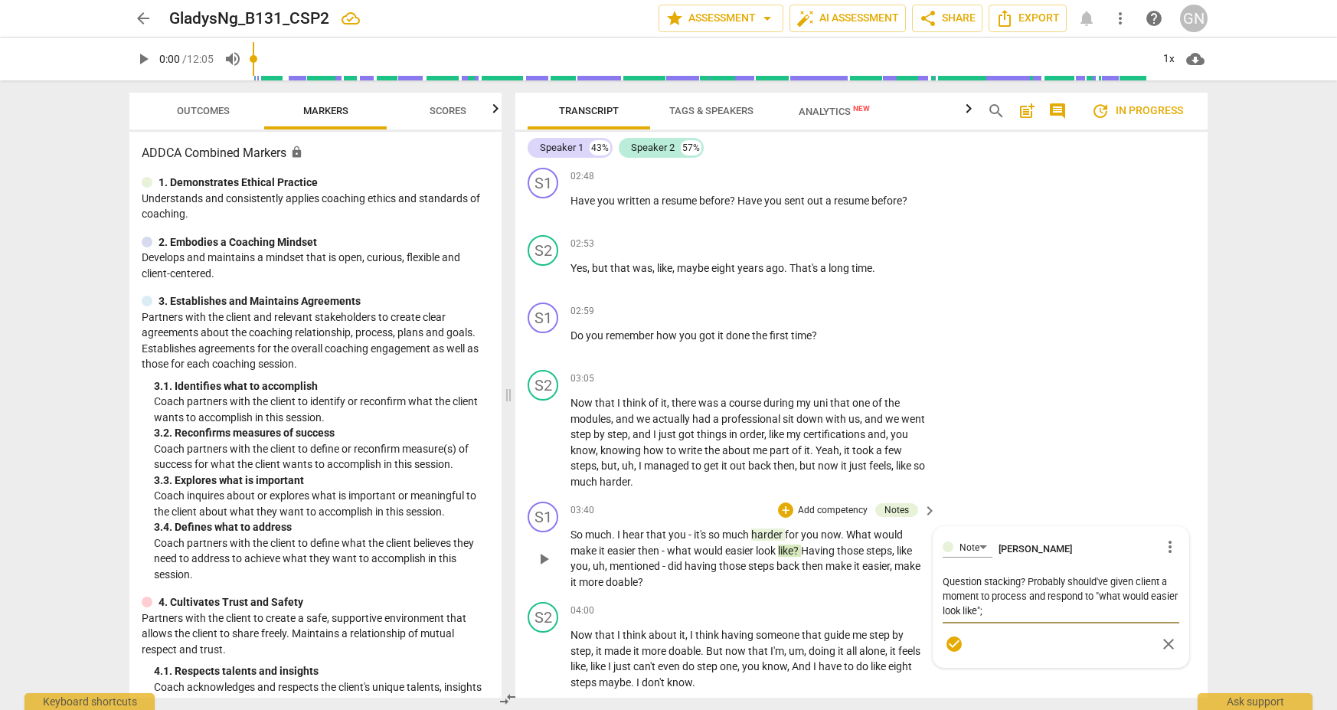
scroll to position [948, 0]
drag, startPoint x: 1097, startPoint y: 587, endPoint x: 1094, endPoint y: 578, distance: 9.7
click at [972, 578] on textarea "Question stacking? Probably should've given client a moment to process and resp…" at bounding box center [1060, 597] width 237 height 44
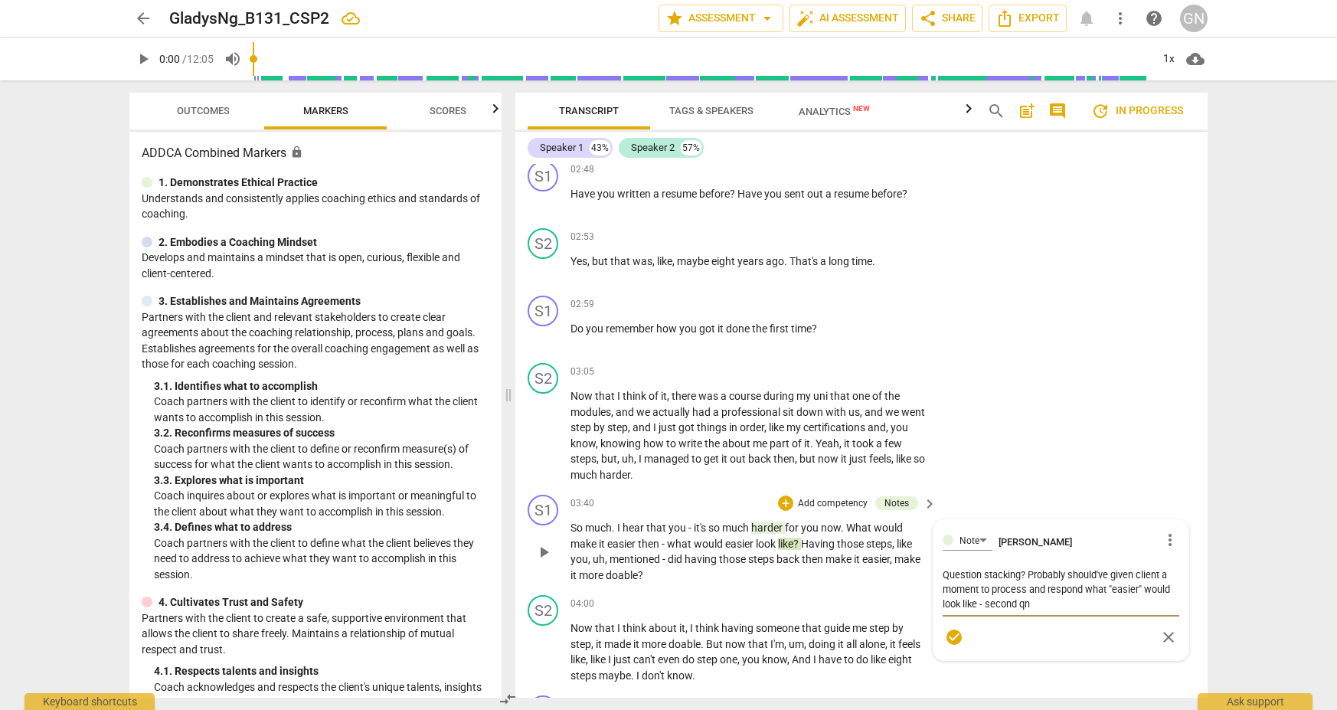
scroll to position [955, 0]
drag, startPoint x: 1039, startPoint y: 578, endPoint x: 1086, endPoint y: 591, distance: 49.2
click at [972, 576] on textarea "Question stacking? Probably should've given client a moment to process and resp…" at bounding box center [1060, 590] width 237 height 44
drag, startPoint x: 1019, startPoint y: 588, endPoint x: 1029, endPoint y: 586, distance: 10.1
click at [972, 588] on textarea "Question stacking? Probably should've given client a moment to process and resp…" at bounding box center [1060, 590] width 237 height 44
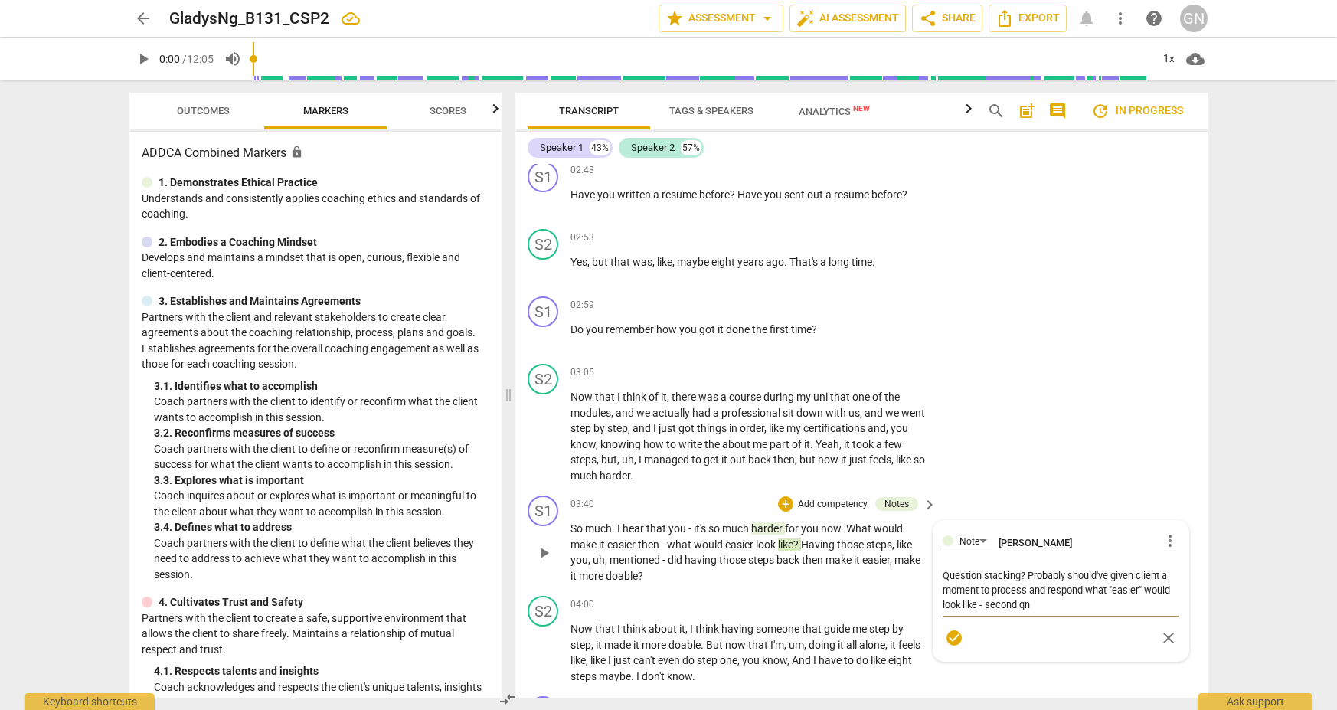
click at [972, 583] on textarea "Question stacking? Probably should've given client a moment to process and resp…" at bounding box center [1060, 590] width 237 height 44
click at [972, 578] on textarea "Question stacking? Probably should've given client a moment to process their th…" at bounding box center [1060, 590] width 237 height 44
drag, startPoint x: 1057, startPoint y: 580, endPoint x: 1110, endPoint y: 580, distance: 52.8
click at [972, 580] on textarea "Question stacking? Probably should've given client a moment here to process the…" at bounding box center [1060, 590] width 237 height 44
drag, startPoint x: 1095, startPoint y: 595, endPoint x: 939, endPoint y: 595, distance: 156.2
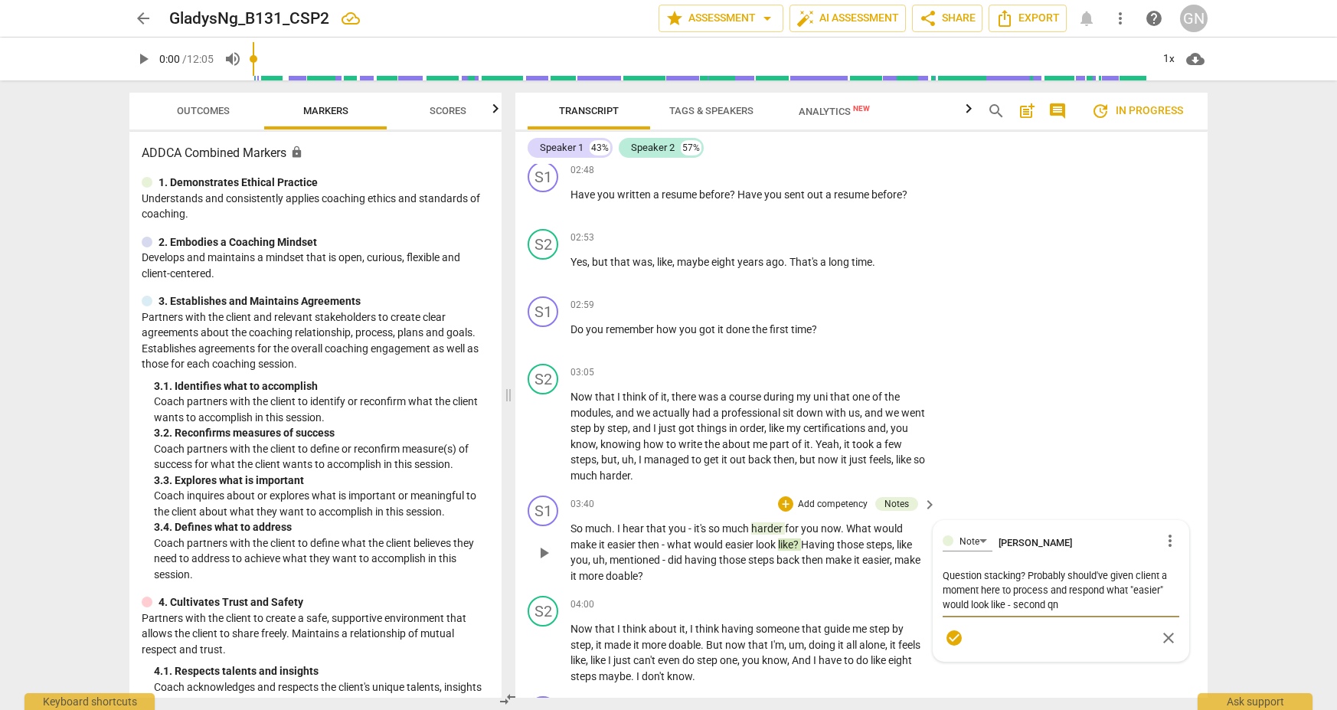
click at [942, 595] on textarea "Question stacking? Probably should've given client a moment here to process and…" at bounding box center [1060, 590] width 237 height 44
drag, startPoint x: 929, startPoint y: 576, endPoint x: 919, endPoint y: 555, distance: 23.3
click at [919, 555] on div "S1 play_arrow pause 03:40 + Add competency Notes keyboard_arrow_right So much .…" at bounding box center [861, 539] width 692 height 100
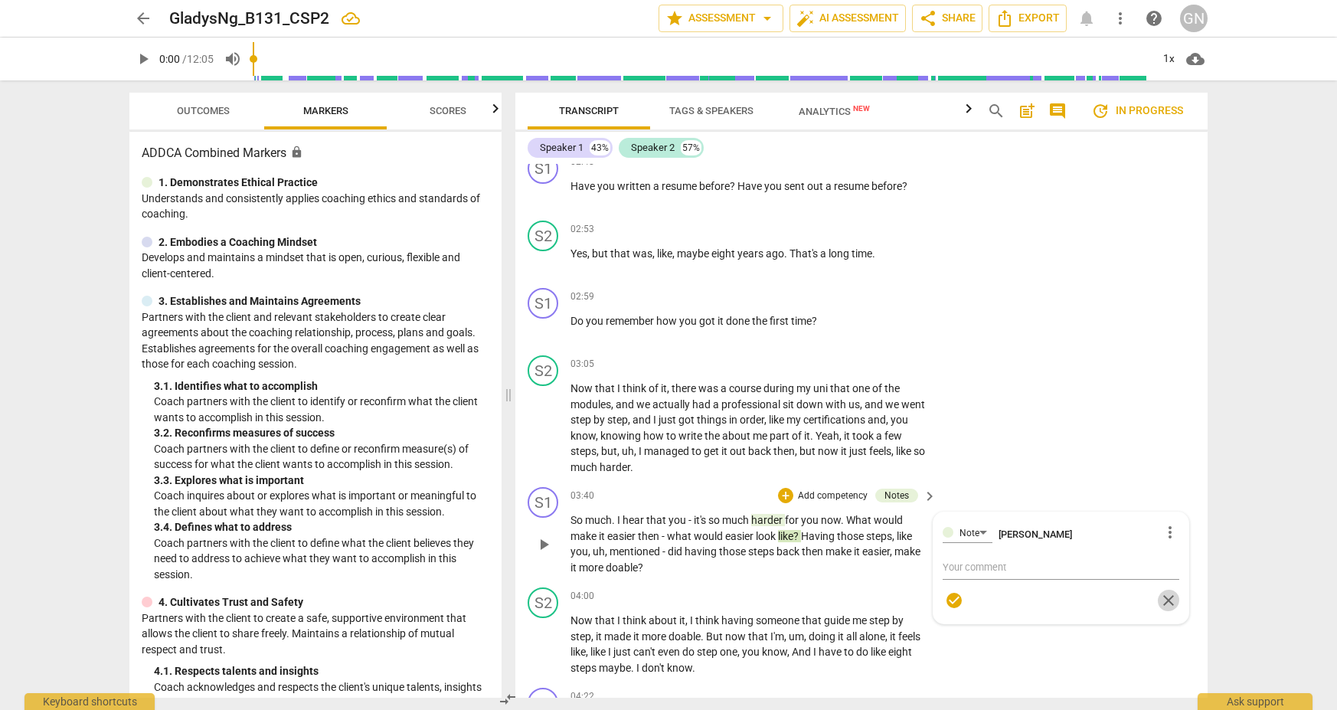
click at [972, 598] on button "close" at bounding box center [1168, 600] width 22 height 22
click at [972, 521] on span "more_vert" at bounding box center [1169, 530] width 18 height 18
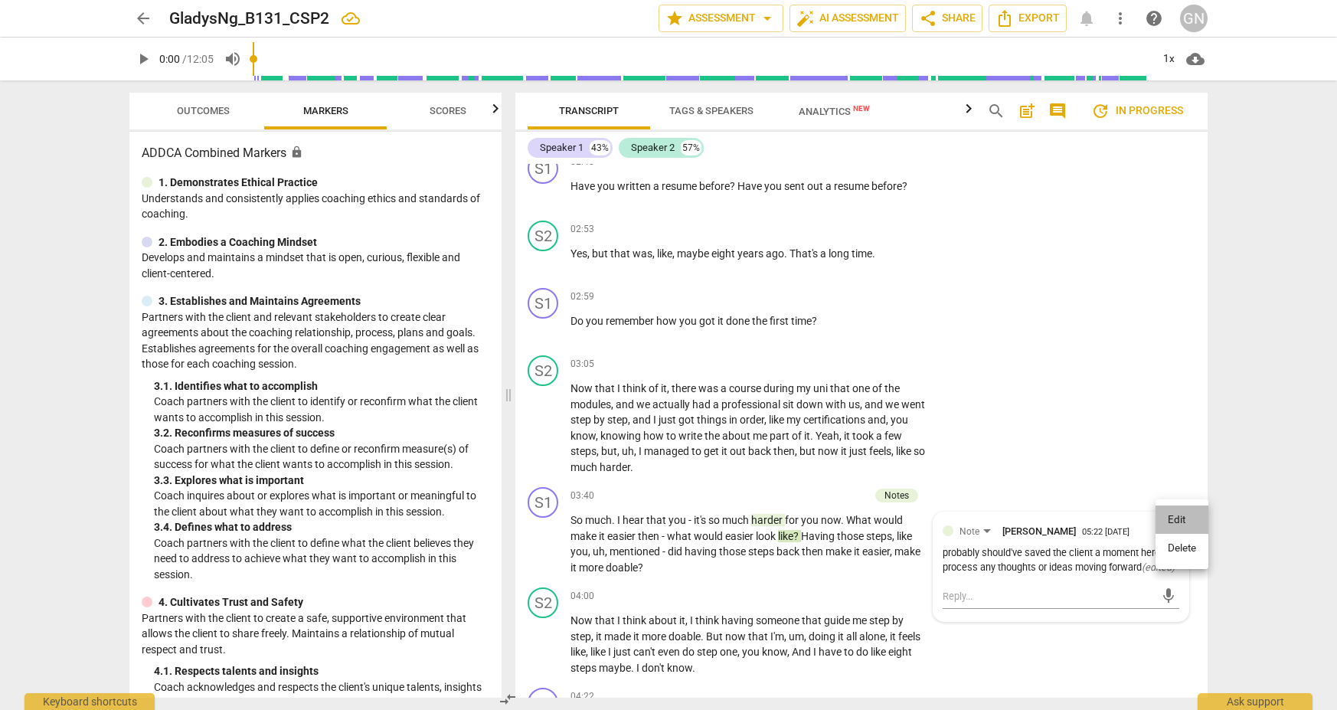
click at [972, 520] on li "Edit" at bounding box center [1181, 519] width 53 height 29
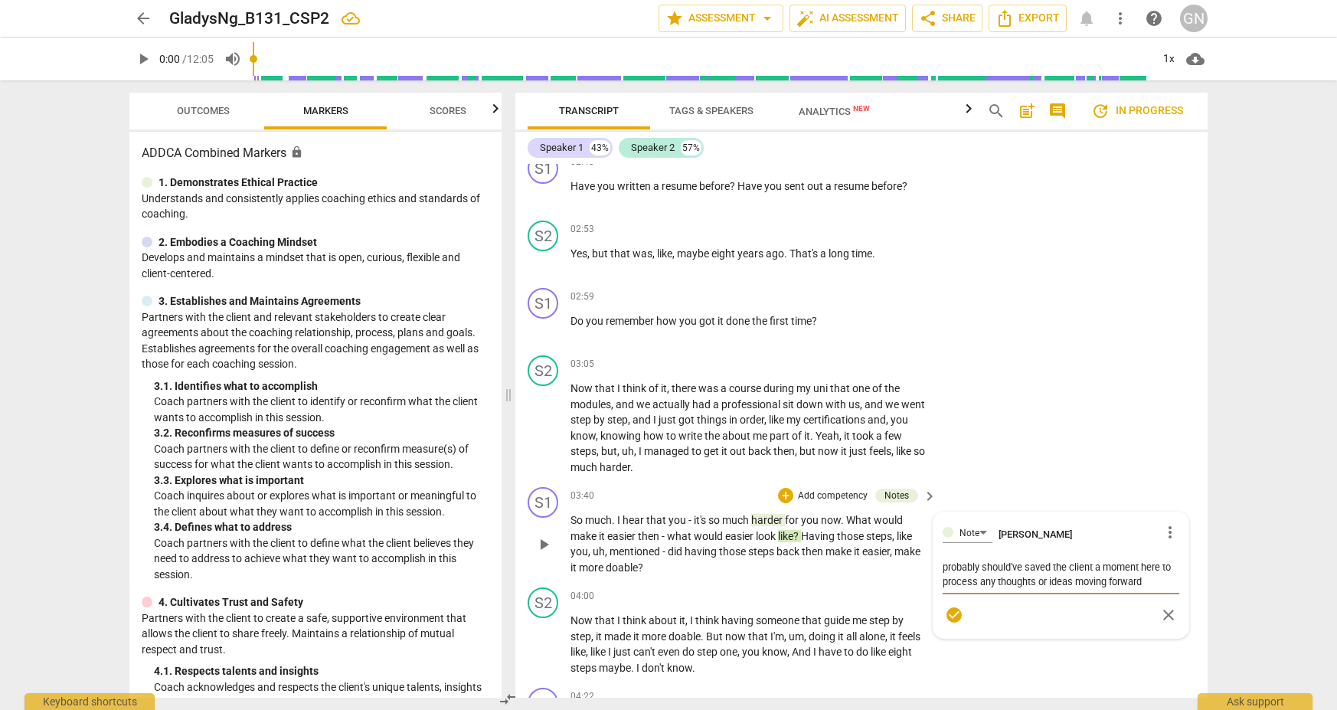
drag, startPoint x: 1075, startPoint y: 566, endPoint x: 1087, endPoint y: 570, distance: 12.6
click at [972, 566] on textarea "probably should've saved the client a moment here to process any thoughts or id…" at bounding box center [1060, 574] width 237 height 29
click at [972, 572] on textarea "probably should've saved the client a moment here to process any thoughts or id…" at bounding box center [1060, 574] width 237 height 29
click at [972, 571] on textarea "probably should've saved the client a moment here to process any thoughts or id…" at bounding box center [1060, 574] width 237 height 29
click at [954, 620] on span "check_circle" at bounding box center [954, 629] width 18 height 18
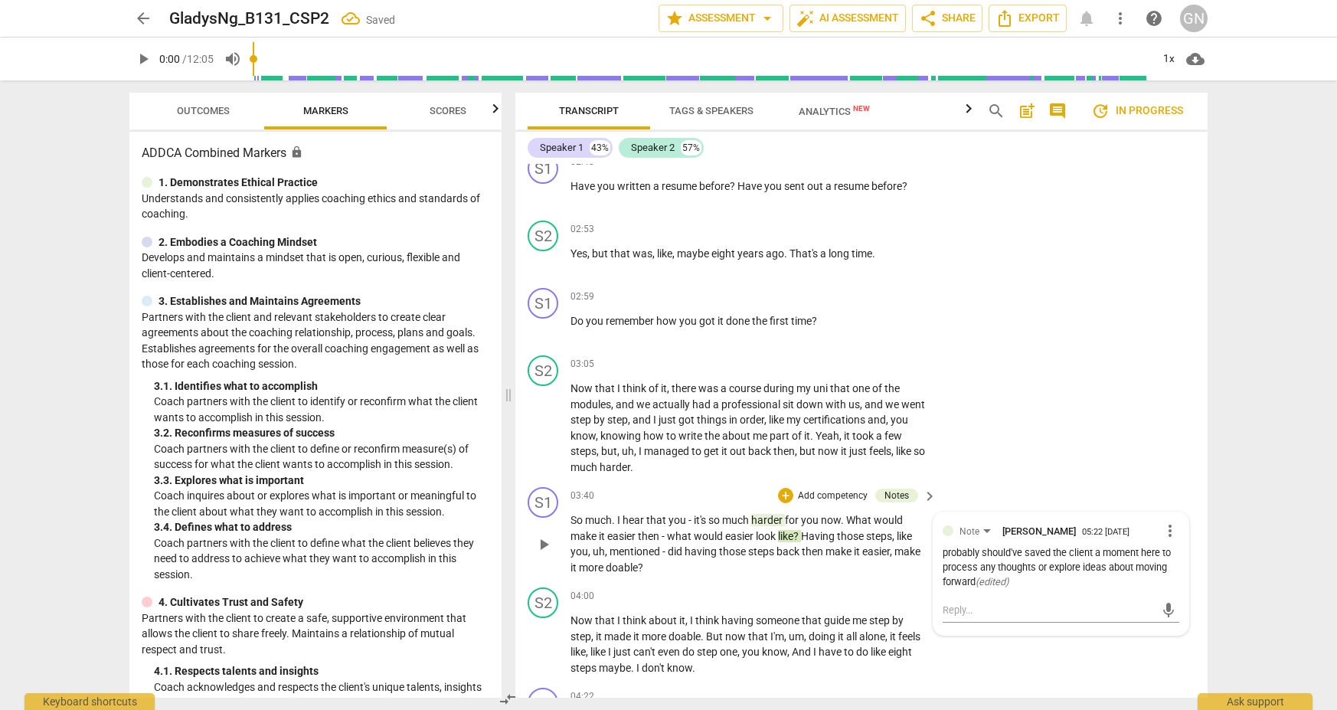
click at [972, 604] on div "arrow_back GladysNg_B131_CSP2 Saved edit star Assessment arrow_drop_down auto_f…" at bounding box center [668, 355] width 1337 height 710
click at [972, 601] on div "arrow_back GladysNg_B131_CSP2 Saved edit star Assessment arrow_drop_down auto_f…" at bounding box center [668, 355] width 1337 height 710
drag, startPoint x: 808, startPoint y: 526, endPoint x: 699, endPoint y: 540, distance: 110.4
click at [699, 540] on p "So much . I hear that you - it's so much harder for you now . What would make i…" at bounding box center [749, 543] width 358 height 63
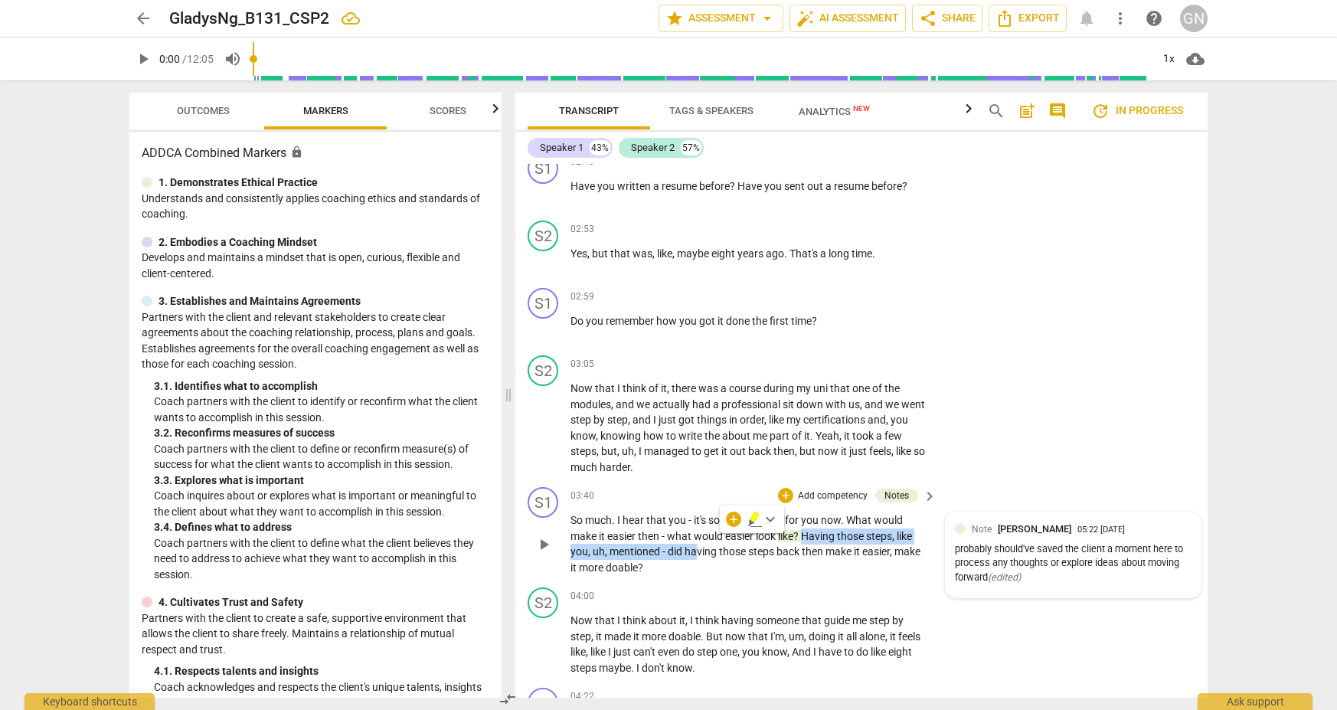
click at [699, 545] on span "having" at bounding box center [701, 551] width 34 height 12
drag, startPoint x: 670, startPoint y: 540, endPoint x: 893, endPoint y: 543, distance: 222.8
click at [893, 543] on p "So much . I hear that you - it's so much harder for you now . What would make i…" at bounding box center [749, 543] width 358 height 63
click at [836, 552] on p "So much . I hear that you - it's so much harder for you now . What would make i…" at bounding box center [749, 543] width 358 height 63
click at [772, 514] on span "harder" at bounding box center [768, 520] width 34 height 12
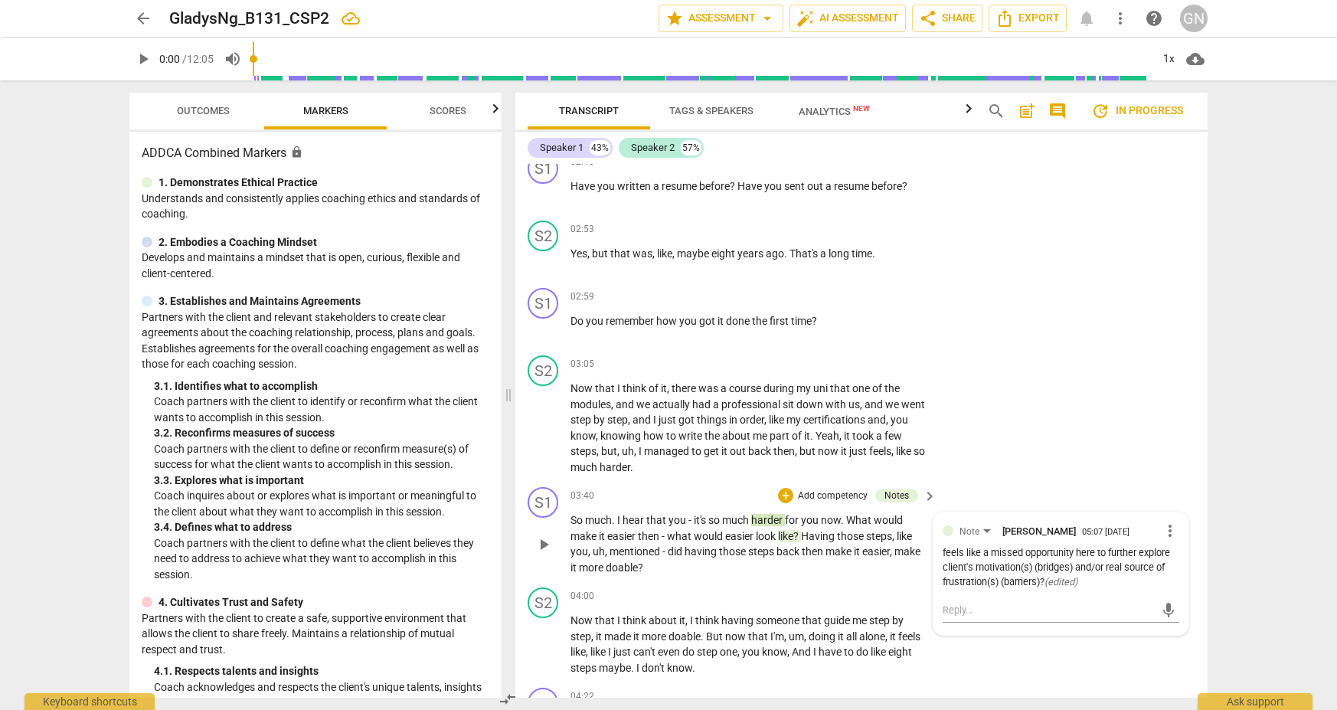
click at [787, 530] on span "like" at bounding box center [785, 536] width 15 height 12
click at [841, 551] on p "So much . I hear that you - it's so much harder for you now . What would make i…" at bounding box center [749, 543] width 358 height 63
drag, startPoint x: 669, startPoint y: 537, endPoint x: 894, endPoint y: 538, distance: 225.1
click at [894, 538] on p "So much . I hear that you - it's so much harder for you now . What would make i…" at bounding box center [749, 543] width 358 height 63
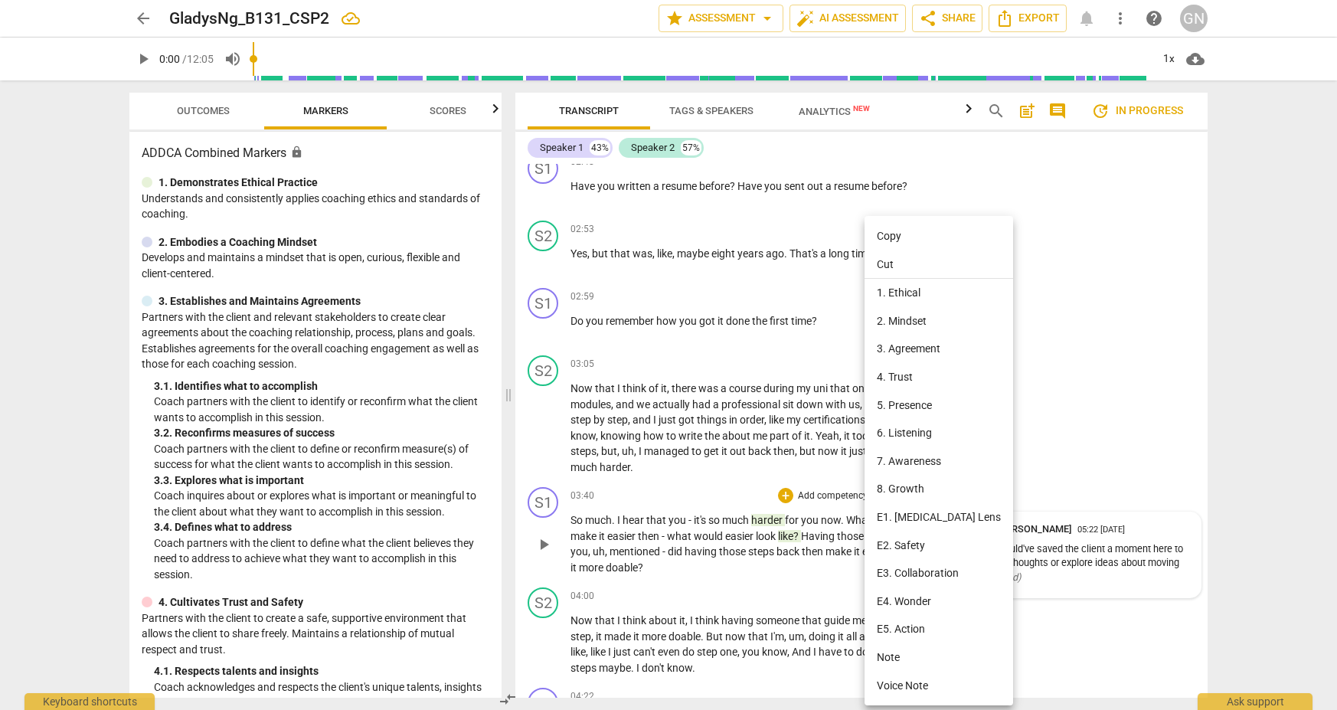
click at [929, 653] on li "Note" at bounding box center [938, 657] width 149 height 28
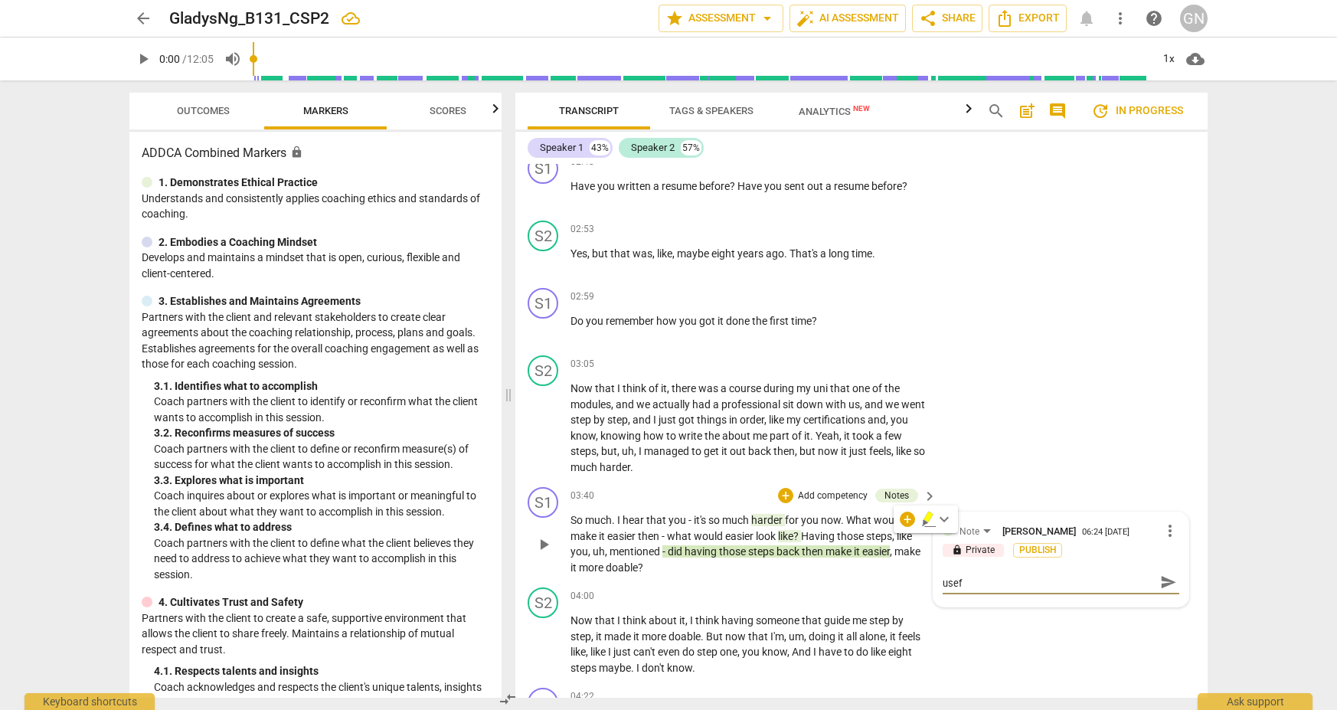
scroll to position [0, 0]
click at [972, 521] on span "more_vert" at bounding box center [1169, 530] width 18 height 18
click at [972, 550] on li "Delete" at bounding box center [1181, 548] width 53 height 29
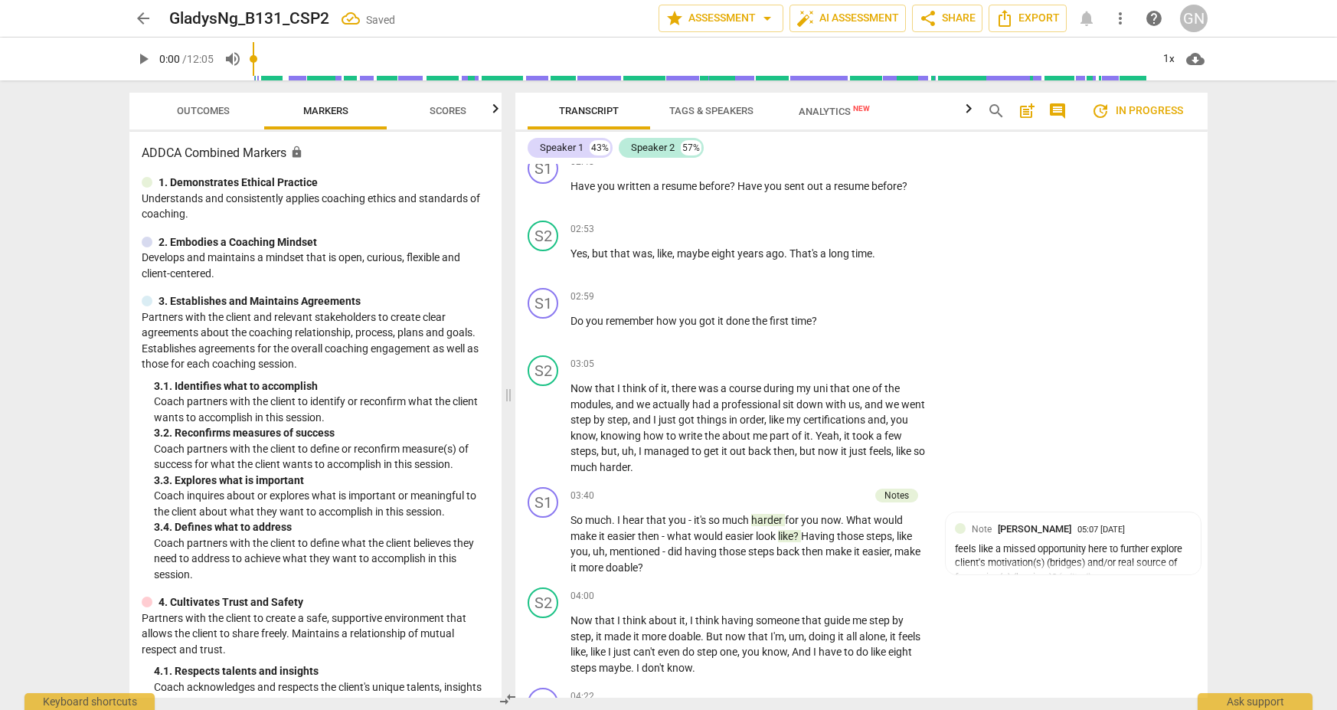
click at [972, 517] on div "arrow_back GladysNg_B131_CSP2 Saved edit star Assessment arrow_drop_down auto_f…" at bounding box center [668, 355] width 1337 height 710
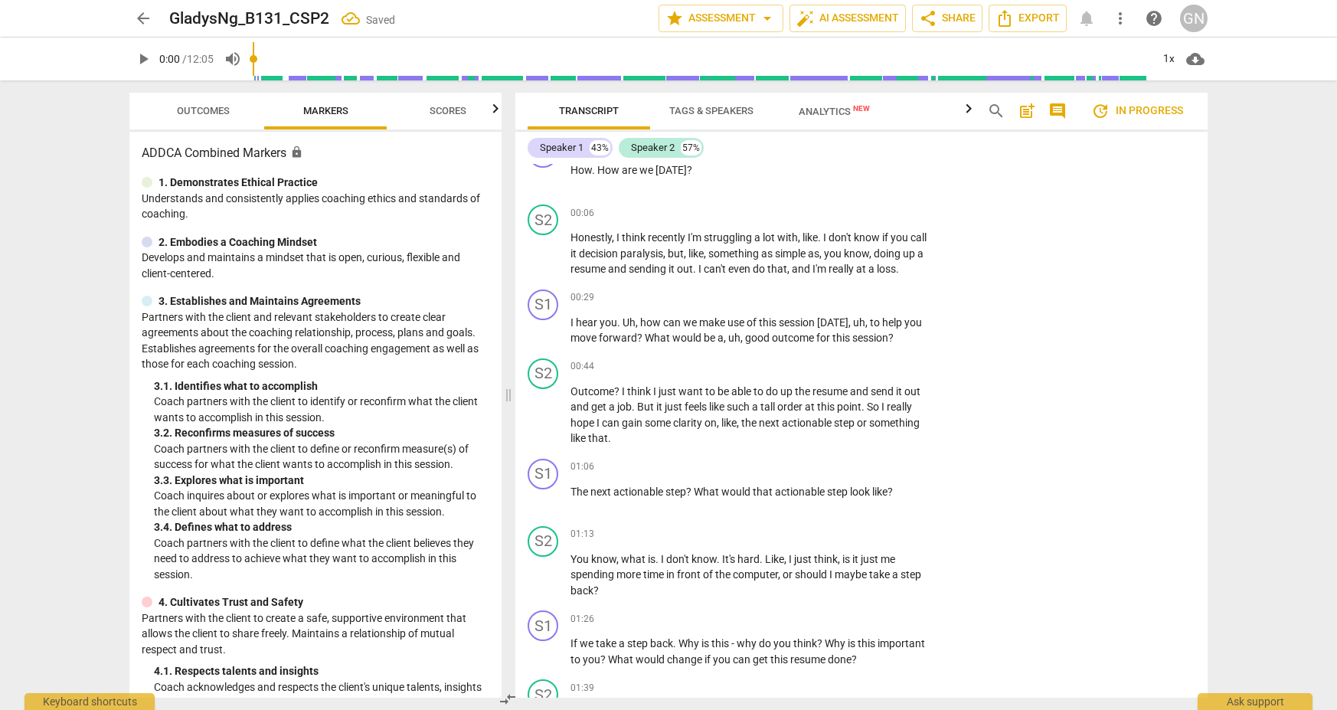
scroll to position [874, 0]
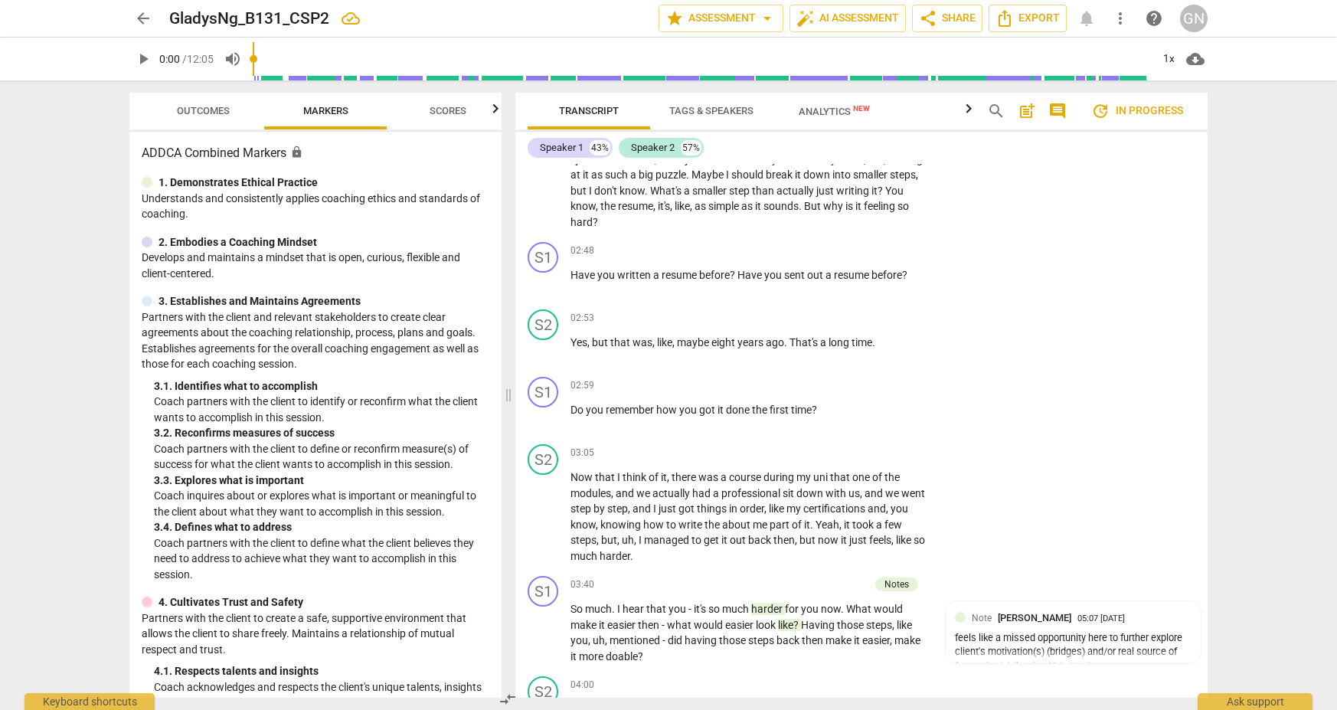
drag, startPoint x: 769, startPoint y: 596, endPoint x: 781, endPoint y: 596, distance: 11.5
click at [769, 602] on span "harder" at bounding box center [768, 608] width 34 height 12
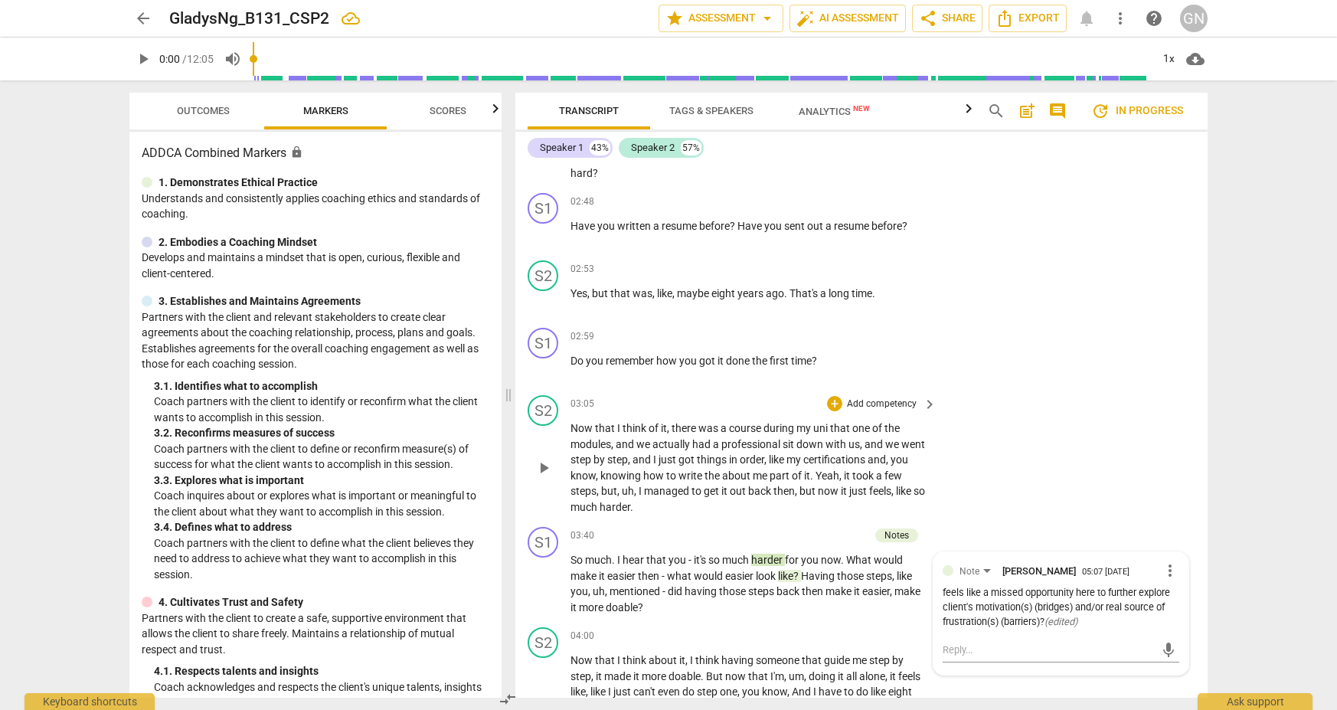
scroll to position [938, 0]
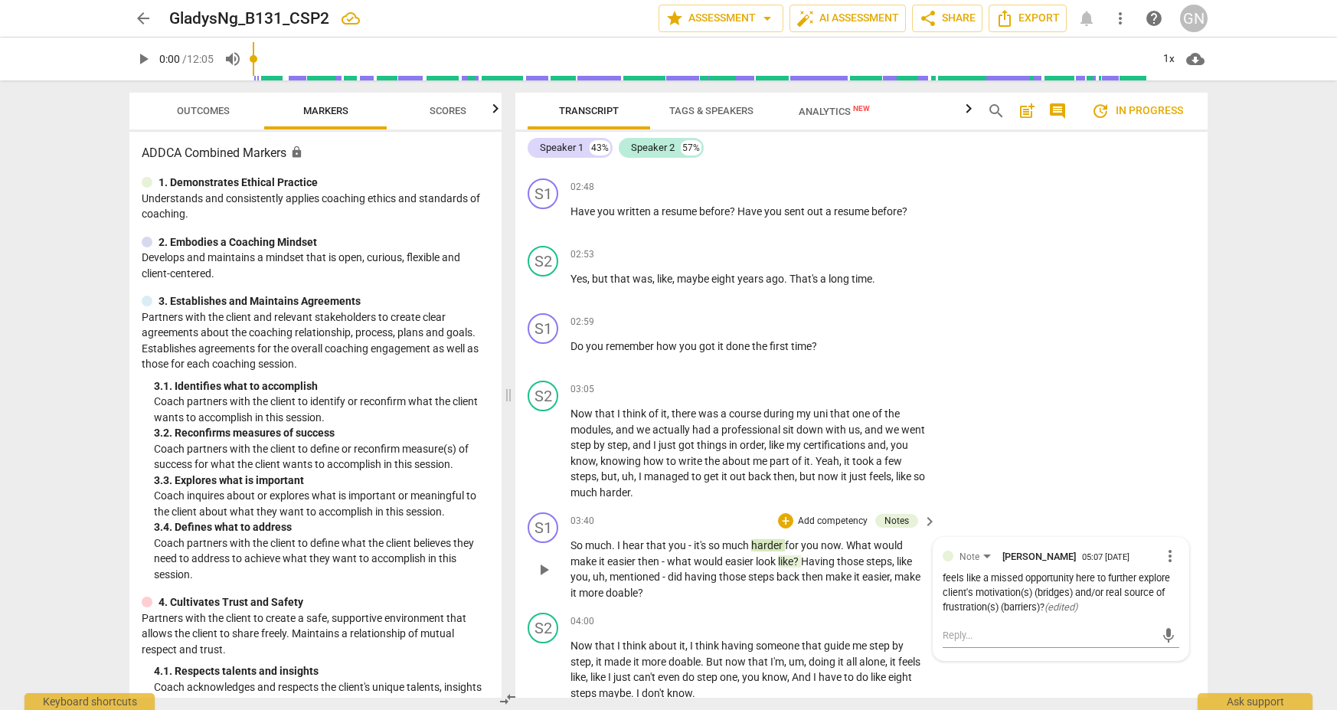
click at [793, 555] on span "like" at bounding box center [785, 561] width 15 height 12
click at [972, 550] on span "more_vert" at bounding box center [1169, 556] width 18 height 18
click at [972, 550] on li "Edit" at bounding box center [1181, 545] width 53 height 29
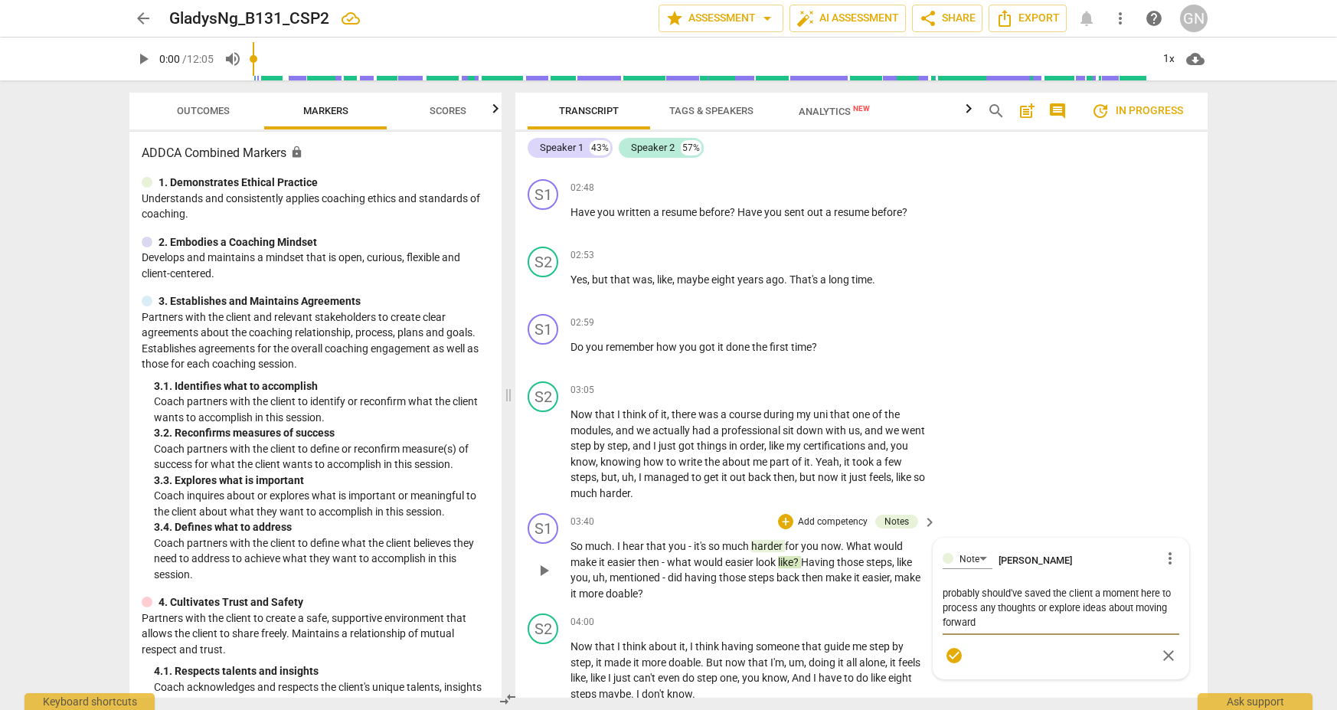
click at [972, 611] on textarea "probably should've saved the client a moment here to process any thoughts or ex…" at bounding box center [1060, 608] width 237 height 44
drag, startPoint x: 1047, startPoint y: 583, endPoint x: 933, endPoint y: 586, distance: 114.1
click at [933, 586] on div "Note [PERSON_NAME] more_vert probably should've saved the client a moment here …" at bounding box center [1060, 608] width 255 height 140
drag, startPoint x: 1062, startPoint y: 599, endPoint x: 1046, endPoint y: 599, distance: 16.8
click at [972, 599] on textarea "would it have been more useful to leave the client a moment here to process any…" at bounding box center [1060, 608] width 237 height 44
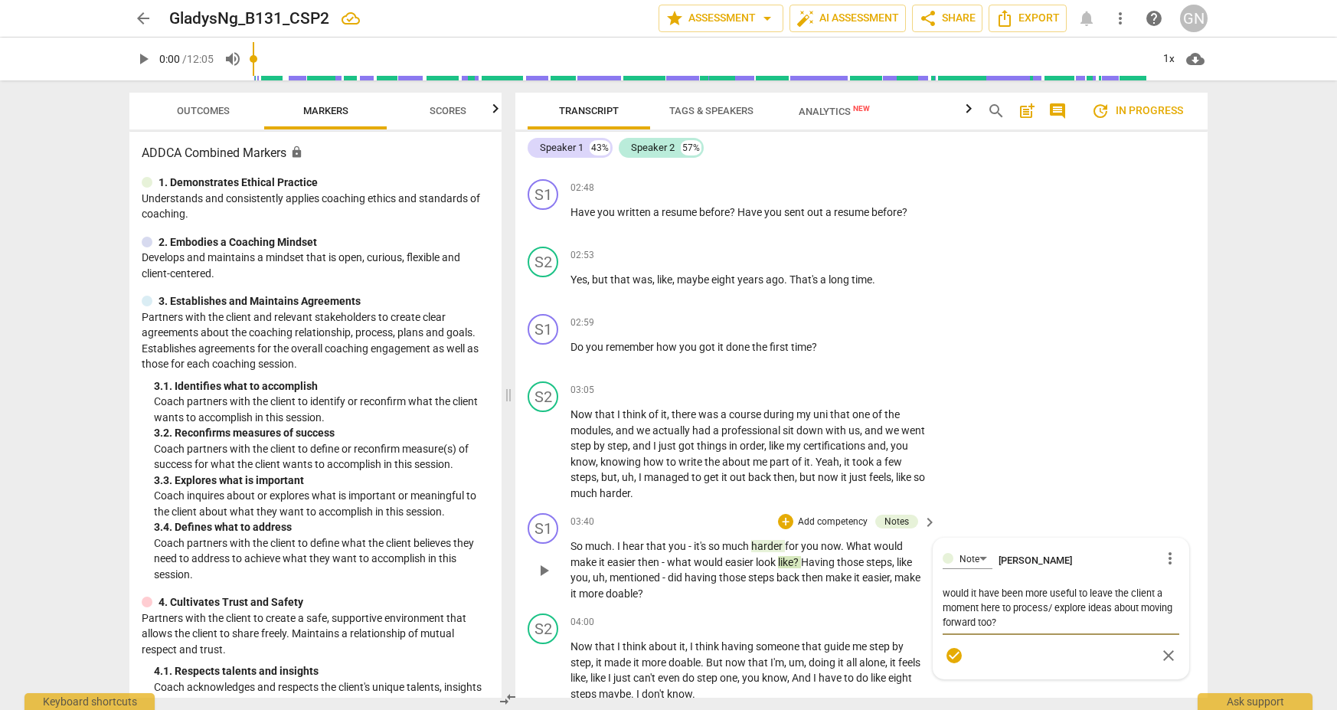
click at [972, 597] on textarea "would it have been more useful to leave the client a moment here to process/ ex…" at bounding box center [1060, 608] width 237 height 44
click at [972, 553] on span "more_vert" at bounding box center [1169, 558] width 18 height 18
click at [972, 576] on li "Delete" at bounding box center [1181, 575] width 53 height 29
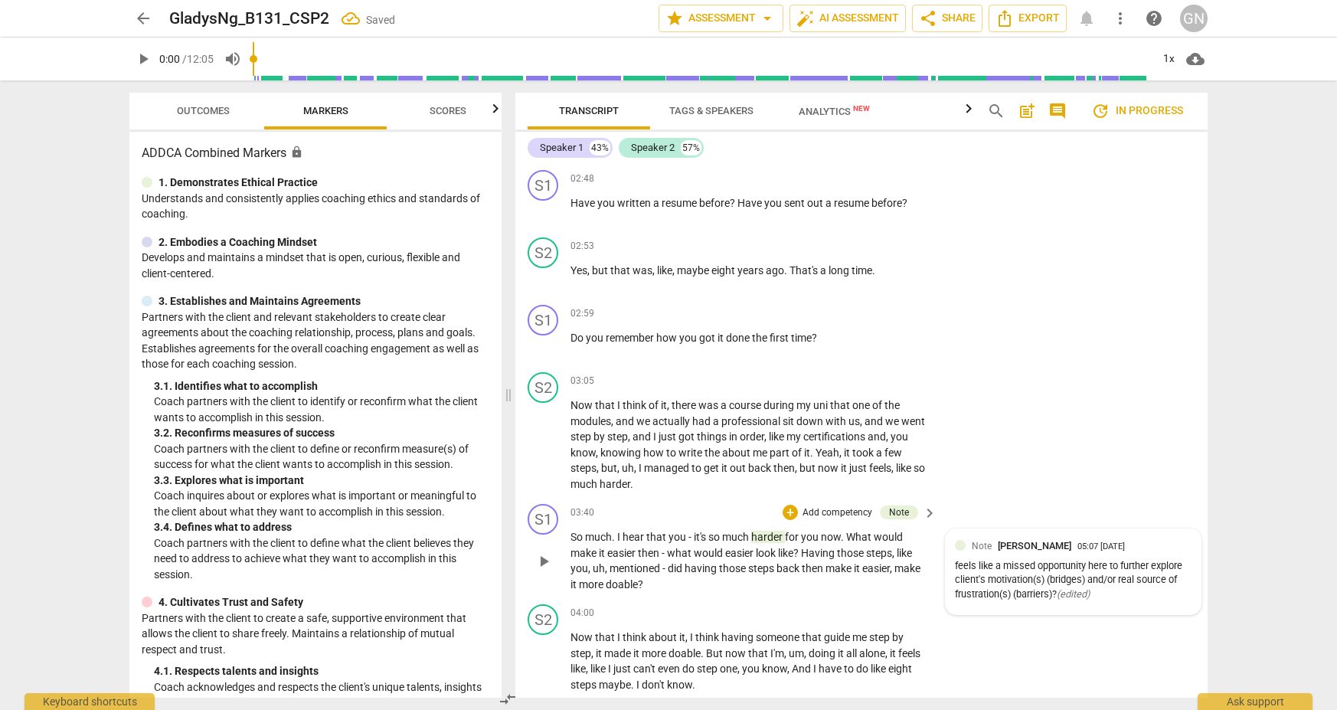
scroll to position [949, 0]
drag, startPoint x: 674, startPoint y: 539, endPoint x: 750, endPoint y: 541, distance: 76.6
click at [750, 541] on p "So much . I hear that you - it's so much harder for you now . What would make i…" at bounding box center [749, 557] width 358 height 63
click at [716, 543] on span "would" at bounding box center [709, 549] width 31 height 12
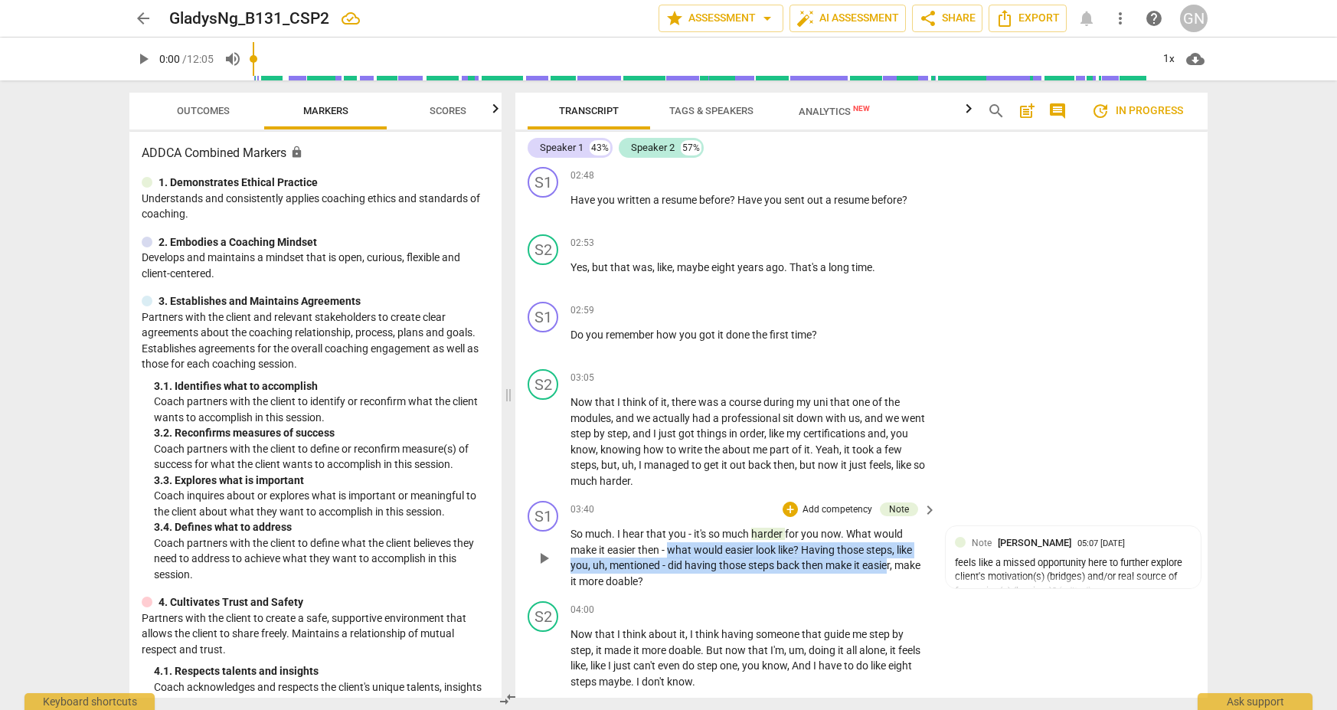
drag, startPoint x: 669, startPoint y: 539, endPoint x: 891, endPoint y: 556, distance: 222.6
click at [891, 556] on p "So much . I hear that you - it's so much harder for you now . What would make i…" at bounding box center [749, 557] width 358 height 63
drag, startPoint x: 682, startPoint y: 541, endPoint x: 665, endPoint y: 541, distance: 16.8
click at [679, 543] on span "what" at bounding box center [680, 549] width 27 height 12
drag, startPoint x: 671, startPoint y: 540, endPoint x: 894, endPoint y: 548, distance: 222.9
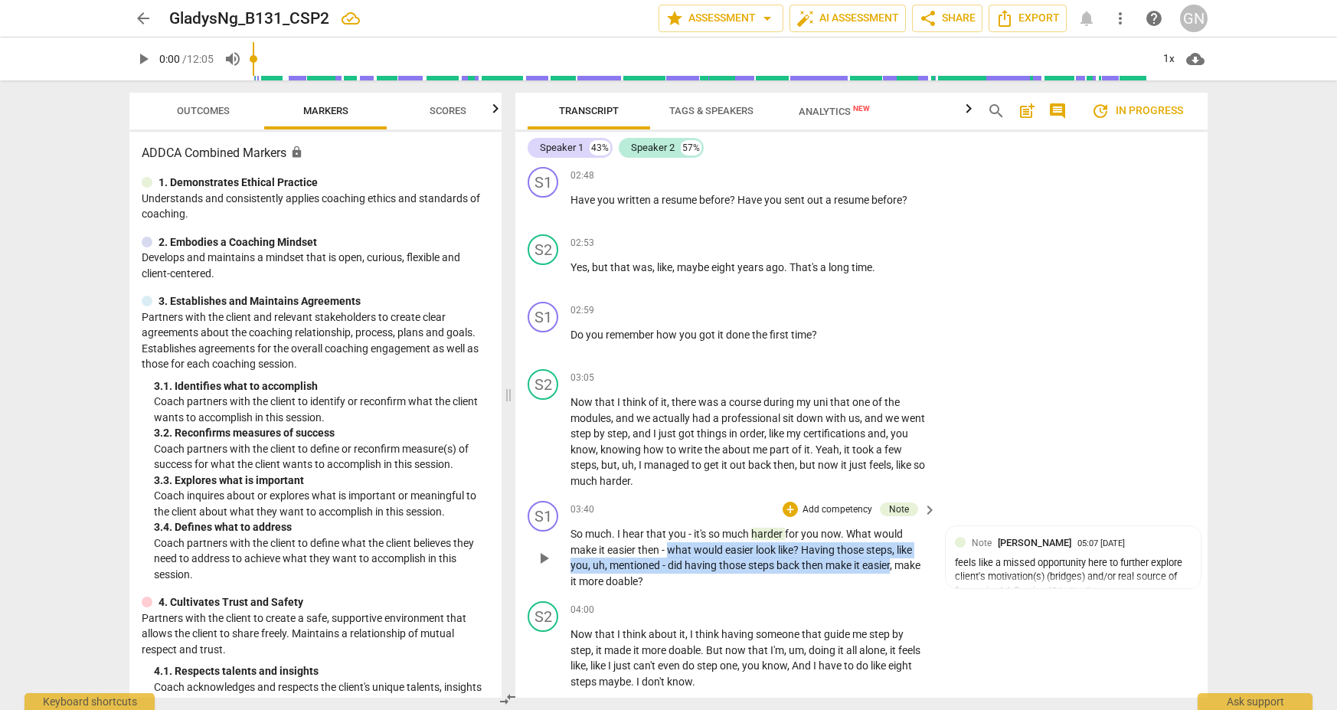
click at [894, 547] on p "So much . I hear that you - it's so much harder for you now . What would make i…" at bounding box center [749, 557] width 358 height 63
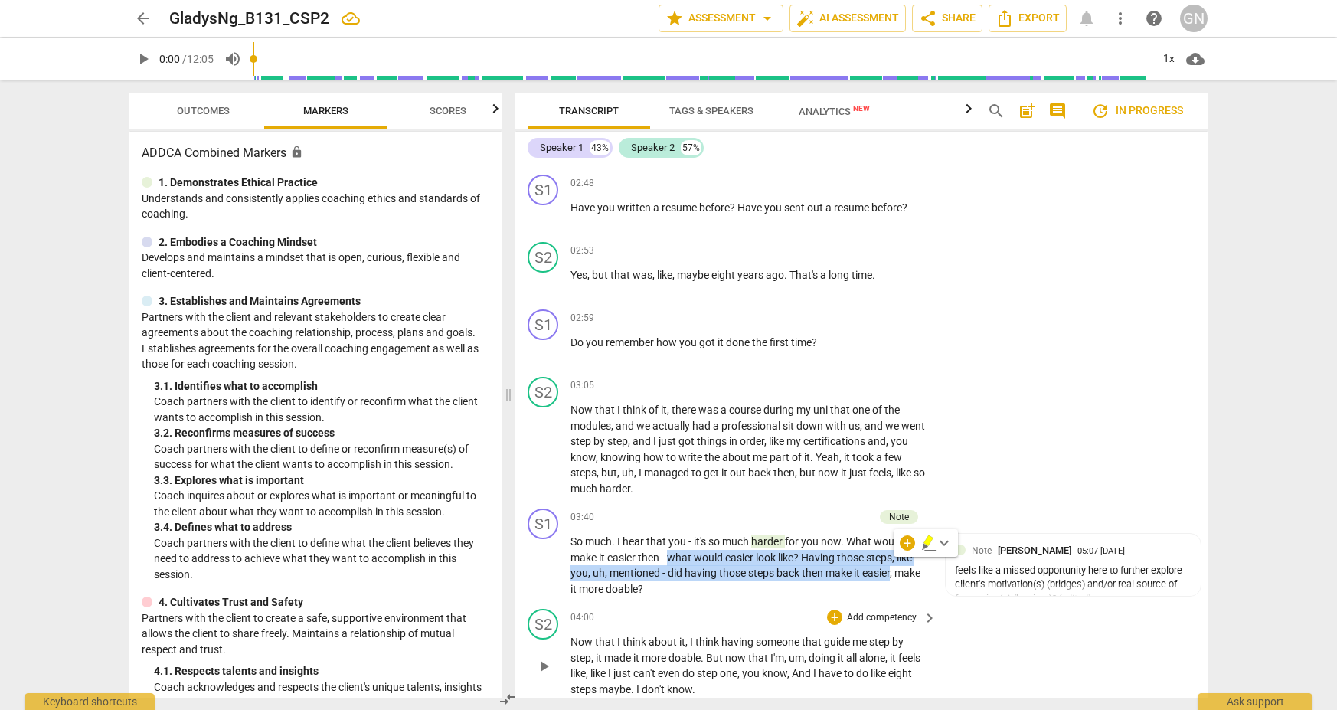
scroll to position [937, 0]
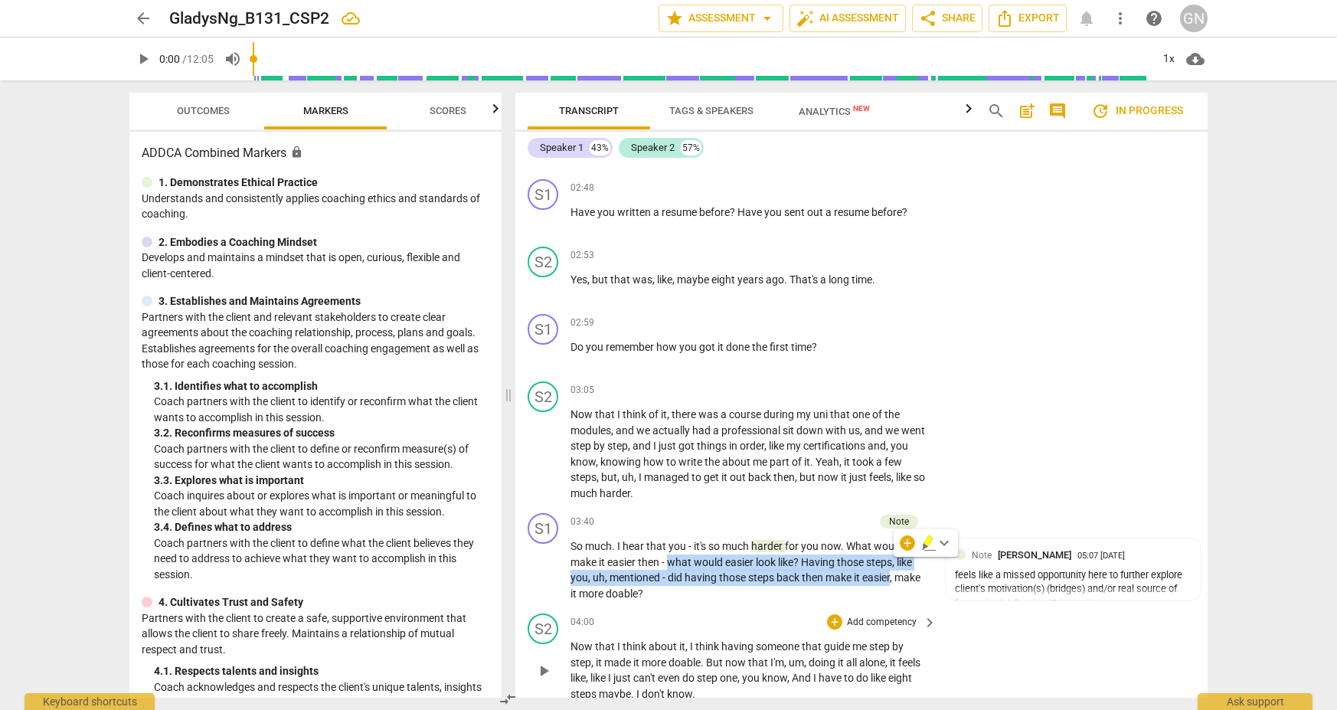
click at [972, 635] on div "S2 play_arrow pause 04:00 + Add competency keyboard_arrow_right Now that I thin…" at bounding box center [861, 657] width 692 height 100
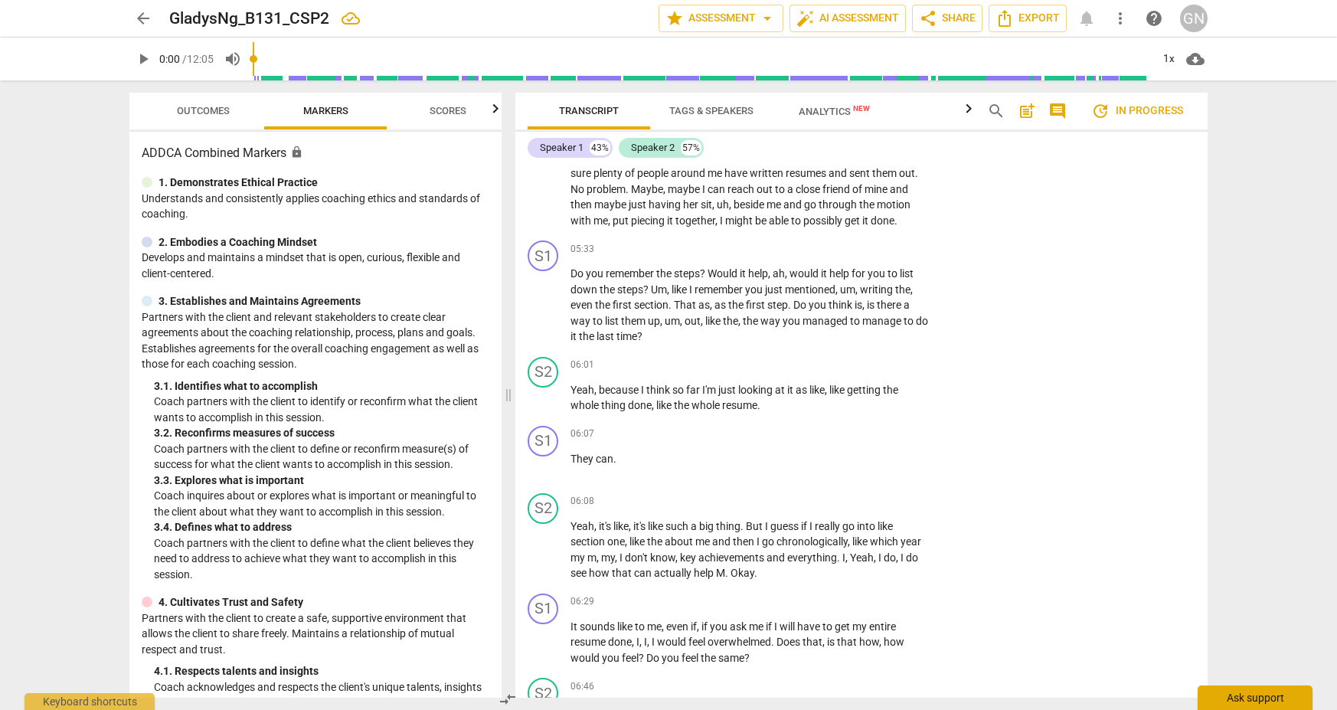
scroll to position [1643, 0]
click at [135, 19] on span "arrow_back" at bounding box center [143, 18] width 18 height 18
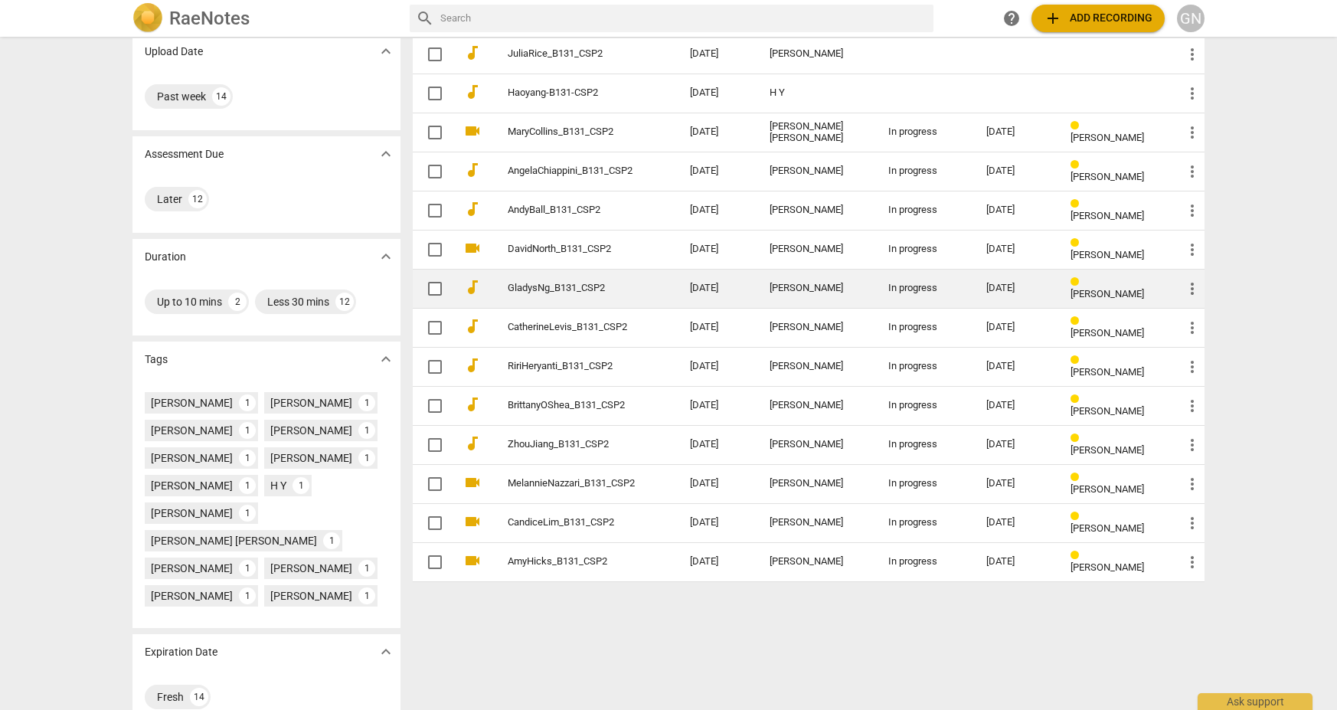
scroll to position [117, 0]
click at [674, 284] on td "GladysNg_B131_CSP2" at bounding box center [583, 288] width 188 height 39
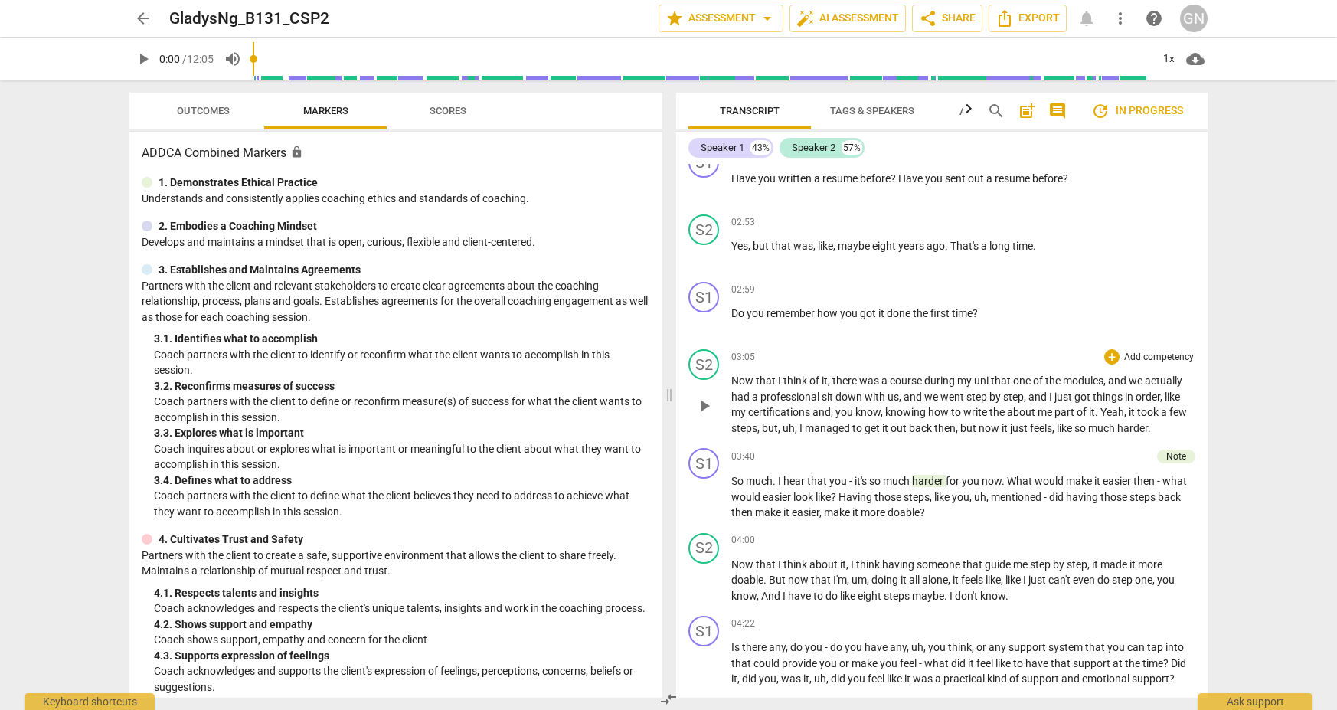
scroll to position [862, 0]
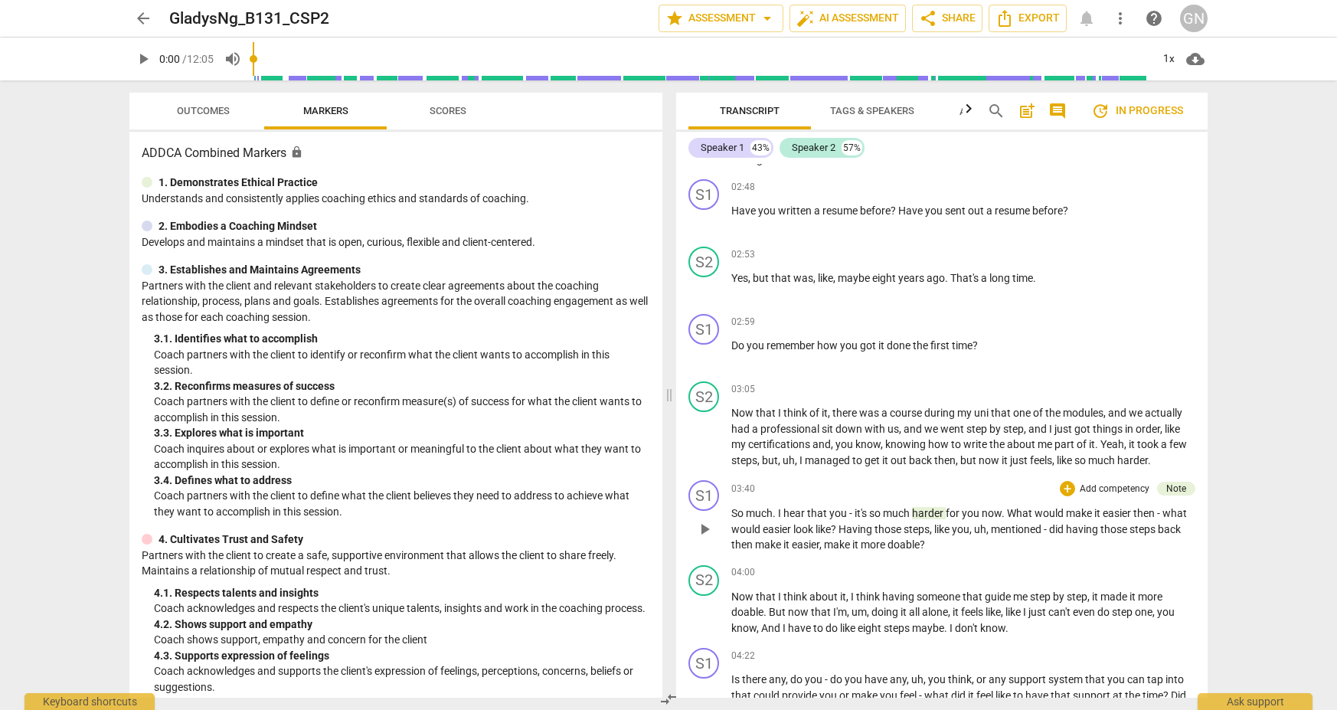
click at [938, 507] on span "harder" at bounding box center [929, 513] width 34 height 12
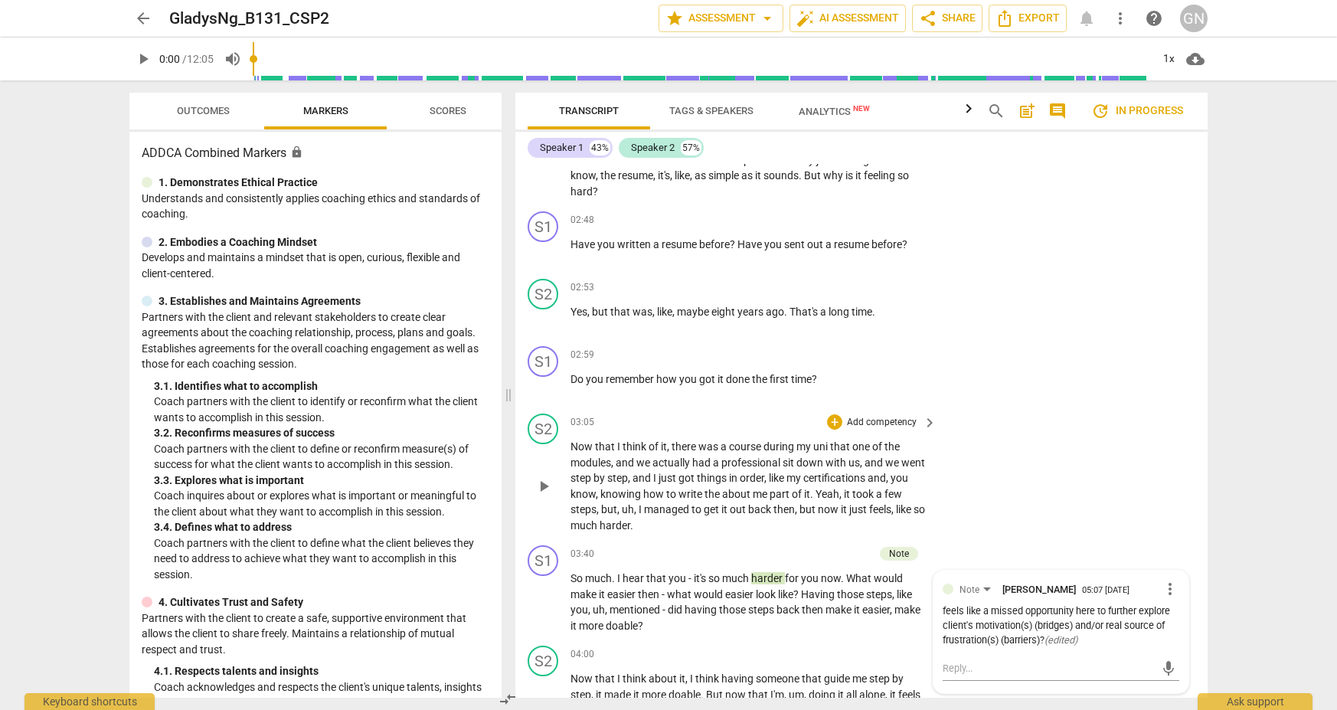
scroll to position [907, 0]
click at [972, 509] on div "arrow_back GladysNg_B131_CSP2 edit star Assessment arrow_drop_down auto_fix_hig…" at bounding box center [668, 355] width 1337 height 710
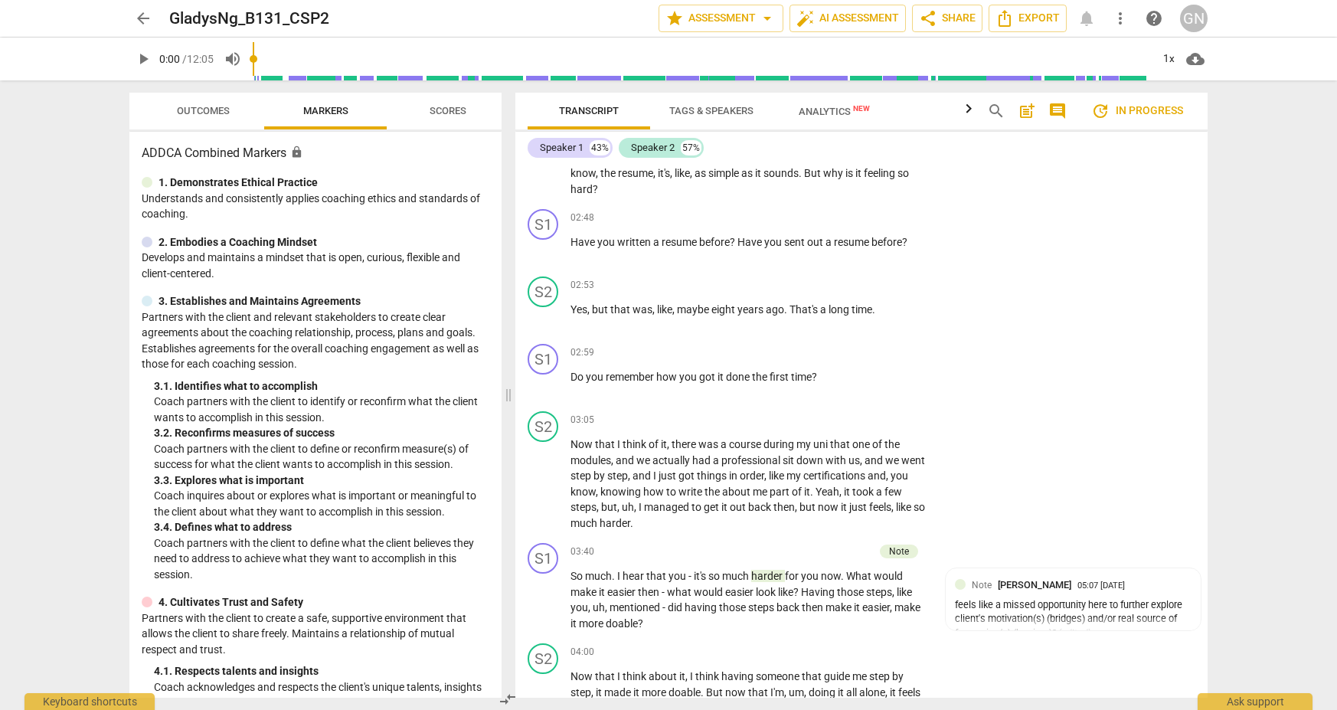
click at [972, 509] on div "arrow_back GladysNg_B131_CSP2 edit star Assessment arrow_drop_down auto_fix_hig…" at bounding box center [668, 355] width 1337 height 710
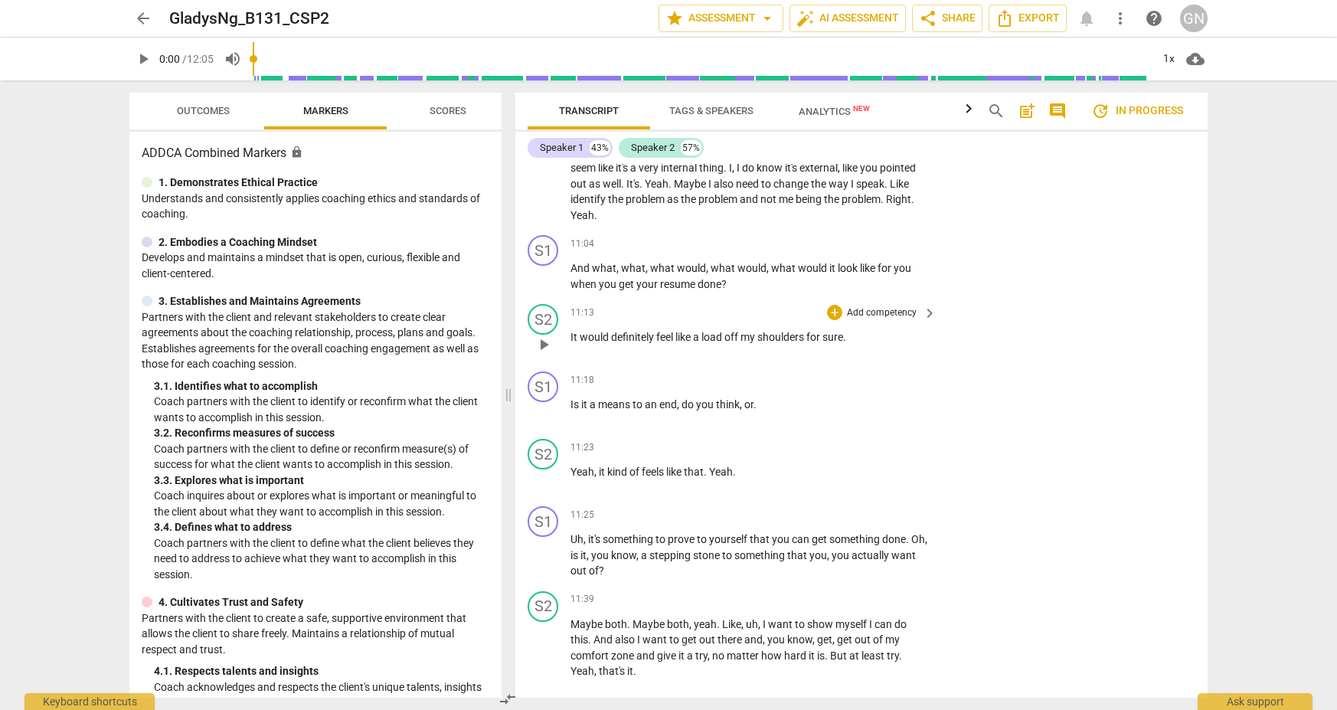
scroll to position [3383, 0]
click at [884, 661] on button "Export" at bounding box center [861, 714] width 90 height 32
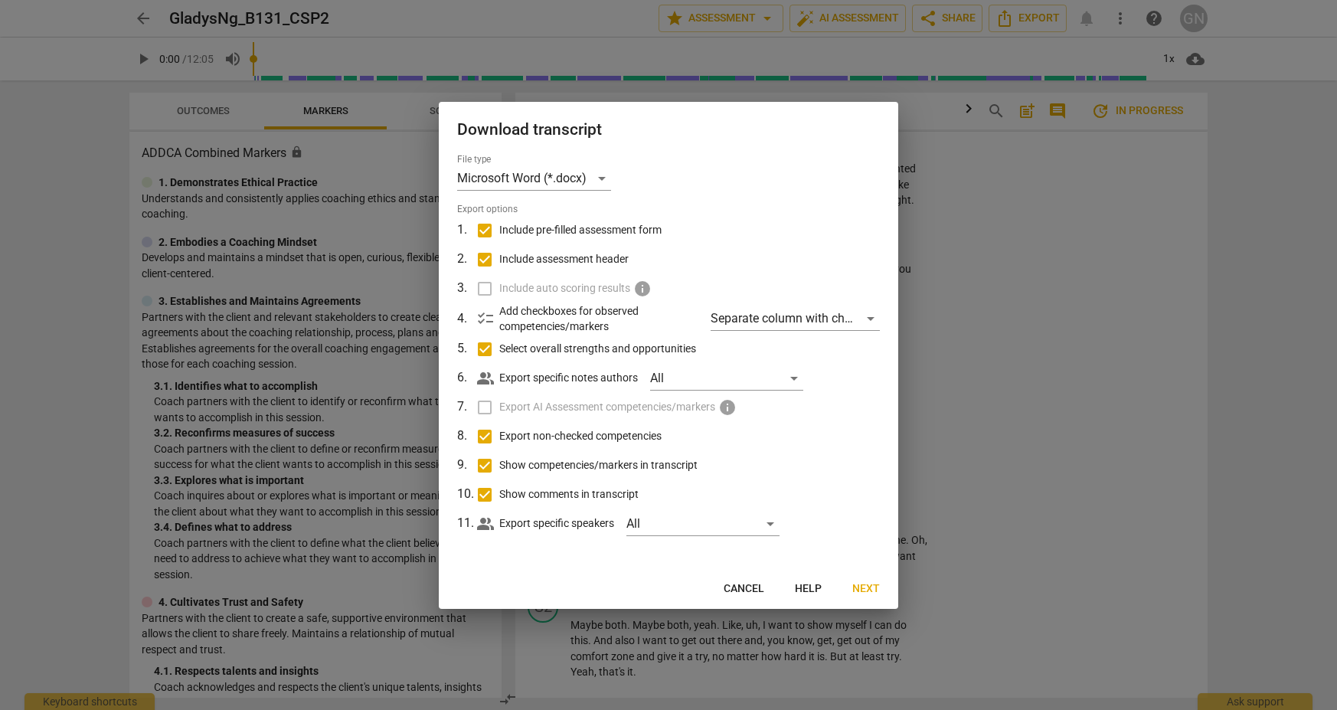
click at [869, 582] on span "Next" at bounding box center [866, 588] width 28 height 15
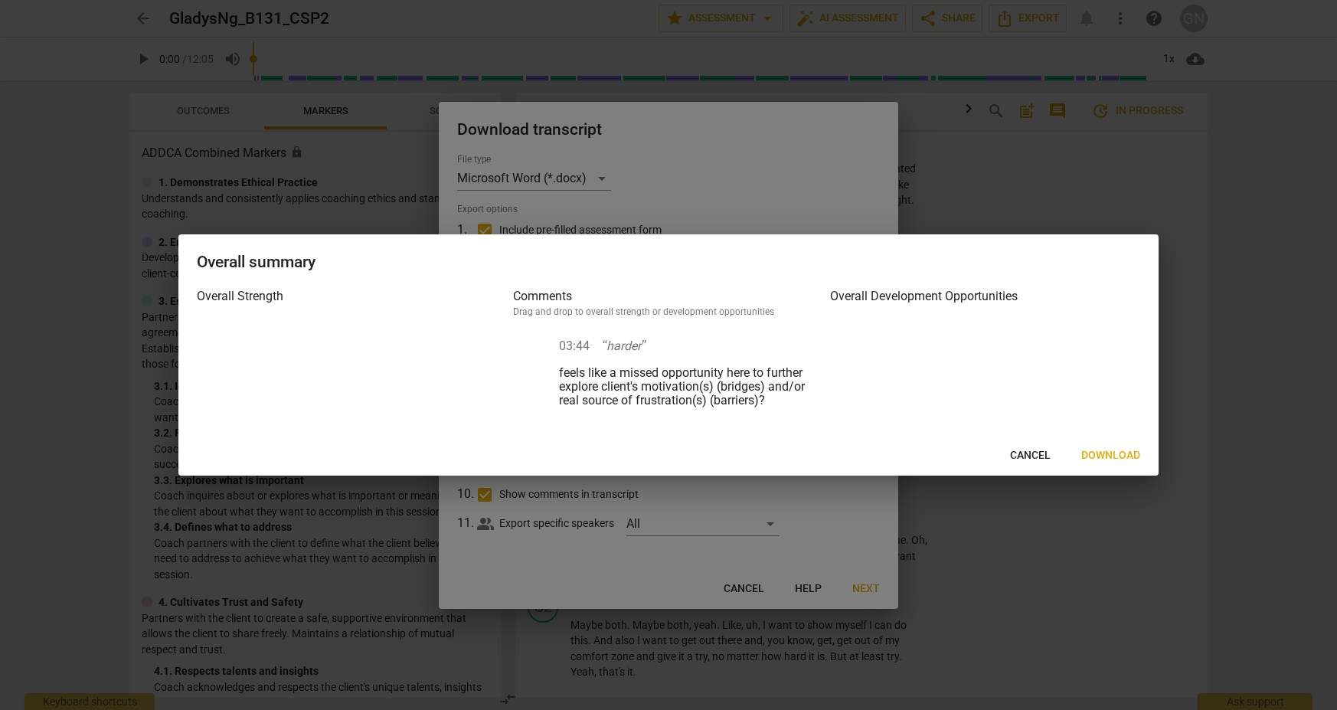
click at [972, 459] on span "Download" at bounding box center [1110, 455] width 59 height 15
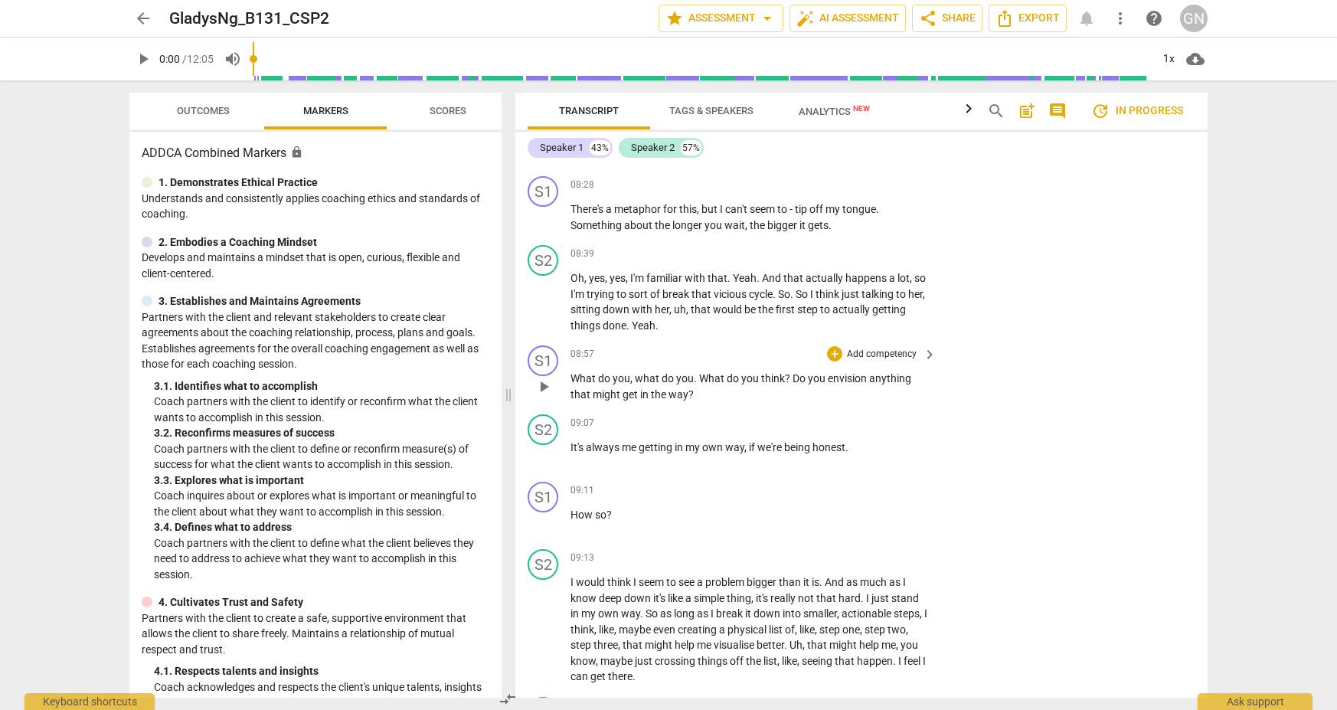
scroll to position [2692, 0]
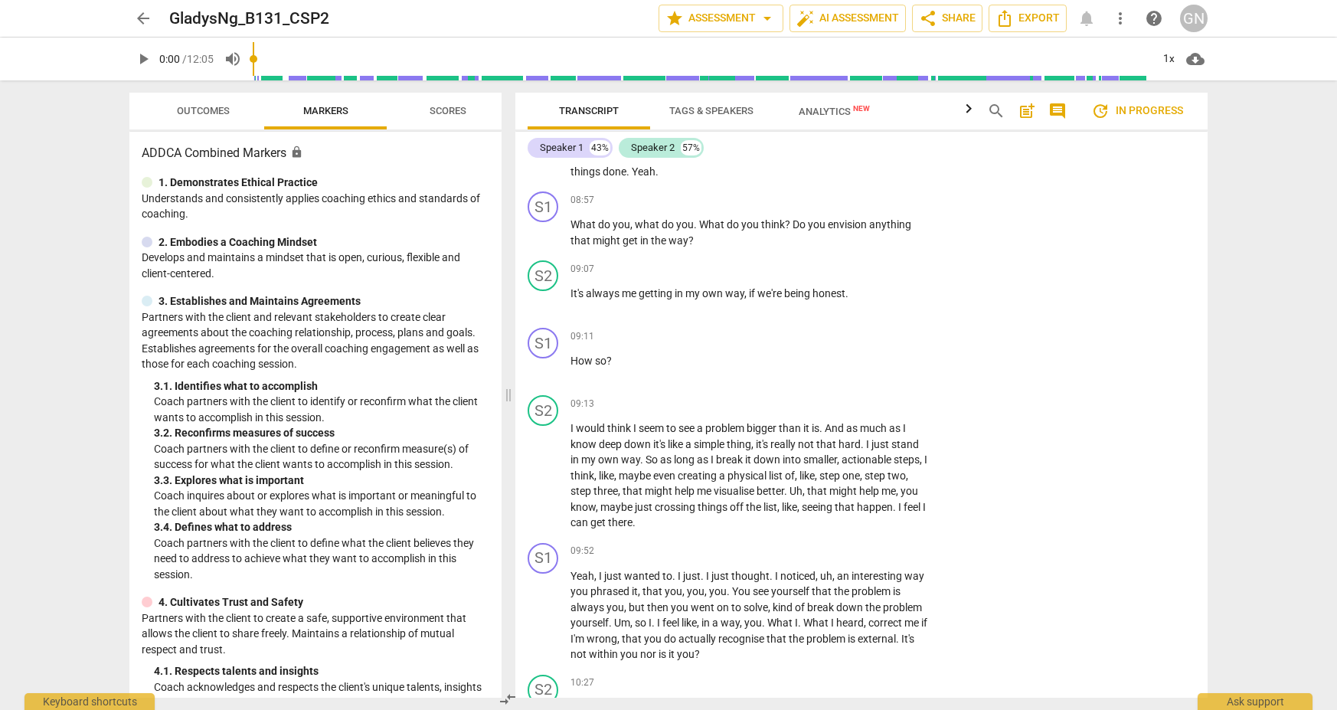
click at [144, 26] on span "arrow_back" at bounding box center [143, 18] width 18 height 18
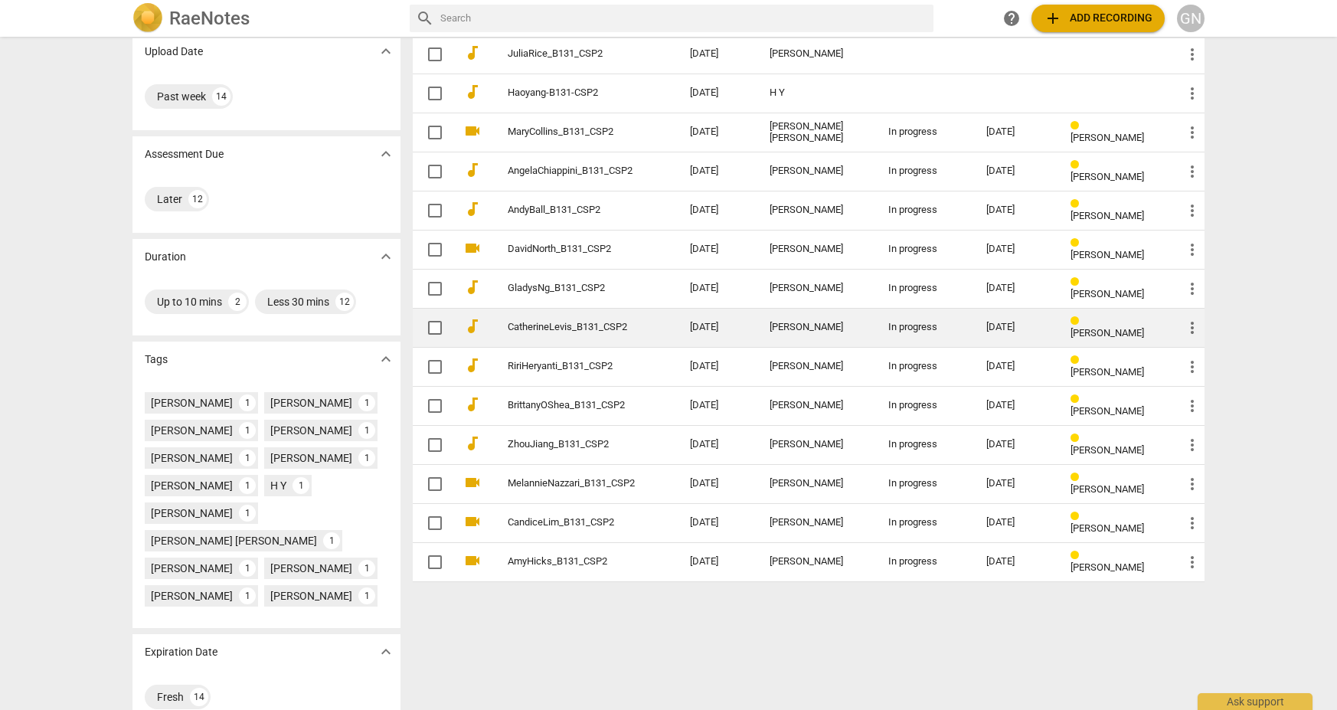
scroll to position [117, 0]
